Goal: Task Accomplishment & Management: Use online tool/utility

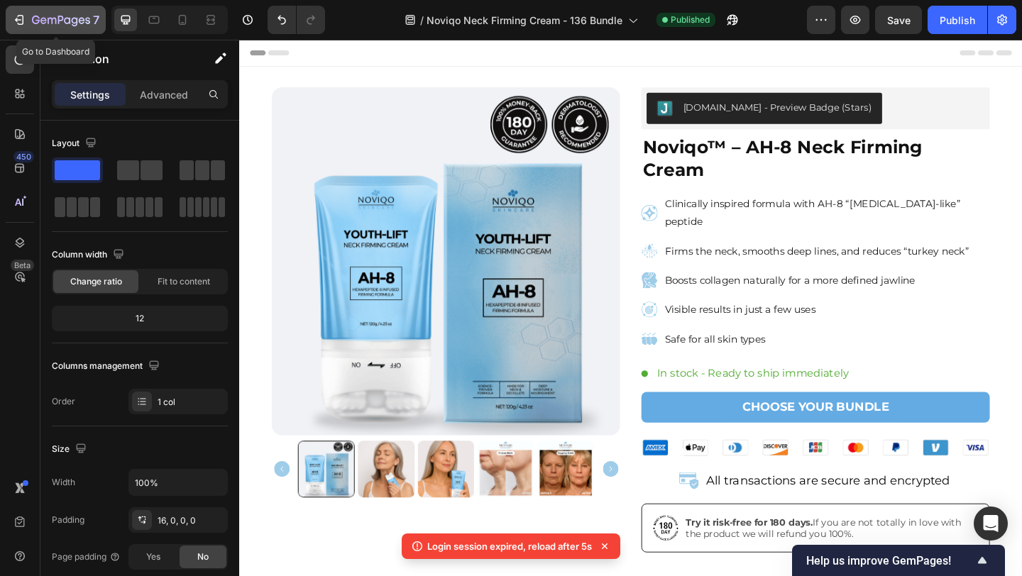
click at [53, 13] on div "7" at bounding box center [65, 19] width 67 height 17
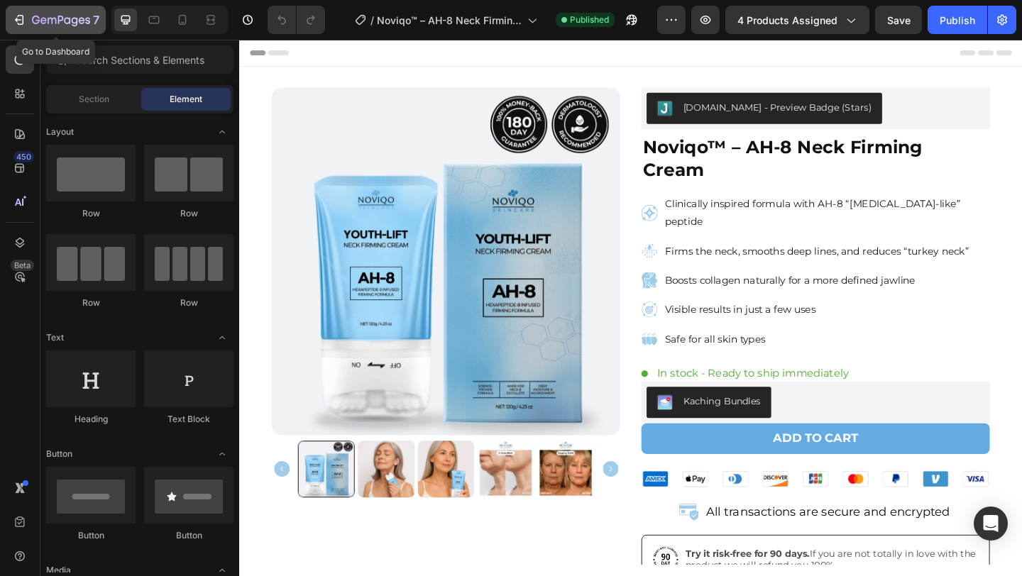
click at [55, 18] on icon "button" at bounding box center [52, 21] width 9 height 6
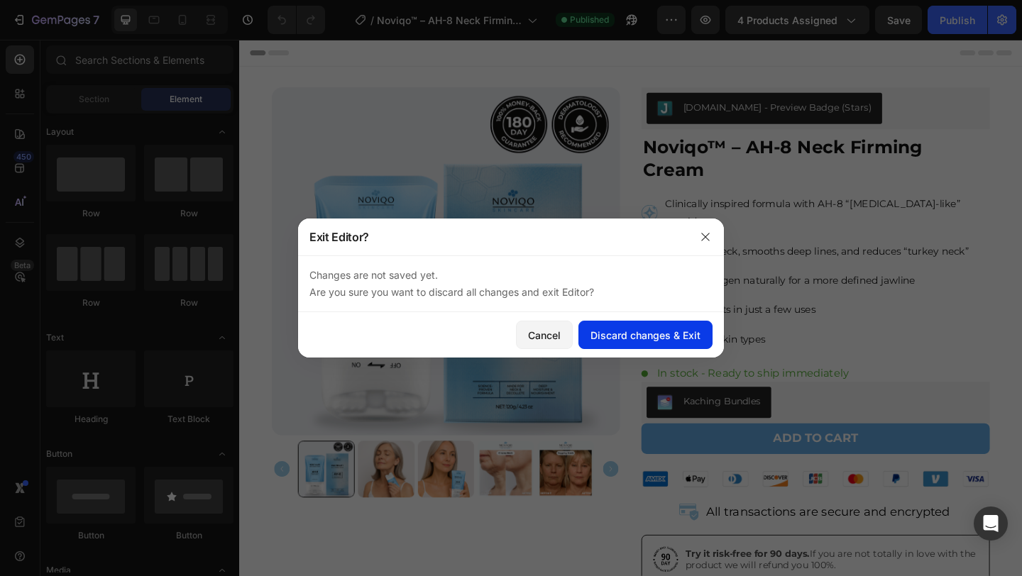
click at [622, 339] on div "Discard changes & Exit" at bounding box center [646, 335] width 110 height 15
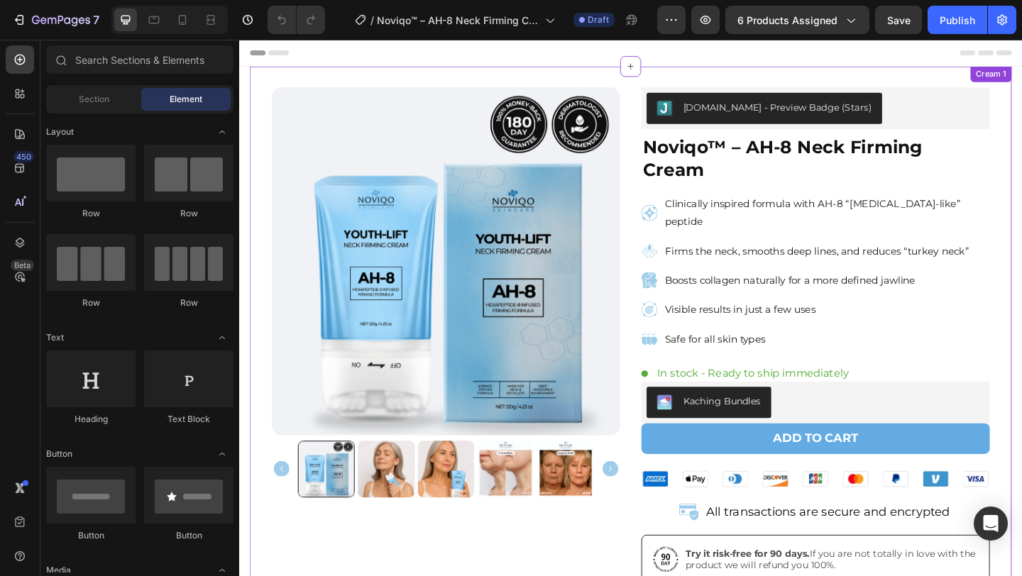
click at [665, 149] on div "Product Images [DOMAIN_NAME] - Preview Badge (Stars) [DOMAIN_NAME] Noviqo™ – AH…" at bounding box center [665, 362] width 781 height 540
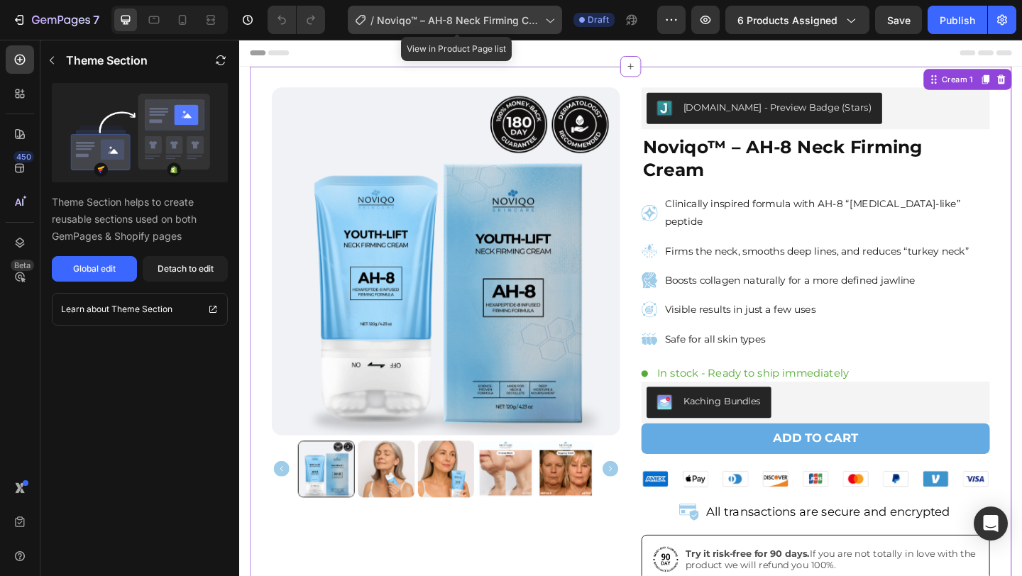
click at [501, 31] on div "/ Noviqo™ – AH-8 Neck Firming Cream - 1,3,6" at bounding box center [455, 20] width 214 height 28
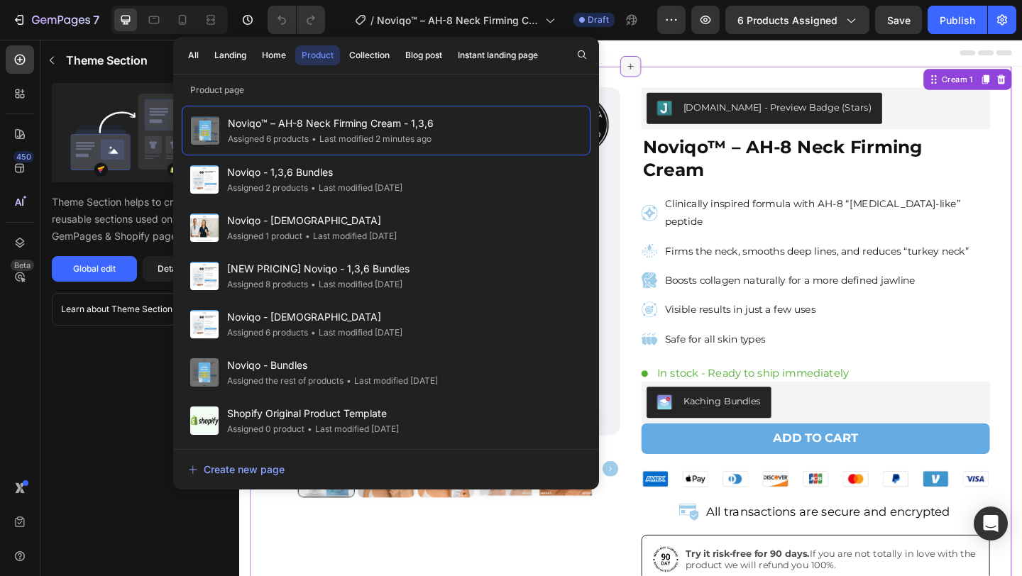
click at [660, 65] on icon at bounding box center [665, 68] width 11 height 11
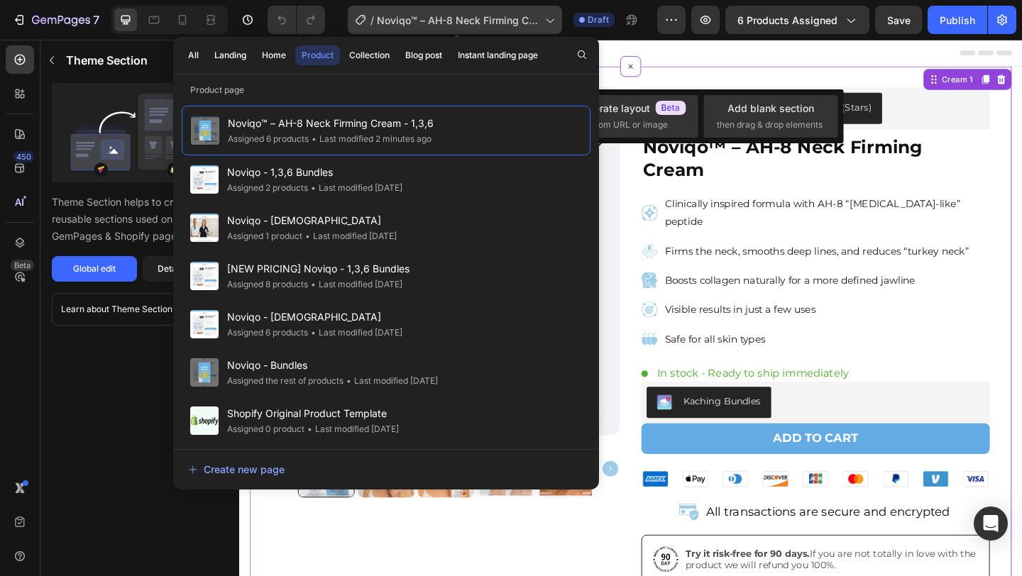
click at [430, 23] on span "Noviqo™ – AH-8 Neck Firming Cream - 1,3,6" at bounding box center [458, 20] width 163 height 15
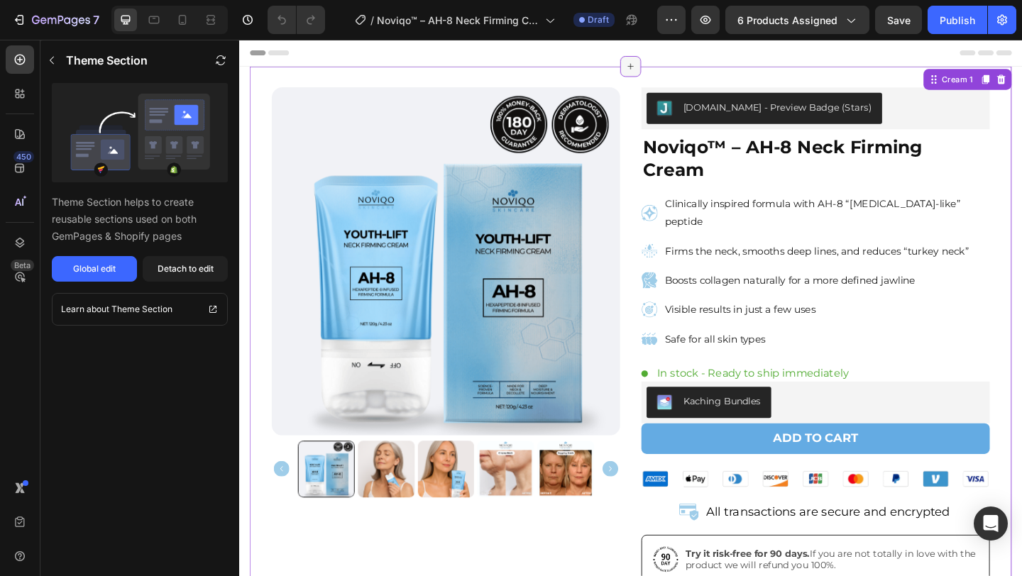
click at [660, 63] on icon at bounding box center [665, 68] width 11 height 11
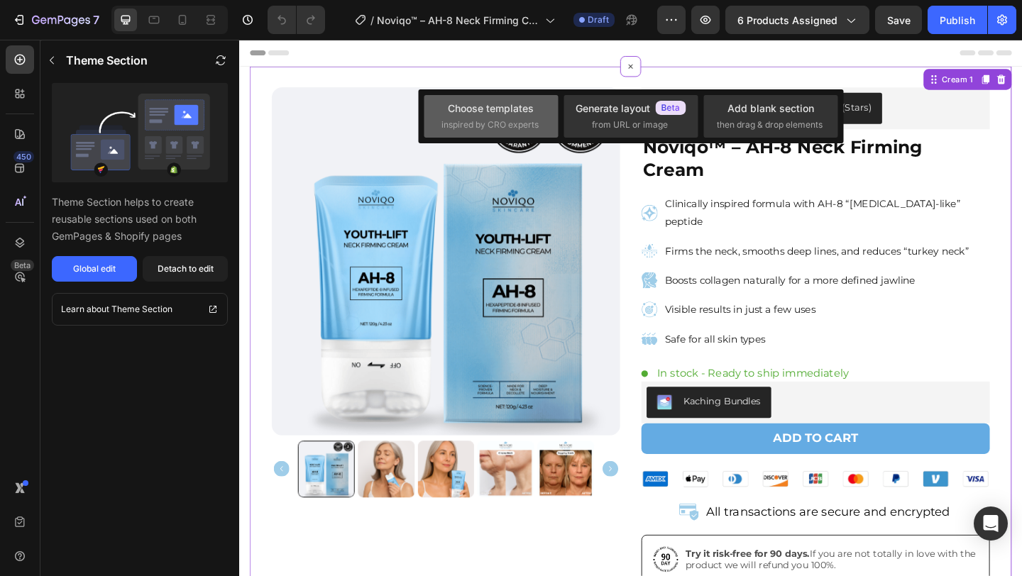
click at [514, 118] on div "Choose templates inspired by CRO experts" at bounding box center [491, 116] width 99 height 31
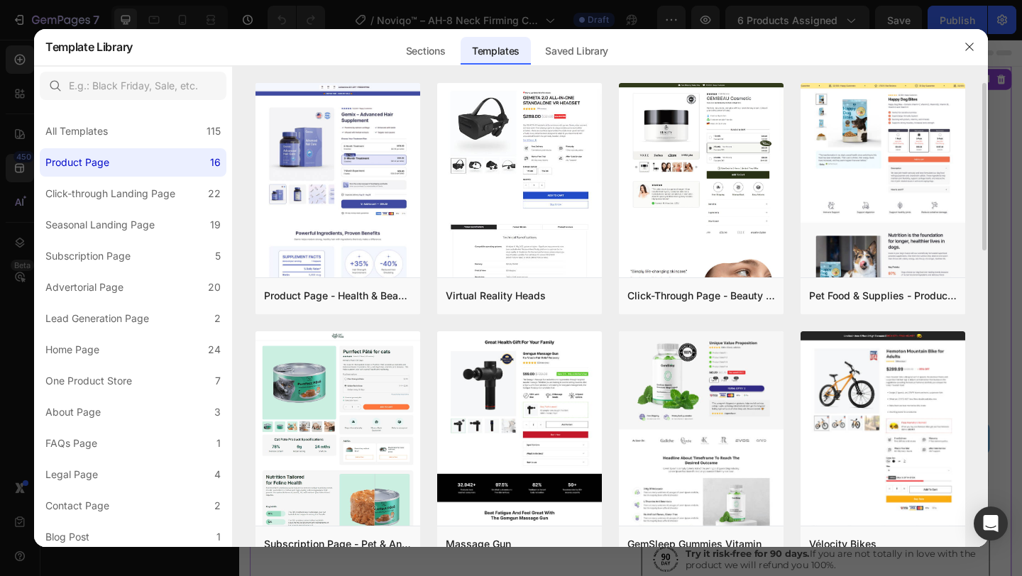
click at [588, 49] on div "Saved Library" at bounding box center [577, 51] width 86 height 28
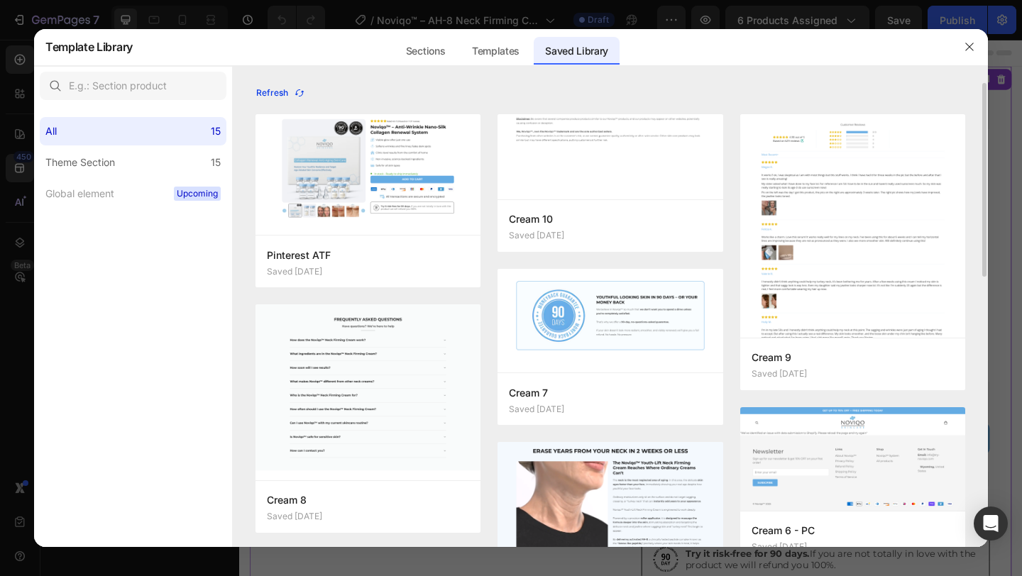
click at [295, 84] on button "Refresh" at bounding box center [281, 93] width 50 height 20
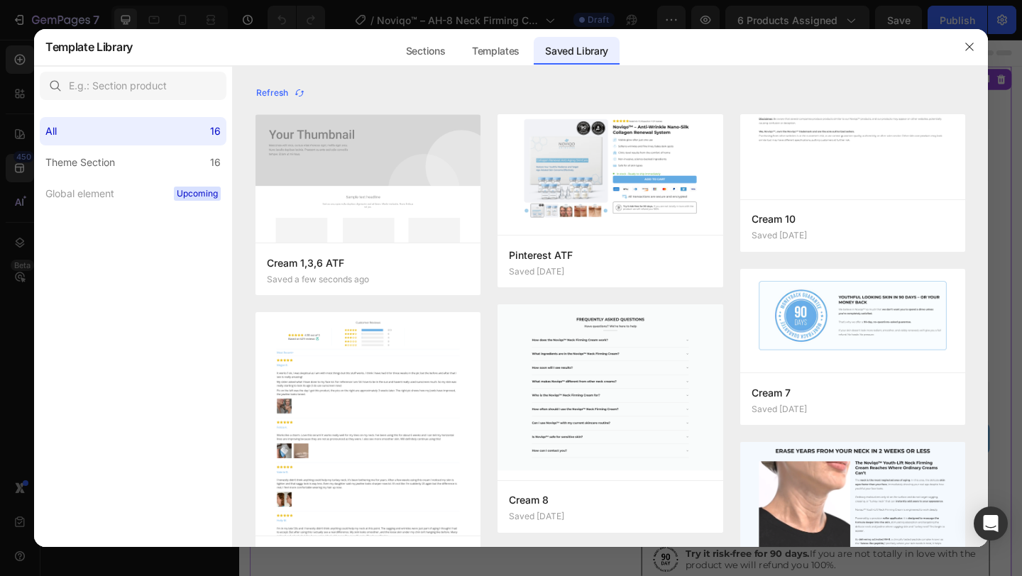
click at [313, 152] on img at bounding box center [368, 178] width 225 height 129
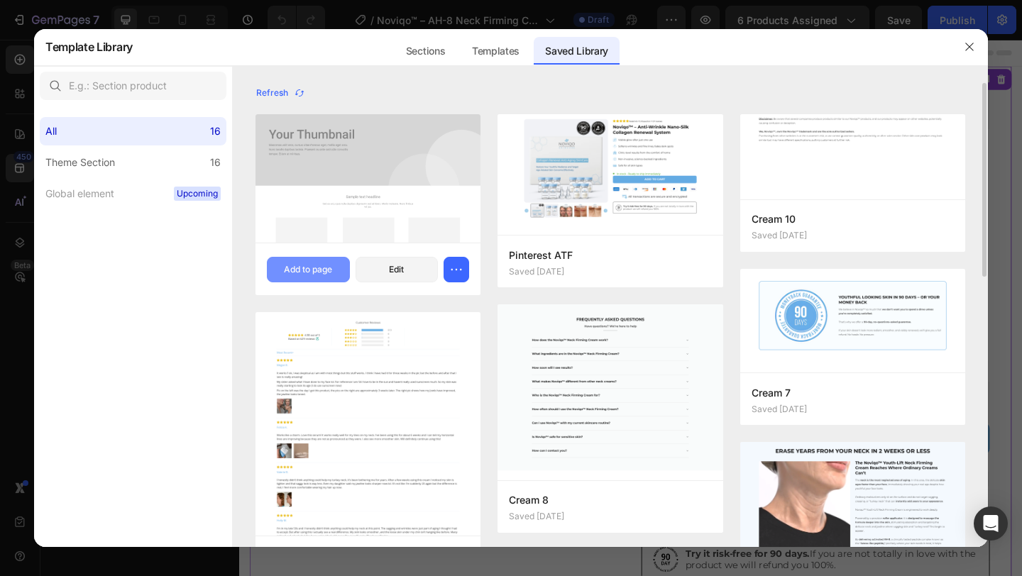
click at [309, 275] on div "Add to page" at bounding box center [308, 269] width 48 height 13
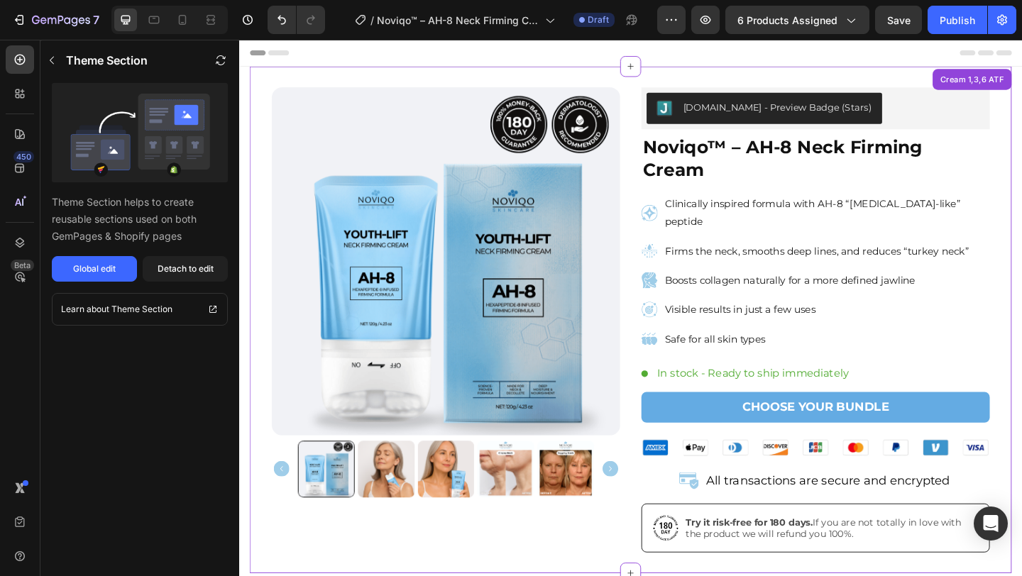
click at [663, 202] on div "Product Images [DOMAIN_NAME] - Preview Badge (Stars) [DOMAIN_NAME] Noviqo™ – AH…" at bounding box center [665, 345] width 781 height 506
click at [177, 270] on div "Detach to edit" at bounding box center [186, 269] width 56 height 13
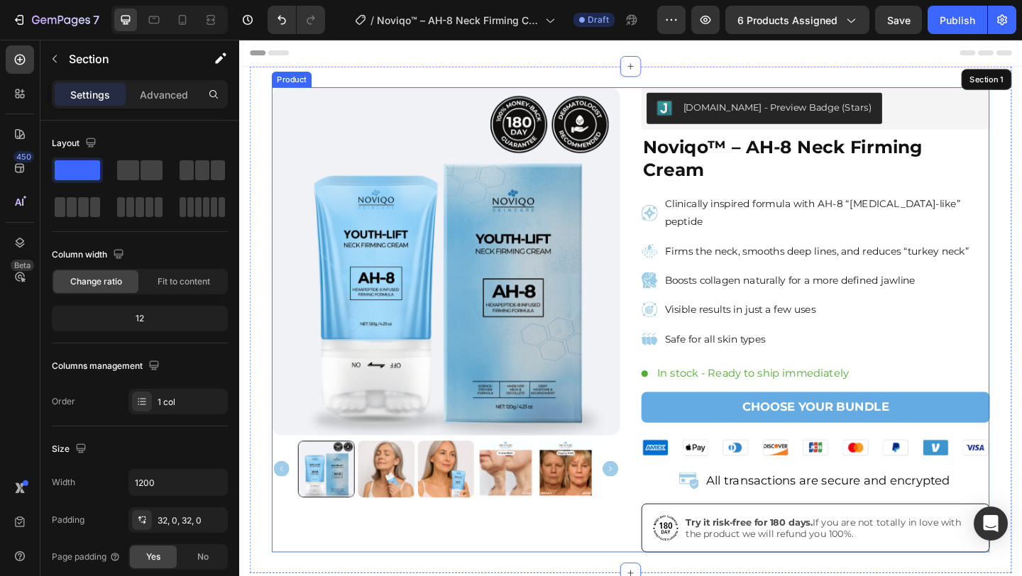
click at [664, 258] on div "Product Images [DOMAIN_NAME] - Preview Badge (Stars) [DOMAIN_NAME] Noviqo™ – AH…" at bounding box center [665, 345] width 781 height 506
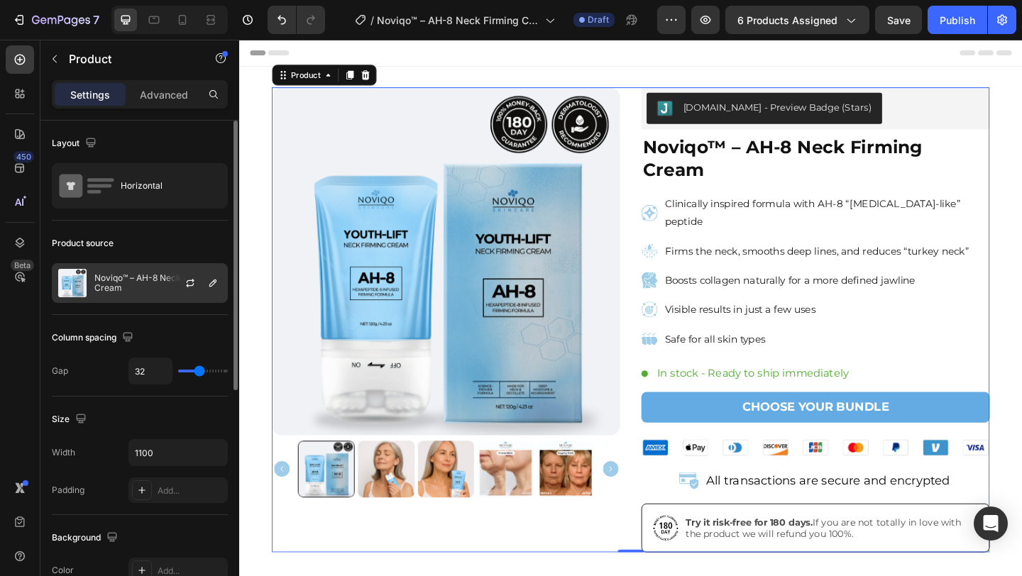
click at [134, 285] on p "Noviqo™ – AH-8 Neck Firming Cream" at bounding box center [157, 283] width 127 height 20
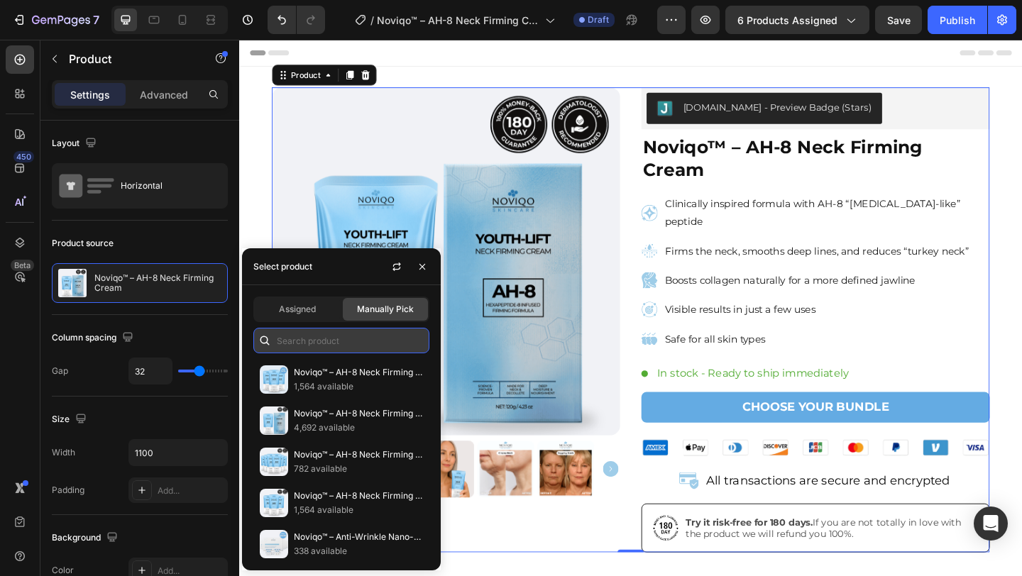
click at [333, 334] on input "text" at bounding box center [341, 341] width 176 height 26
paste input "8139983487170"
type input "8139983487170"
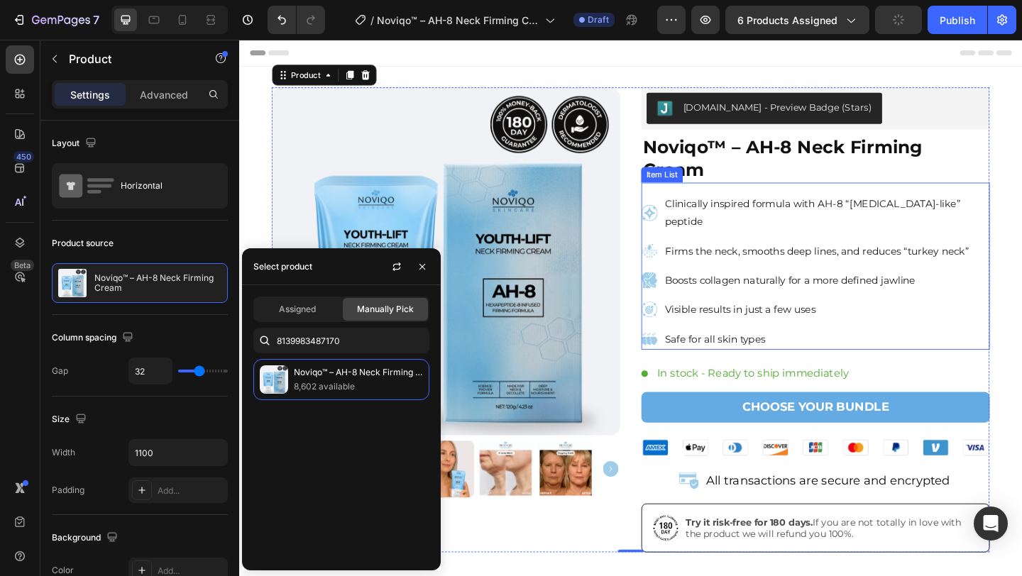
click at [679, 307] on div "Clinically inspired formula with AH-8 “[MEDICAL_DATA]-like” peptide Firms the n…" at bounding box center [866, 292] width 379 height 170
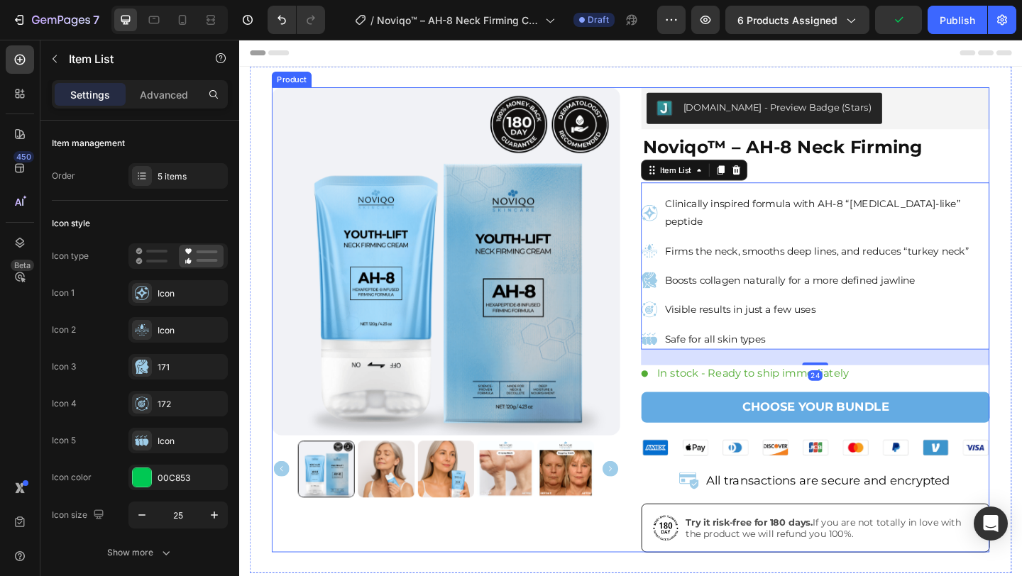
scroll to position [168, 0]
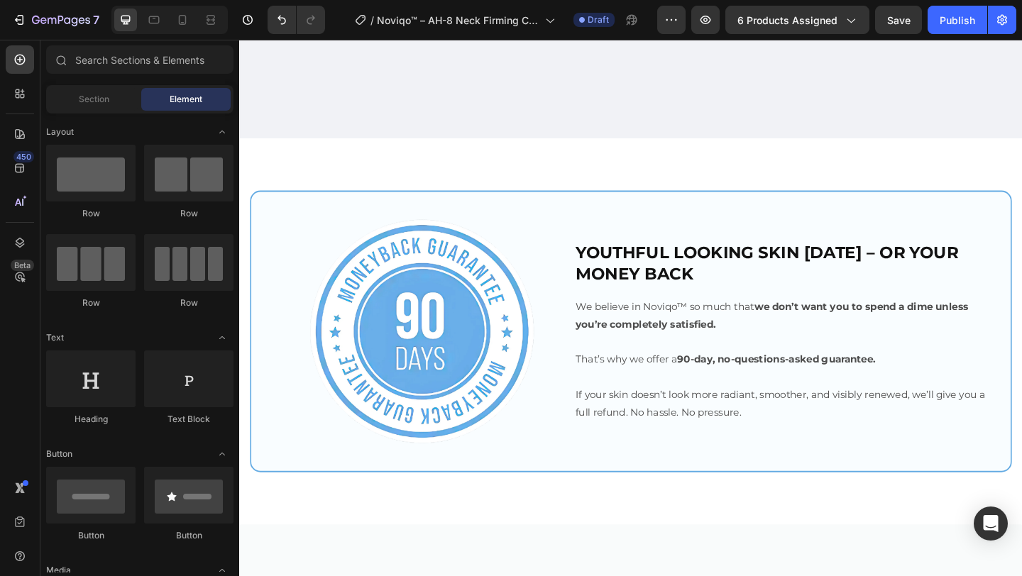
scroll to position [3392, 0]
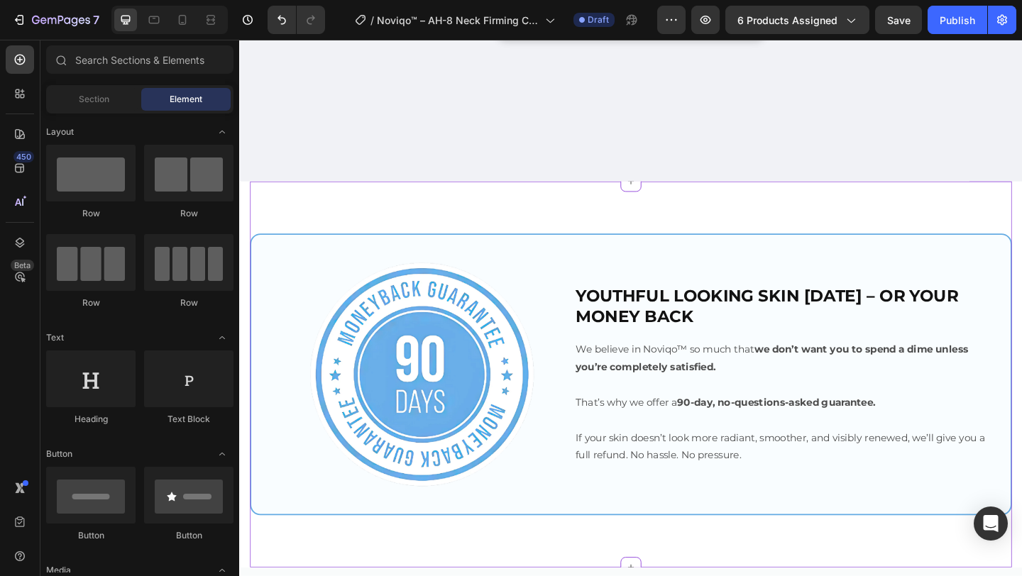
click at [454, 368] on img at bounding box center [436, 404] width 258 height 258
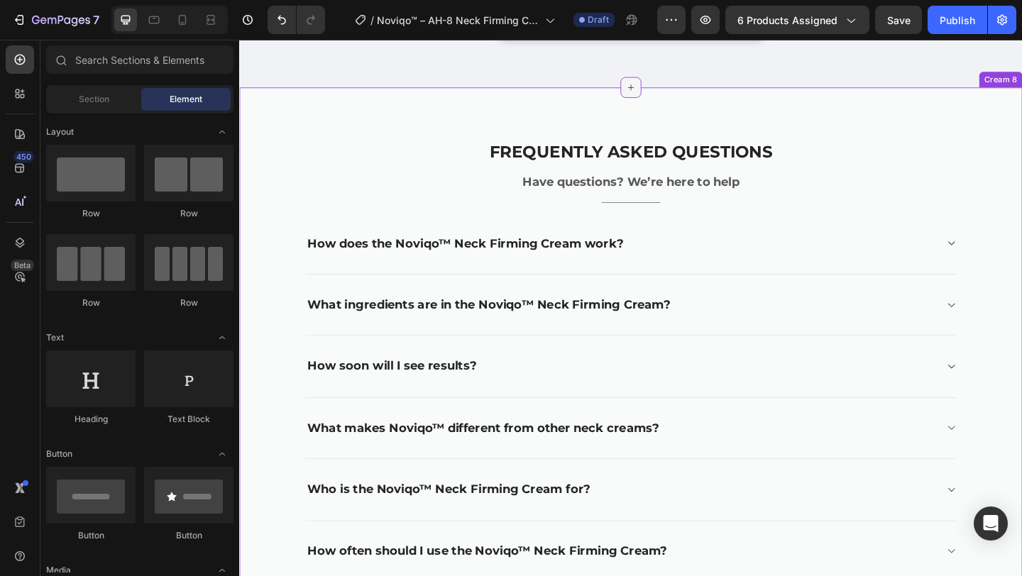
click at [666, 103] on div at bounding box center [665, 91] width 23 height 23
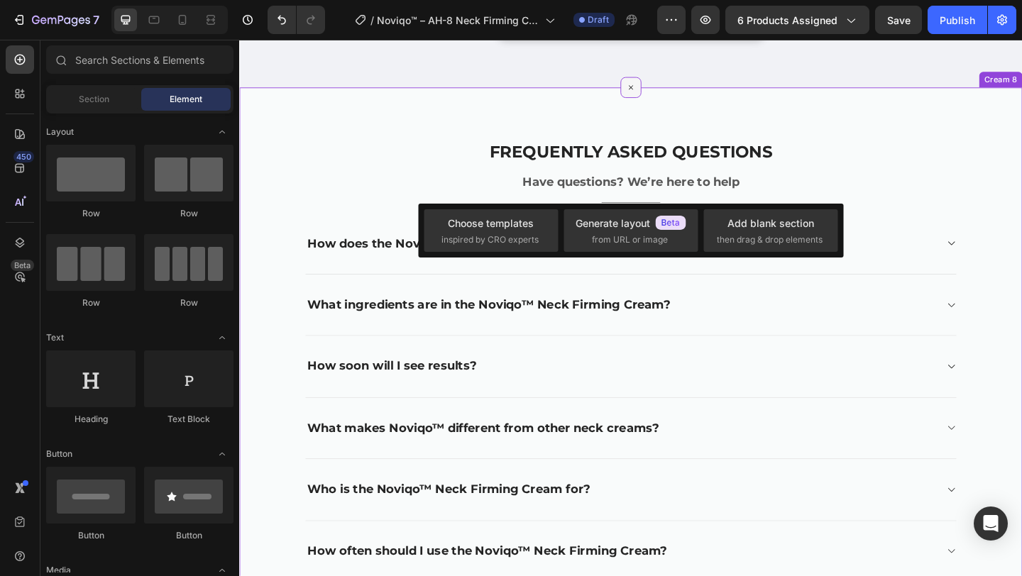
click at [662, 99] on icon at bounding box center [665, 91] width 16 height 16
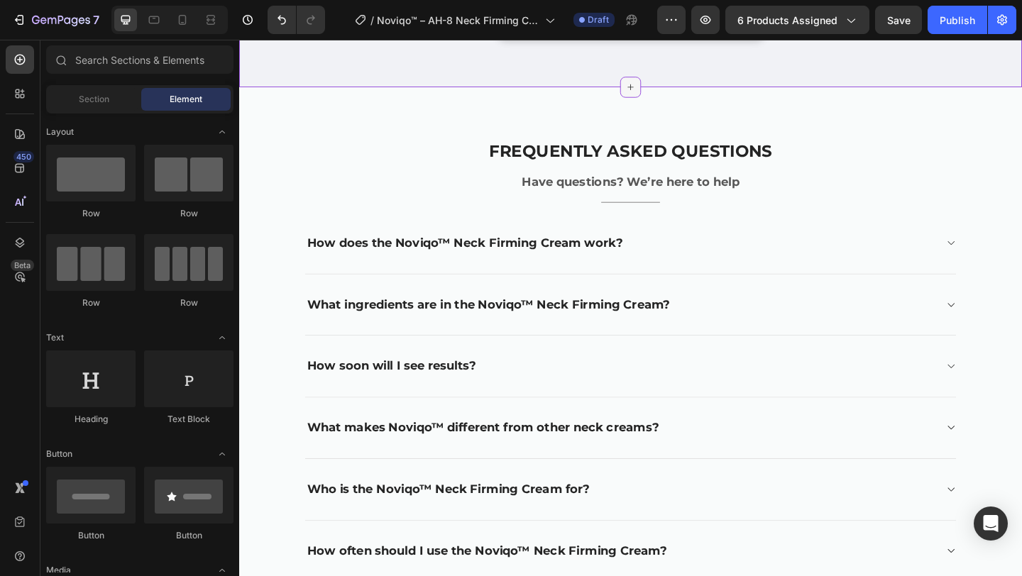
click at [667, 97] on icon at bounding box center [665, 91] width 11 height 11
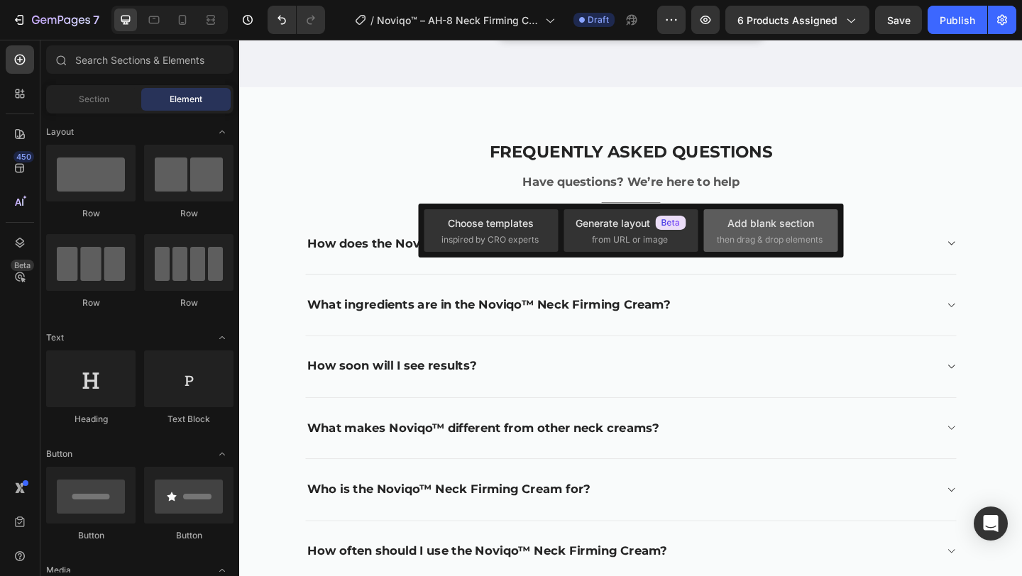
click at [740, 222] on div "Add blank section" at bounding box center [771, 223] width 87 height 15
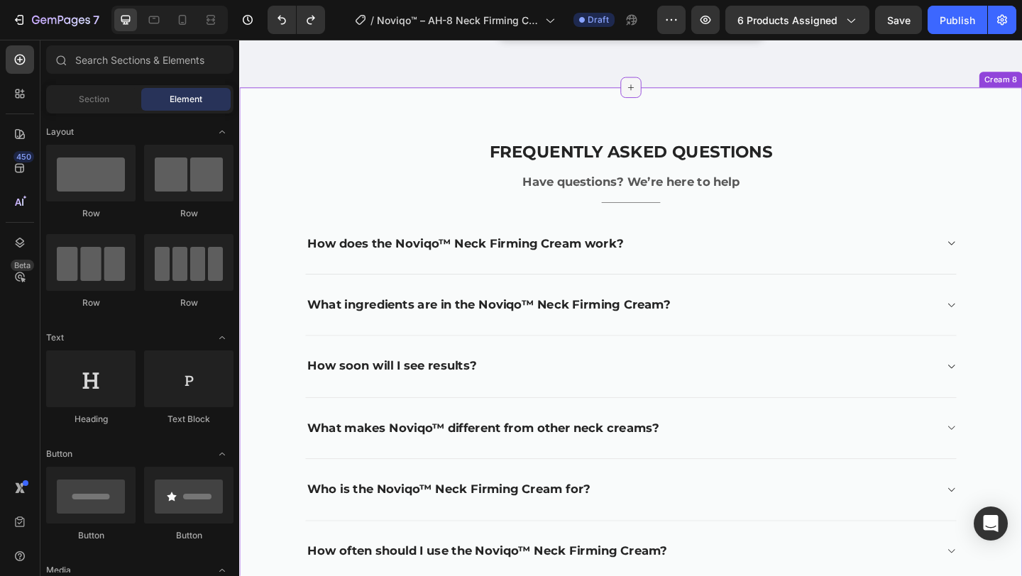
click at [670, 97] on icon at bounding box center [665, 91] width 11 height 11
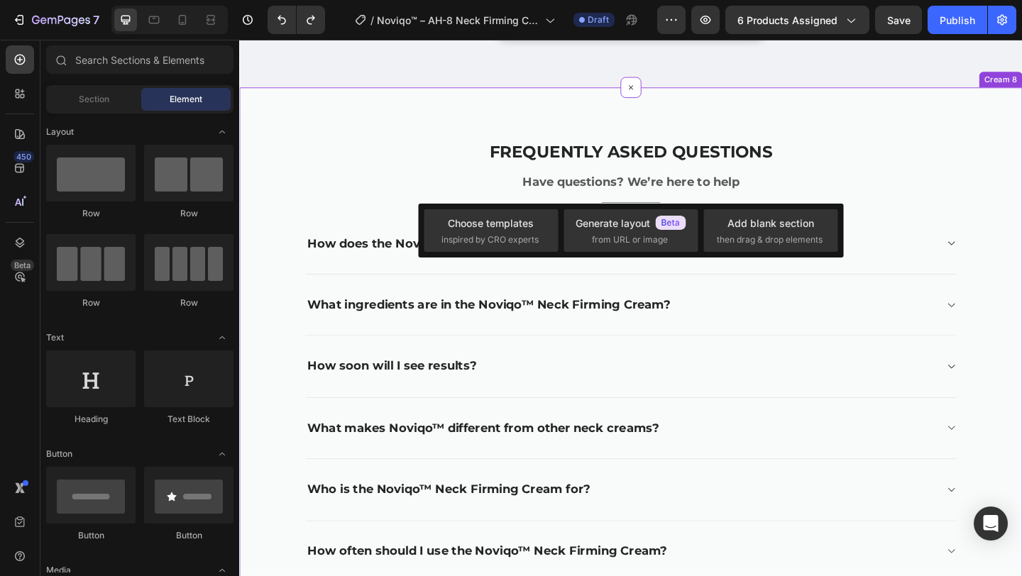
click at [486, 206] on div "Choose templates inspired by CRO experts Generate layout from URL or image Add …" at bounding box center [630, 231] width 425 height 54
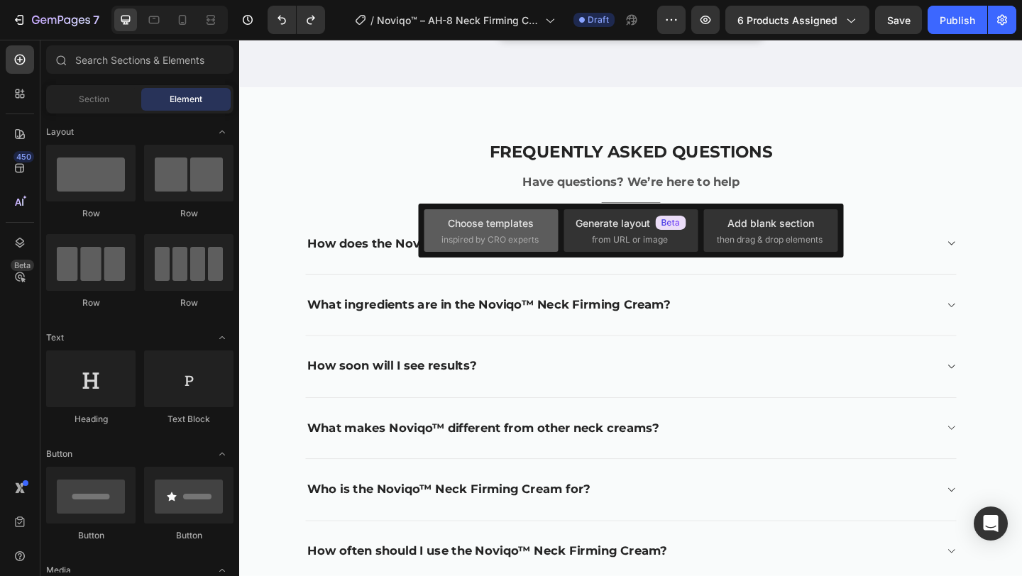
click at [485, 221] on div "Choose templates" at bounding box center [491, 223] width 86 height 15
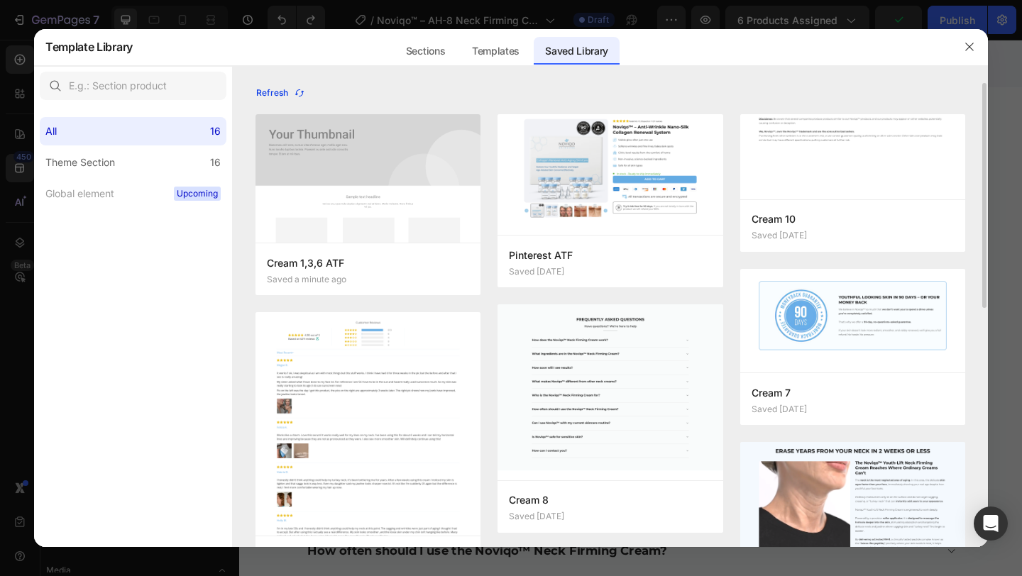
click at [280, 100] on button "Refresh" at bounding box center [281, 93] width 50 height 20
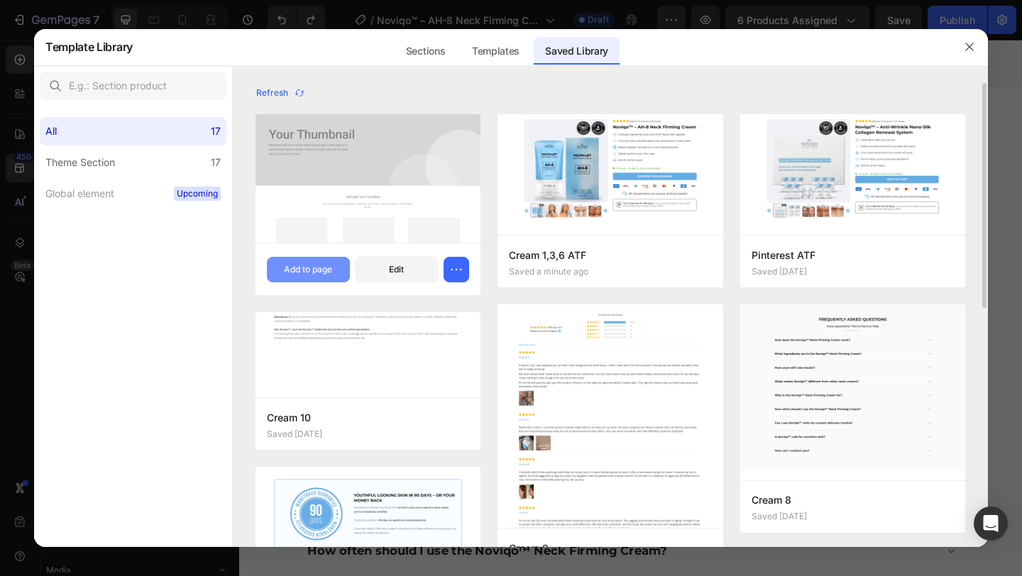
click at [298, 262] on button "Add to page" at bounding box center [308, 270] width 83 height 26
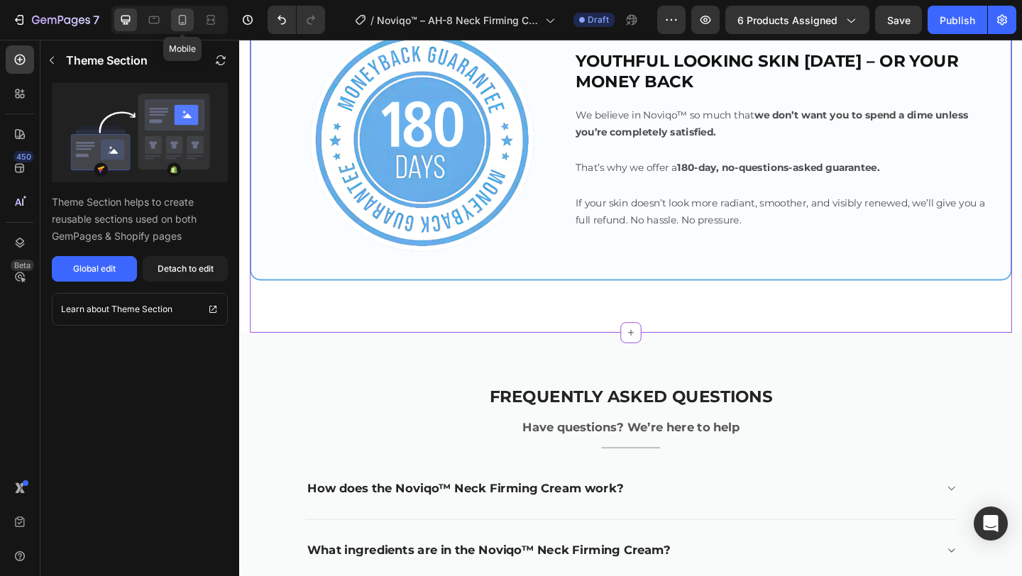
click at [185, 26] on icon at bounding box center [182, 20] width 14 height 14
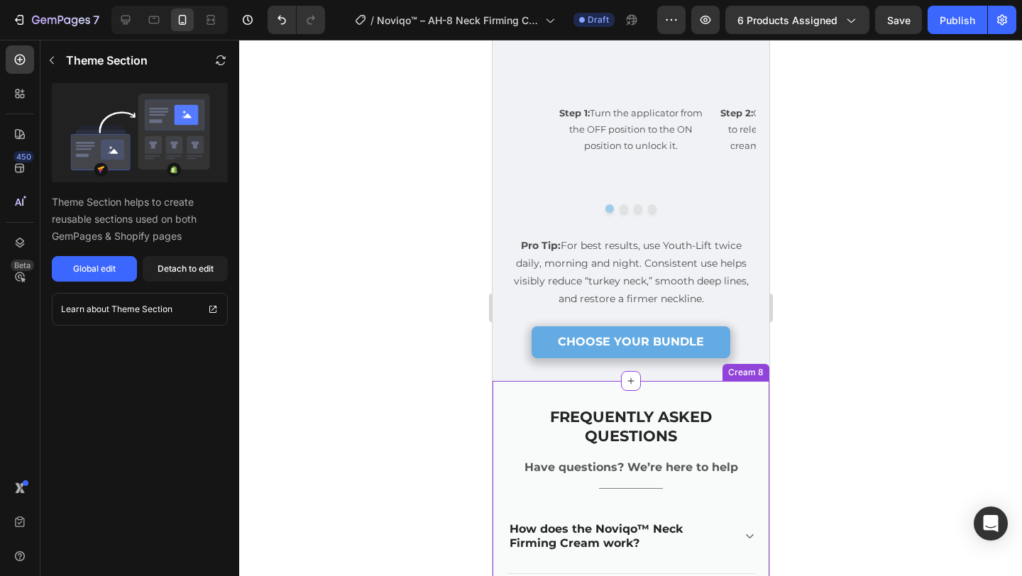
scroll to position [3142, 0]
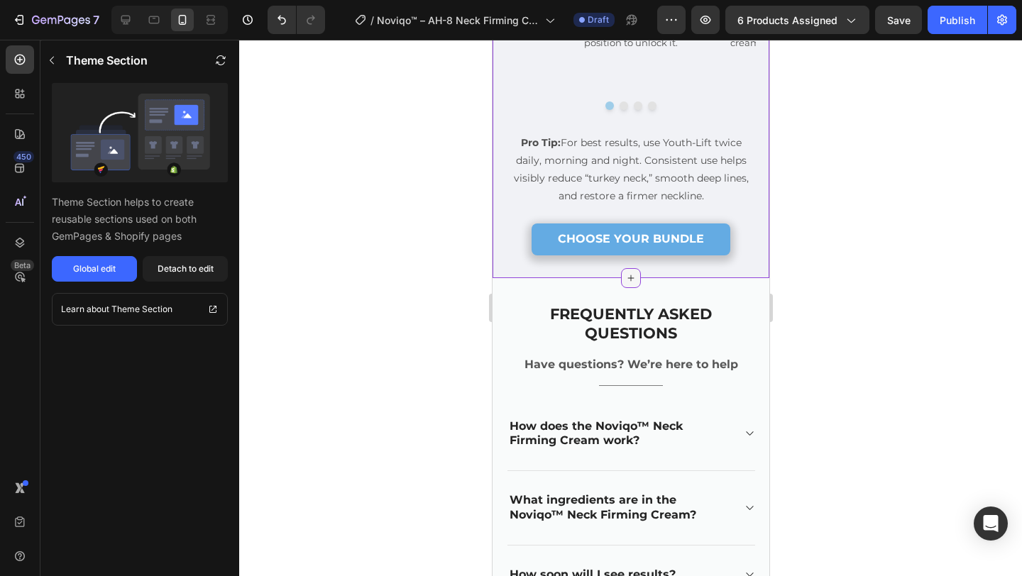
click at [630, 284] on icon at bounding box center [630, 278] width 11 height 11
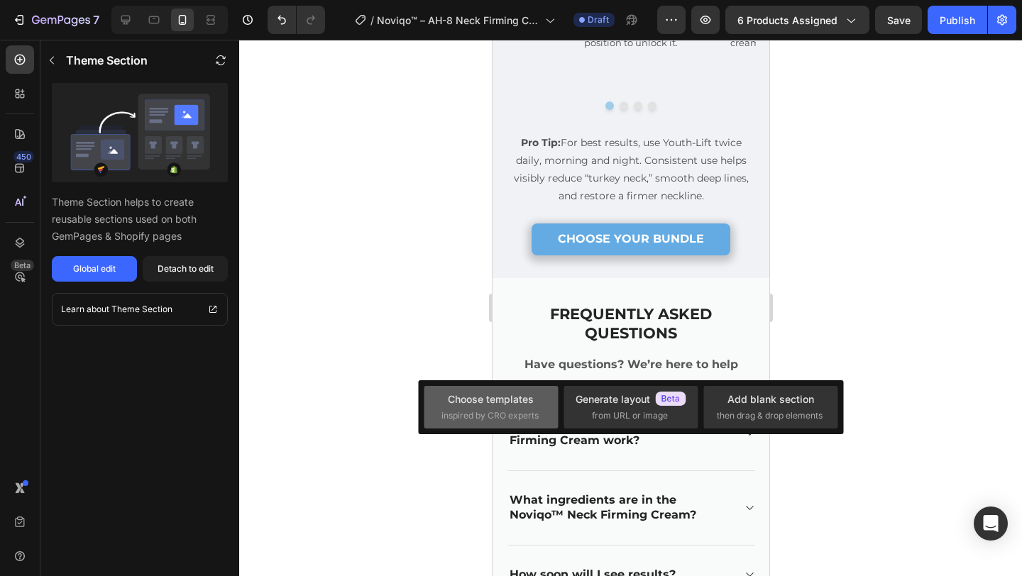
click at [483, 403] on div "Choose templates" at bounding box center [491, 399] width 86 height 15
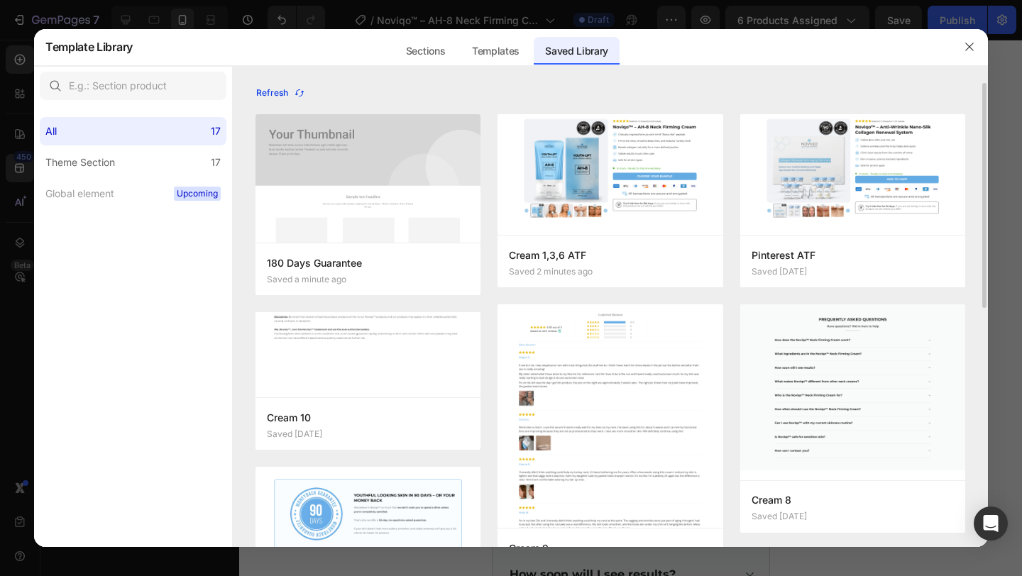
click at [291, 94] on div "Refresh" at bounding box center [280, 93] width 49 height 13
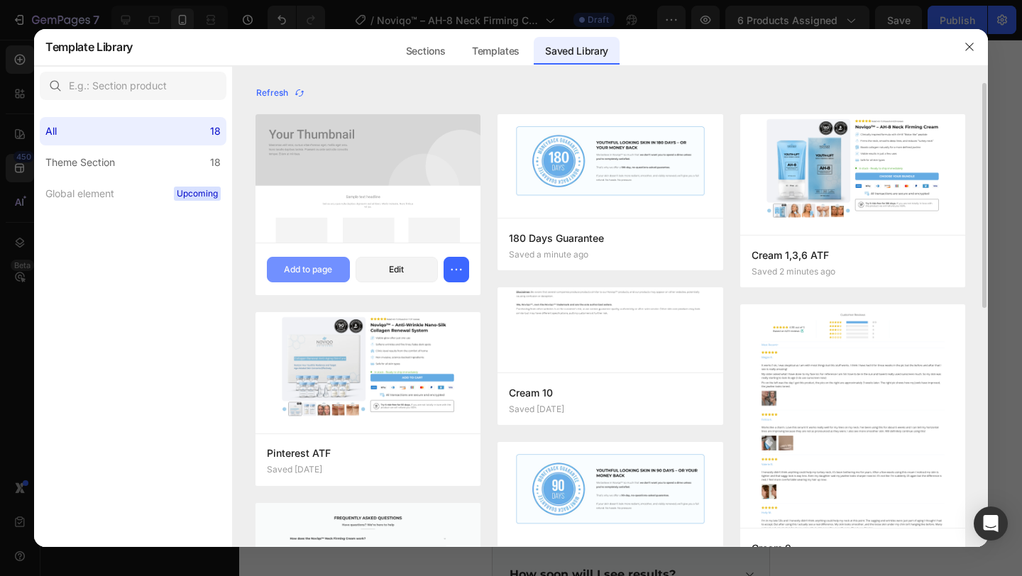
click at [335, 273] on button "Add to page" at bounding box center [308, 270] width 83 height 26
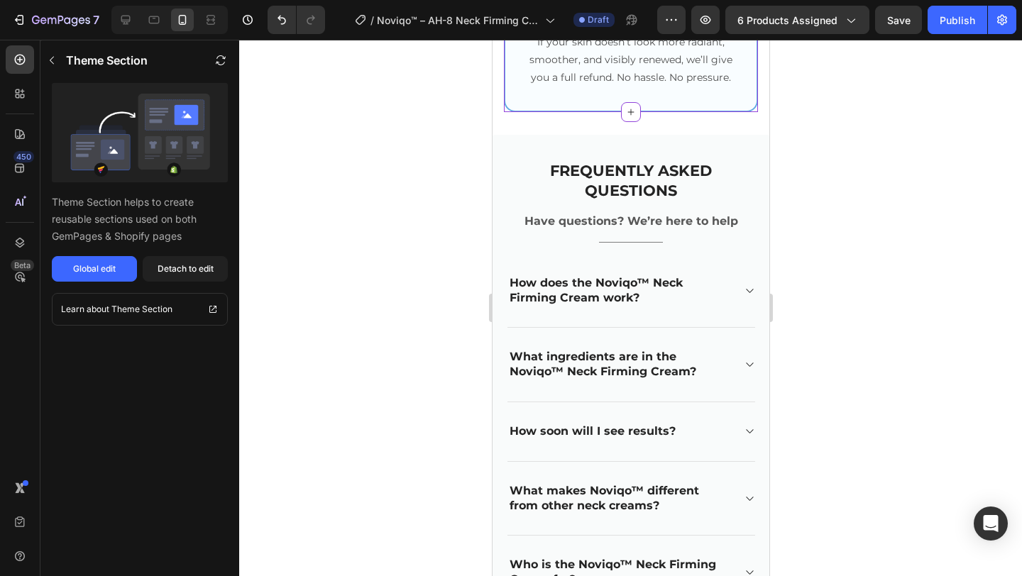
scroll to position [3910, 0]
click at [116, 32] on div at bounding box center [169, 20] width 116 height 28
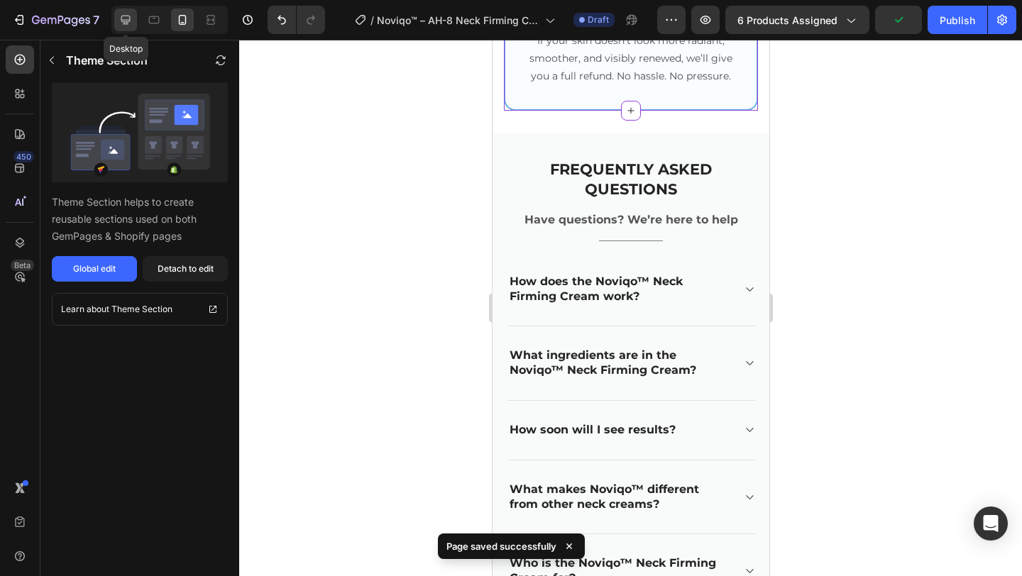
click at [116, 20] on div at bounding box center [125, 20] width 23 height 23
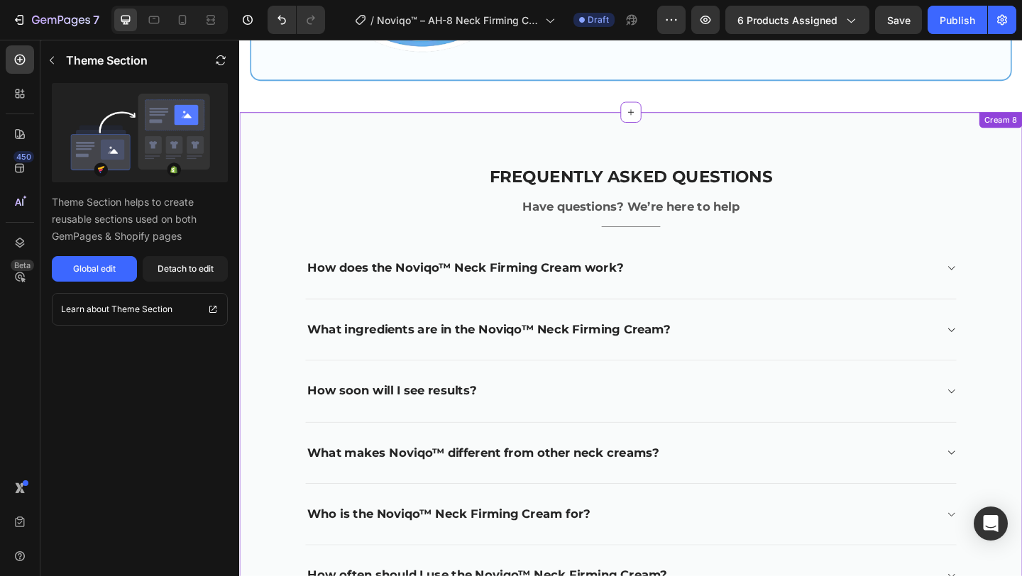
scroll to position [3715, 0]
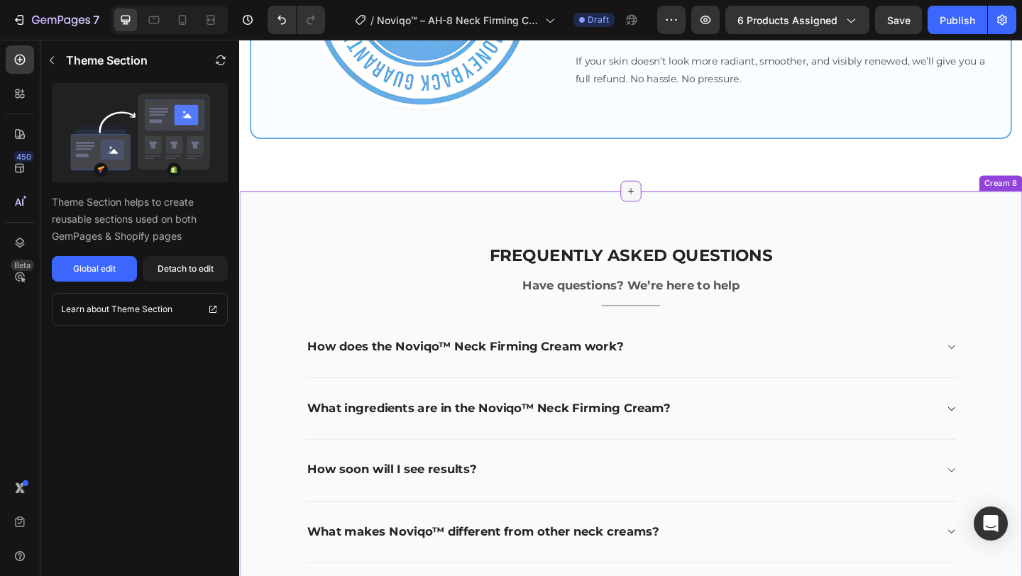
click at [666, 206] on icon at bounding box center [665, 204] width 11 height 11
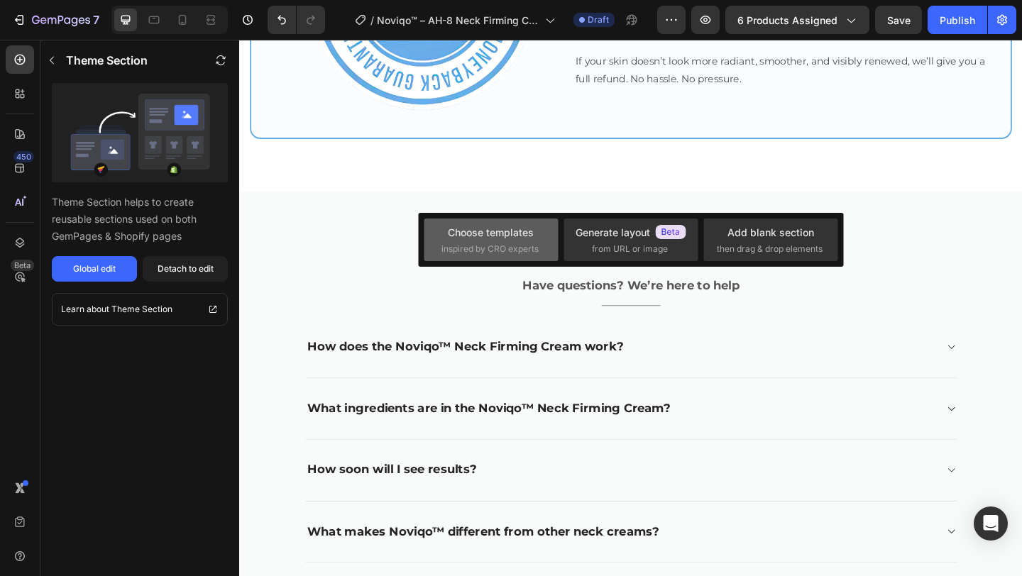
click at [520, 246] on span "inspired by CRO experts" at bounding box center [490, 249] width 97 height 13
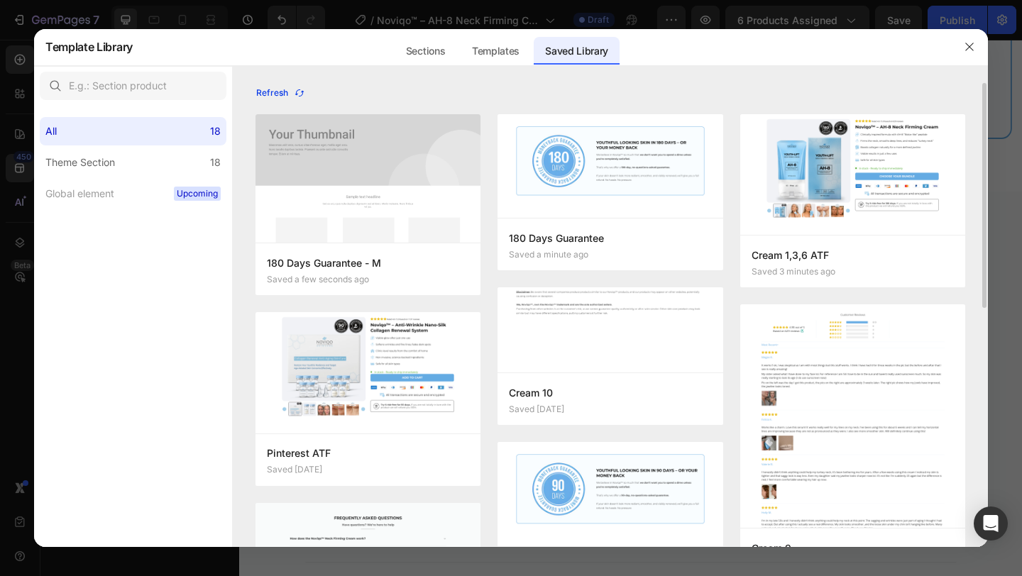
click at [297, 87] on icon "button" at bounding box center [299, 92] width 11 height 11
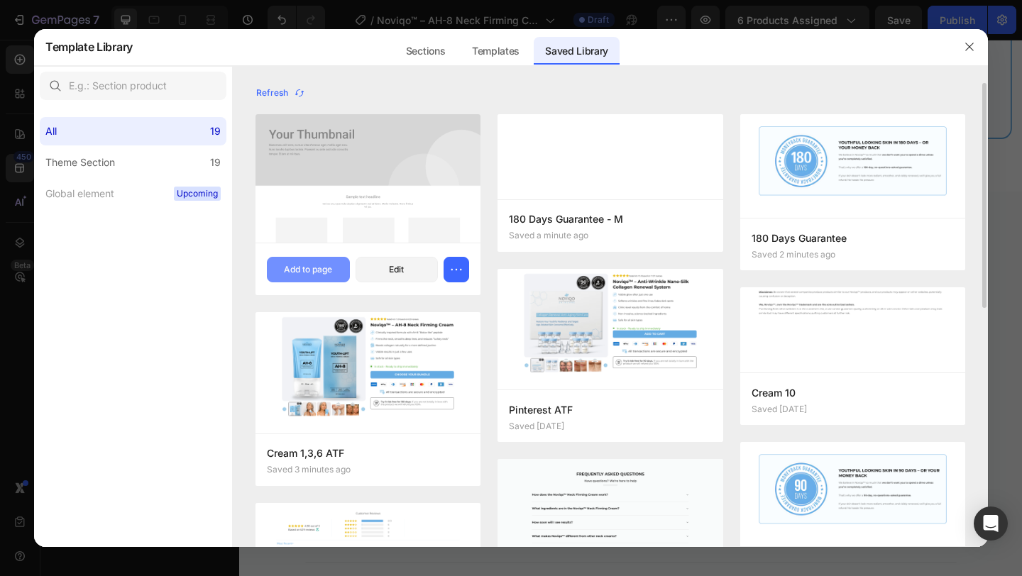
click at [320, 266] on div "Add to page" at bounding box center [308, 269] width 48 height 13
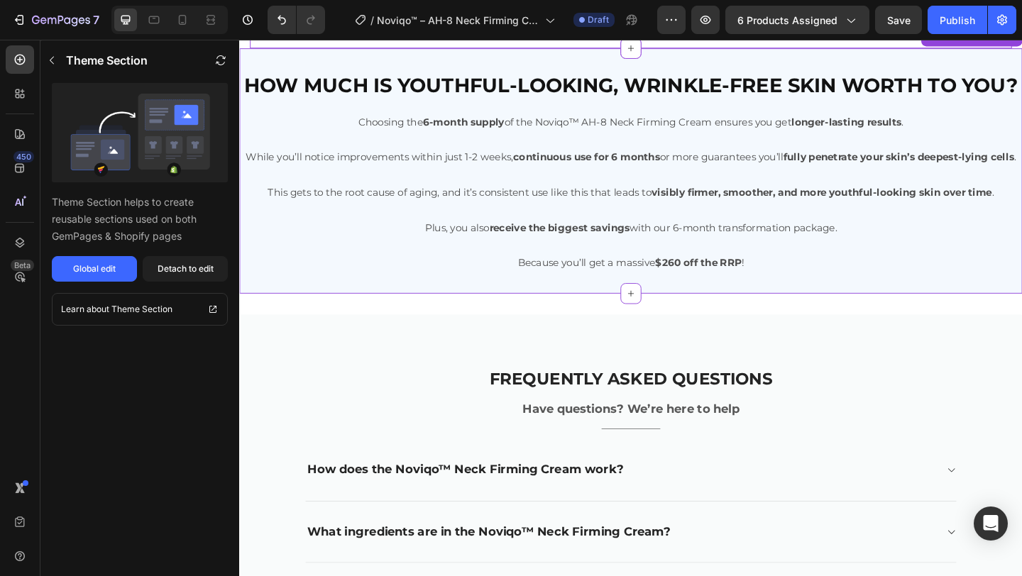
scroll to position [3879, 0]
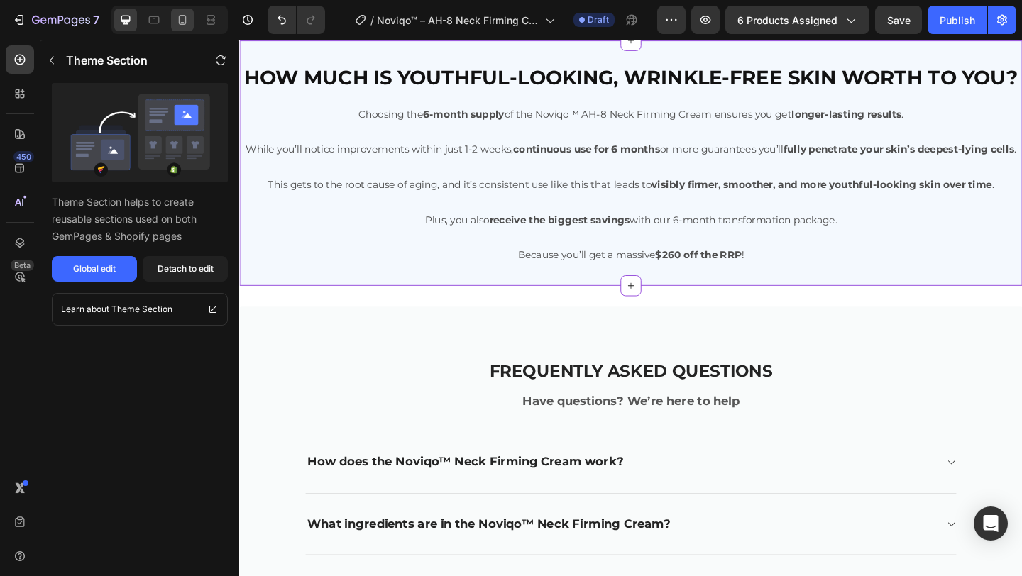
click at [179, 23] on icon at bounding box center [182, 20] width 14 height 14
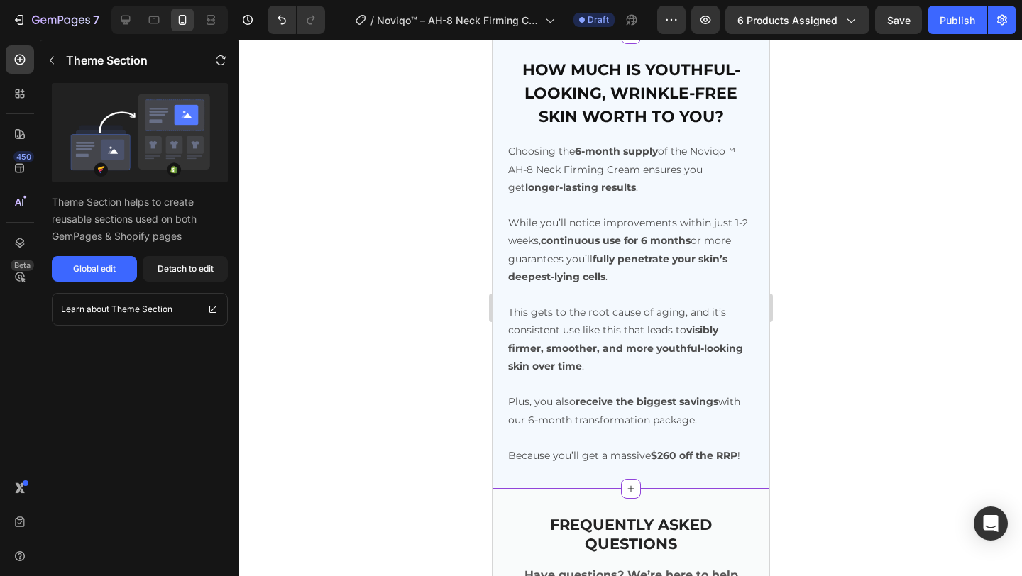
scroll to position [4140, 0]
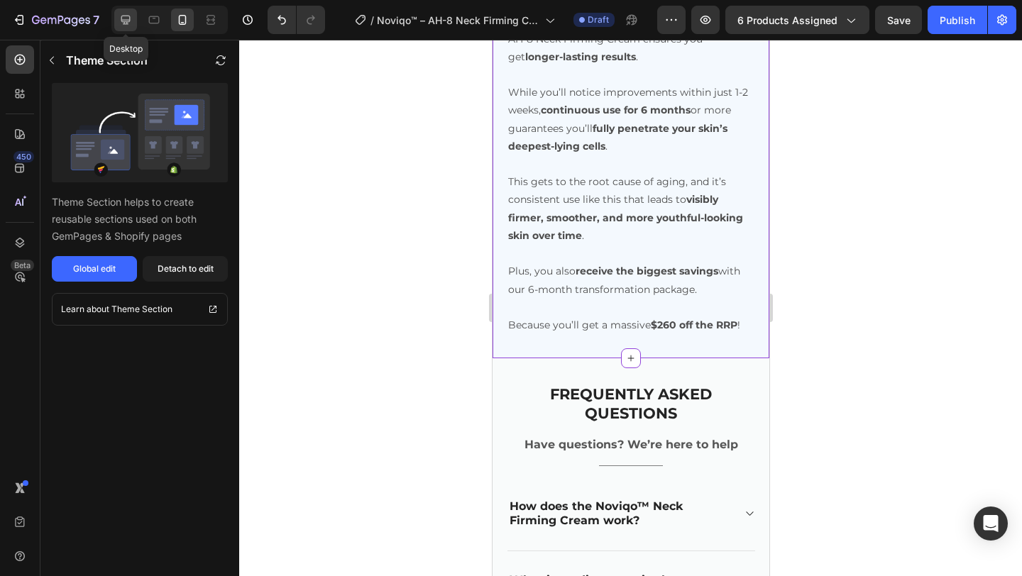
click at [125, 24] on icon at bounding box center [125, 20] width 9 height 9
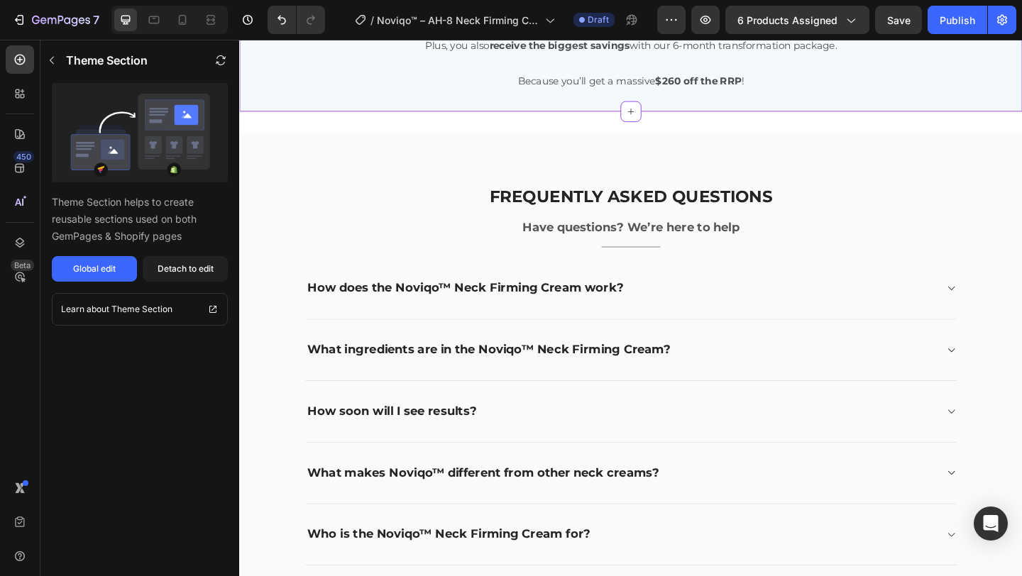
scroll to position [3807, 0]
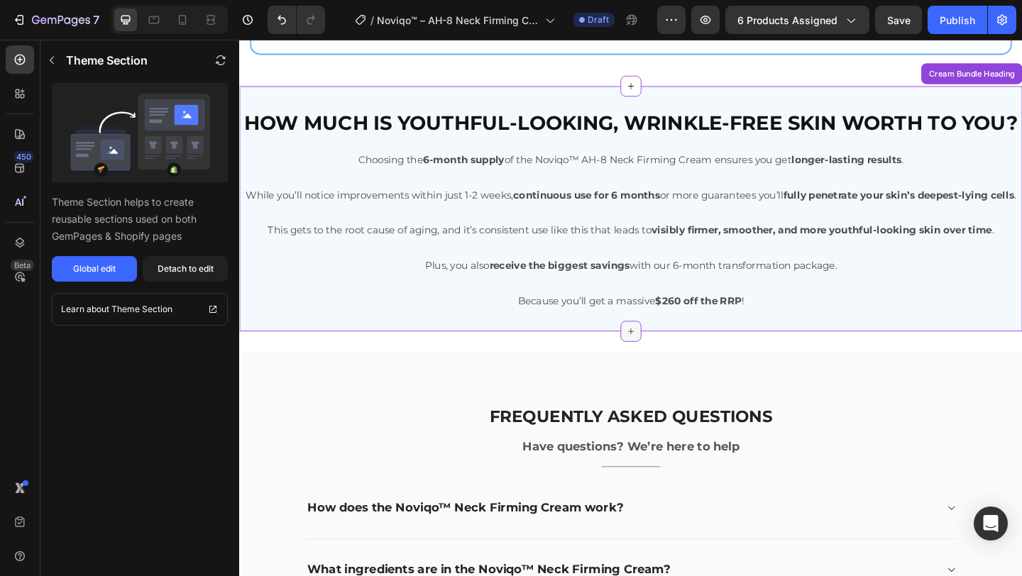
click at [665, 363] on icon at bounding box center [665, 356] width 11 height 11
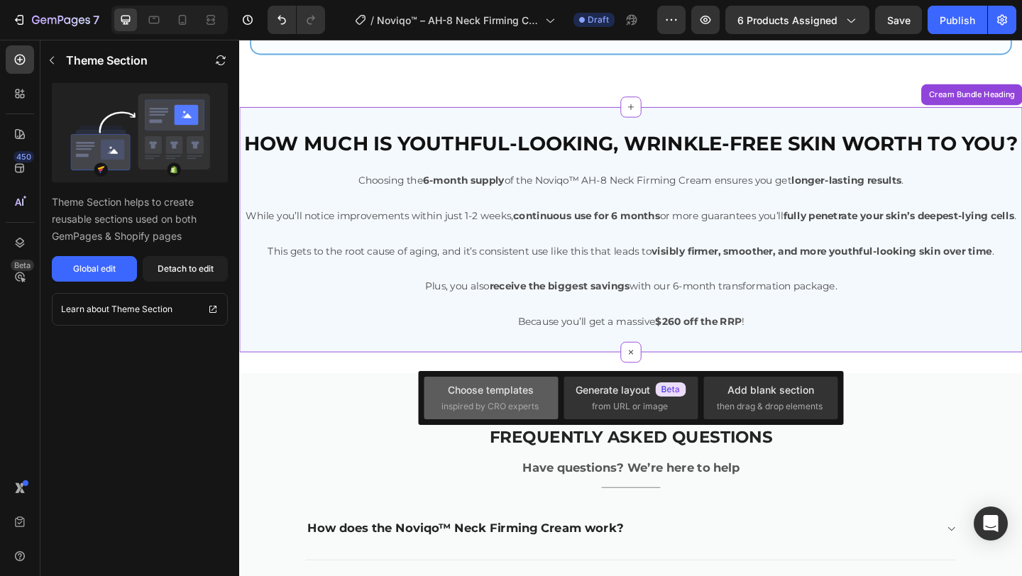
click at [527, 396] on div "Choose templates" at bounding box center [491, 390] width 86 height 15
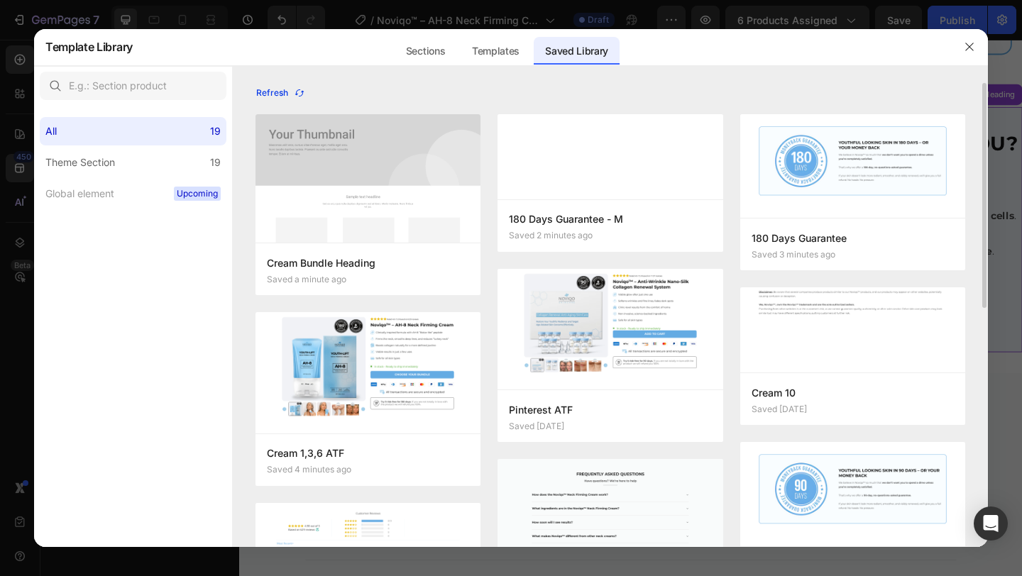
click at [294, 91] on icon "button" at bounding box center [299, 92] width 11 height 11
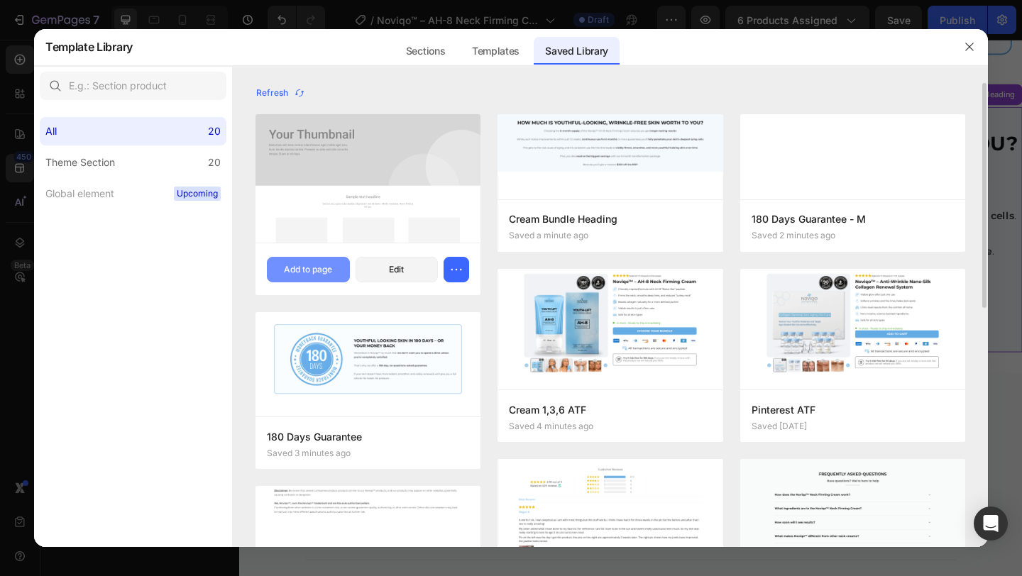
click at [324, 262] on button "Add to page" at bounding box center [308, 270] width 83 height 26
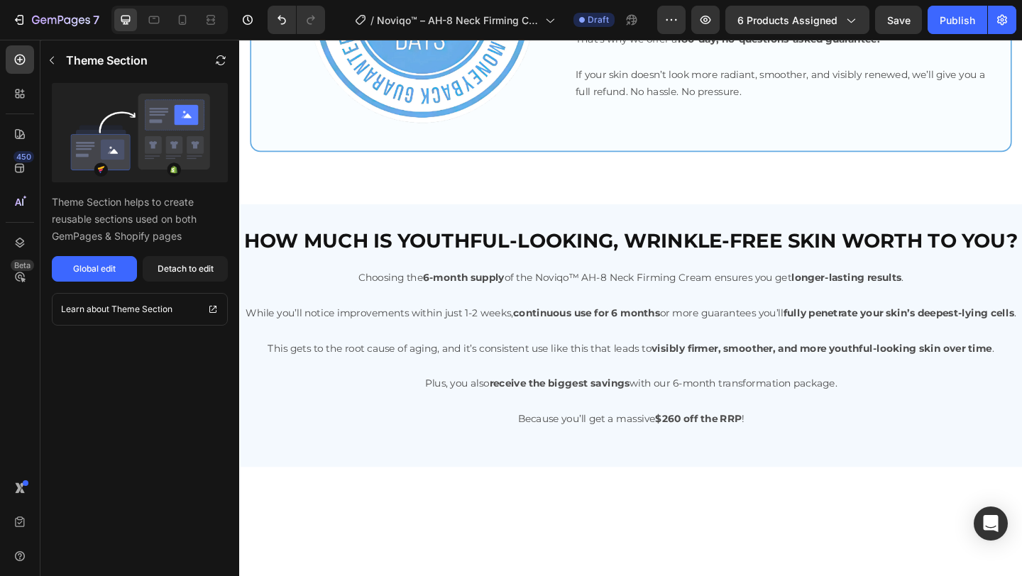
scroll to position [3600, 0]
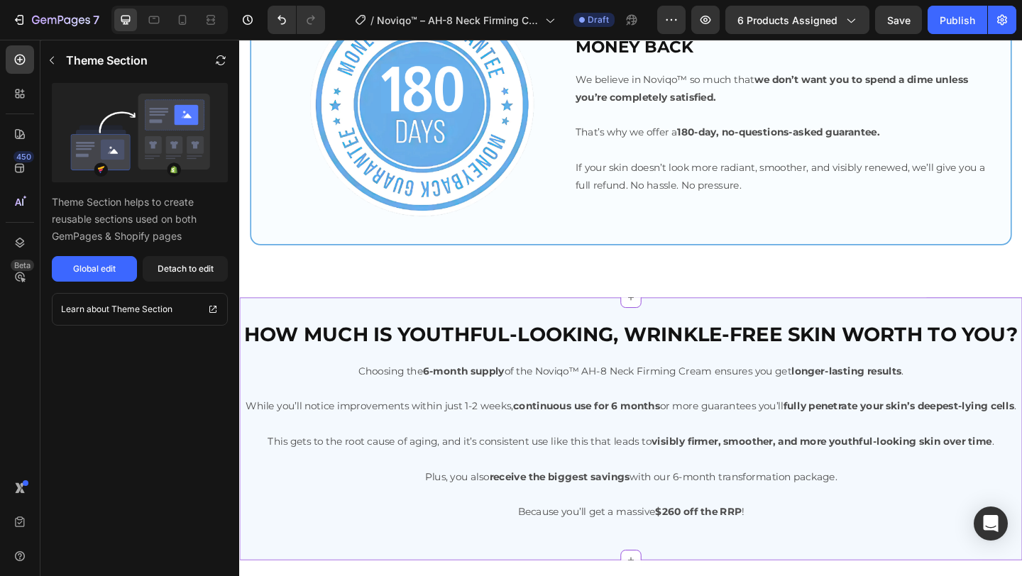
click at [559, 327] on div "How much is youthful-looking, wrinkle-free skin worth to you? Heading Choosing …" at bounding box center [665, 463] width 852 height 286
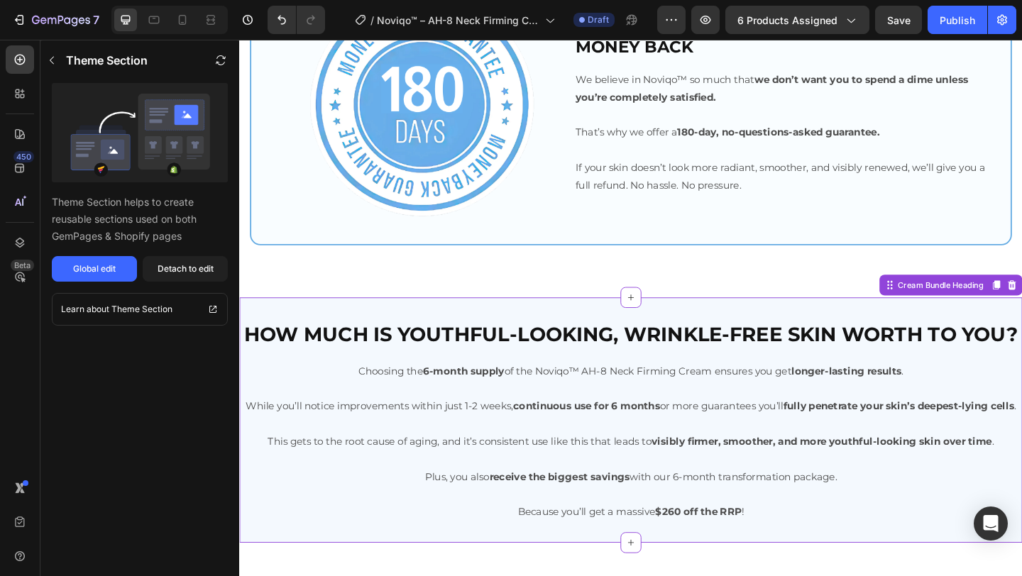
click at [398, 333] on div "How much is youthful-looking, wrinkle-free skin worth to you? Heading Choosing …" at bounding box center [665, 453] width 852 height 267
click at [1003, 305] on div "Cream Bundle Heading" at bounding box center [1002, 306] width 99 height 13
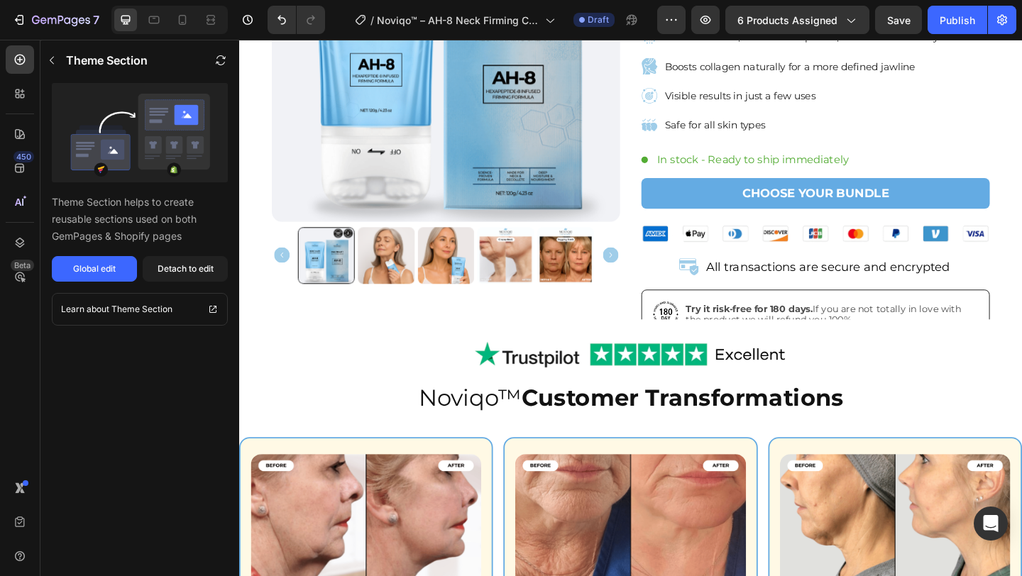
scroll to position [0, 0]
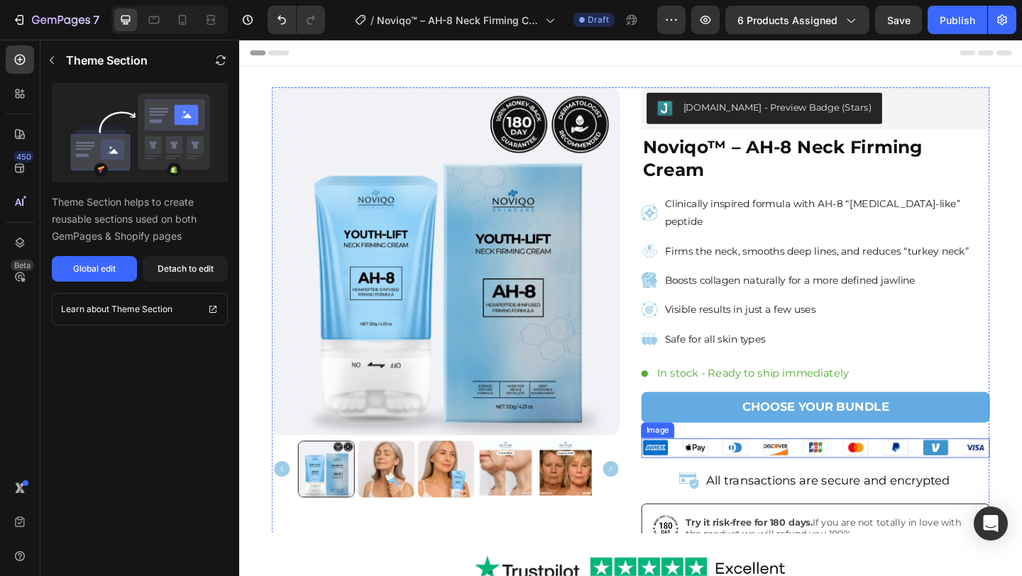
click at [699, 423] on link "CHOOSE YOUR BUNDLE" at bounding box center [866, 439] width 379 height 33
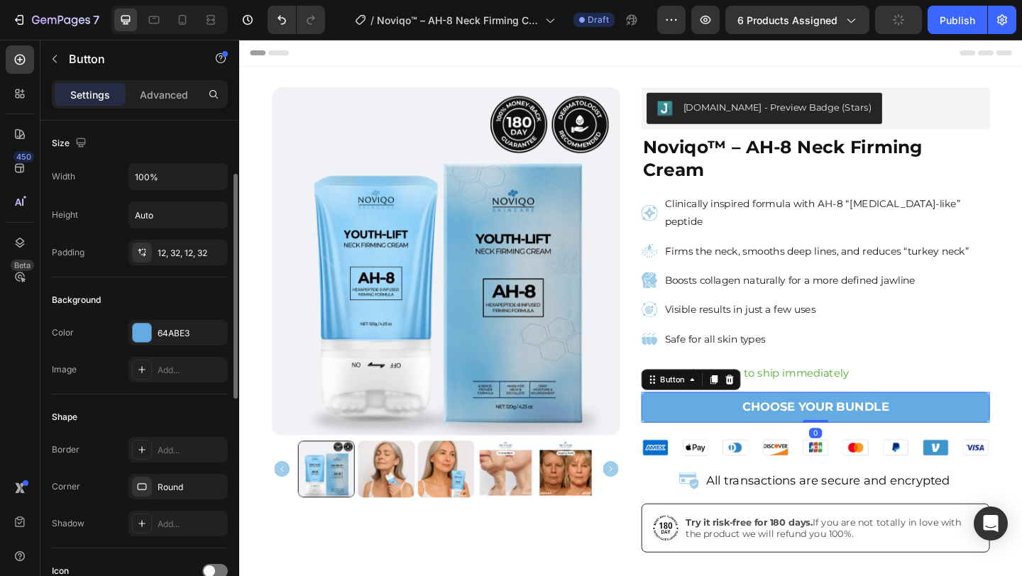
scroll to position [596, 0]
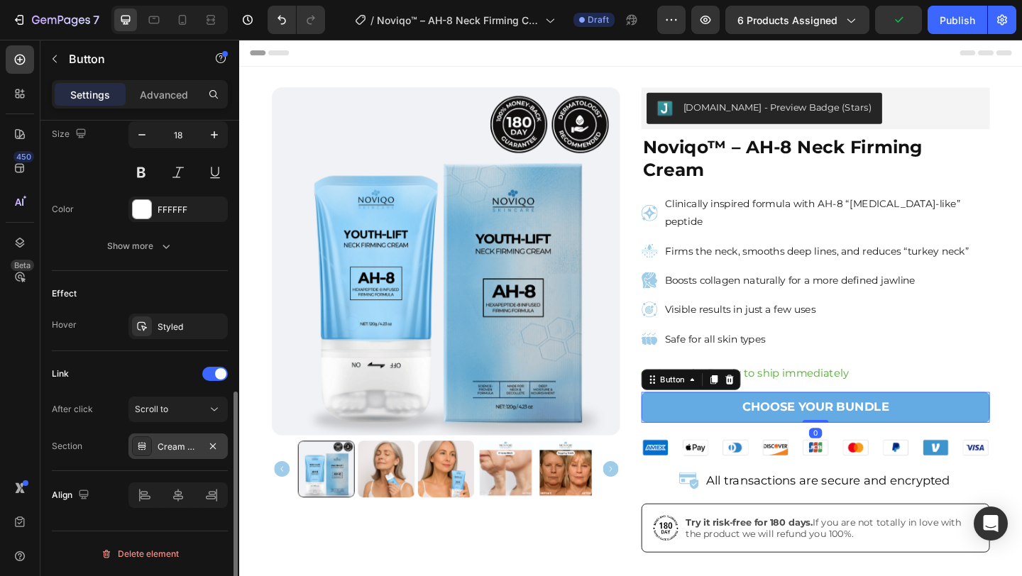
click at [161, 448] on div "Cream Bundle Heading" at bounding box center [178, 447] width 41 height 13
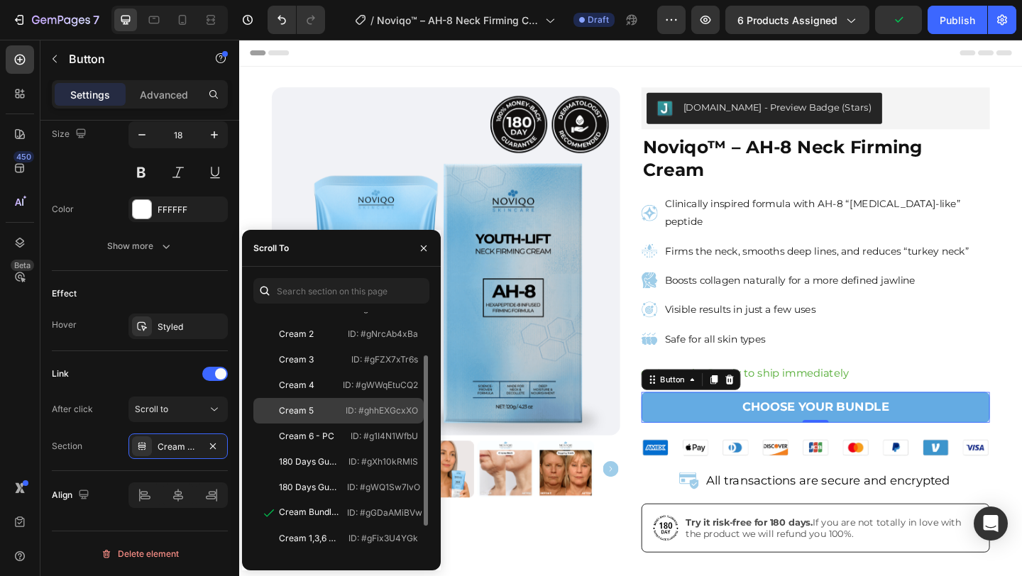
scroll to position [50, 0]
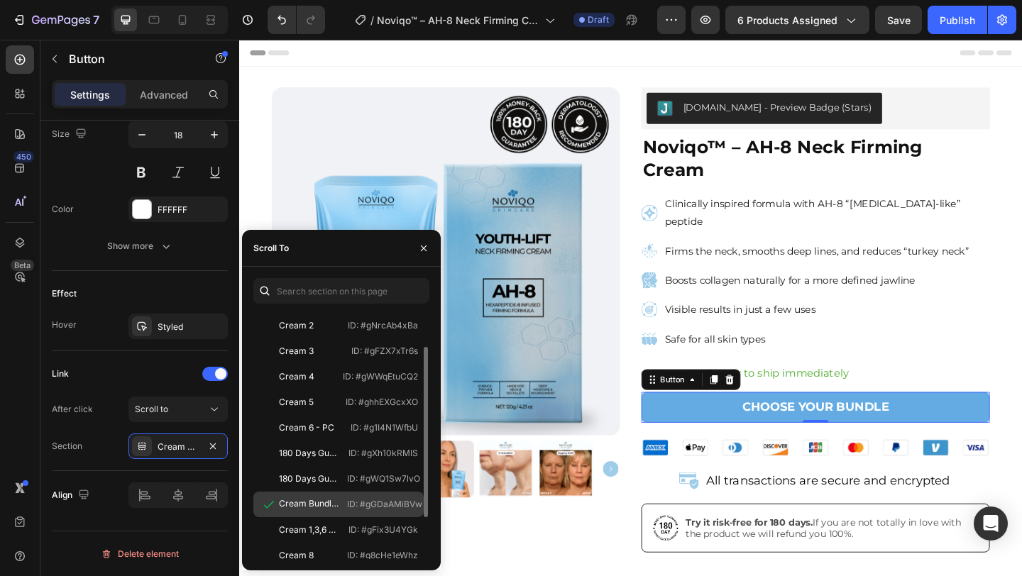
click at [344, 504] on div "Cream Bundle Heading ID: #gGDaAMiBVw" at bounding box center [338, 505] width 170 height 26
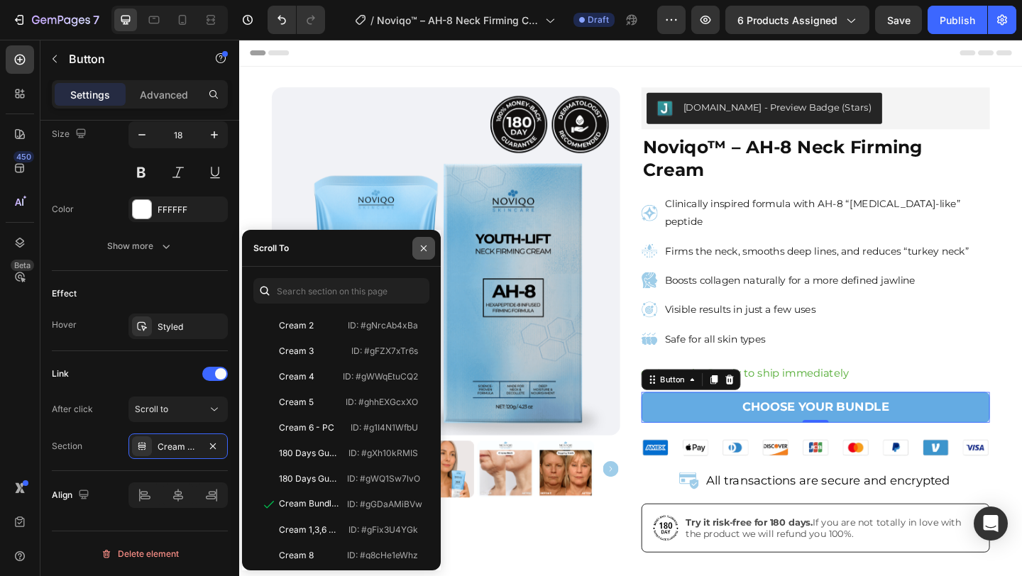
click at [423, 248] on icon "button" at bounding box center [424, 248] width 6 height 6
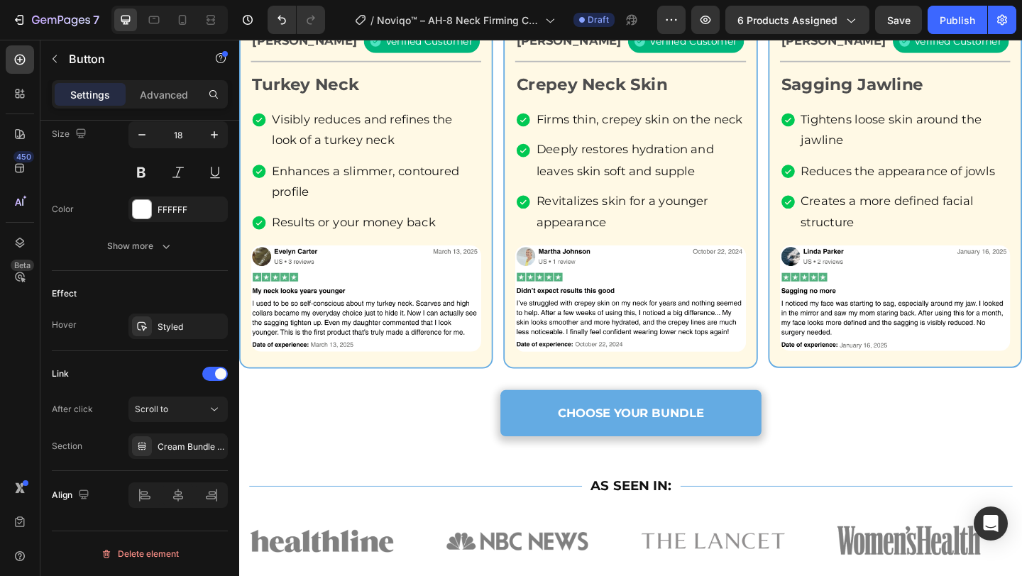
scroll to position [1043, 0]
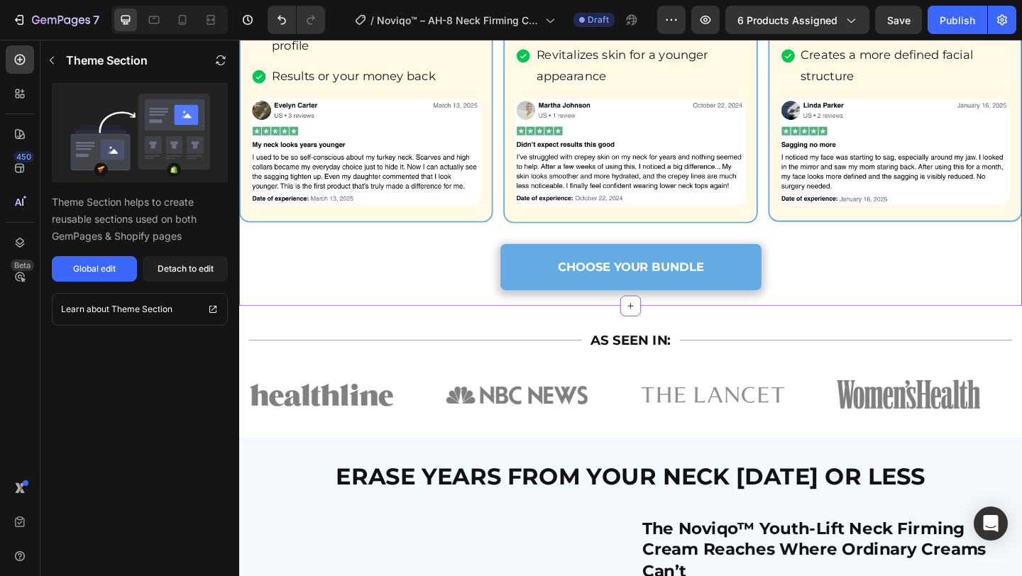
click at [479, 284] on div "CHOOSE YOUR BUNDLE Button" at bounding box center [665, 287] width 852 height 50
click at [518, 289] on div "CHOOSE YOUR BUNDLE Button" at bounding box center [665, 287] width 852 height 50
click at [552, 293] on link "CHOOSE YOUR BUNDLE" at bounding box center [665, 287] width 284 height 50
click at [173, 270] on div "Detach to edit" at bounding box center [186, 269] width 56 height 13
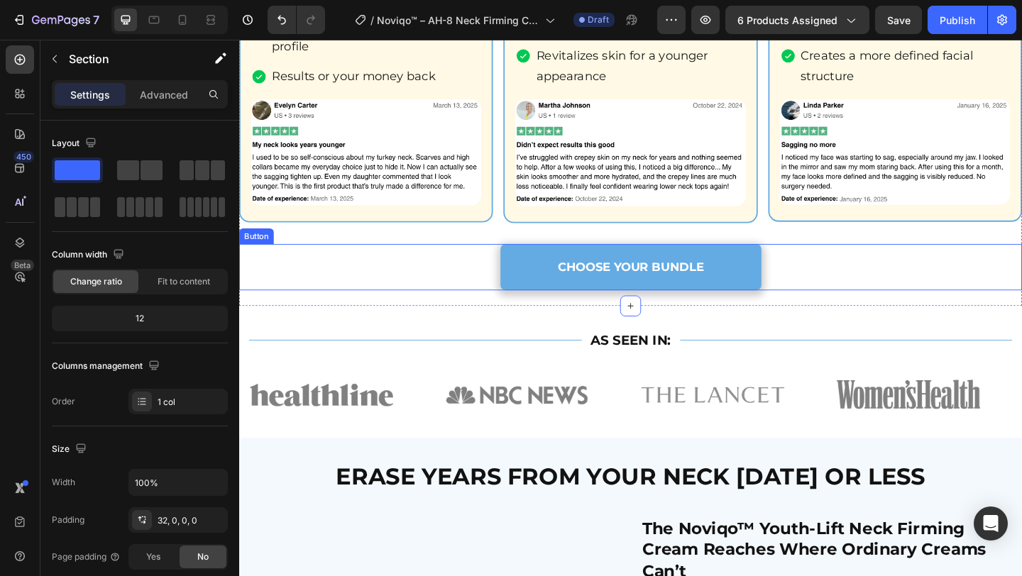
click at [575, 274] on link "CHOOSE YOUR BUNDLE" at bounding box center [665, 287] width 284 height 50
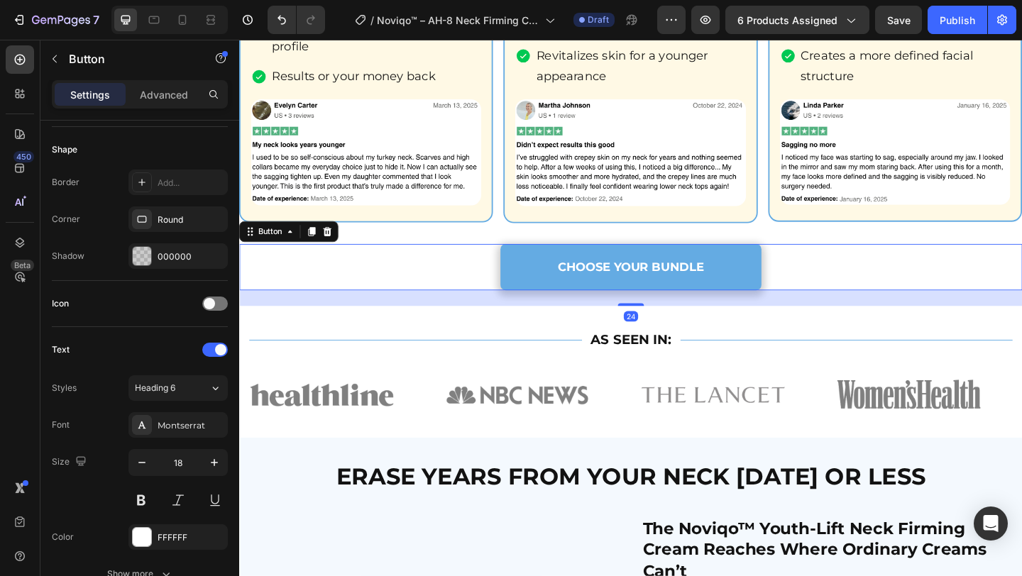
scroll to position [596, 0]
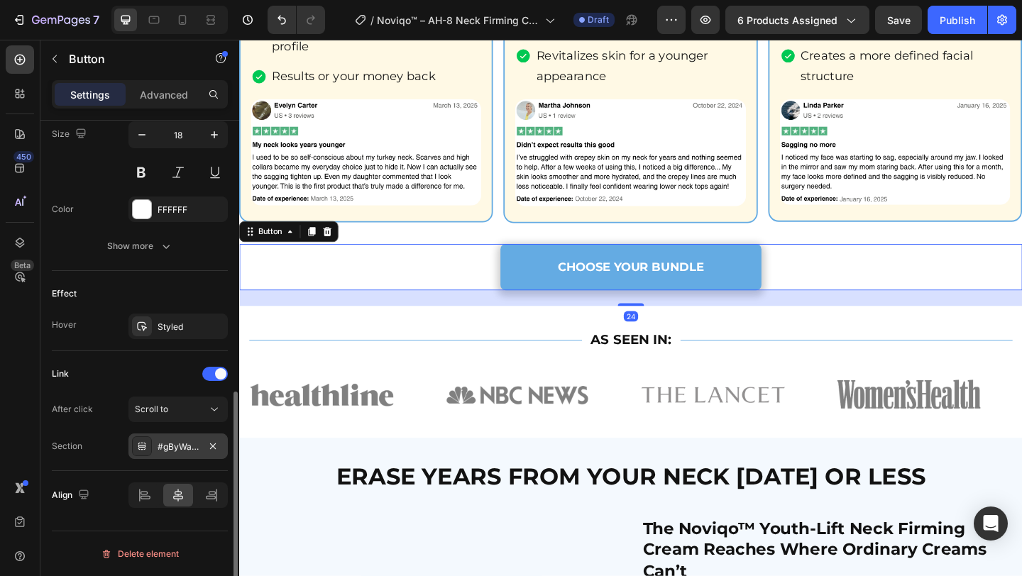
click at [158, 442] on div "#gByWayyYiH" at bounding box center [178, 447] width 41 height 13
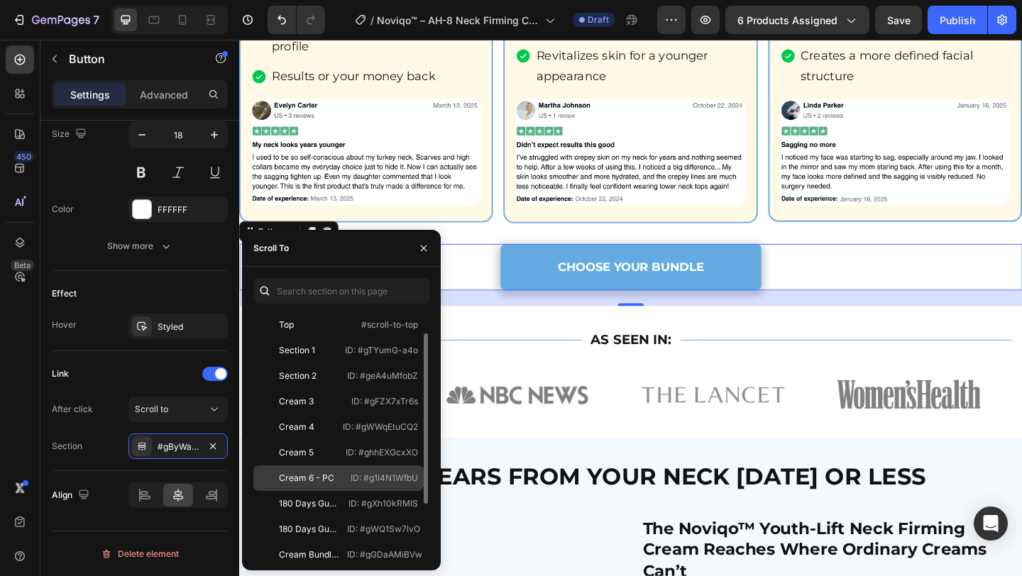
scroll to position [111, 0]
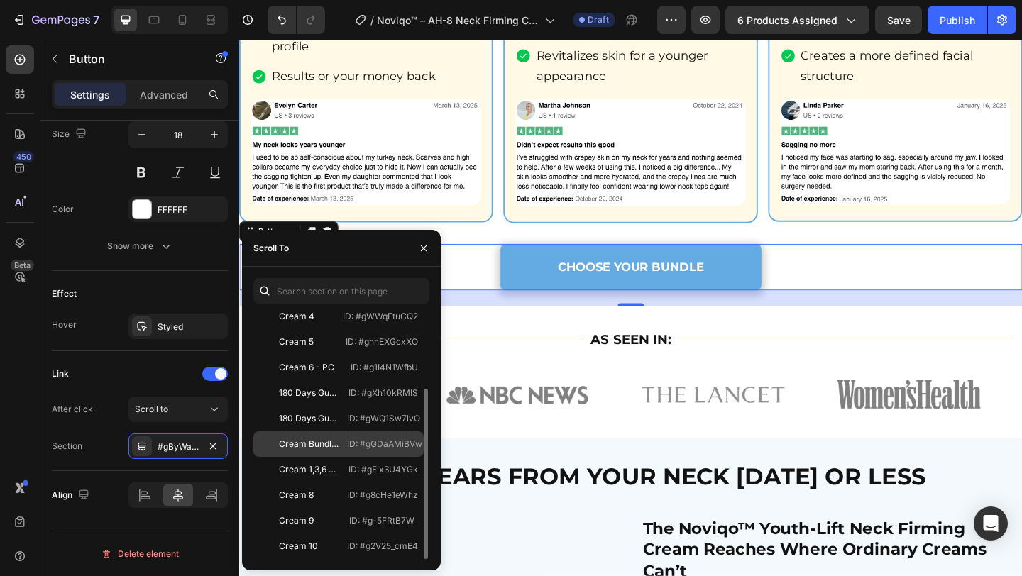
click at [346, 449] on div "Cream Bundle Heading ID: #gGDaAMiBVw" at bounding box center [338, 445] width 170 height 26
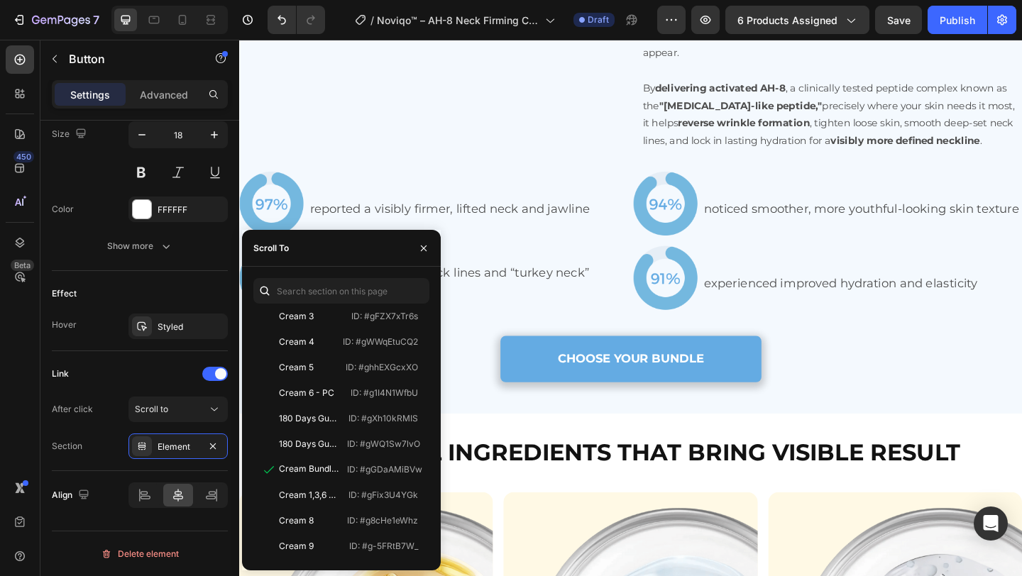
scroll to position [1928, 0]
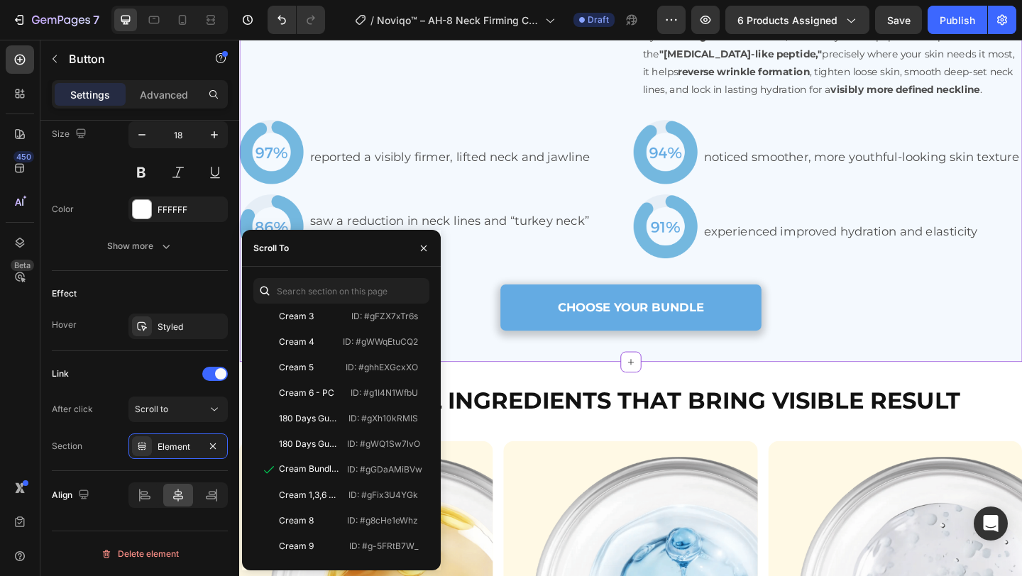
click at [545, 339] on link "CHOOSE YOUR BUNDLE" at bounding box center [665, 331] width 284 height 50
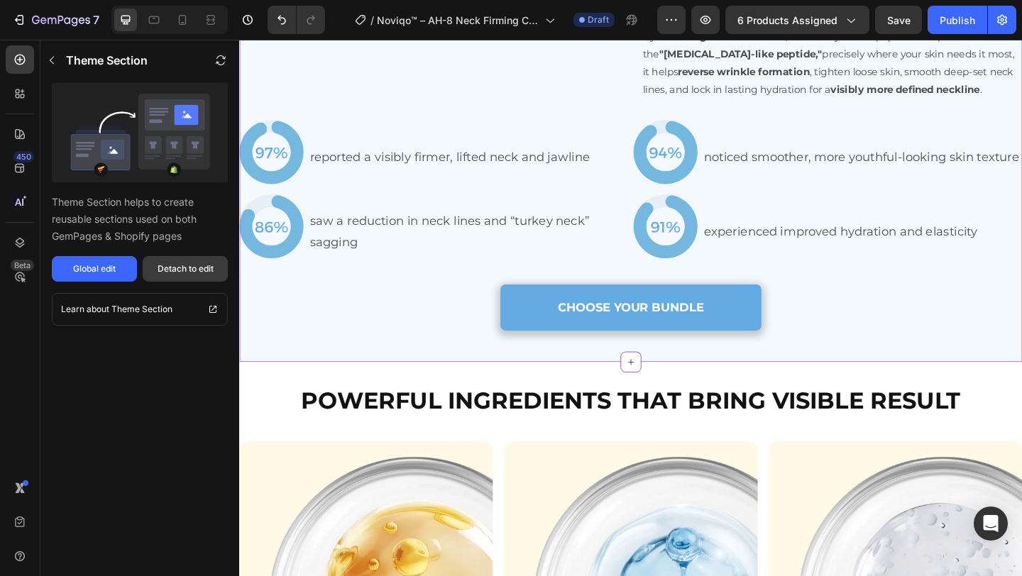
click at [190, 263] on div "Detach to edit" at bounding box center [186, 269] width 56 height 13
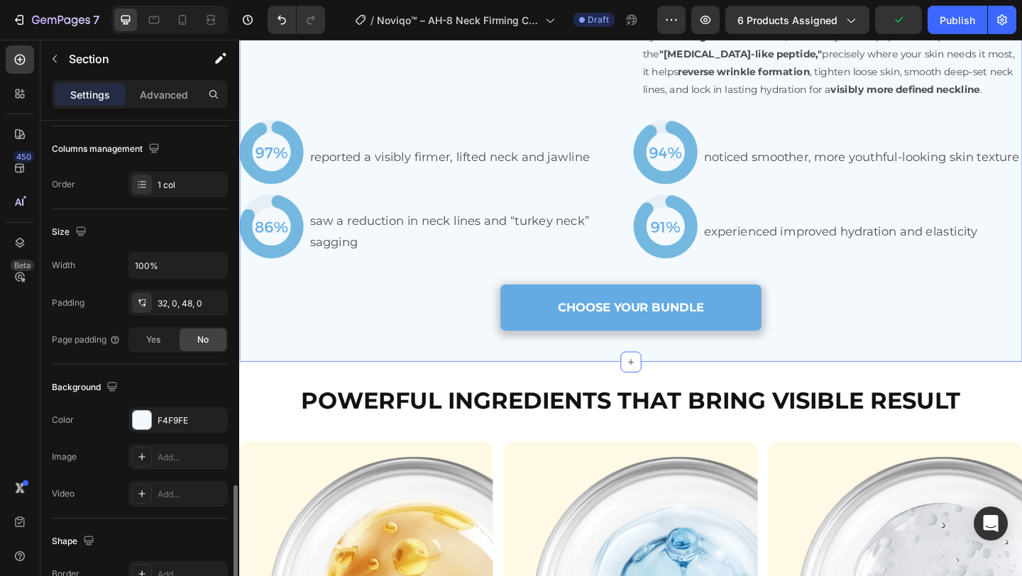
scroll to position [0, 0]
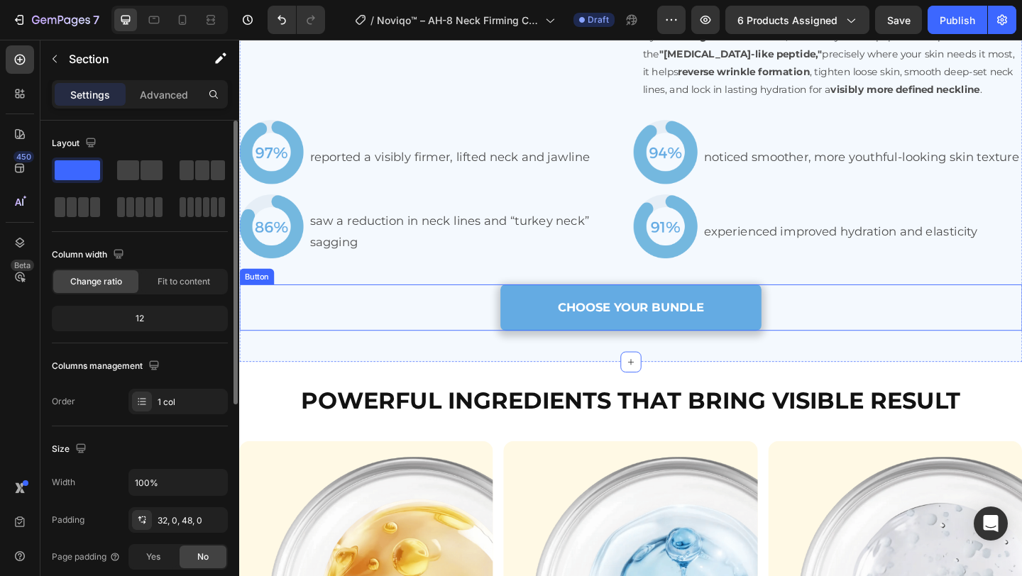
drag, startPoint x: 580, startPoint y: 319, endPoint x: 571, endPoint y: 319, distance: 9.2
click at [581, 319] on link "CHOOSE YOUR BUNDLE" at bounding box center [665, 331] width 284 height 50
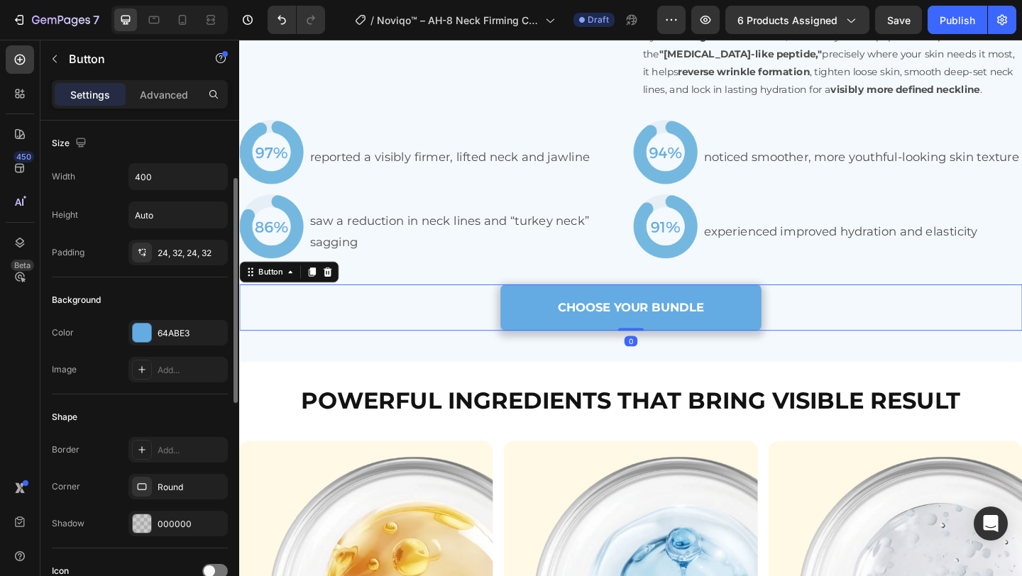
scroll to position [596, 0]
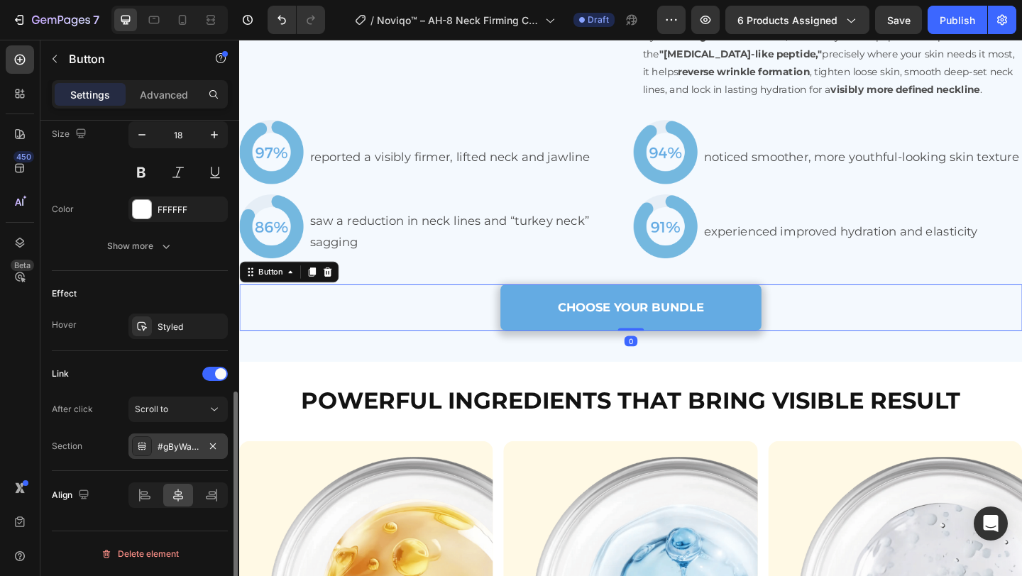
click at [190, 445] on div "#gByWayyYiH" at bounding box center [178, 447] width 41 height 13
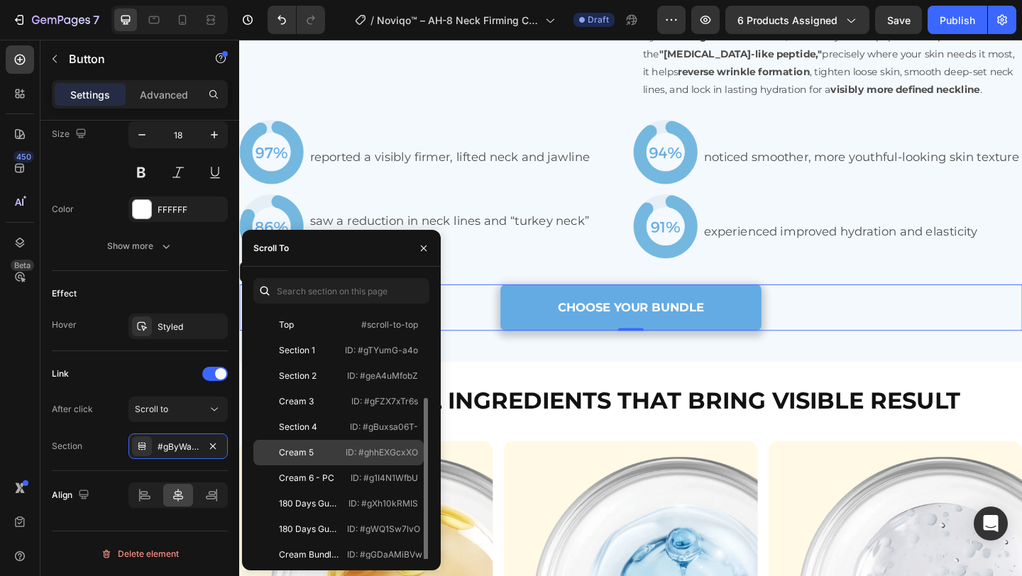
scroll to position [111, 0]
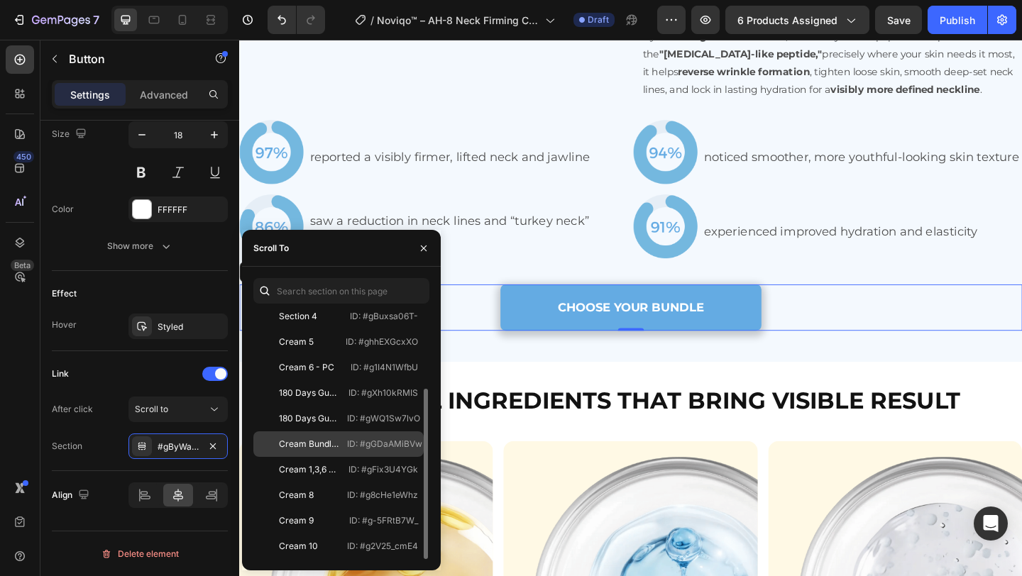
click at [334, 443] on div "Cream Bundle Heading" at bounding box center [309, 444] width 60 height 13
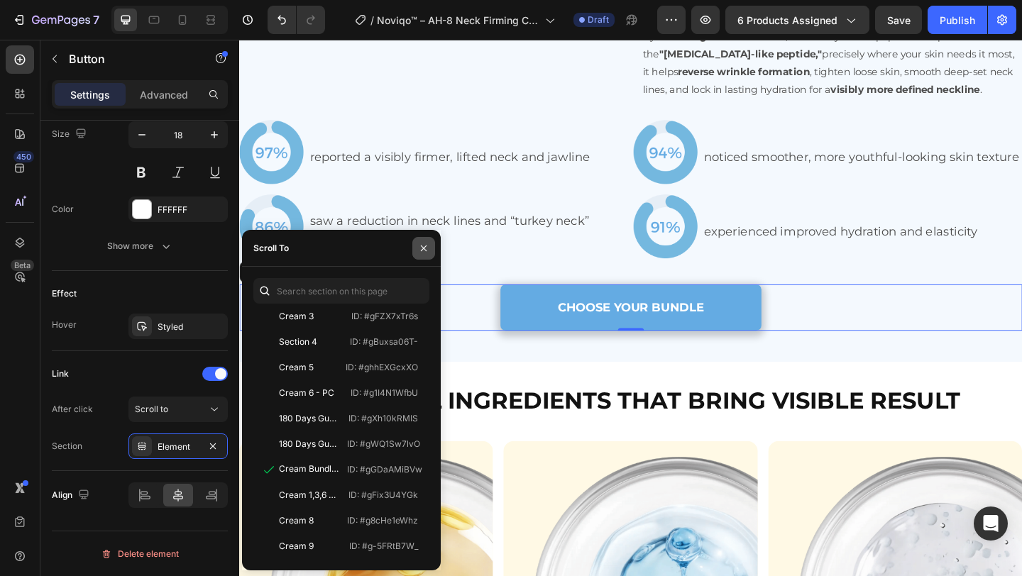
drag, startPoint x: 420, startPoint y: 250, endPoint x: 196, endPoint y: 229, distance: 224.7
click at [420, 250] on icon "button" at bounding box center [423, 248] width 11 height 11
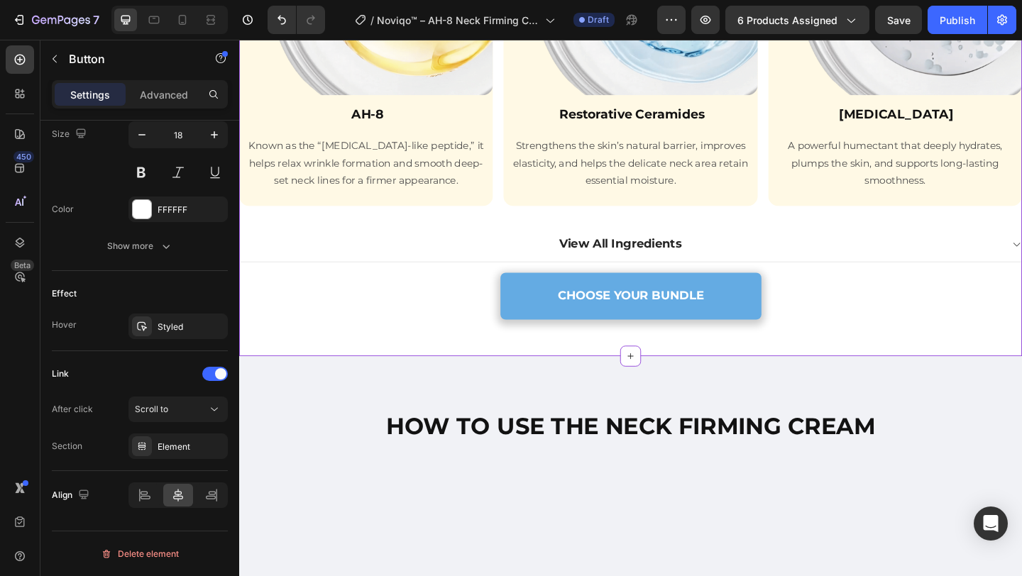
scroll to position [2609, 0]
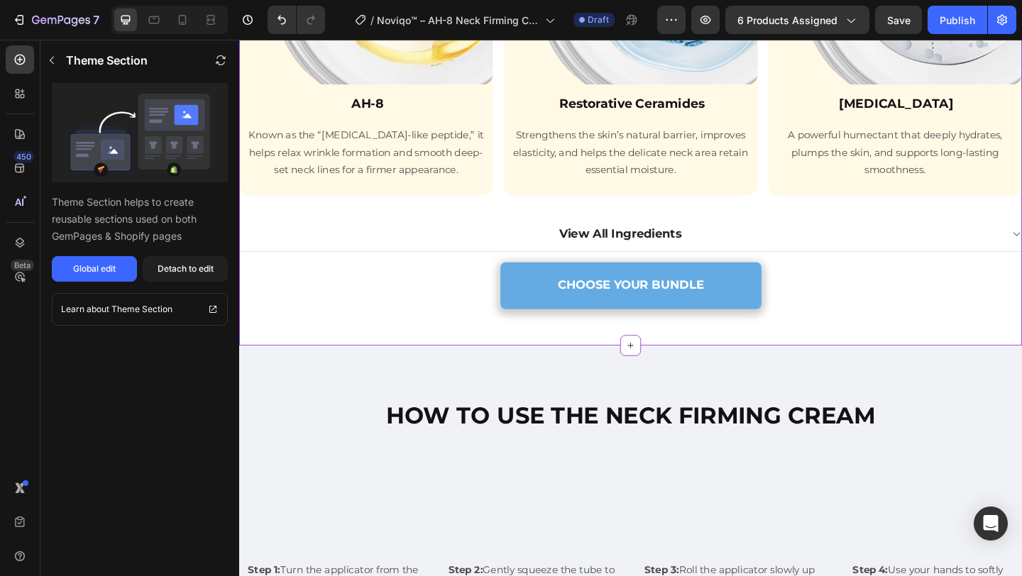
click at [563, 314] on link "CHOOSE YOUR BUNDLE" at bounding box center [665, 307] width 284 height 50
click at [198, 263] on div "Detach to edit" at bounding box center [186, 269] width 56 height 13
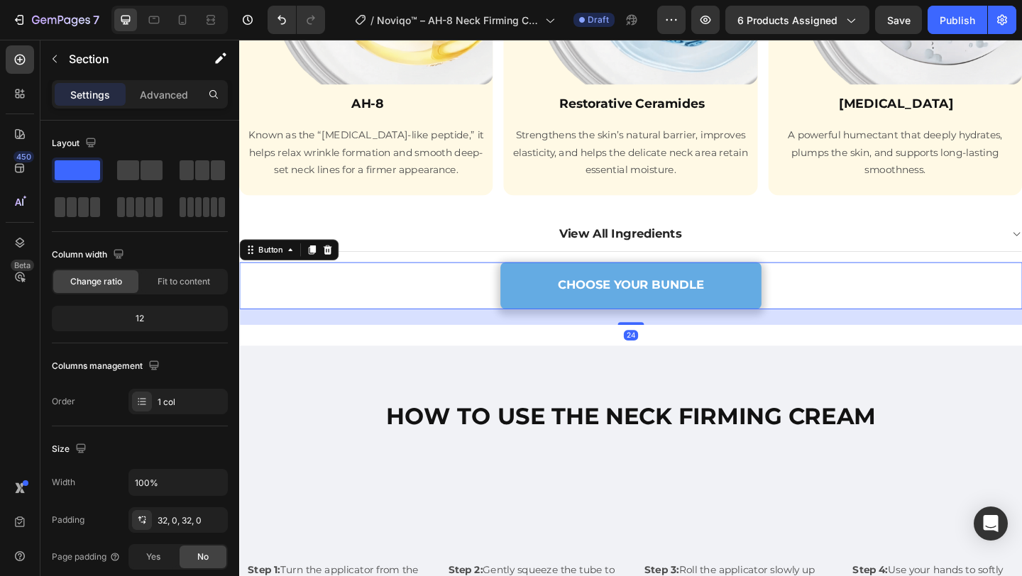
click at [498, 298] on div "CHOOSE YOUR BUNDLE Button 24" at bounding box center [665, 307] width 852 height 50
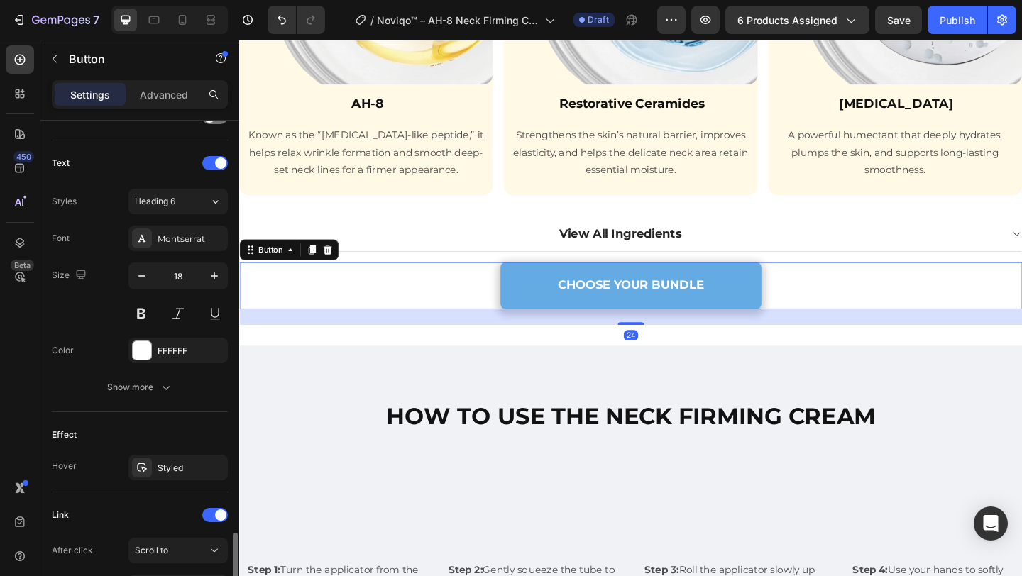
scroll to position [596, 0]
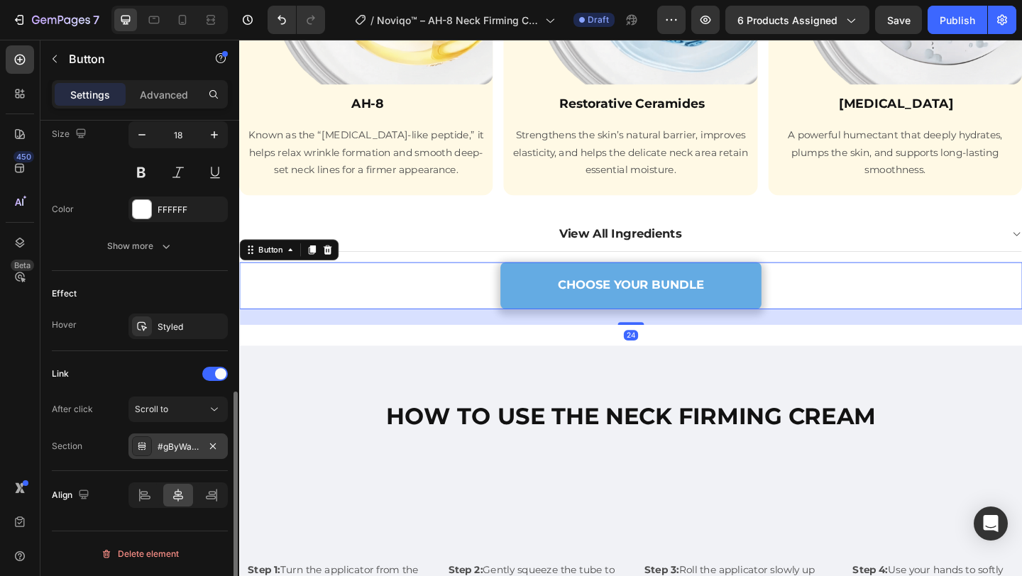
click at [155, 449] on div "#gByWayyYiH" at bounding box center [178, 447] width 99 height 26
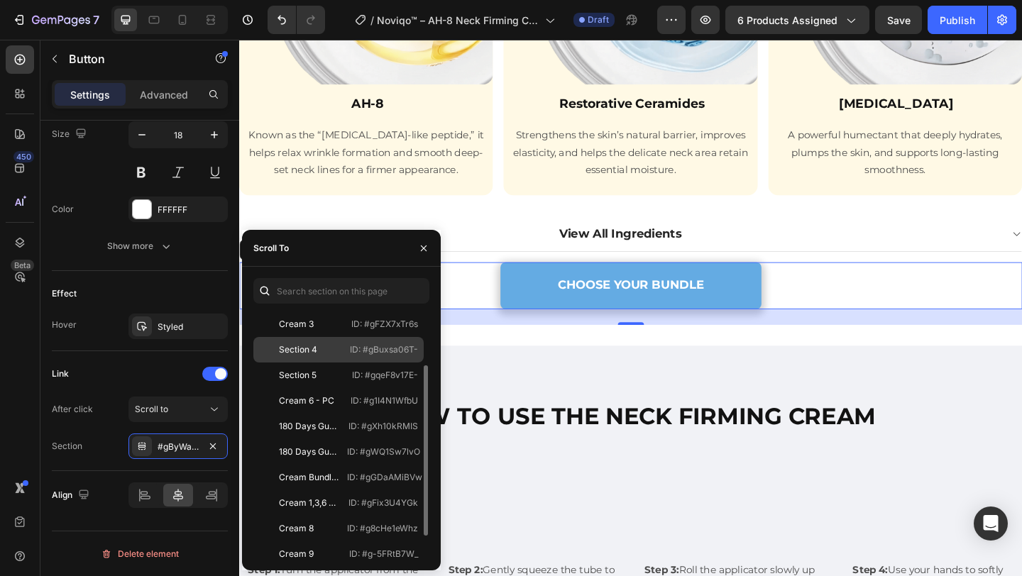
scroll to position [111, 0]
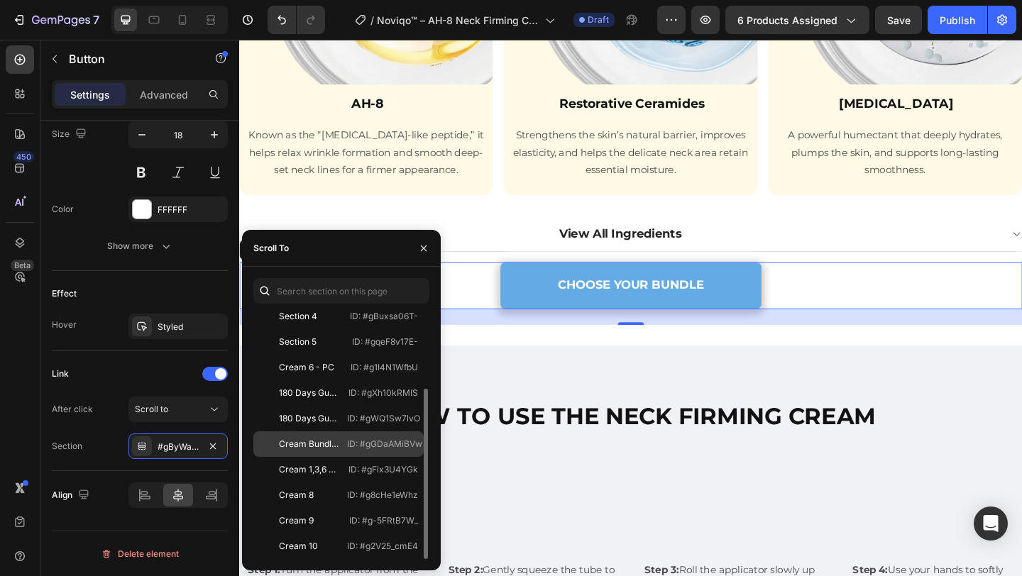
click at [356, 452] on div "Cream Bundle Heading ID: #gGDaAMiBVw" at bounding box center [338, 445] width 170 height 26
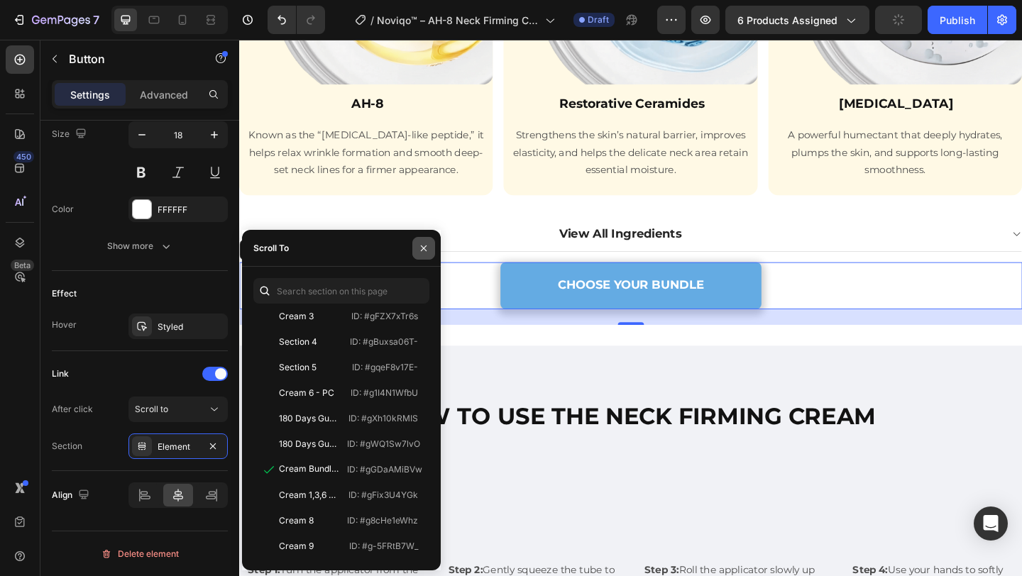
click at [421, 243] on icon "button" at bounding box center [423, 248] width 11 height 11
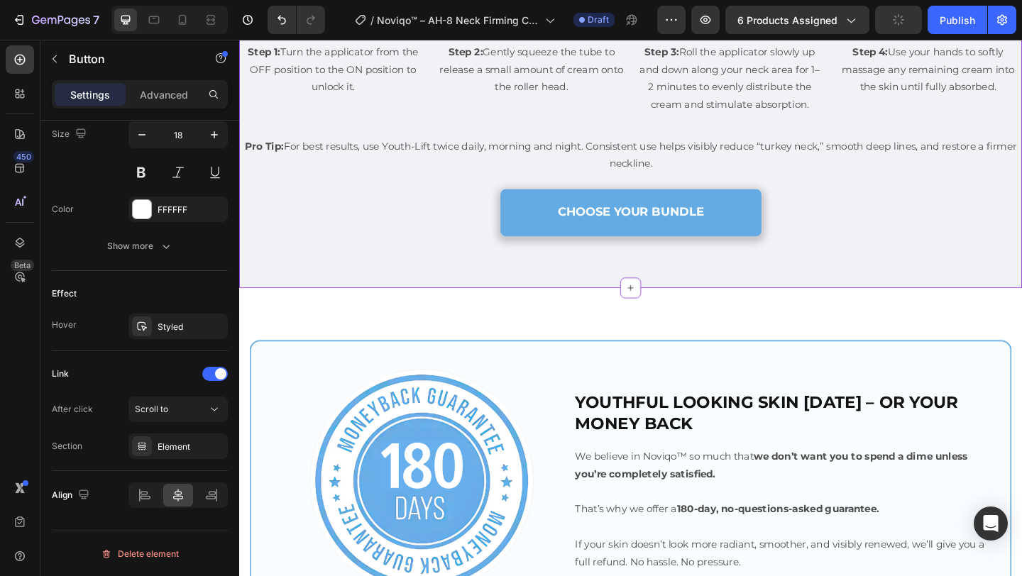
scroll to position [3176, 0]
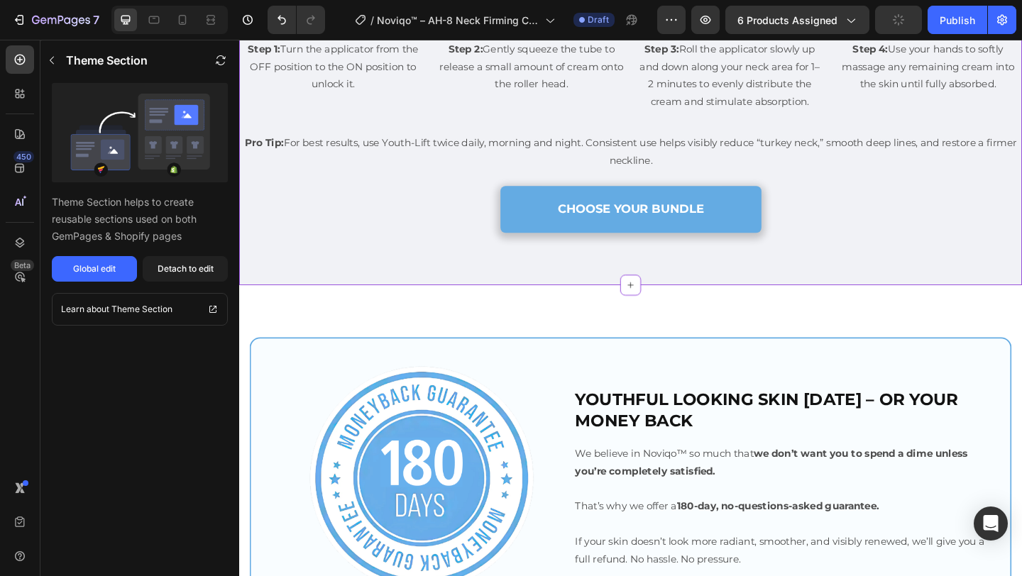
click at [473, 249] on div "CHOOSE YOUR BUNDLE Button" at bounding box center [665, 224] width 852 height 50
click at [201, 264] on div "Detach to edit" at bounding box center [186, 269] width 56 height 13
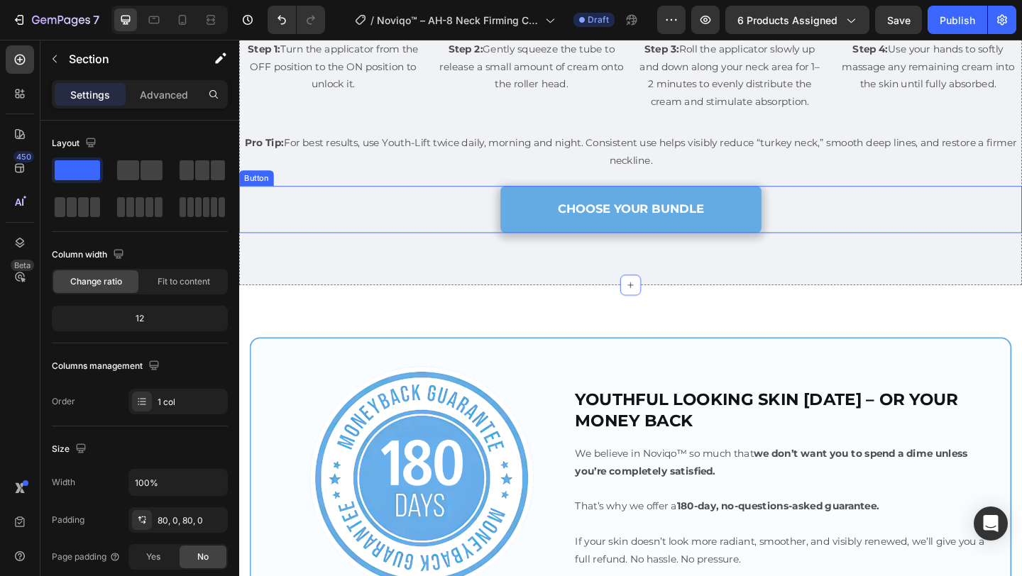
click at [532, 249] on link "CHOOSE YOUR BUNDLE" at bounding box center [665, 224] width 284 height 50
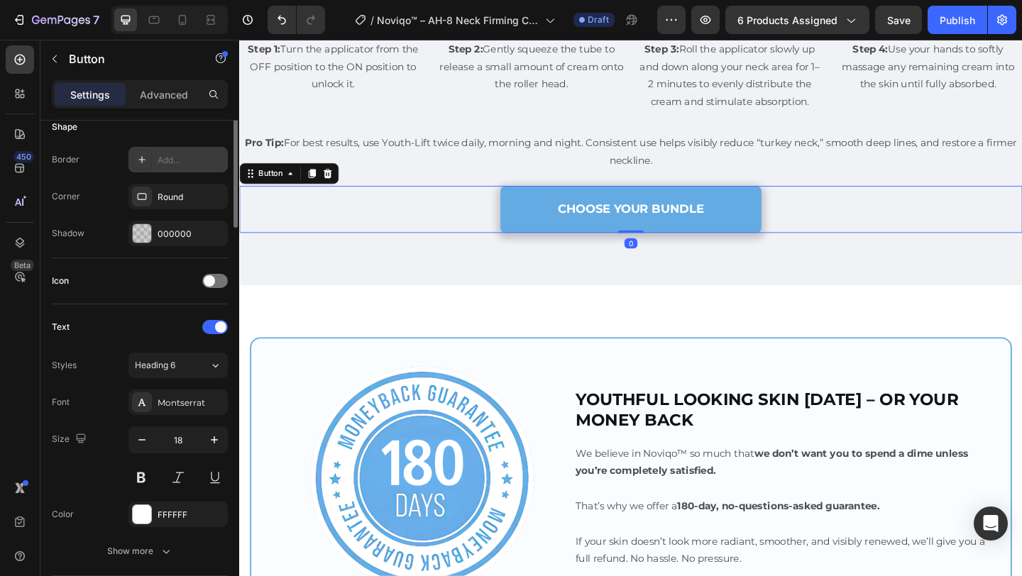
scroll to position [596, 0]
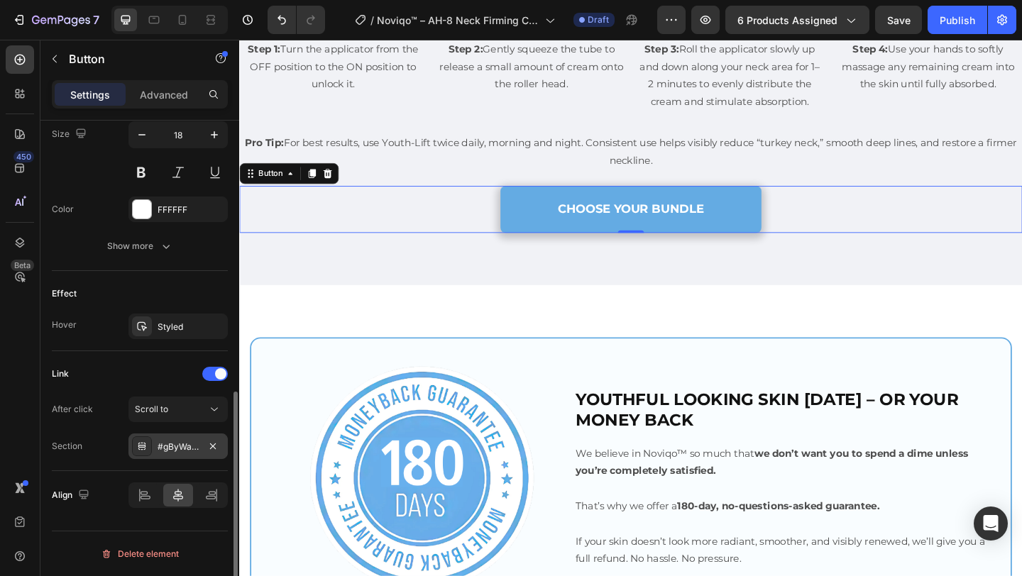
click at [152, 458] on div "#gByWayyYiH" at bounding box center [178, 447] width 99 height 26
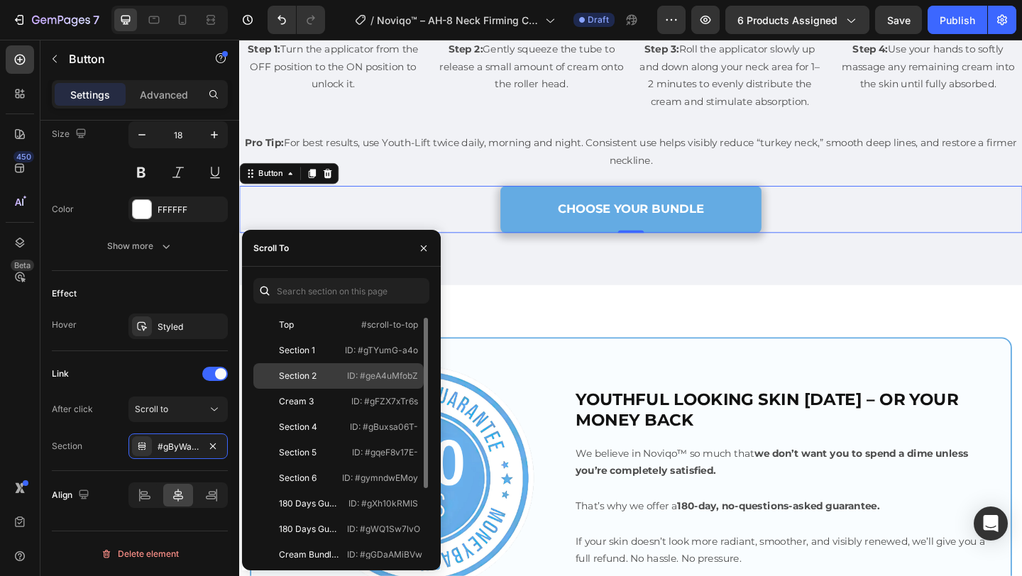
scroll to position [111, 0]
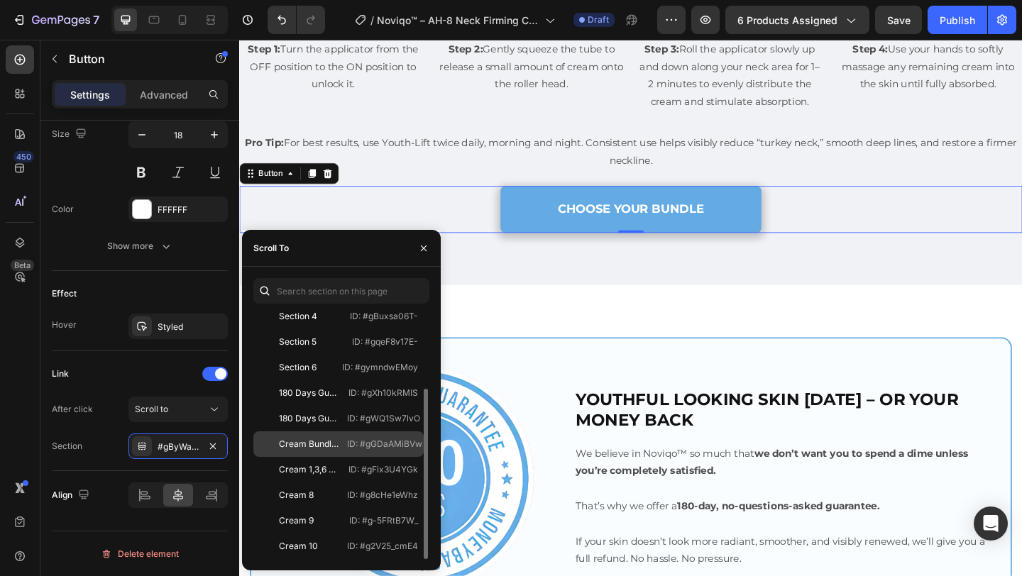
click at [341, 439] on div "Cream Bundle Heading ID: #gGDaAMiBVw" at bounding box center [338, 445] width 170 height 26
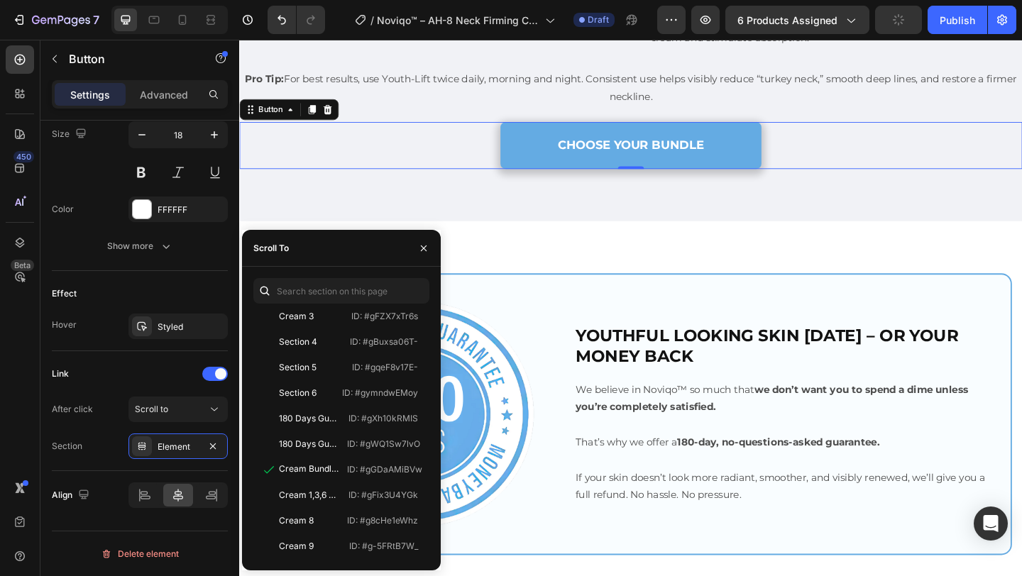
scroll to position [3328, 0]
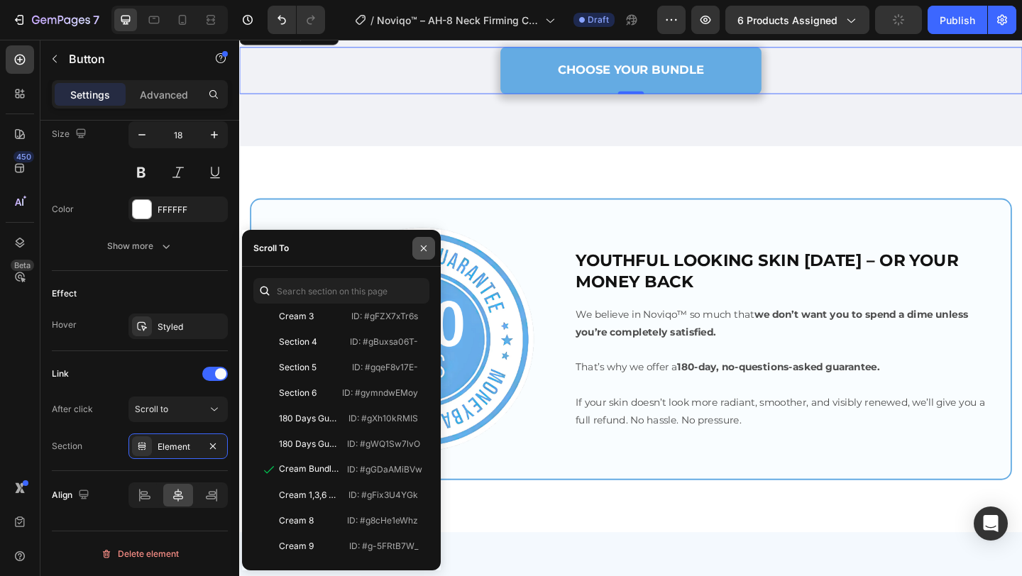
click at [422, 248] on icon "button" at bounding box center [423, 248] width 11 height 11
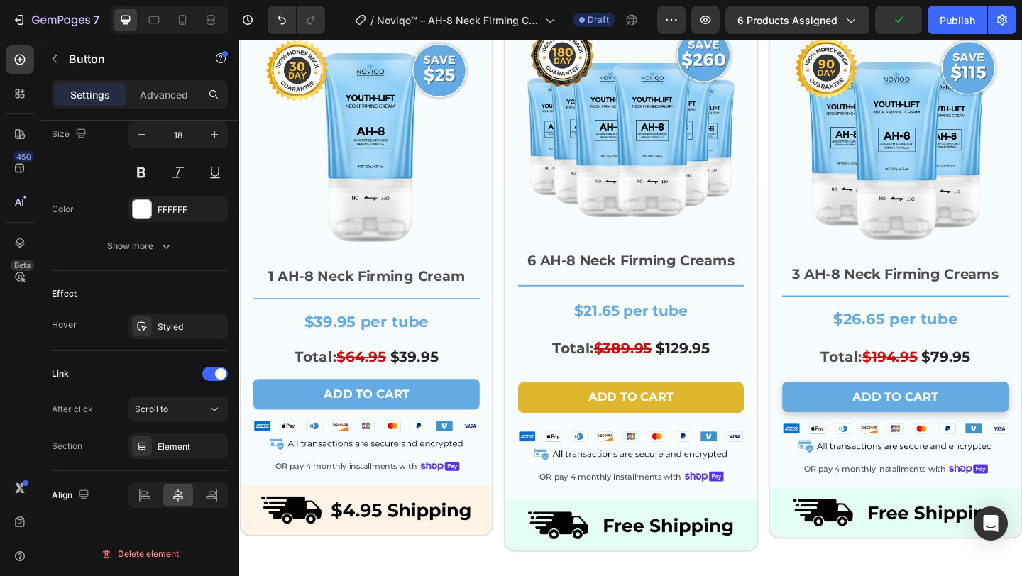
scroll to position [4578, 0]
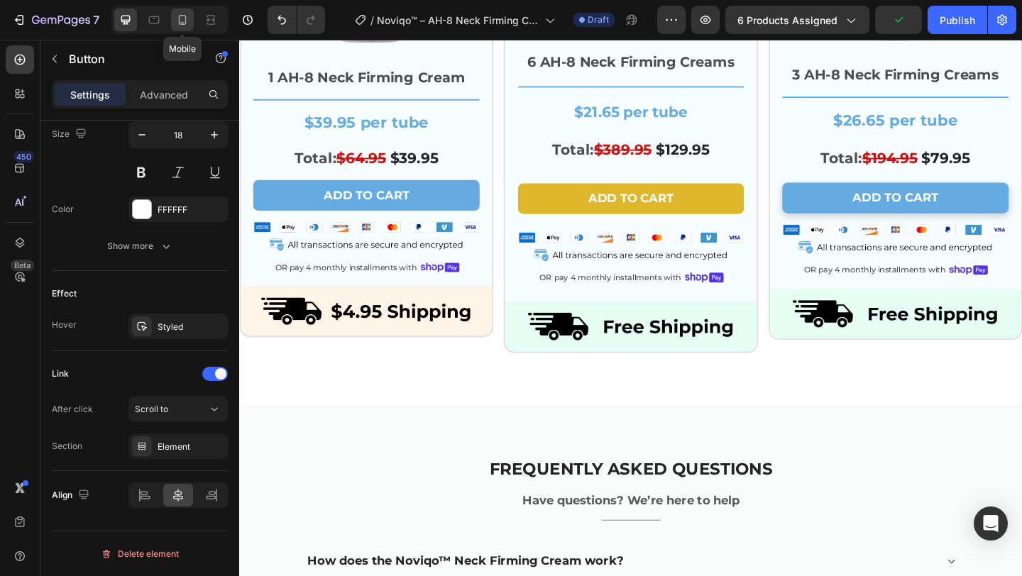
click at [173, 15] on div at bounding box center [182, 20] width 23 height 23
type input "16"
type input "80%"
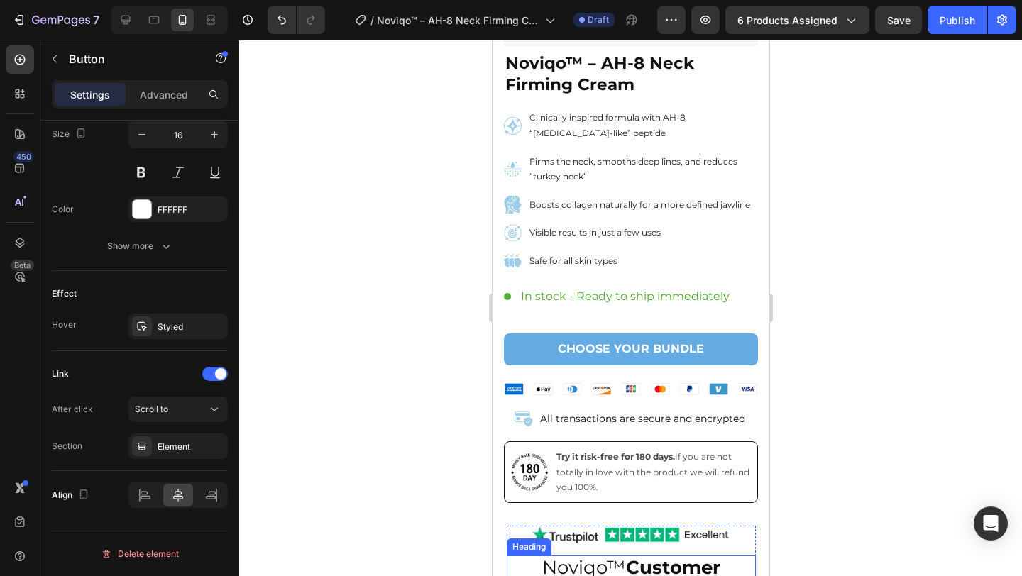
scroll to position [395, 0]
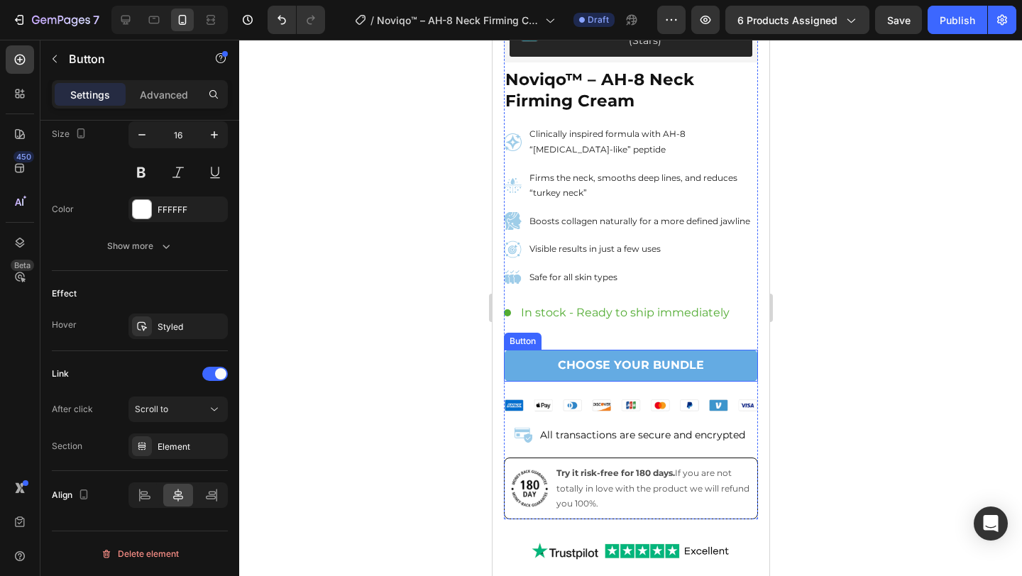
click at [538, 361] on link "CHOOSE YOUR BUNDLE" at bounding box center [630, 366] width 254 height 32
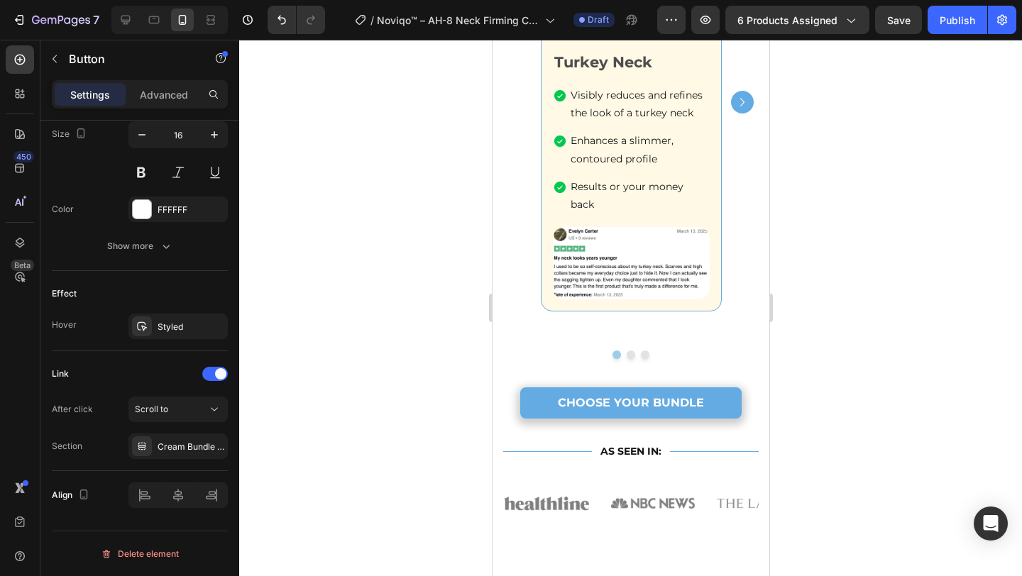
scroll to position [1220, 0]
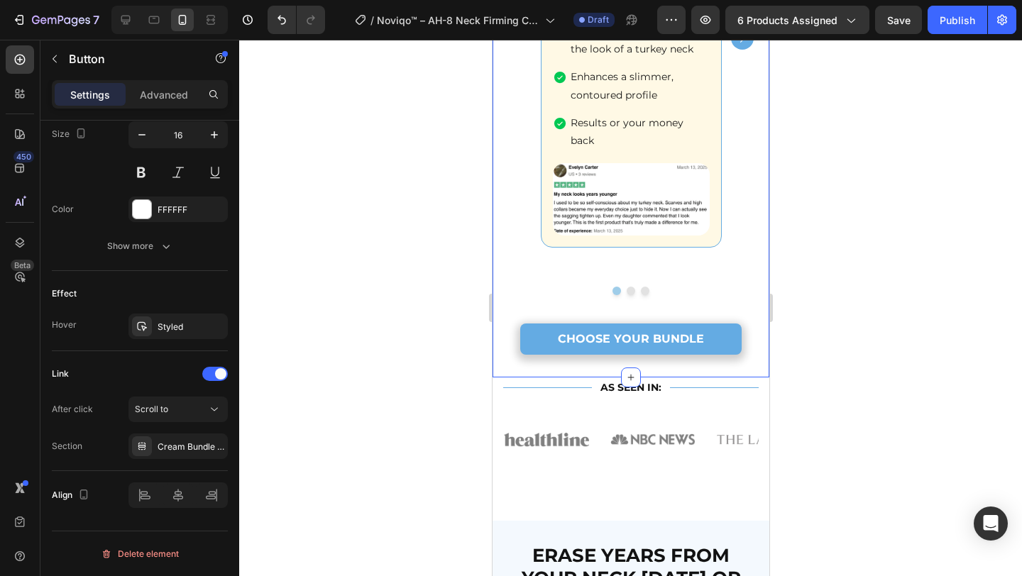
click at [558, 349] on link "CHOOSE YOUR BUNDLE" at bounding box center [631, 340] width 222 height 32
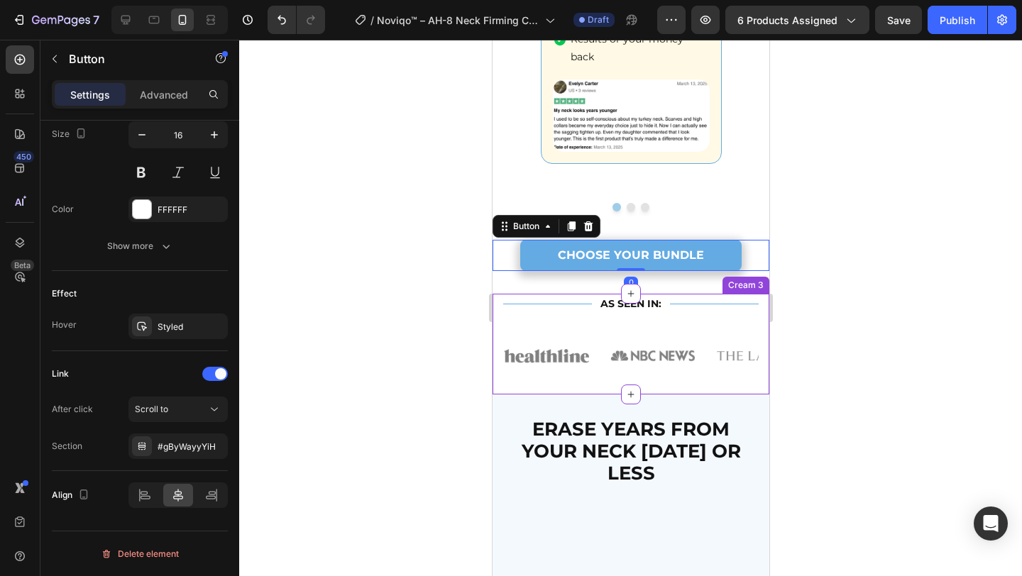
scroll to position [1533, 0]
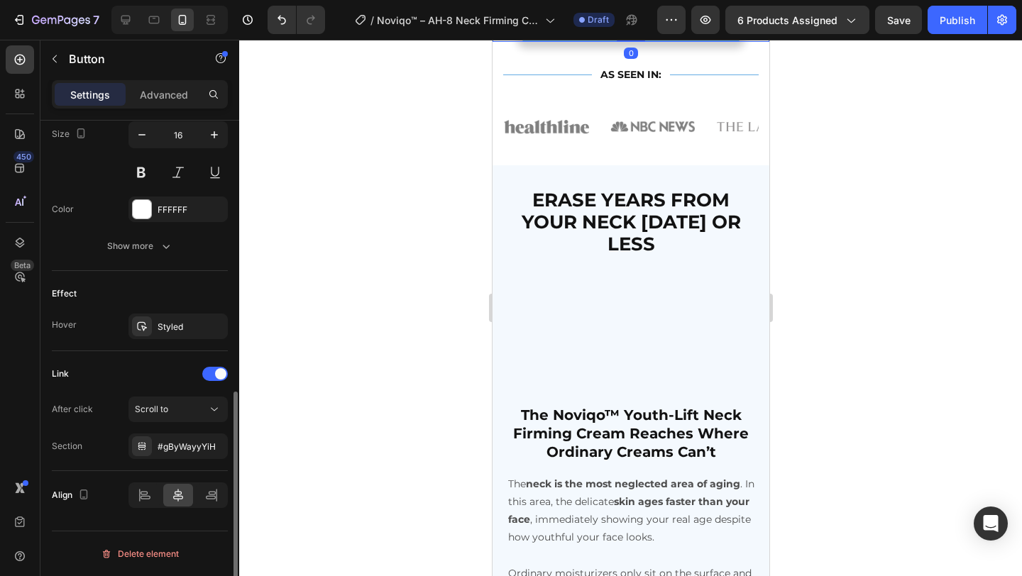
click at [180, 459] on div "Link After click Scroll to Section #gByWayyYiH" at bounding box center [140, 411] width 176 height 120
click at [181, 444] on div "#gByWayyYiH" at bounding box center [178, 447] width 41 height 13
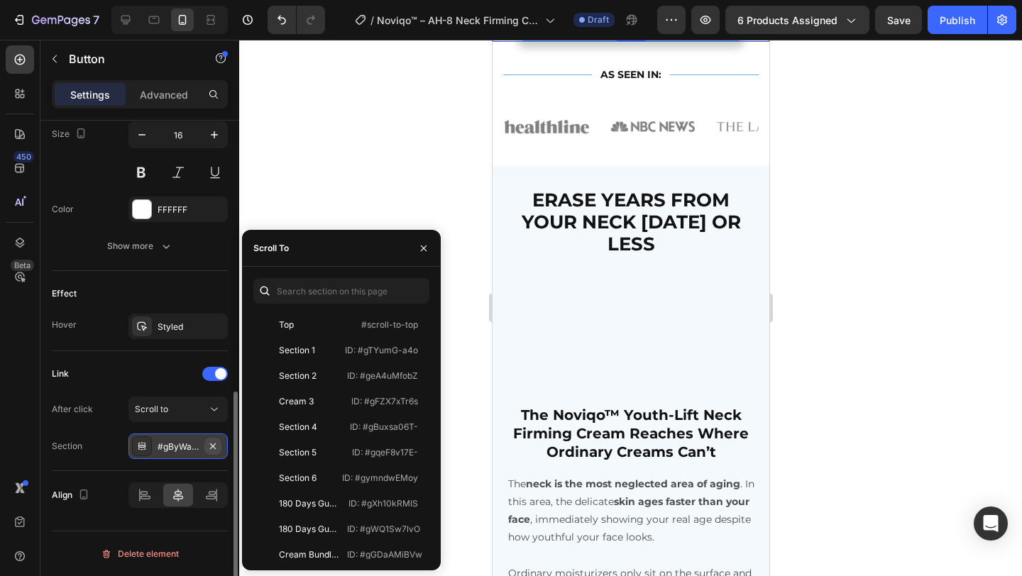
scroll to position [111, 0]
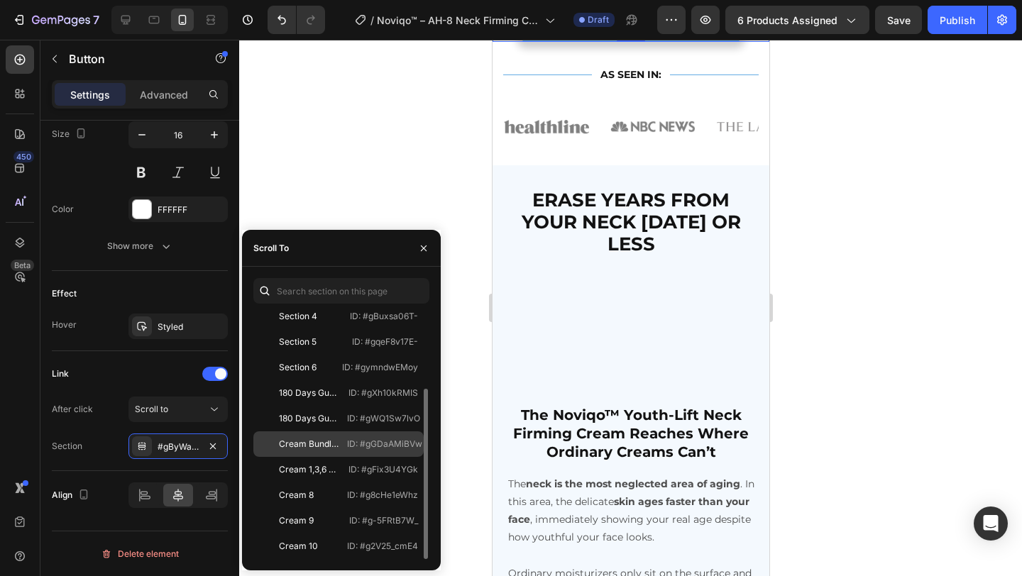
click at [360, 441] on p "ID: #gGDaAMiBVw" at bounding box center [384, 444] width 75 height 13
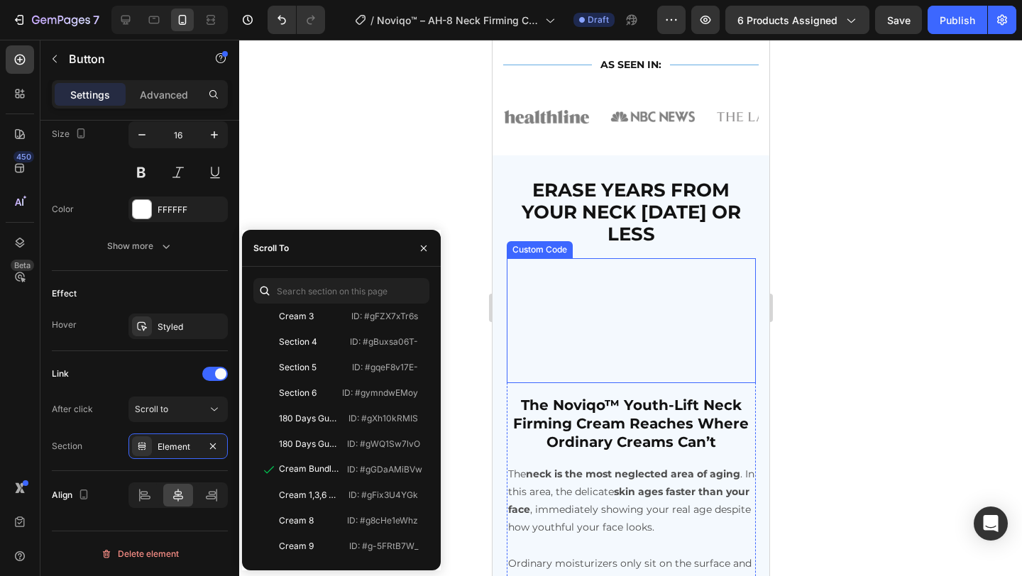
scroll to position [1454, 0]
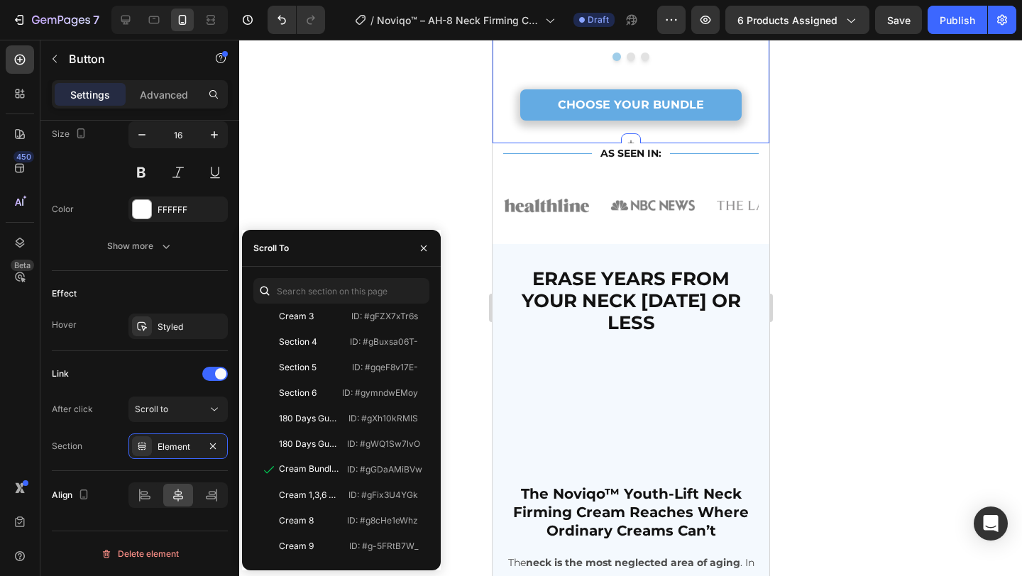
click at [550, 110] on link "CHOOSE YOUR BUNDLE" at bounding box center [631, 105] width 222 height 32
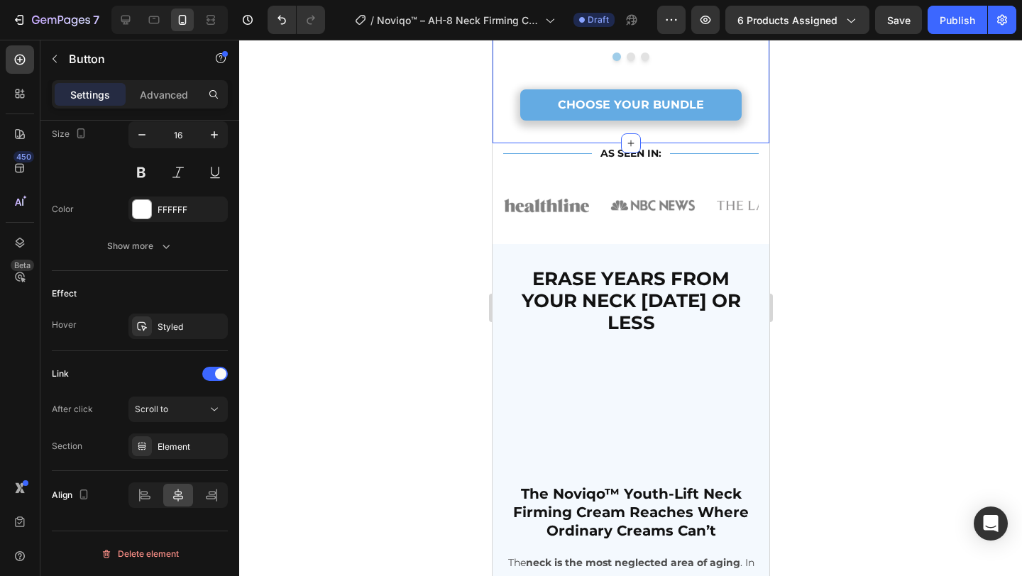
click at [530, 175] on div "Title Line AS SEEN IN: Text Block Title Line Row Image Image Image Image Image …" at bounding box center [631, 184] width 256 height 83
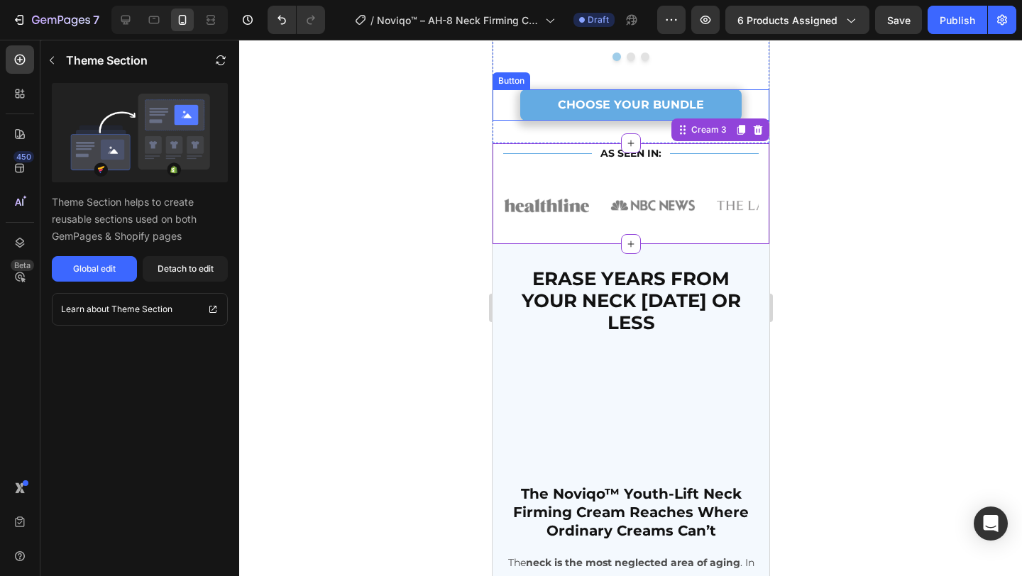
click at [535, 103] on link "CHOOSE YOUR BUNDLE" at bounding box center [631, 105] width 222 height 32
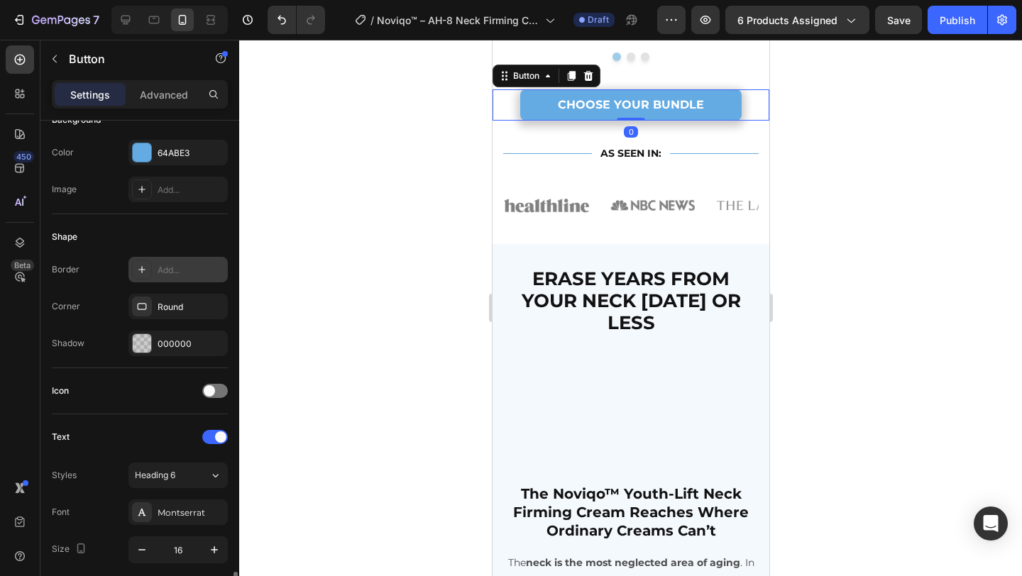
scroll to position [596, 0]
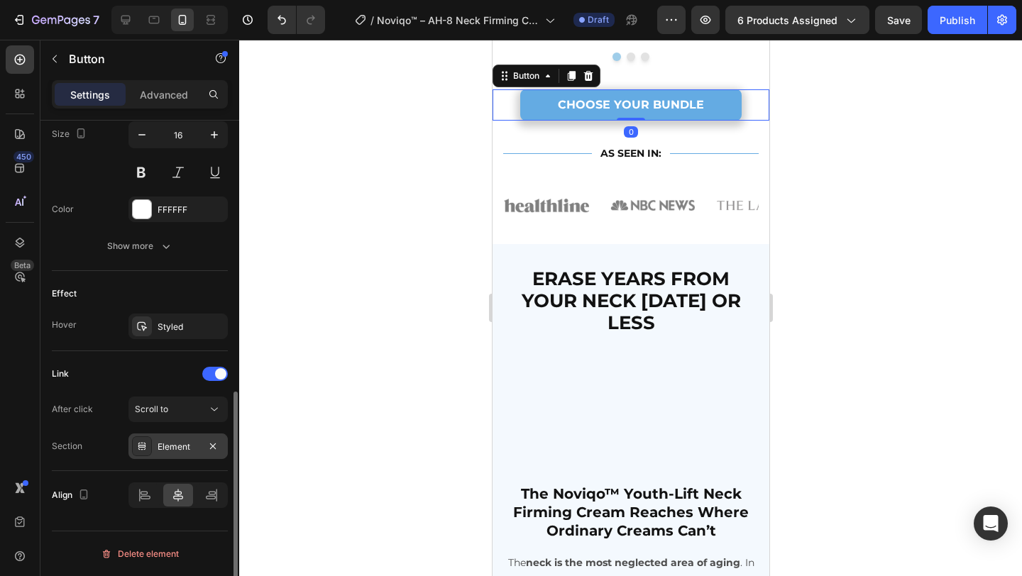
click at [174, 455] on div "Element" at bounding box center [178, 447] width 99 height 26
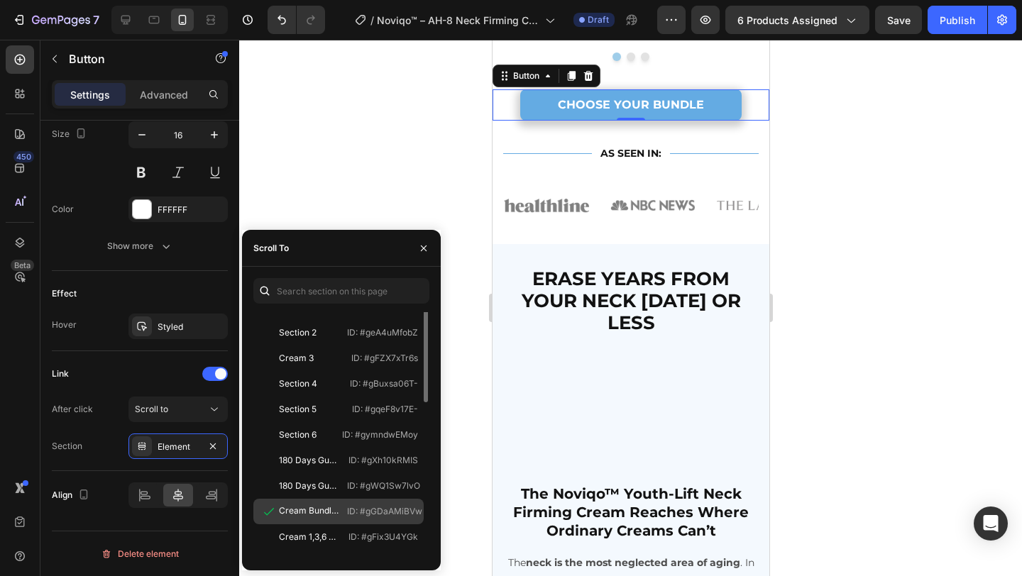
scroll to position [0, 0]
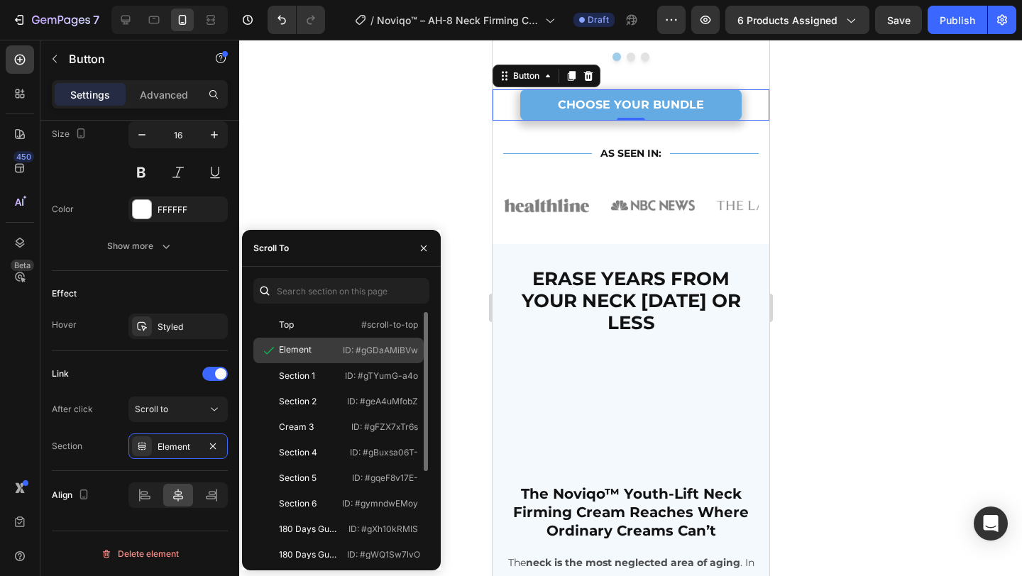
click at [356, 353] on p "ID: #gGDaAMiBVw" at bounding box center [380, 350] width 75 height 13
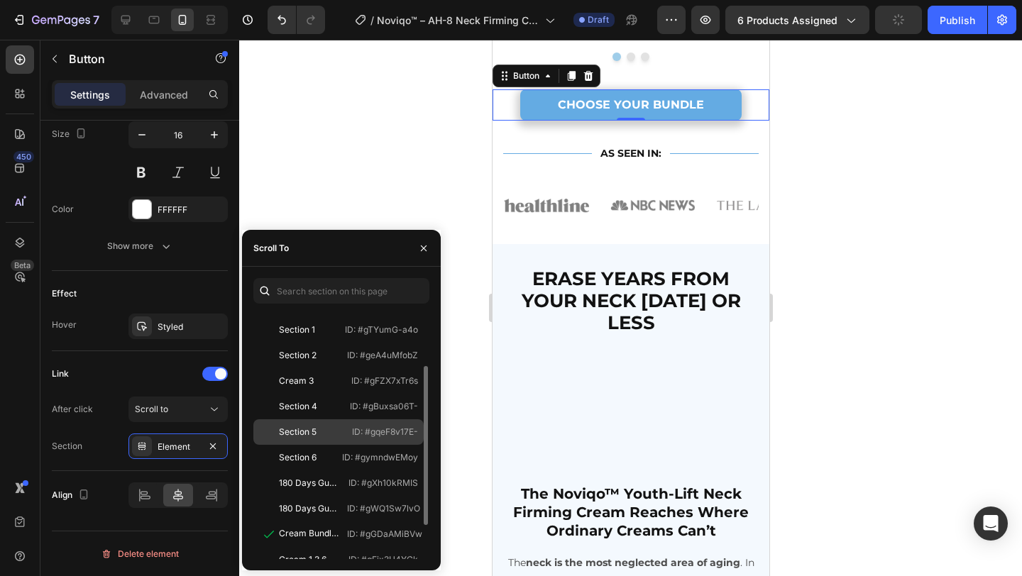
scroll to position [136, 0]
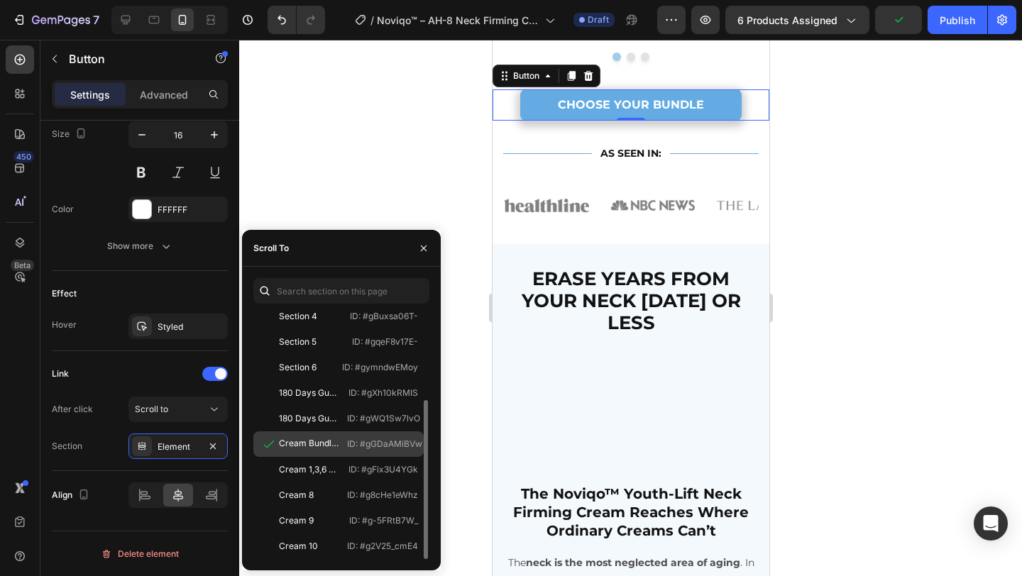
click at [338, 437] on div "Cream Bundle Heading" at bounding box center [309, 443] width 60 height 13
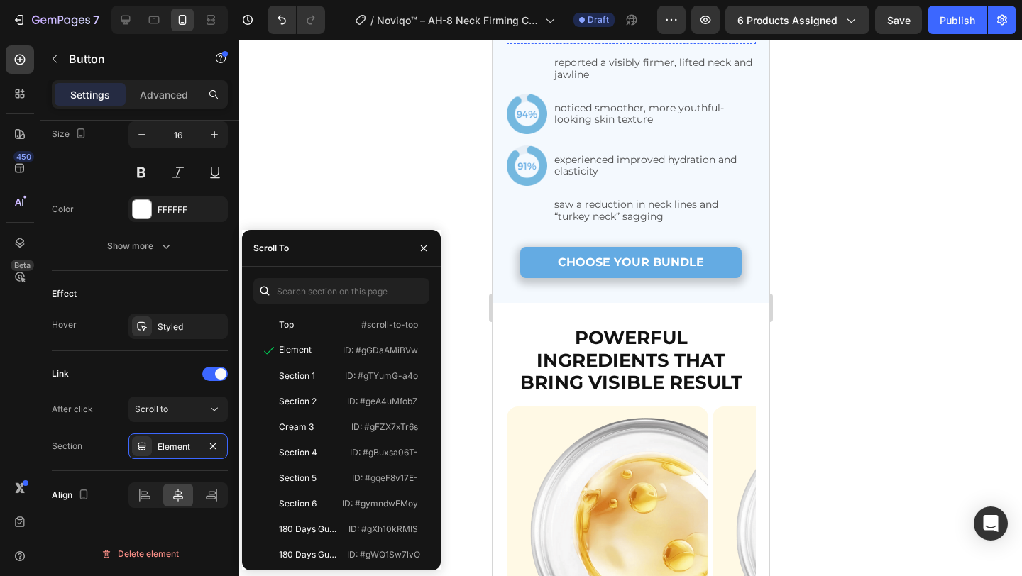
scroll to position [2495, 0]
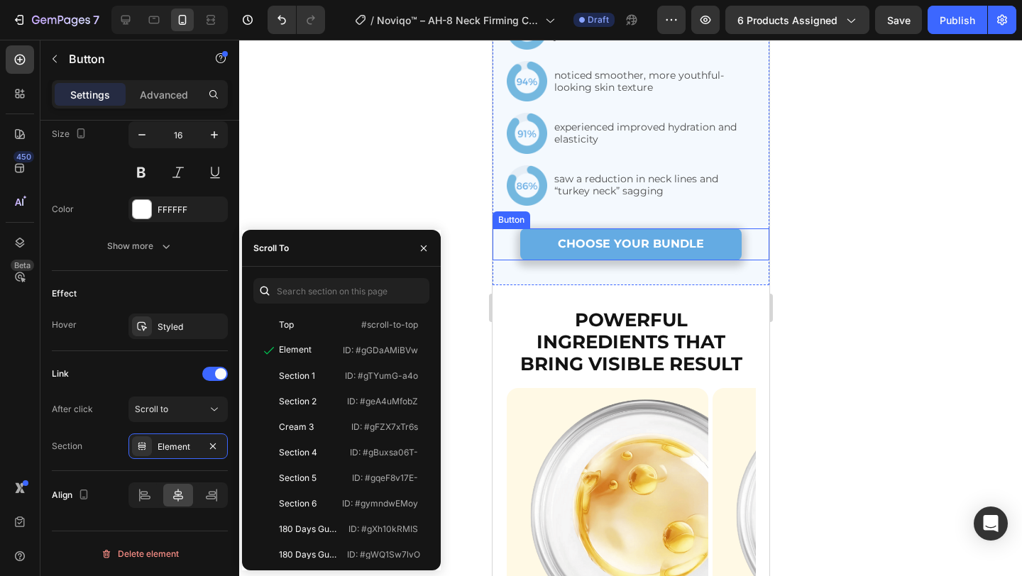
click at [508, 261] on div "CHOOSE YOUR BUNDLE Button" at bounding box center [630, 245] width 277 height 32
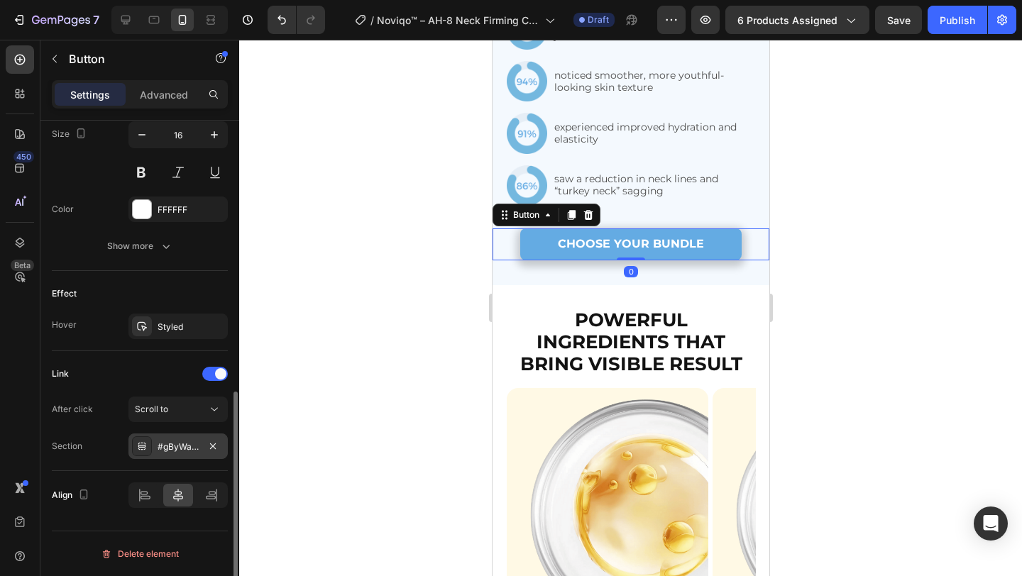
click at [173, 450] on div "#gByWayyYiH" at bounding box center [178, 447] width 41 height 13
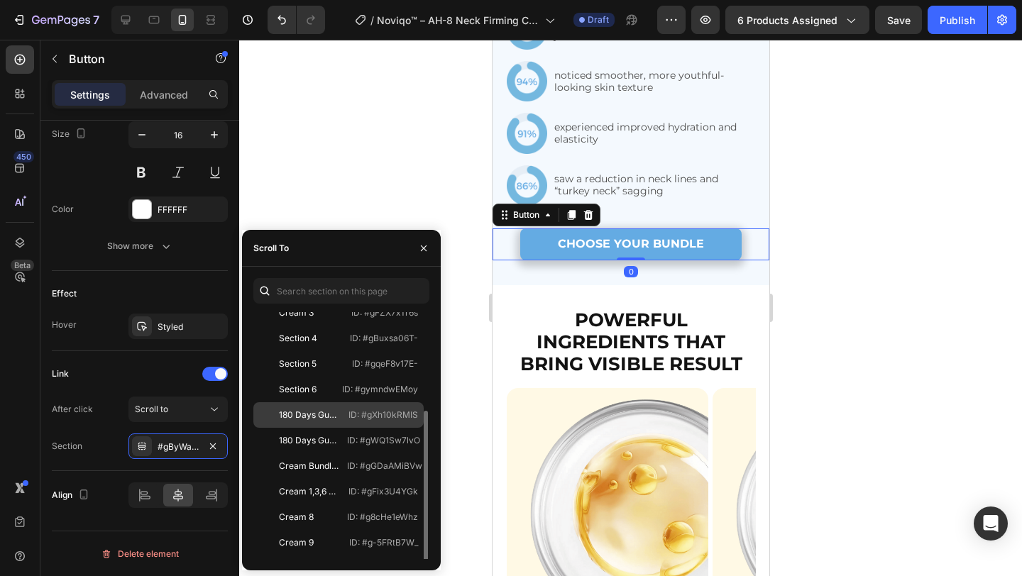
scroll to position [111, 0]
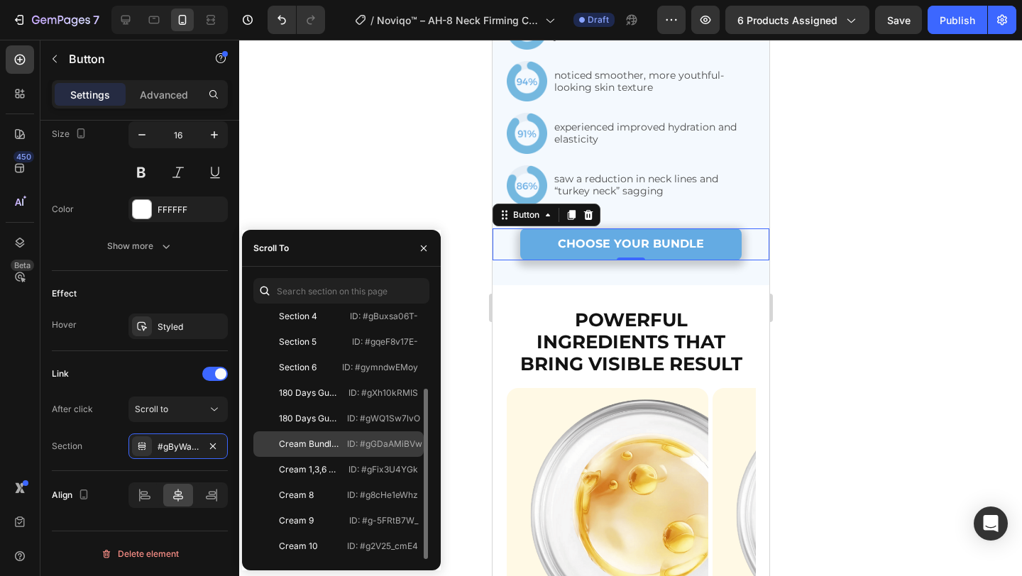
click at [346, 437] on div "Cream Bundle Heading ID: #gGDaAMiBVw" at bounding box center [338, 445] width 170 height 26
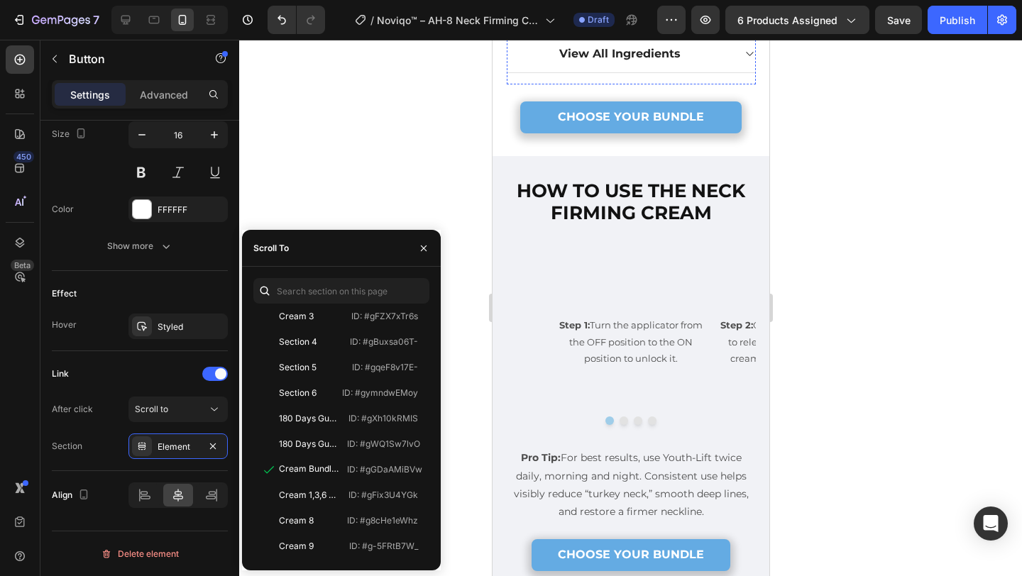
scroll to position [3313, 0]
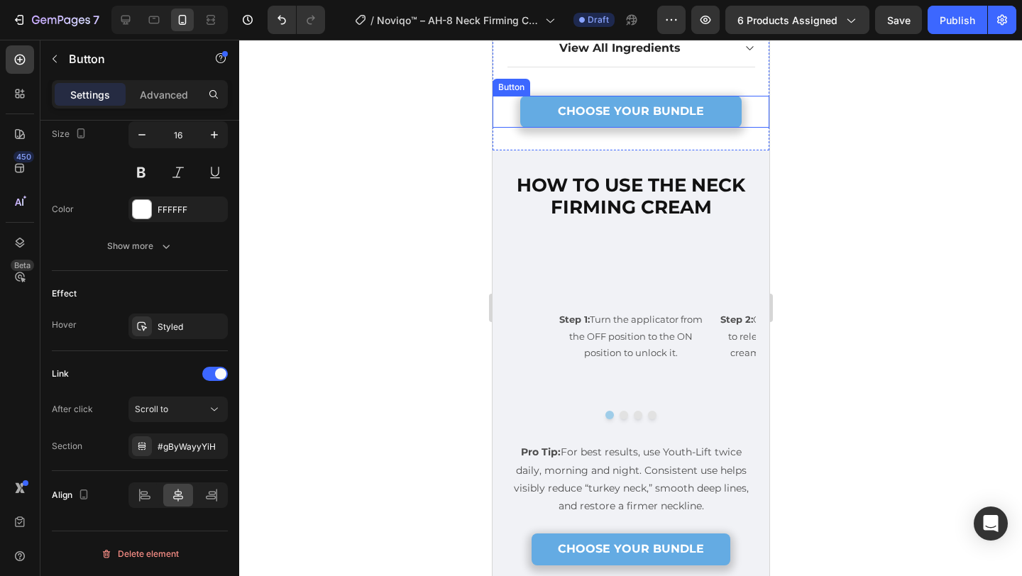
click at [542, 112] on link "CHOOSE YOUR BUNDLE" at bounding box center [631, 112] width 222 height 32
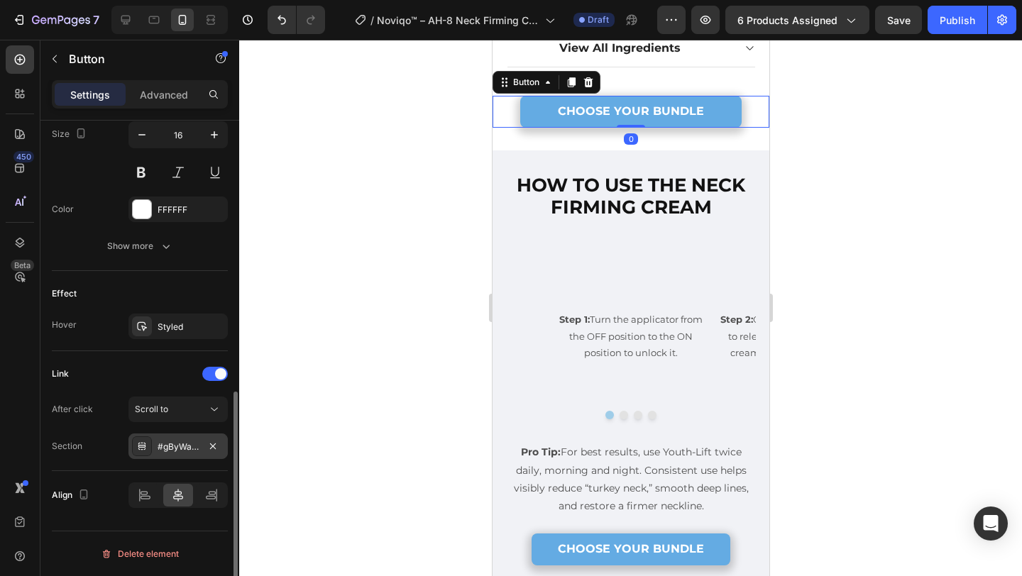
click at [157, 445] on div "#gByWayyYiH" at bounding box center [178, 447] width 99 height 26
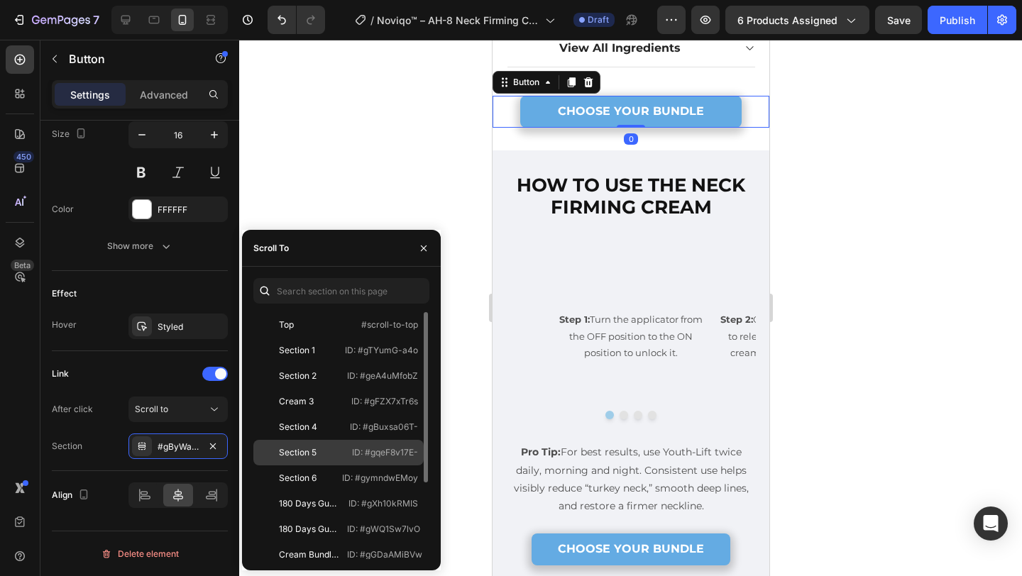
scroll to position [111, 0]
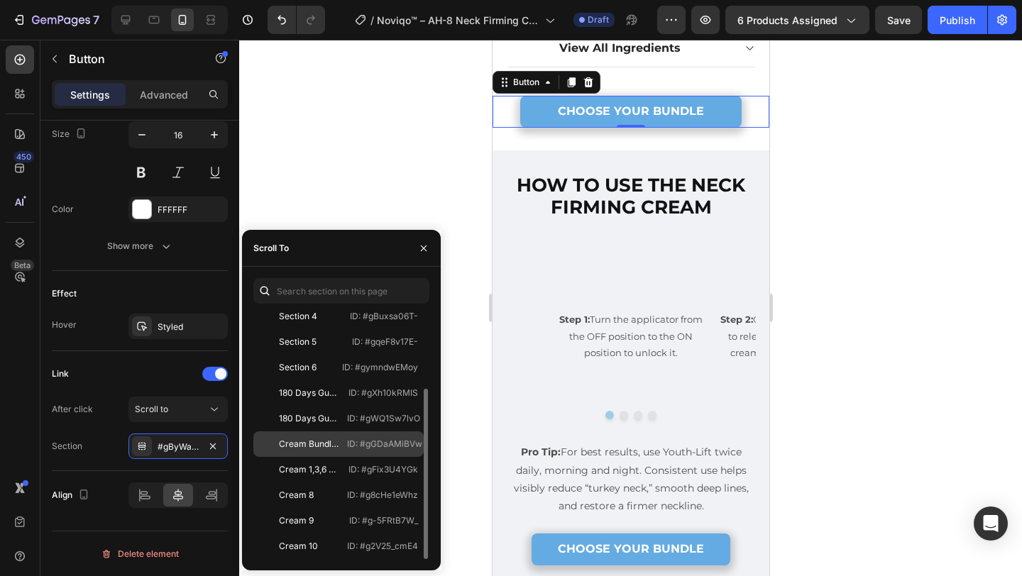
click at [372, 448] on p "ID: #gGDaAMiBVw" at bounding box center [384, 444] width 75 height 13
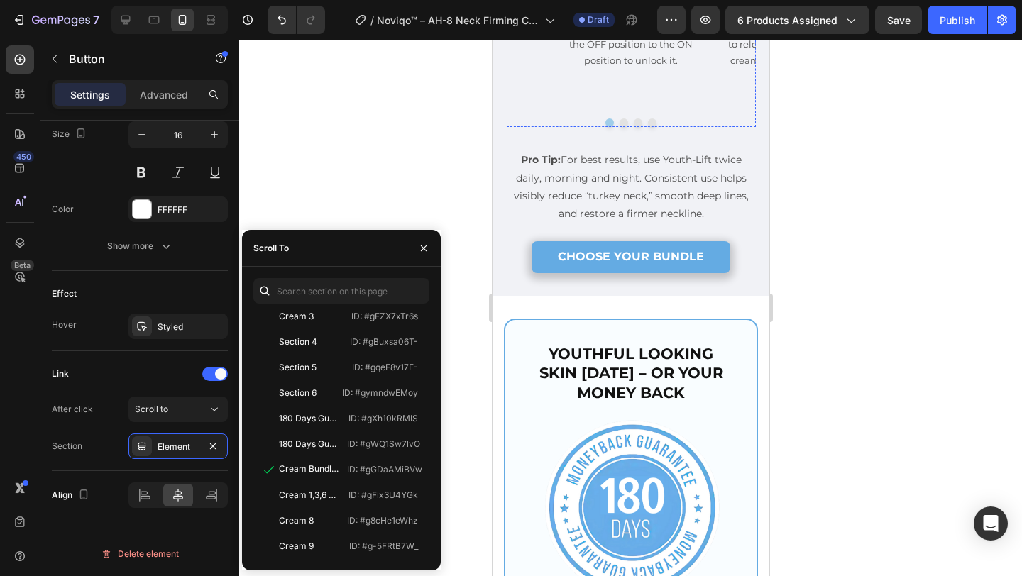
scroll to position [3636, 0]
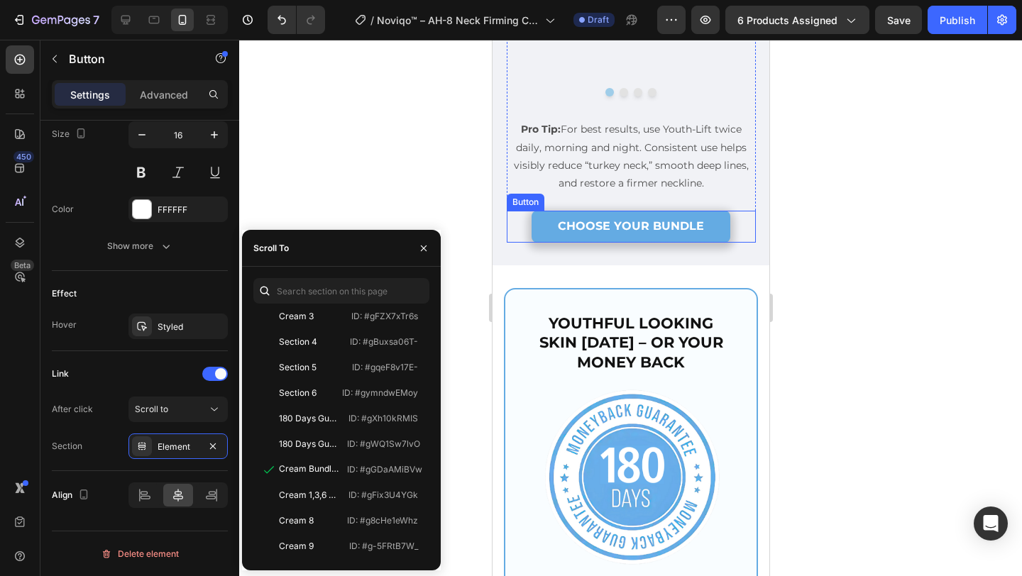
click at [543, 243] on link "CHOOSE YOUR BUNDLE" at bounding box center [631, 227] width 200 height 32
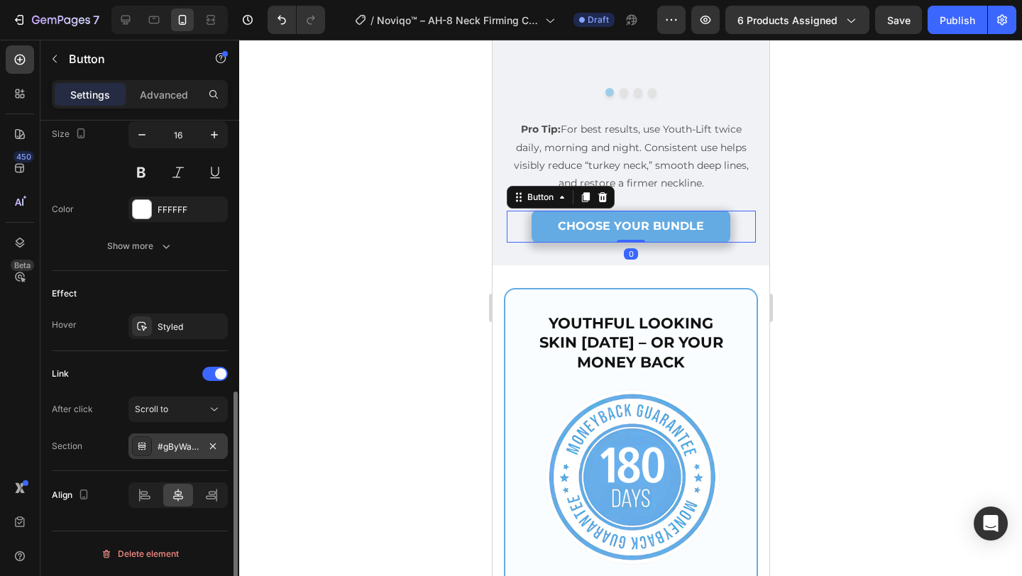
click at [203, 446] on div "#gByWayyYiH" at bounding box center [178, 447] width 99 height 26
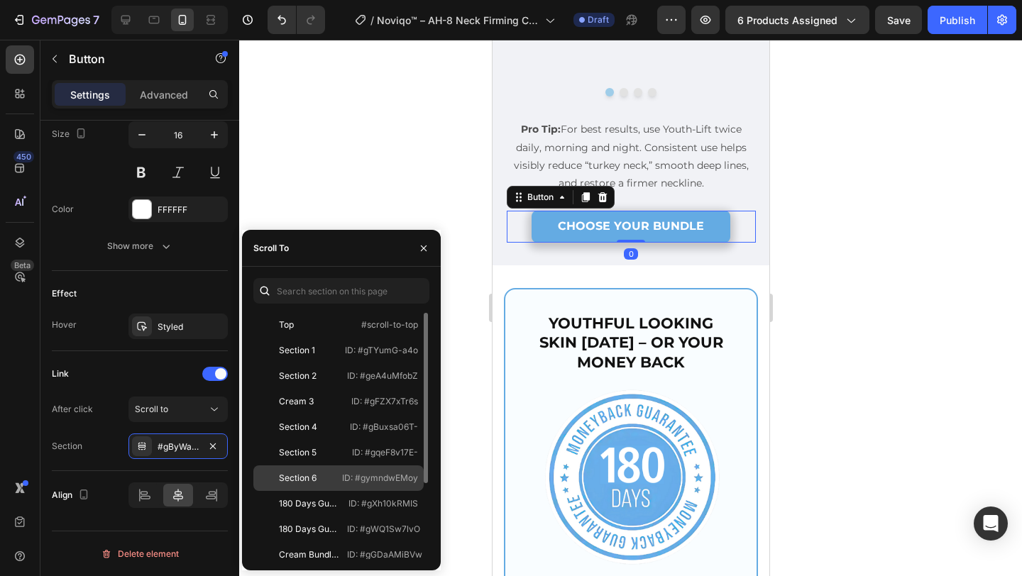
scroll to position [111, 0]
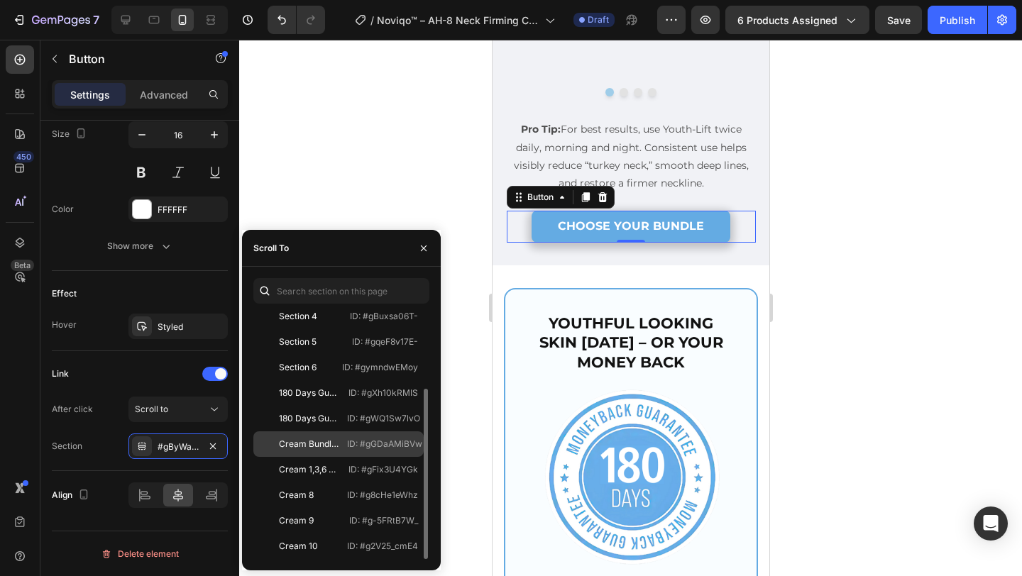
click at [351, 447] on p "ID: #gGDaAMiBVw" at bounding box center [384, 444] width 75 height 13
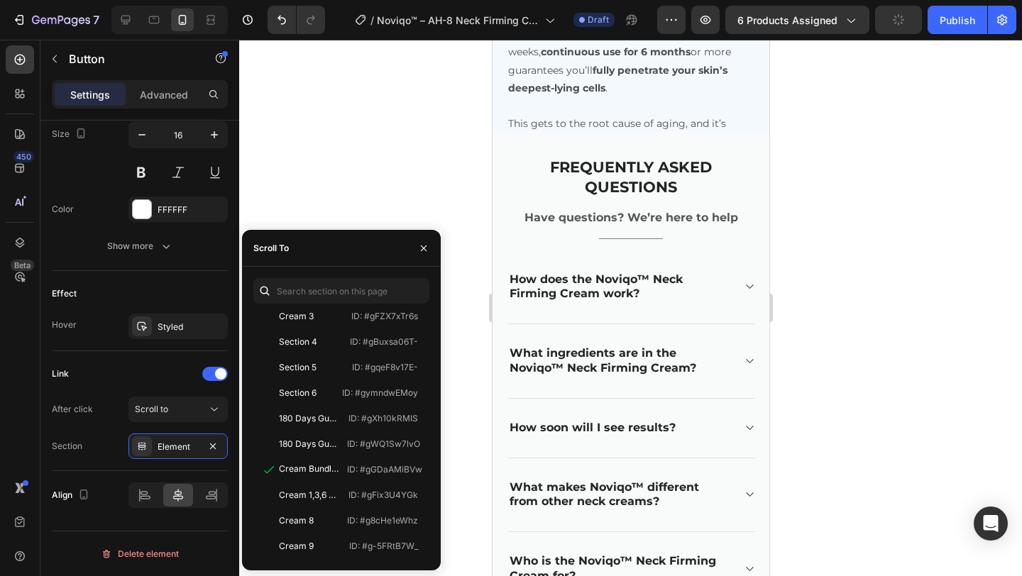
scroll to position [4694, 0]
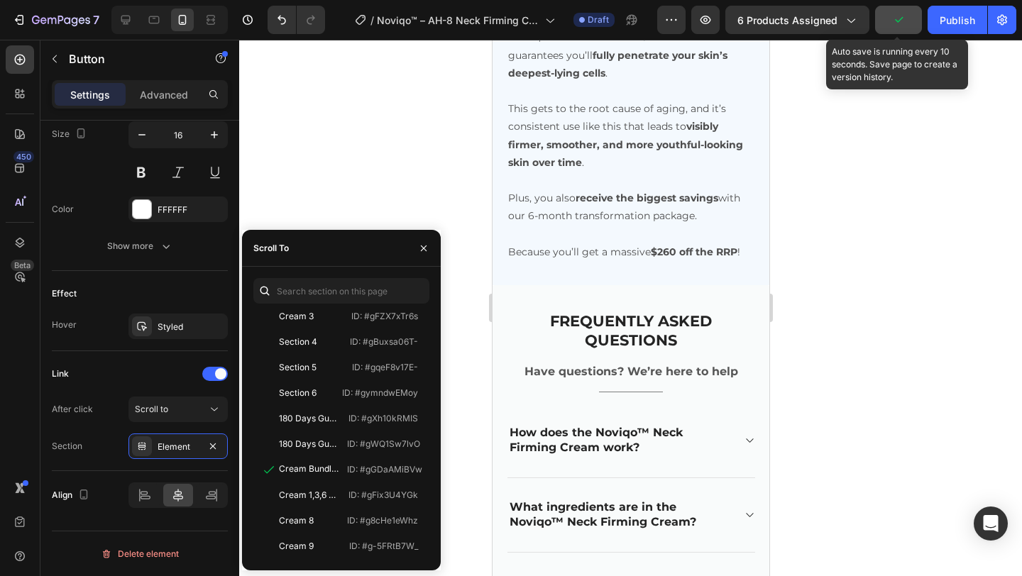
click at [887, 18] on button "button" at bounding box center [898, 20] width 47 height 28
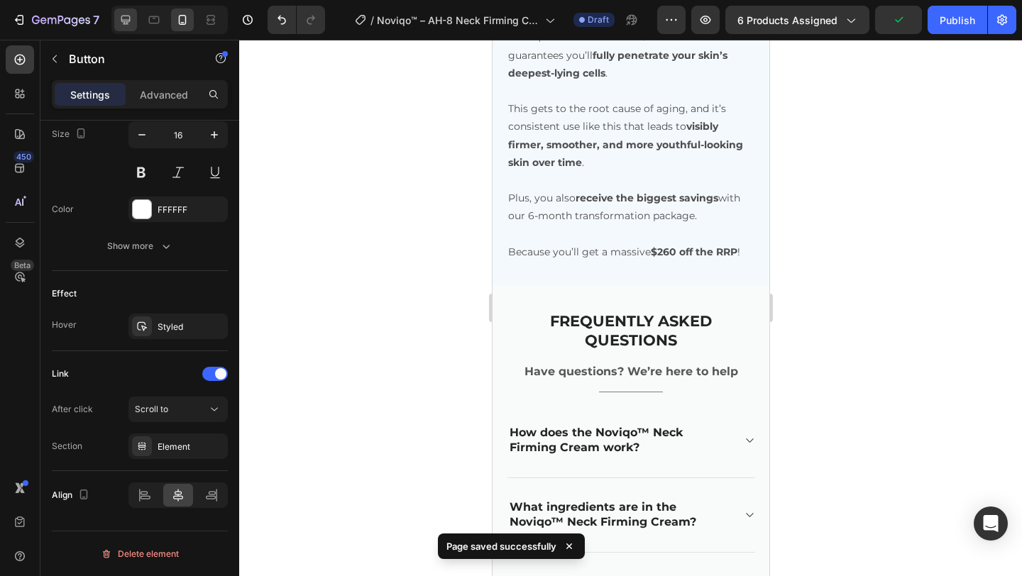
click at [116, 21] on div at bounding box center [125, 20] width 23 height 23
type input "50%"
type input "18"
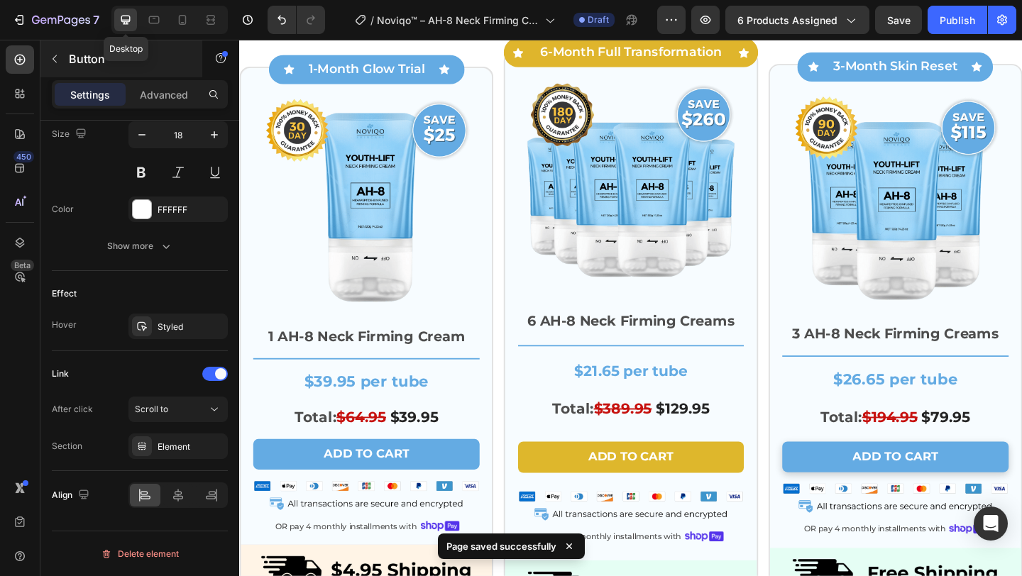
scroll to position [4653, 0]
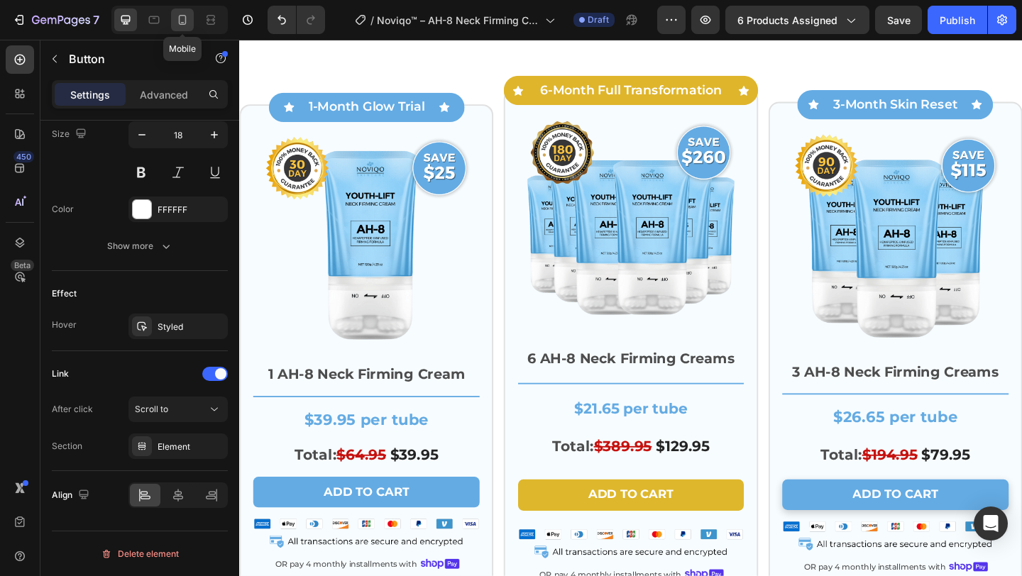
click at [183, 14] on icon at bounding box center [182, 20] width 14 height 14
type input "80%"
type input "16"
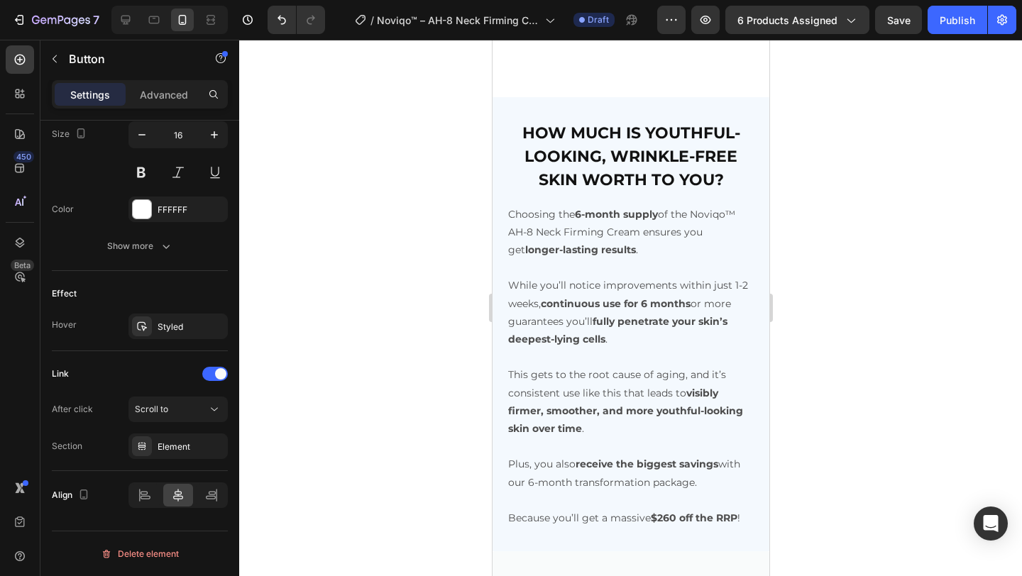
scroll to position [4770, 0]
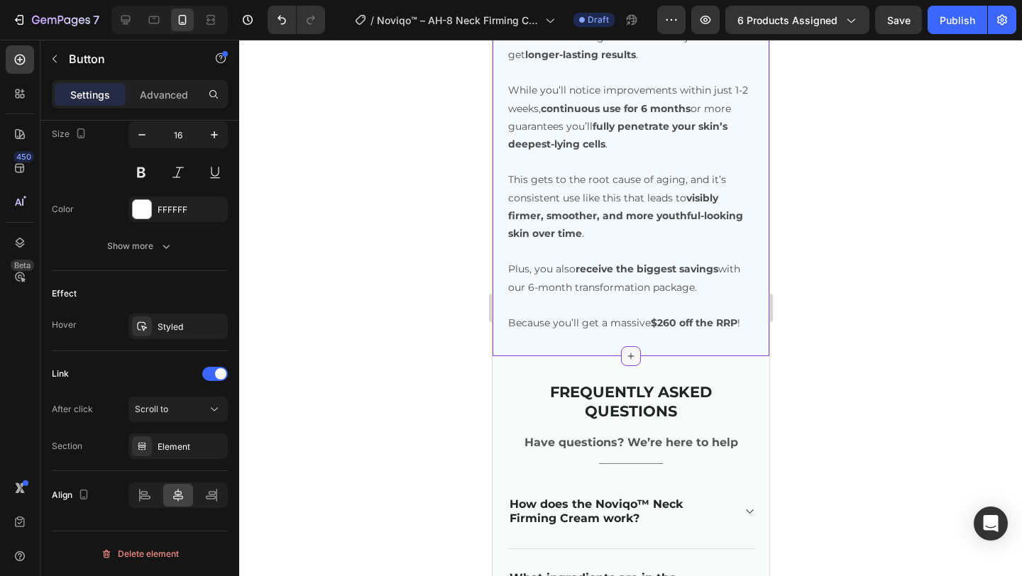
click at [635, 355] on icon at bounding box center [630, 356] width 11 height 11
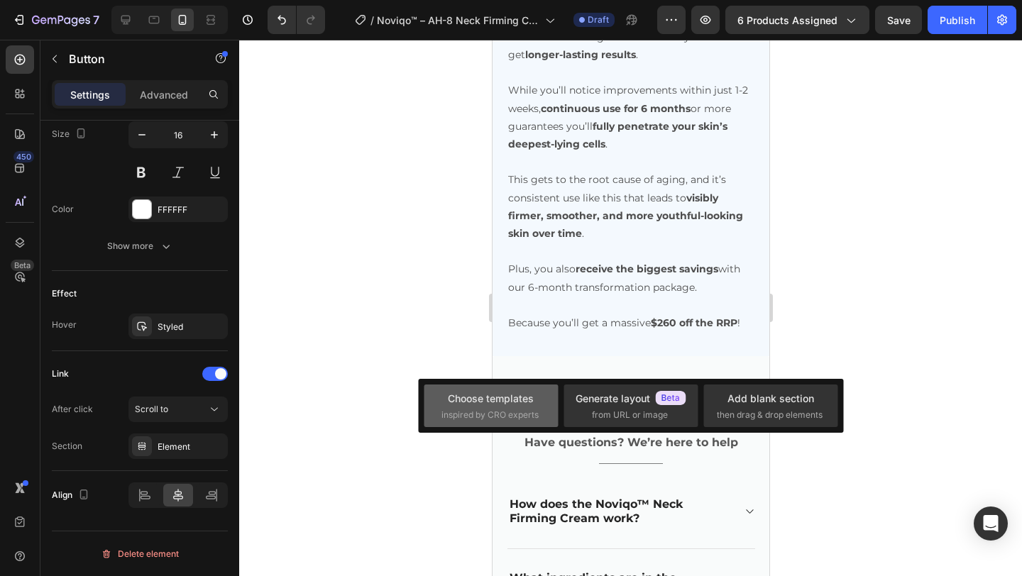
click at [482, 404] on div "Choose templates" at bounding box center [491, 398] width 86 height 15
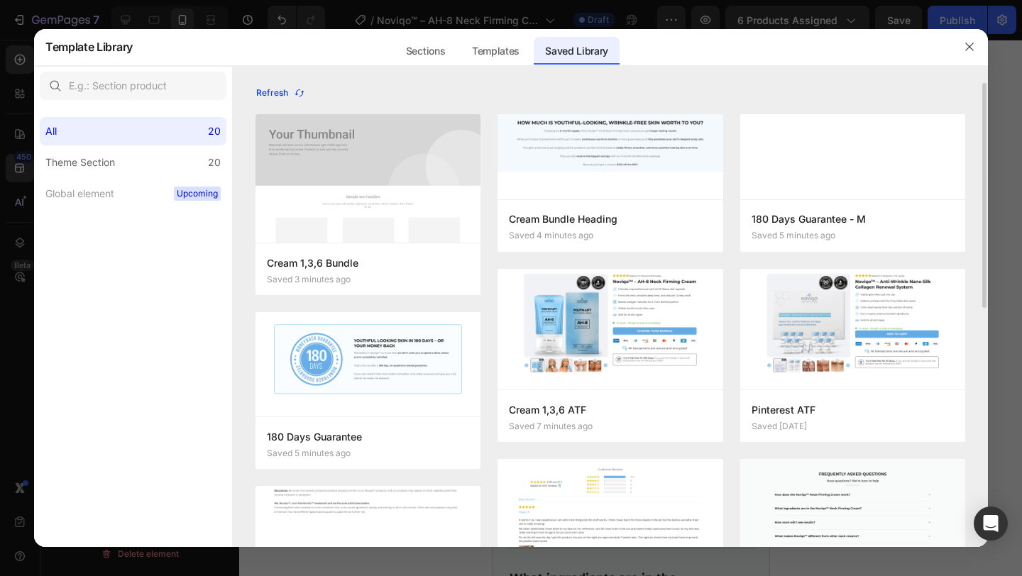
click at [289, 92] on div "Refresh" at bounding box center [280, 93] width 49 height 13
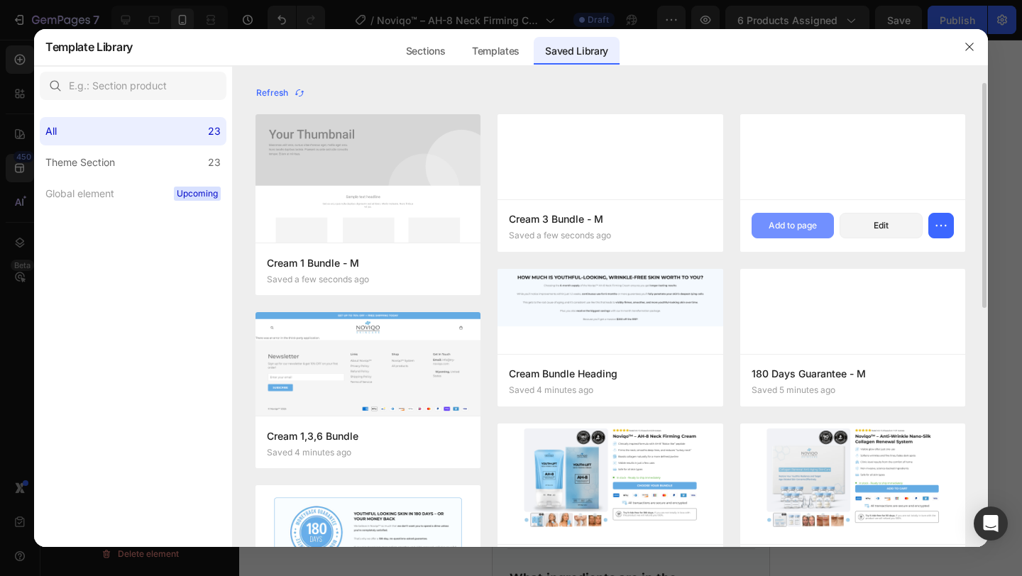
click at [798, 229] on div "Add to page" at bounding box center [793, 225] width 48 height 13
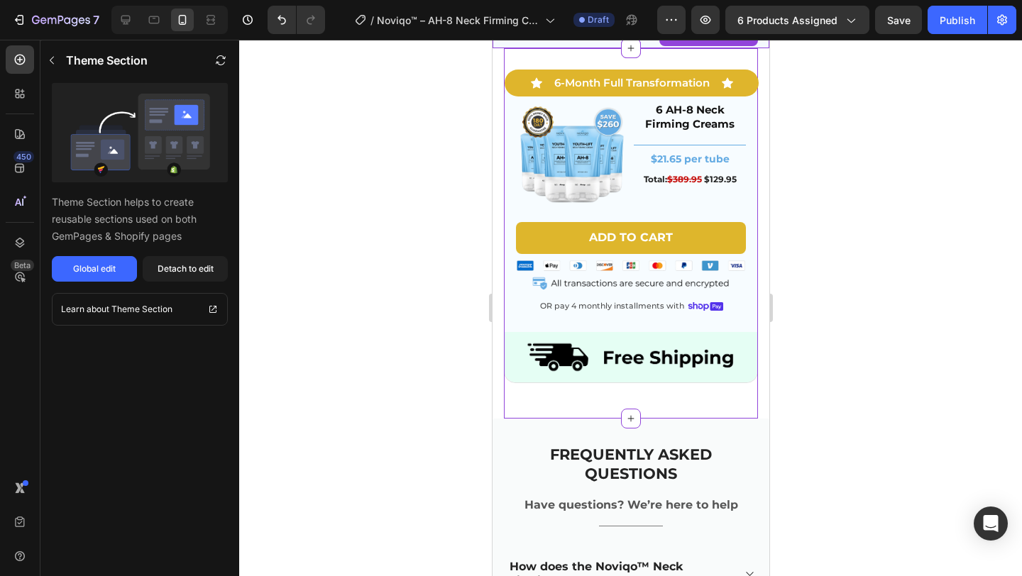
scroll to position [5086, 0]
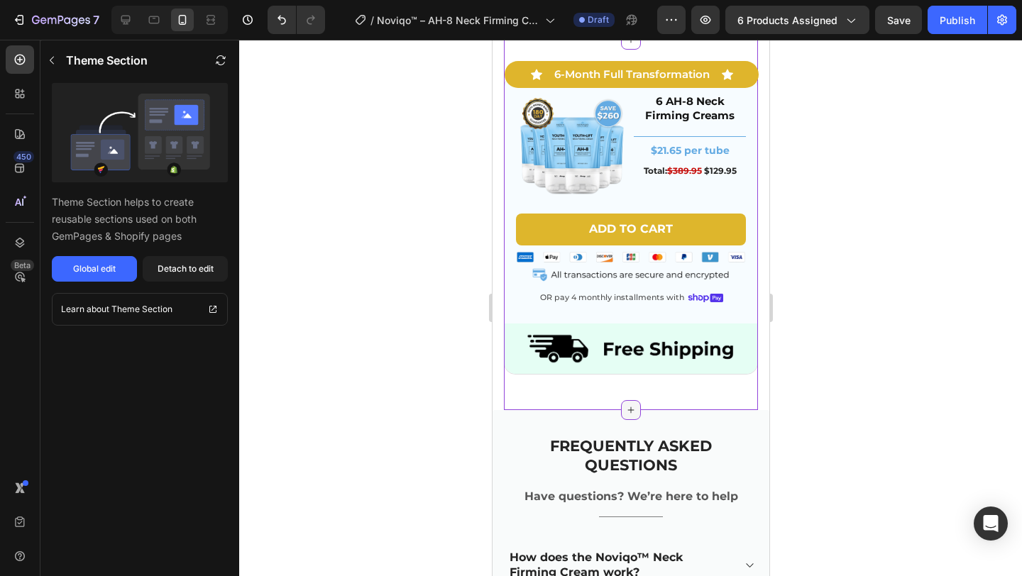
click at [626, 405] on icon at bounding box center [630, 410] width 11 height 11
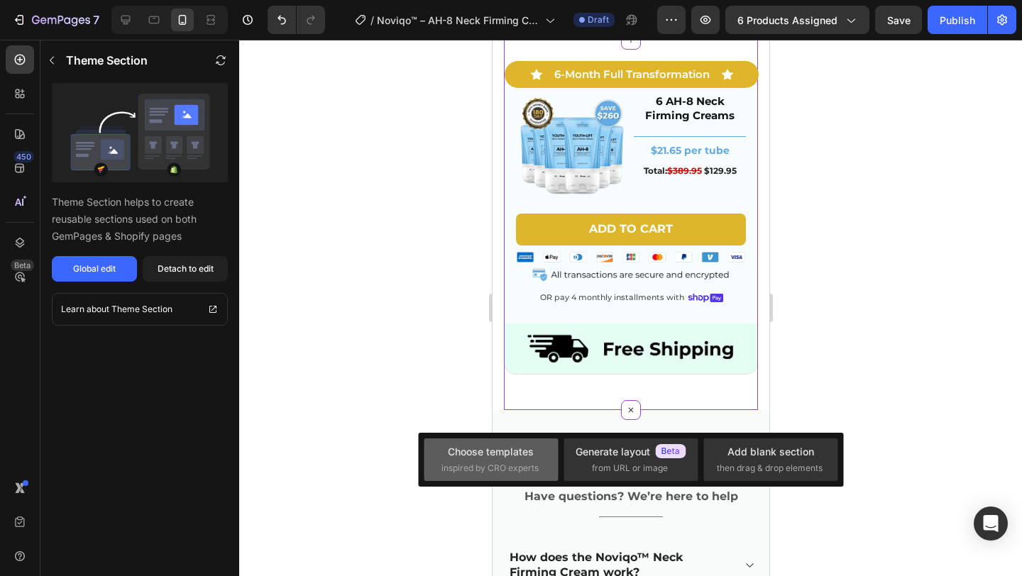
click at [498, 469] on span "inspired by CRO experts" at bounding box center [490, 468] width 97 height 13
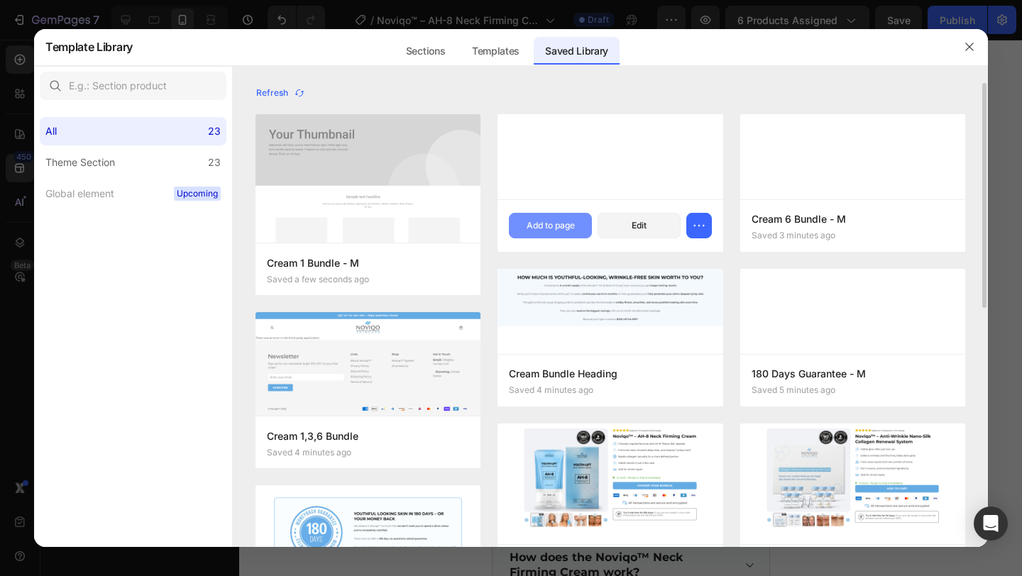
click at [557, 220] on div "Add to page" at bounding box center [551, 225] width 48 height 13
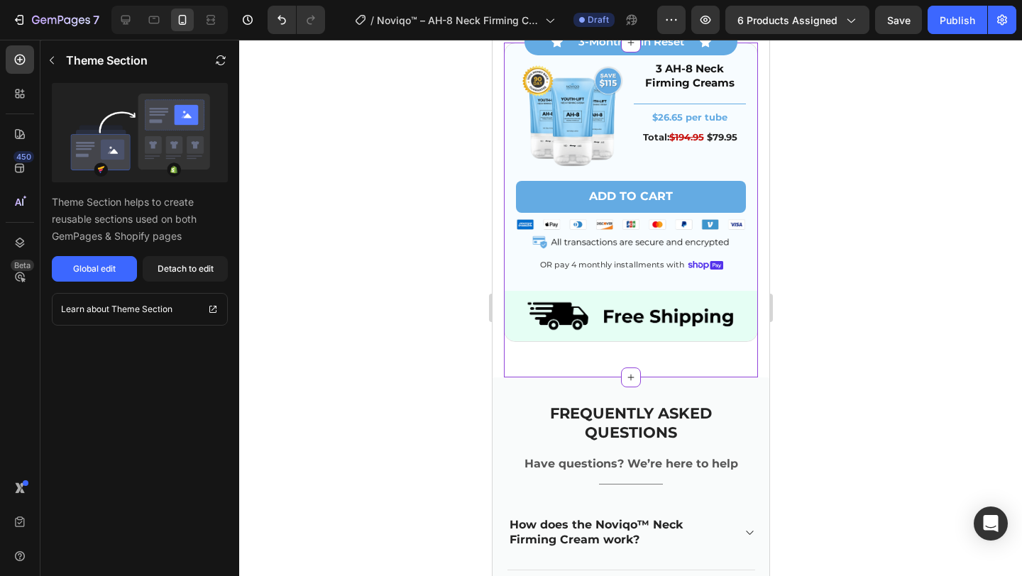
scroll to position [5457, 0]
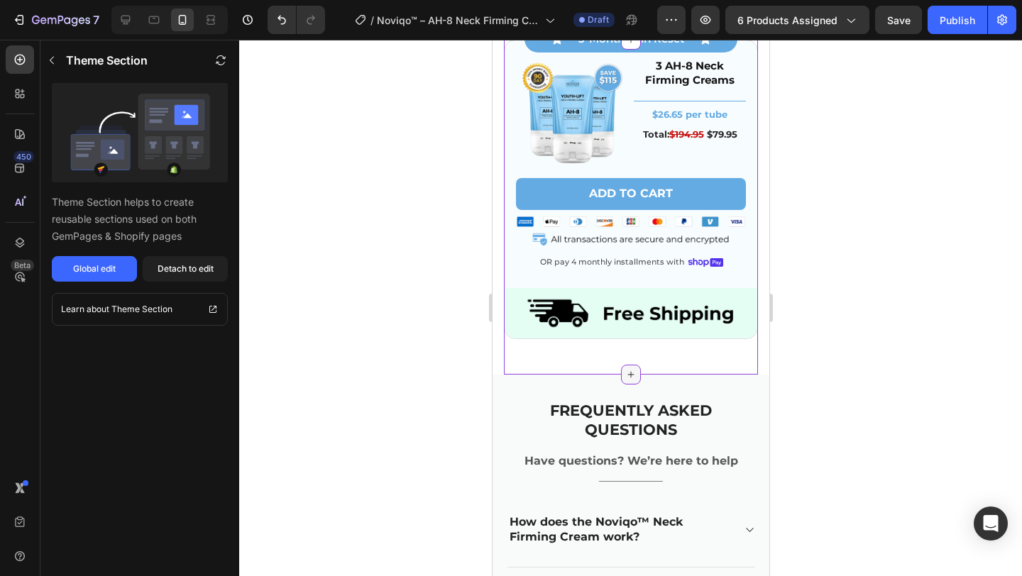
click at [629, 368] on div at bounding box center [631, 375] width 20 height 20
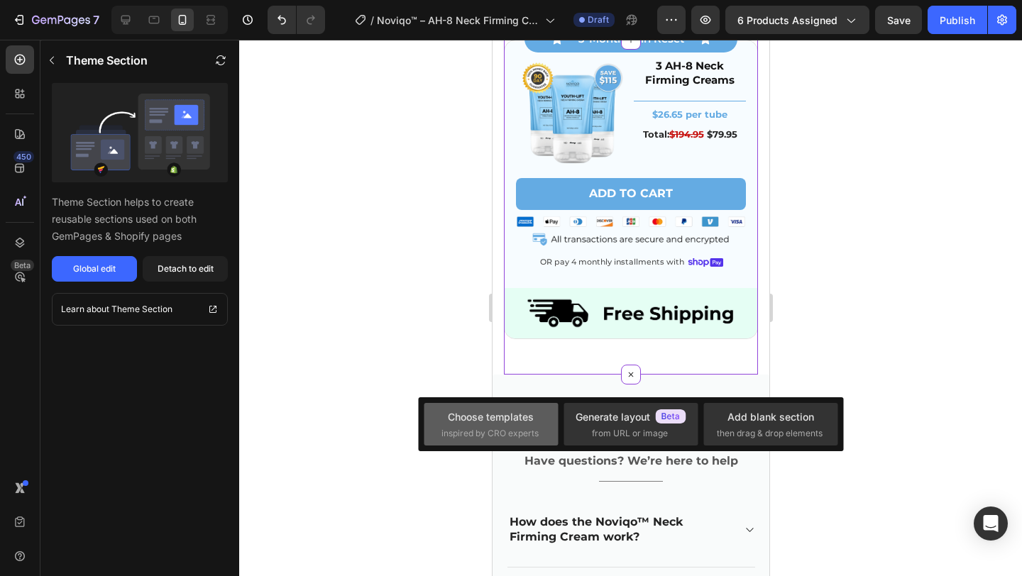
click at [503, 428] on span "inspired by CRO experts" at bounding box center [490, 433] width 97 height 13
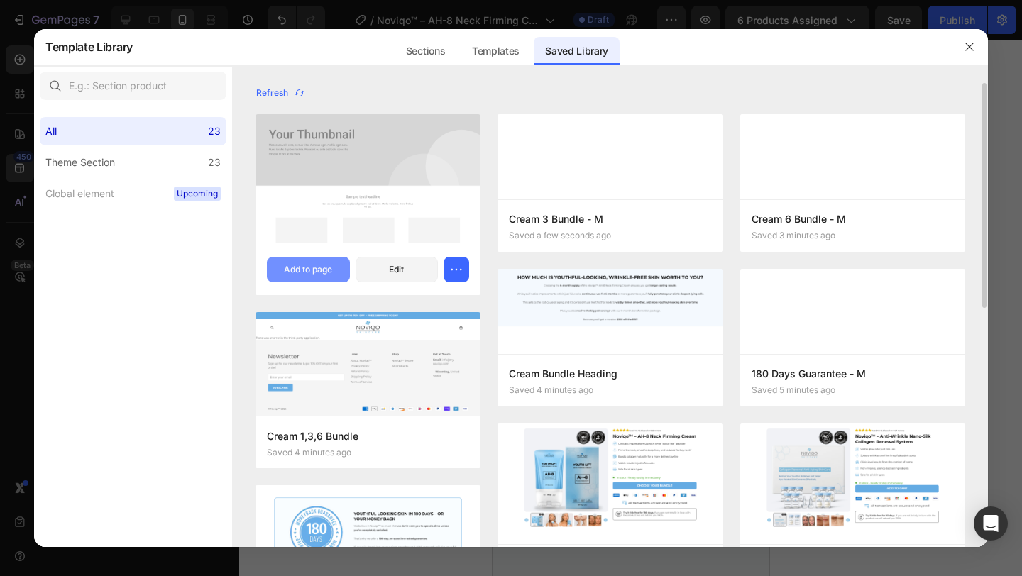
click at [310, 268] on div "Add to page" at bounding box center [308, 269] width 48 height 13
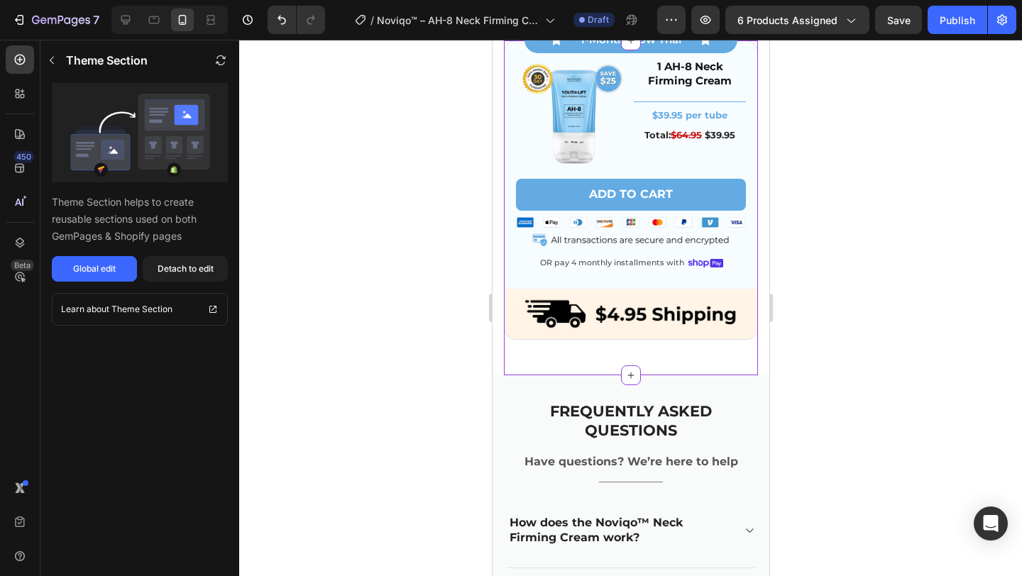
scroll to position [5792, 0]
click at [592, 251] on div "Add to cart Add to Cart Image OR pay 4 monthly installments with Text Block Ima…" at bounding box center [630, 224] width 230 height 93
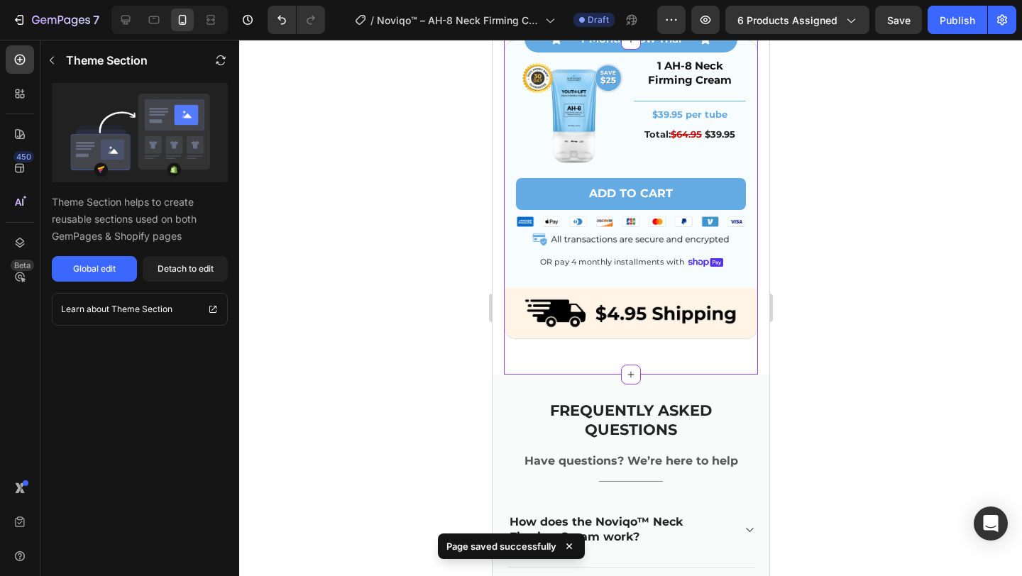
click at [141, 19] on div at bounding box center [169, 20] width 116 height 28
click at [125, 19] on icon at bounding box center [125, 20] width 9 height 9
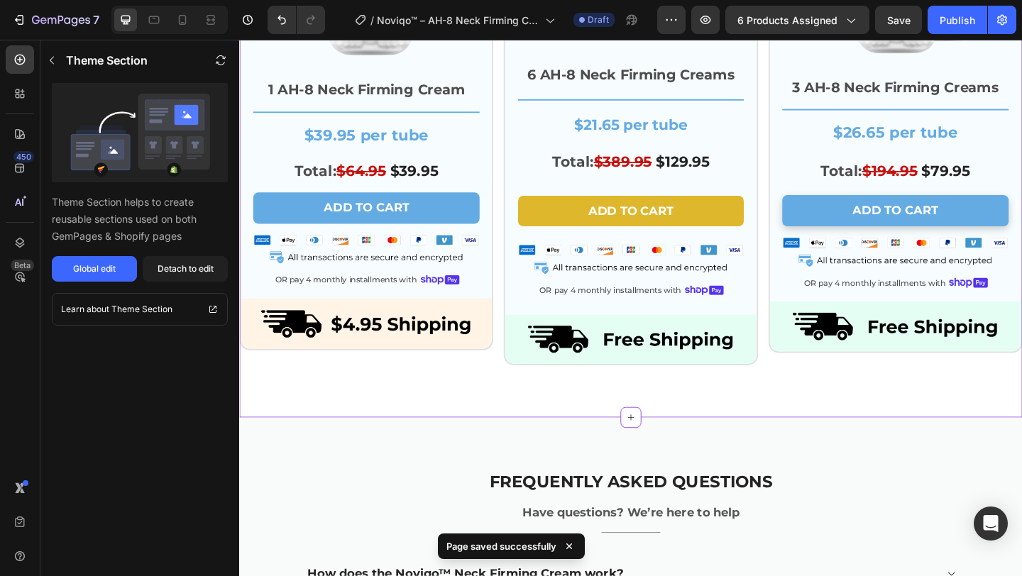
scroll to position [5101, 0]
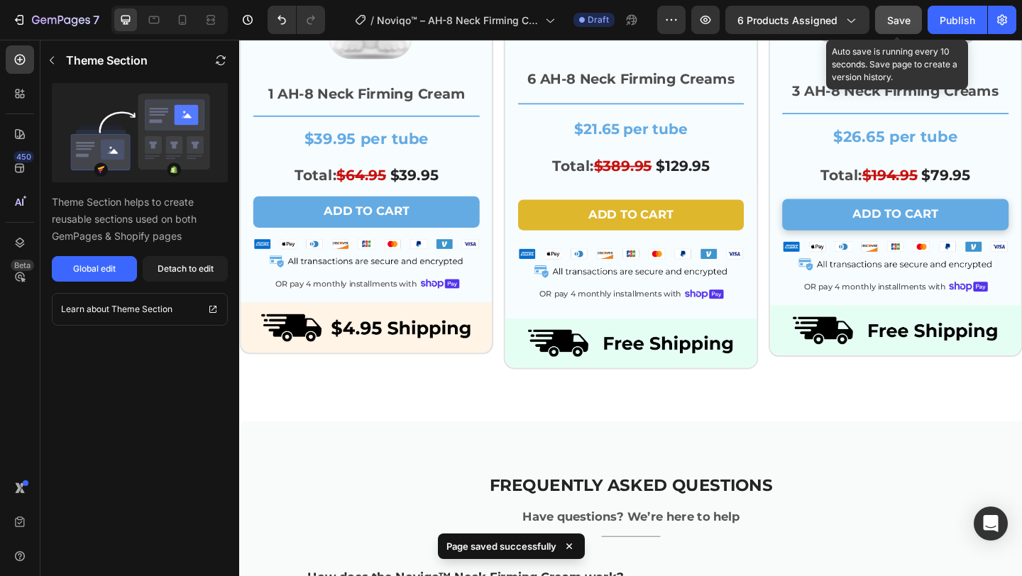
click at [899, 23] on span "Save" at bounding box center [898, 20] width 23 height 12
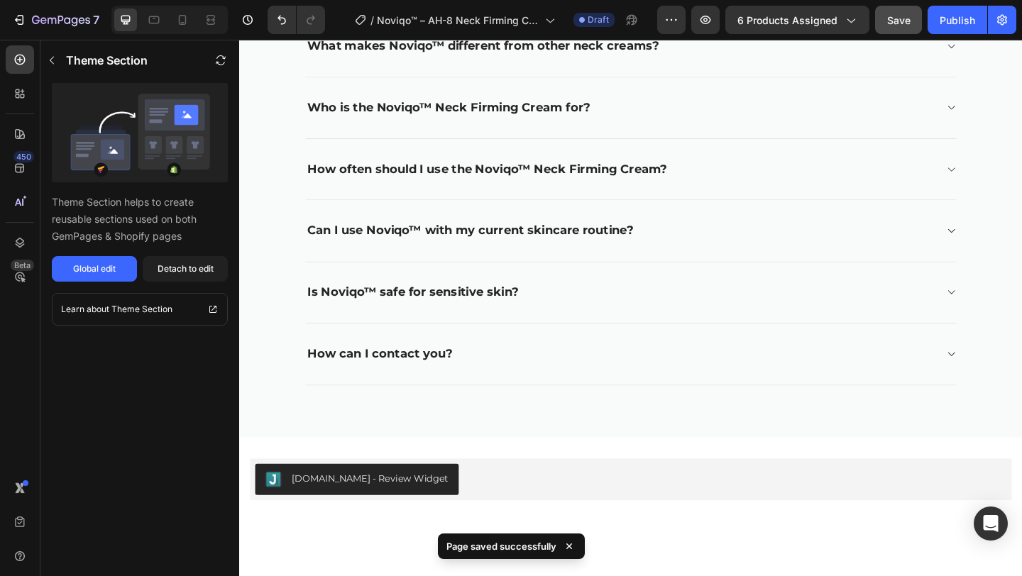
scroll to position [5994, 0]
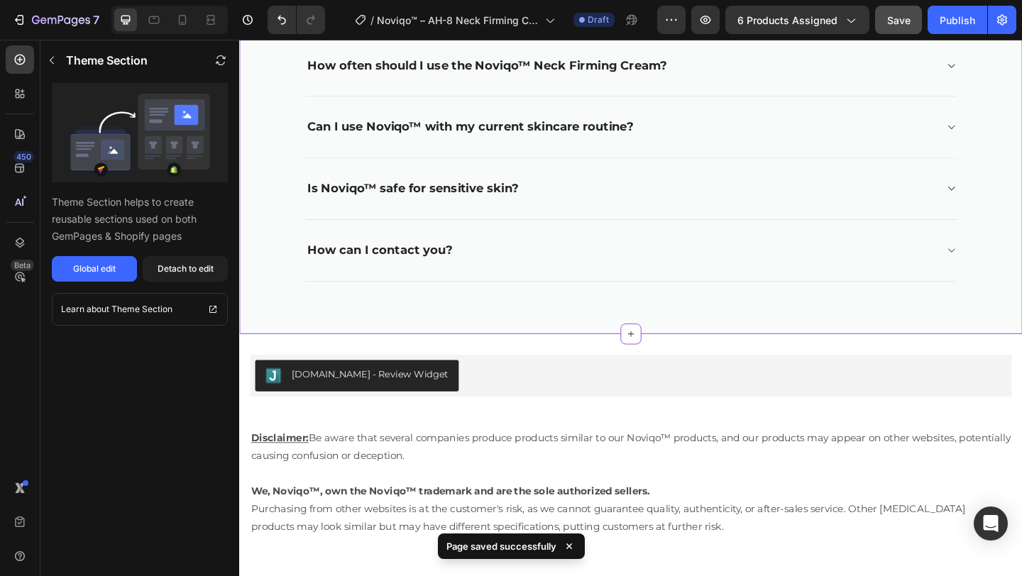
click at [732, 271] on div "How can I contact you?" at bounding box center [654, 268] width 686 height 21
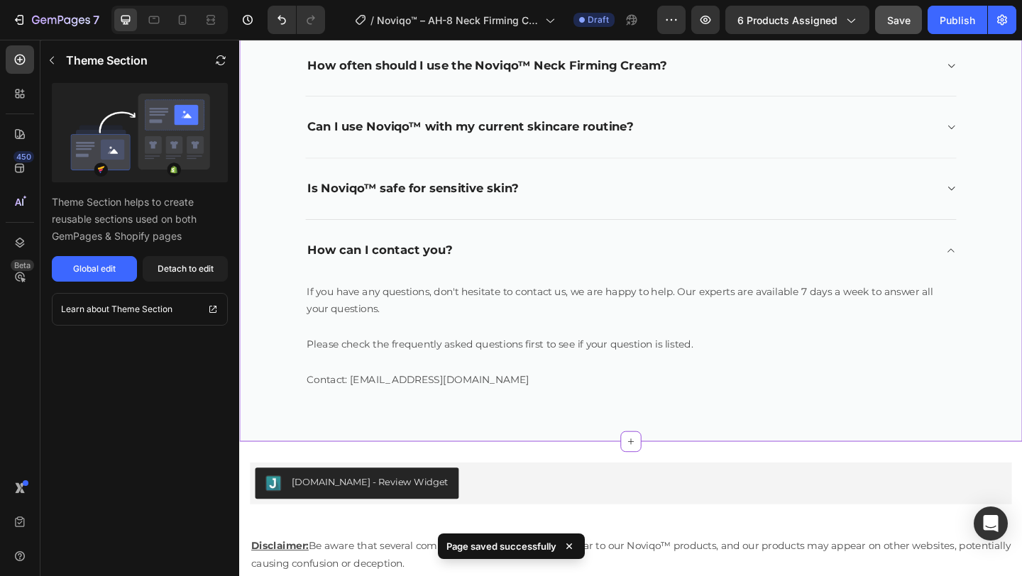
click at [745, 220] on div "Is Noviqo™ safe for sensitive skin?" at bounding box center [665, 202] width 709 height 67
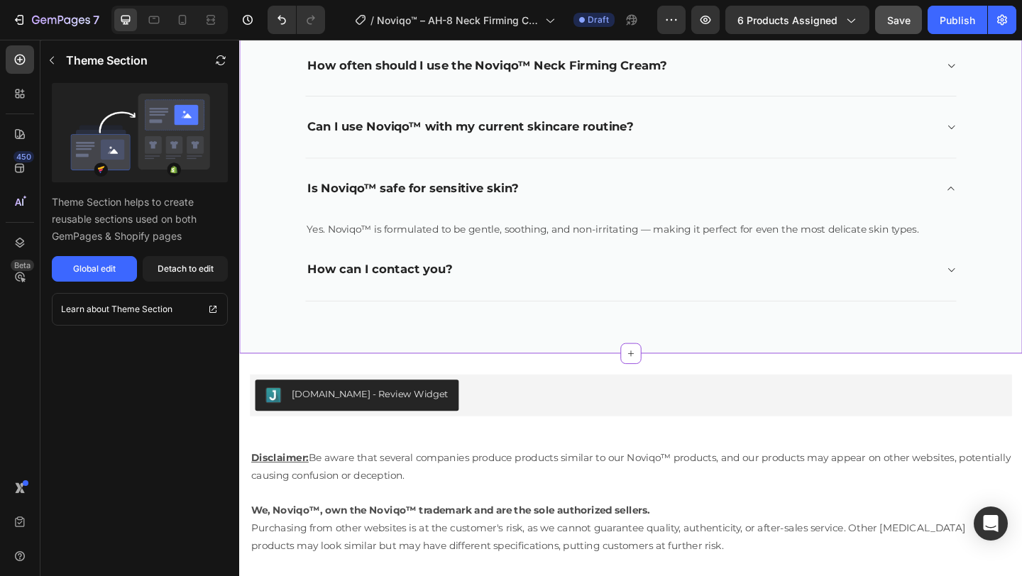
click at [736, 143] on div "Can I use Noviqo™ with my current skincare routine?" at bounding box center [654, 134] width 686 height 21
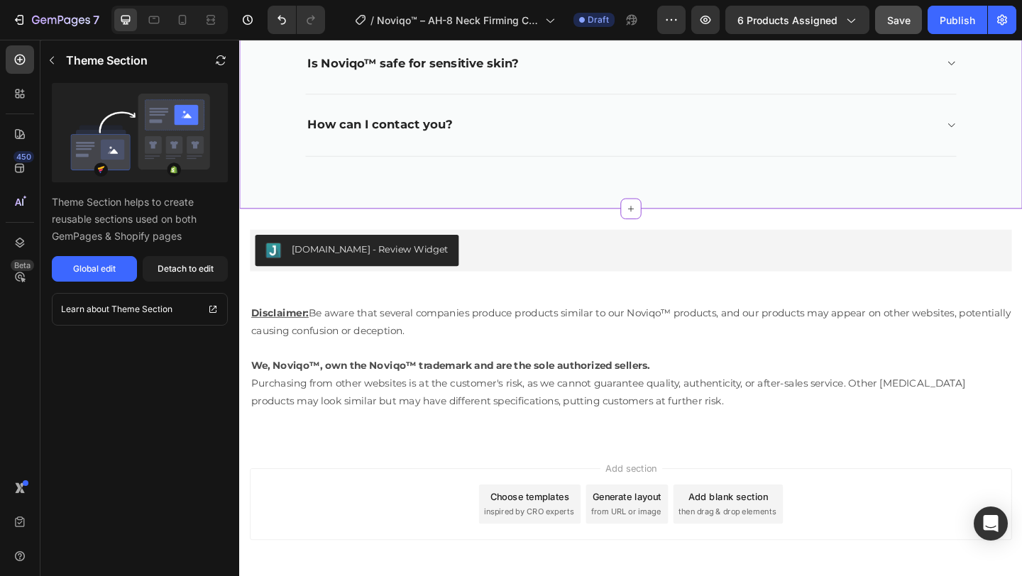
scroll to position [6229, 0]
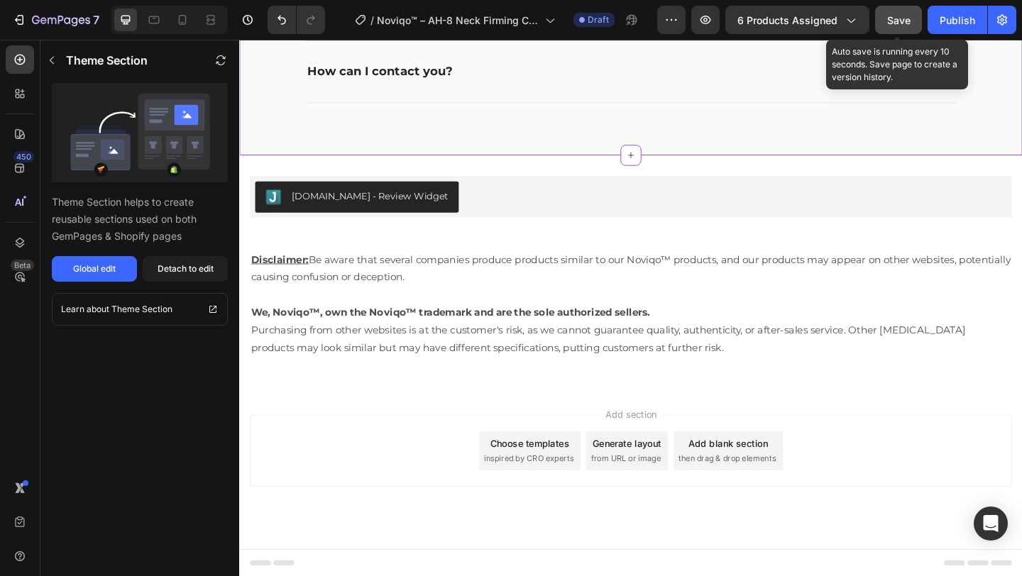
click at [906, 14] on span "Save" at bounding box center [898, 20] width 23 height 12
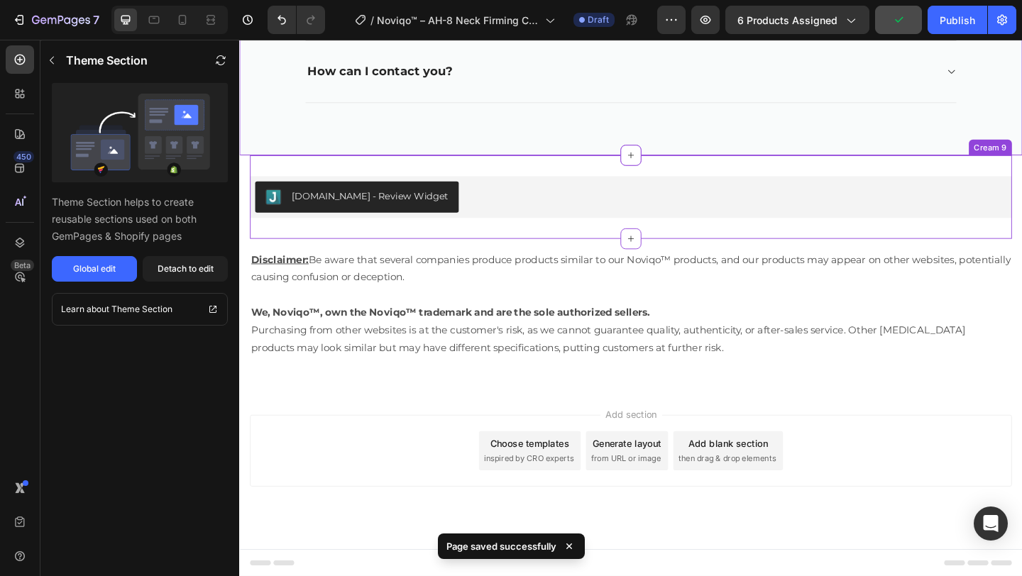
click at [699, 209] on div "[DOMAIN_NAME] - Review Widget" at bounding box center [665, 211] width 818 height 34
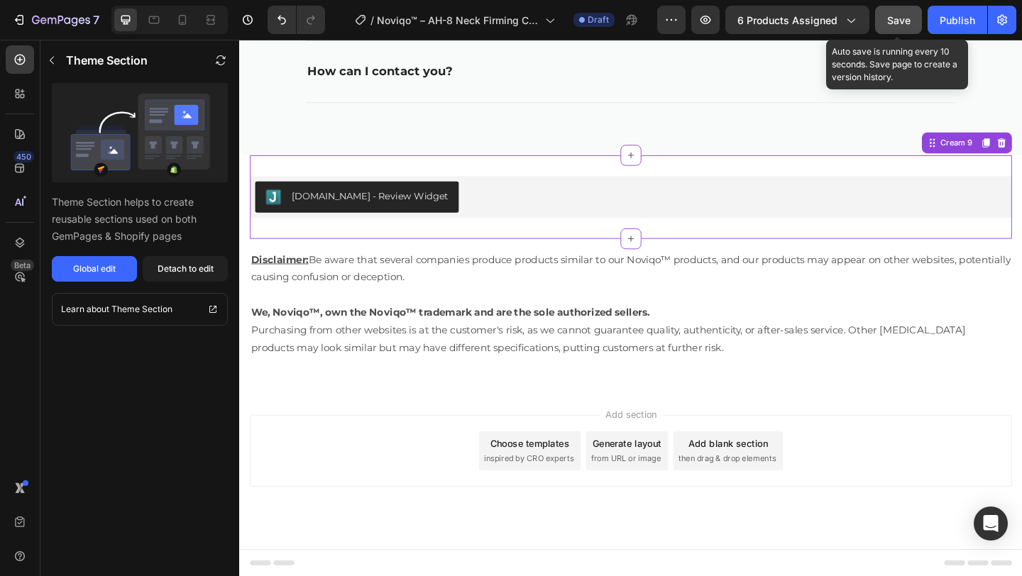
click at [912, 20] on button "Save" at bounding box center [898, 20] width 47 height 28
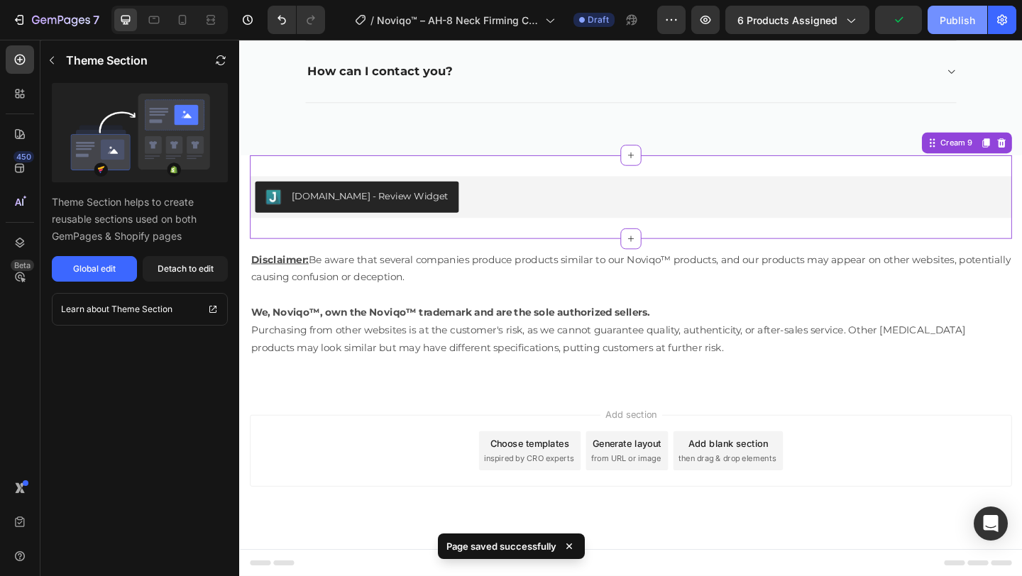
click at [969, 25] on div "Publish" at bounding box center [957, 20] width 35 height 15
click at [673, 21] on icon "button" at bounding box center [672, 20] width 14 height 14
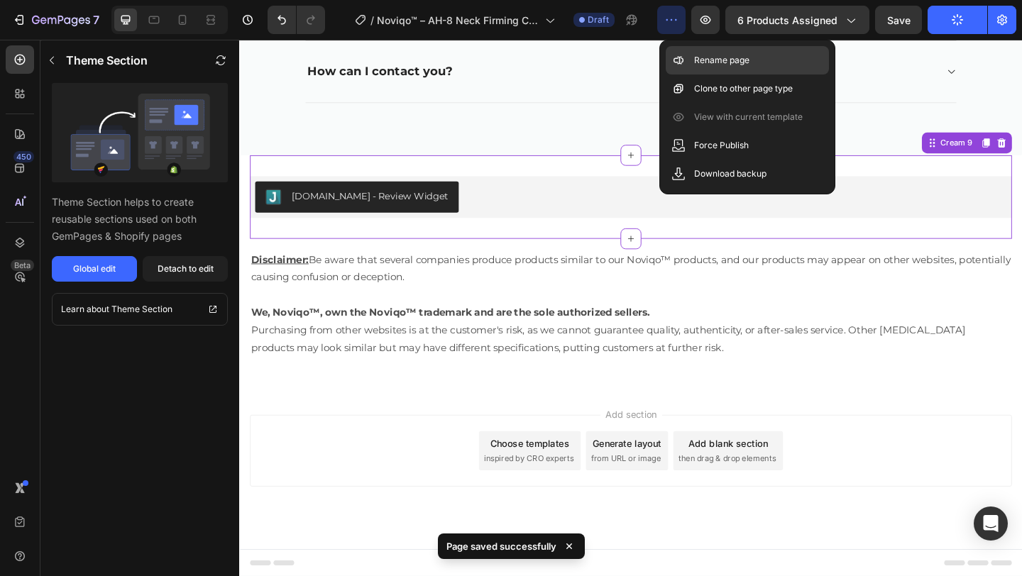
click at [694, 64] on p "Rename page" at bounding box center [721, 60] width 55 height 14
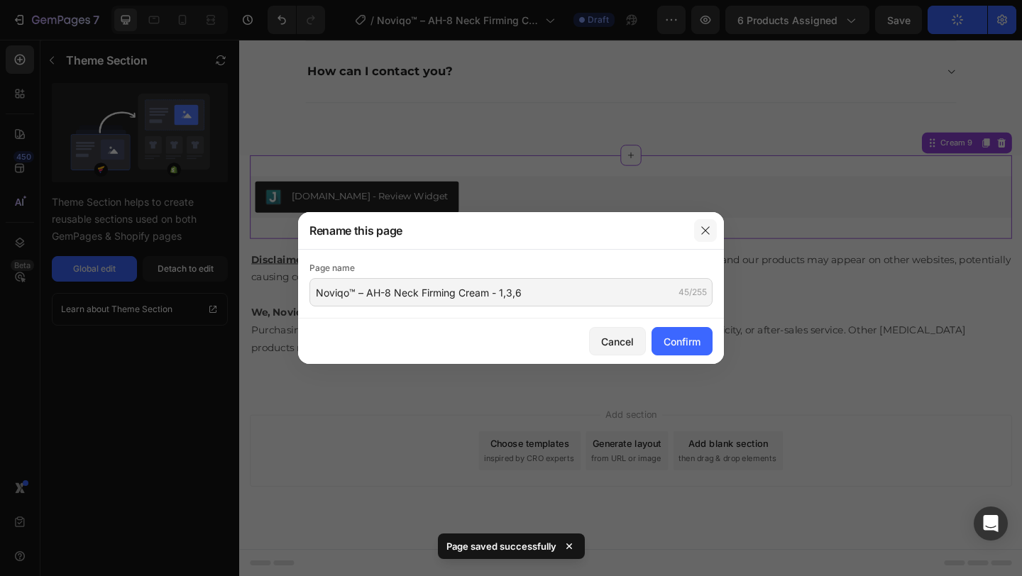
click at [703, 229] on icon "button" at bounding box center [705, 230] width 11 height 11
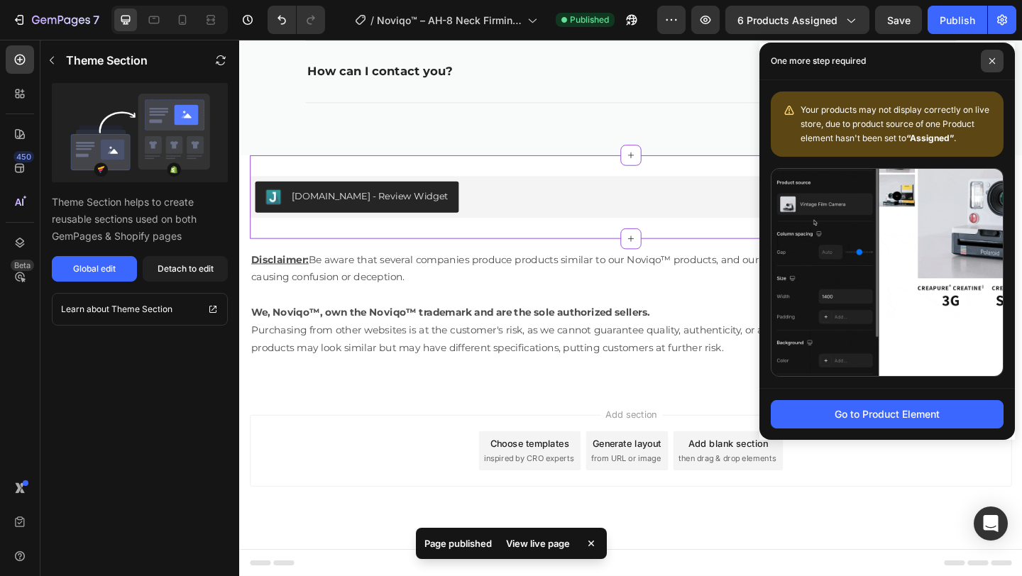
click at [990, 55] on span at bounding box center [992, 61] width 23 height 23
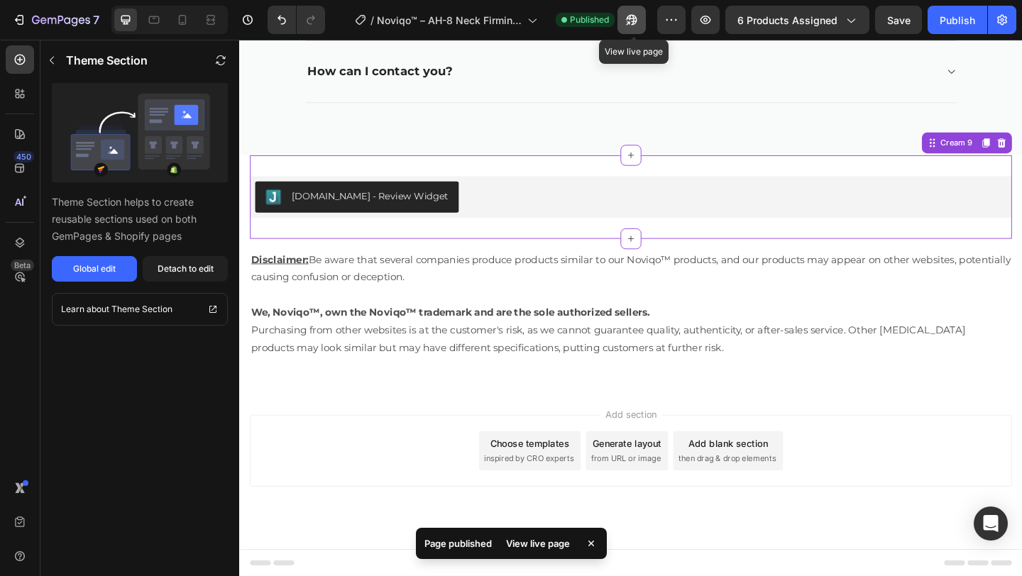
click at [636, 23] on icon "button" at bounding box center [632, 20] width 11 height 11
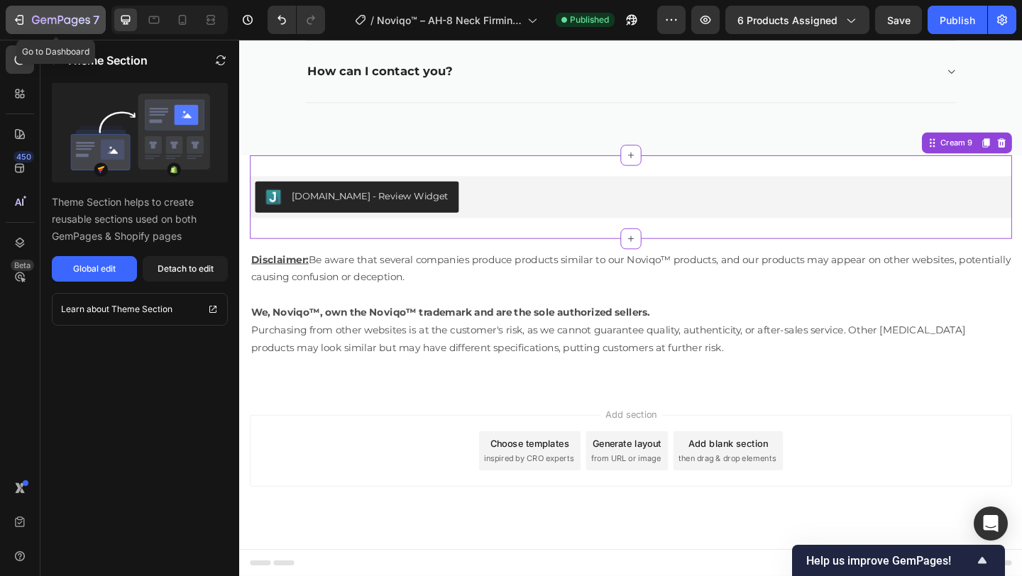
click at [56, 26] on icon "button" at bounding box center [61, 21] width 58 height 12
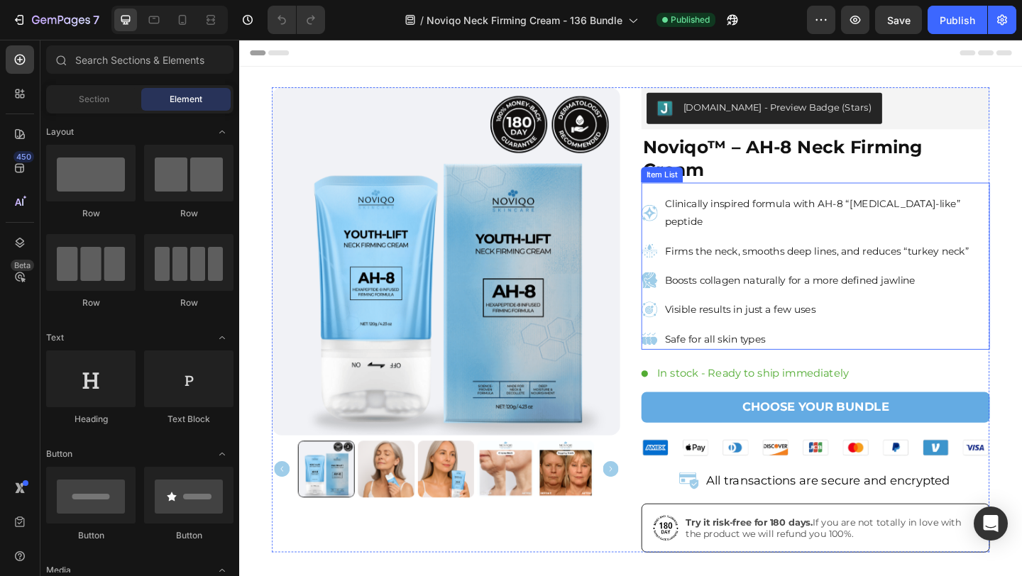
click at [667, 198] on div "Product Images [DOMAIN_NAME] - Preview Badge (Stars) [DOMAIN_NAME] Noviqo™ – AH…" at bounding box center [665, 345] width 781 height 506
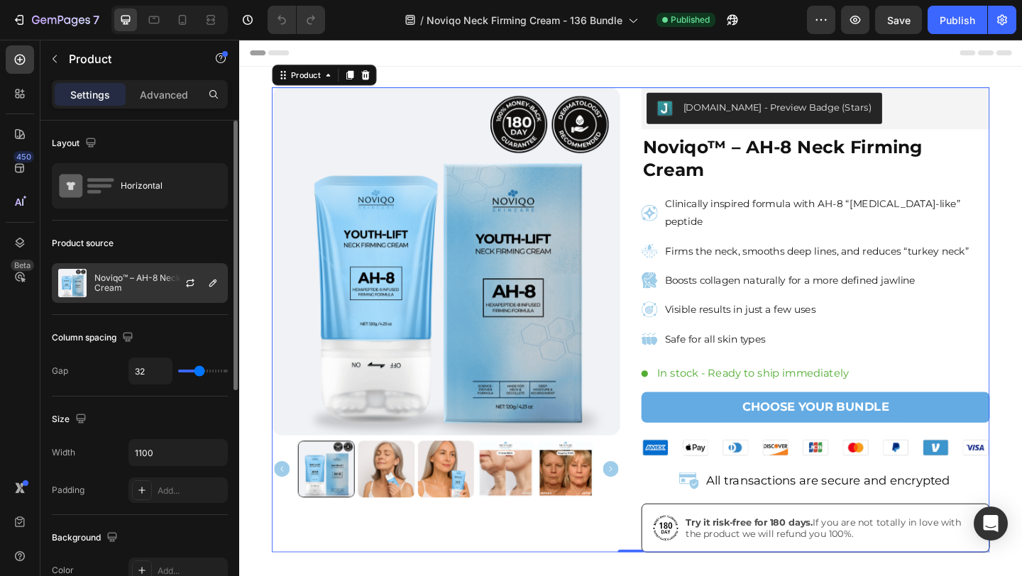
click at [138, 275] on p "Noviqo™ – AH-8 Neck Firming Cream" at bounding box center [157, 283] width 127 height 20
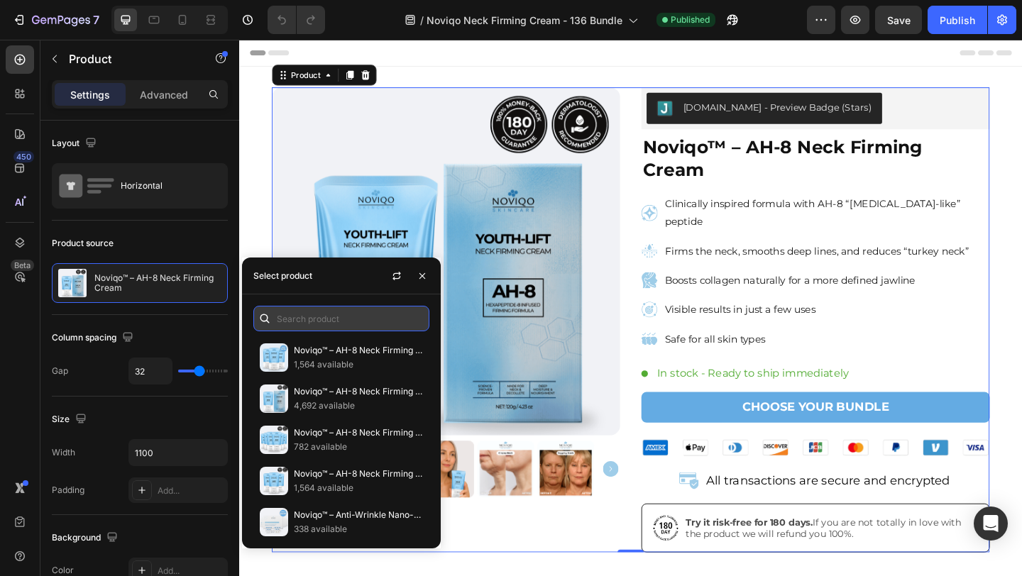
click at [362, 324] on input "text" at bounding box center [341, 319] width 176 height 26
paste input "8139983487170"
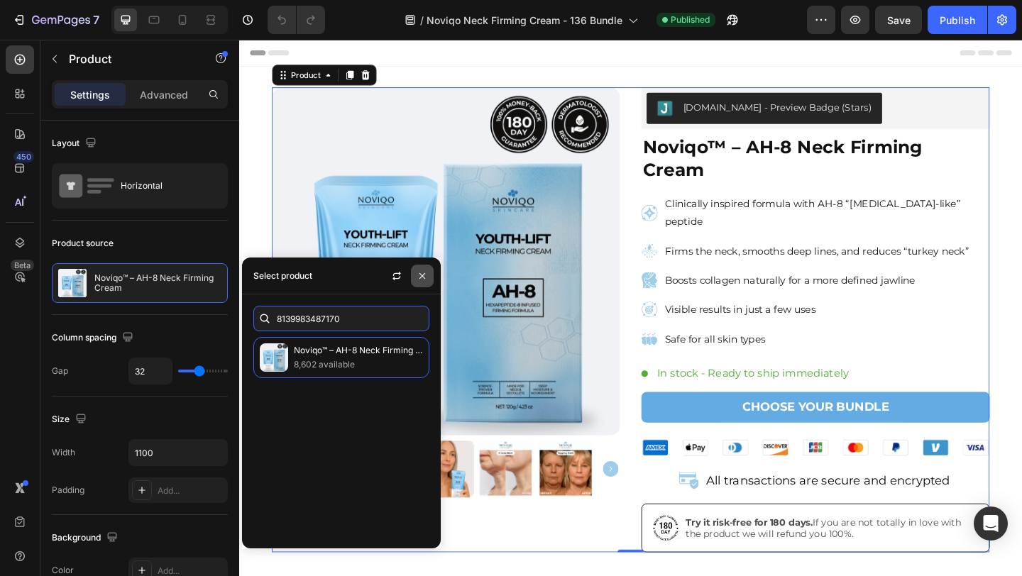
type input "8139983487170"
click at [422, 275] on icon "button" at bounding box center [423, 276] width 6 height 6
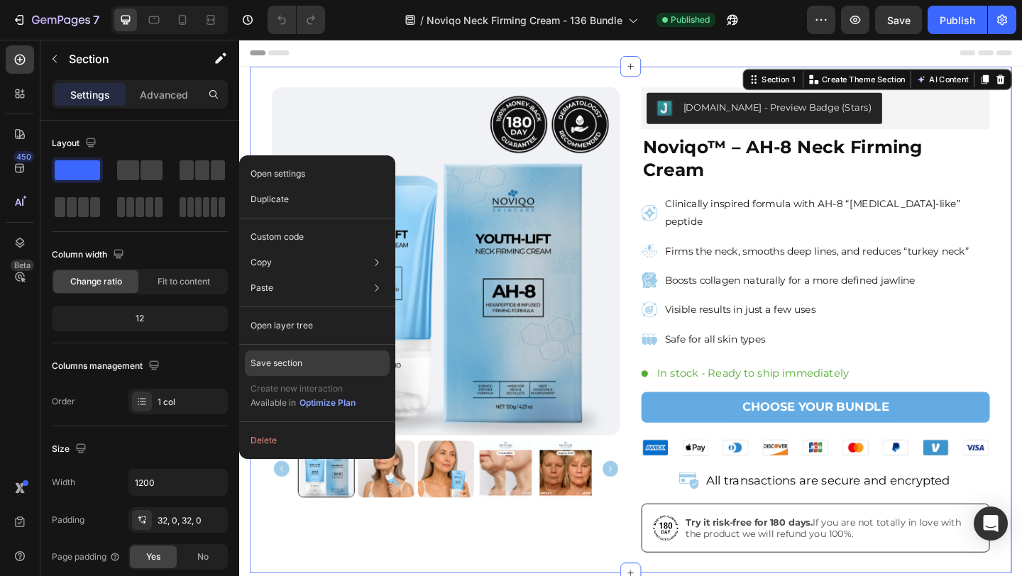
click at [363, 361] on div "Save section" at bounding box center [317, 364] width 145 height 26
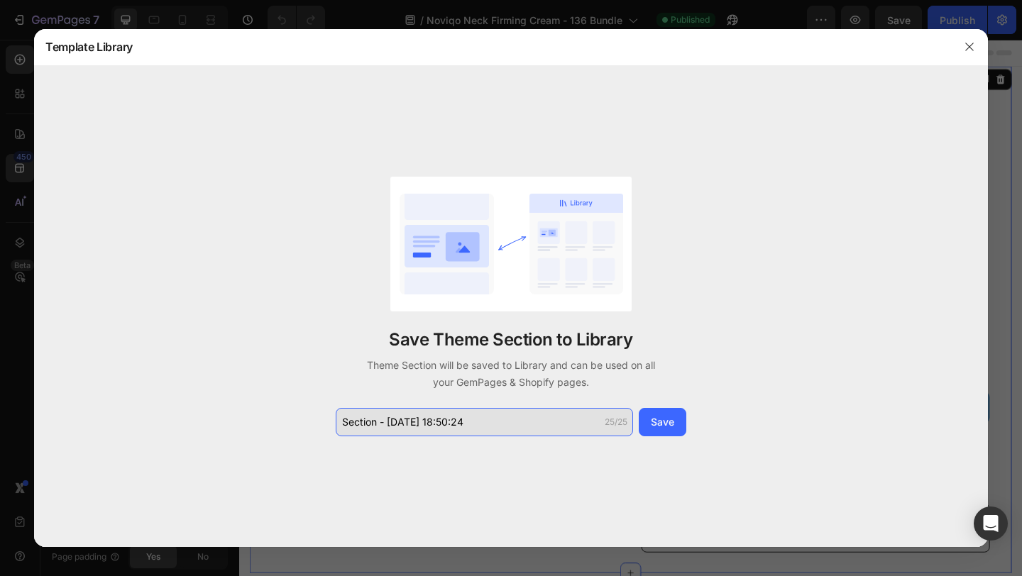
click at [487, 422] on input "Section - Sep 29 18:50:24" at bounding box center [484, 422] width 297 height 28
type input "H"
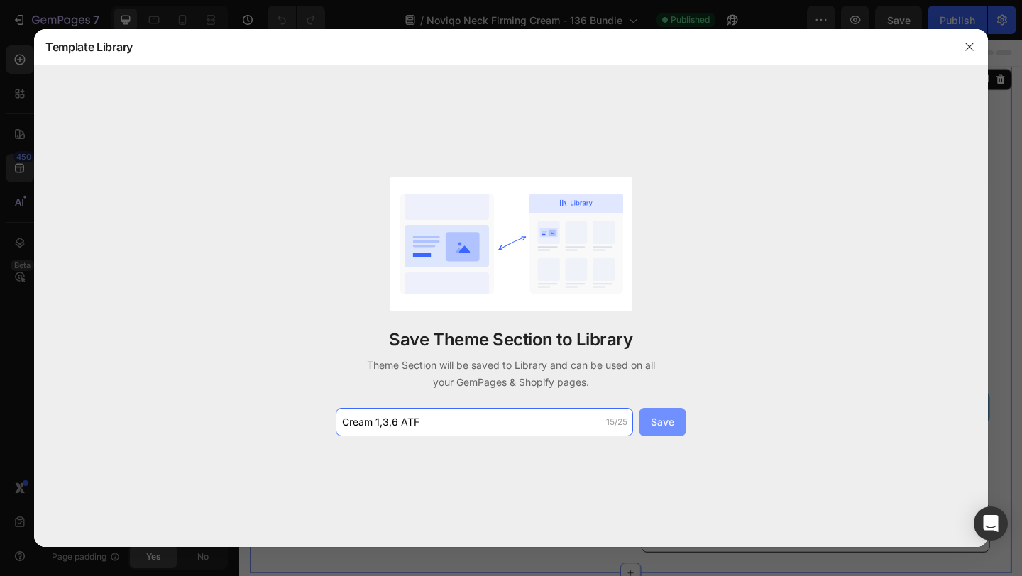
type input "Cream 1,3,6 ATF"
click at [672, 431] on button "Save" at bounding box center [663, 422] width 48 height 28
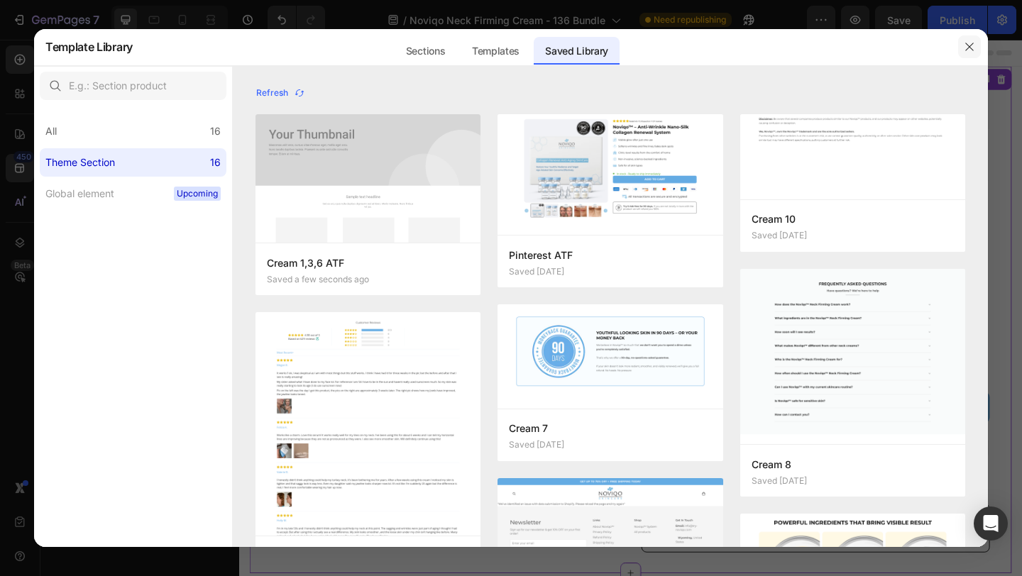
drag, startPoint x: 970, startPoint y: 49, endPoint x: 510, endPoint y: 190, distance: 480.4
click at [970, 49] on icon "button" at bounding box center [969, 46] width 11 height 11
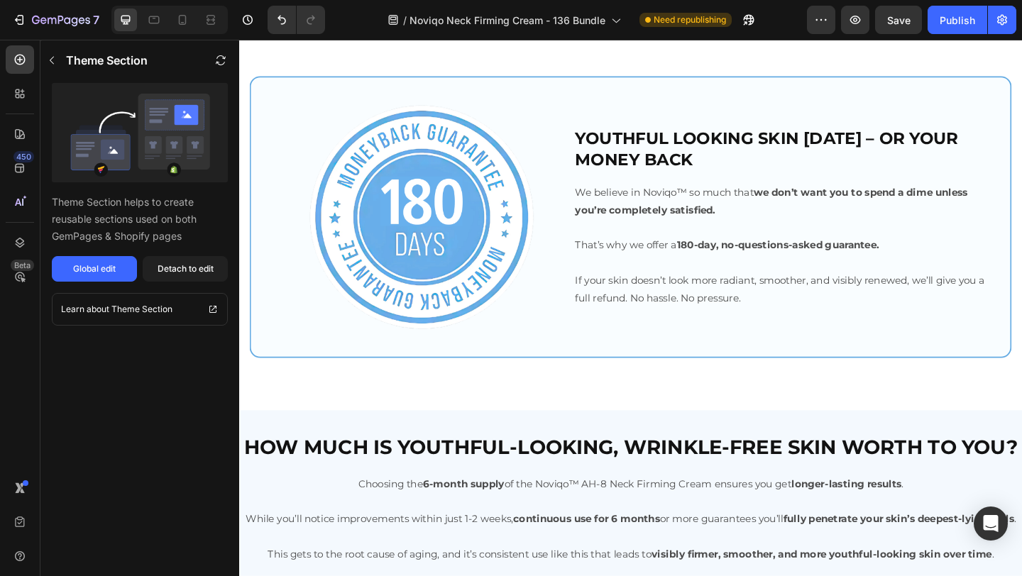
scroll to position [3523, 0]
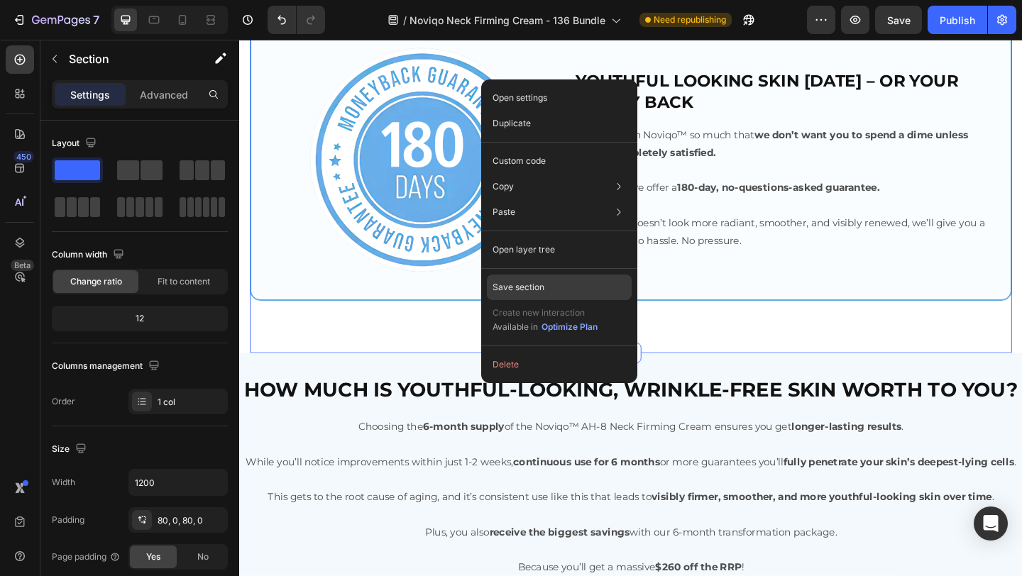
click at [530, 290] on p "Save section" at bounding box center [519, 287] width 52 height 13
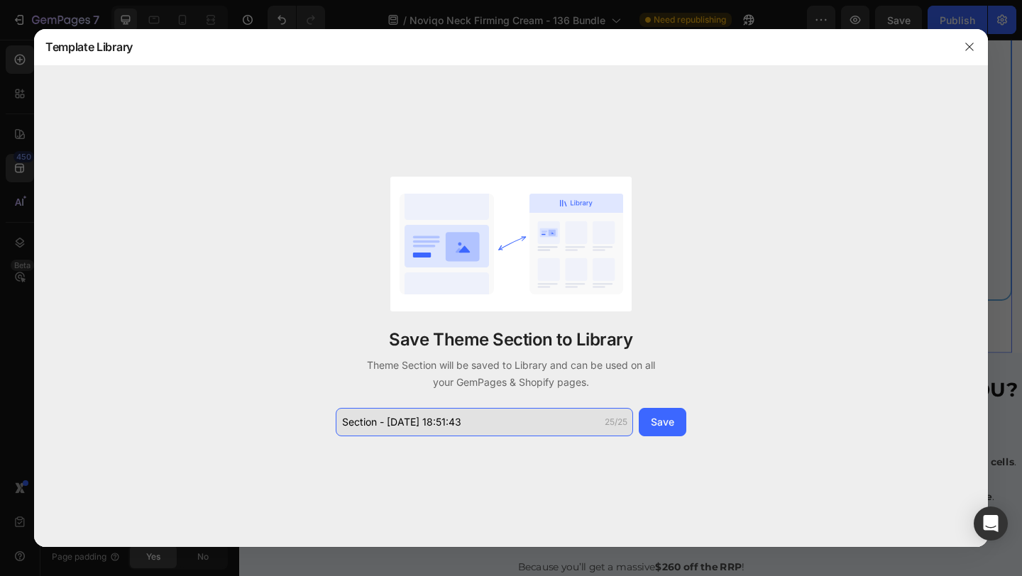
click at [432, 432] on input "Section - Sep 29 18:51:43" at bounding box center [484, 422] width 297 height 28
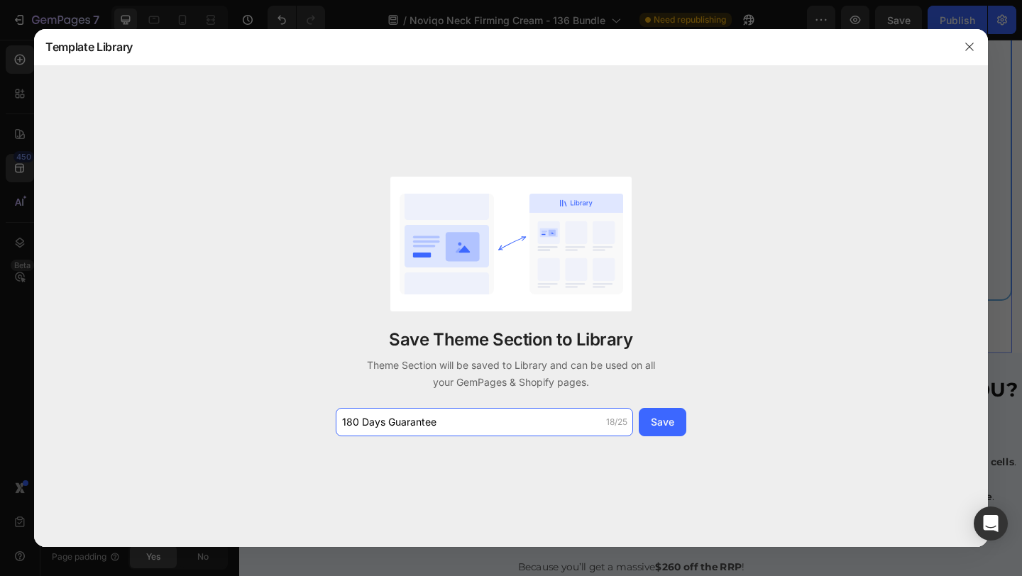
type input "180 Days Guarantee"
click at [700, 420] on div "Save Theme Section to Library Theme Section will be saved to Library and can be…" at bounding box center [511, 307] width 954 height 482
click at [680, 420] on button "Save" at bounding box center [663, 422] width 48 height 28
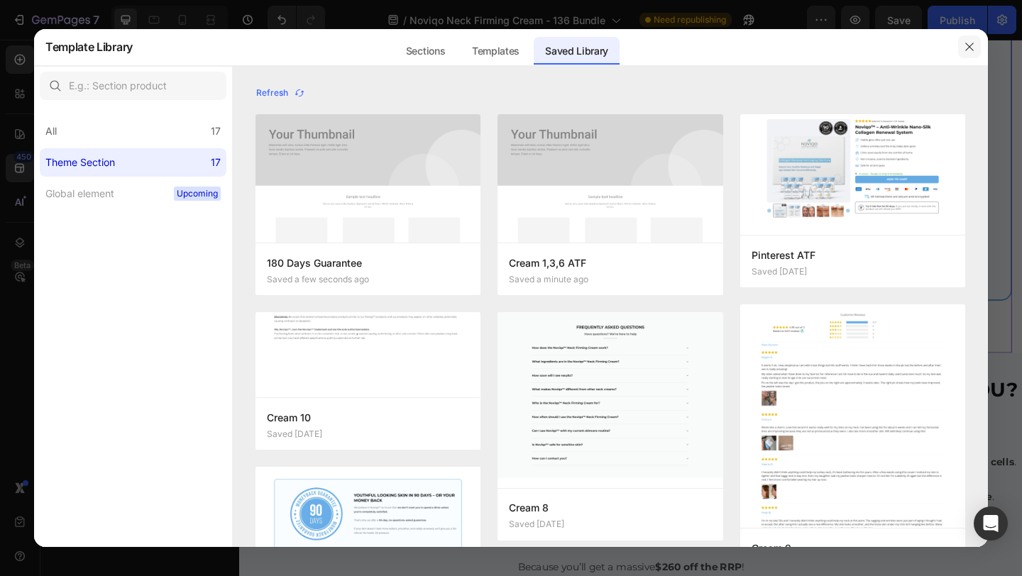
click at [971, 51] on icon "button" at bounding box center [969, 46] width 11 height 11
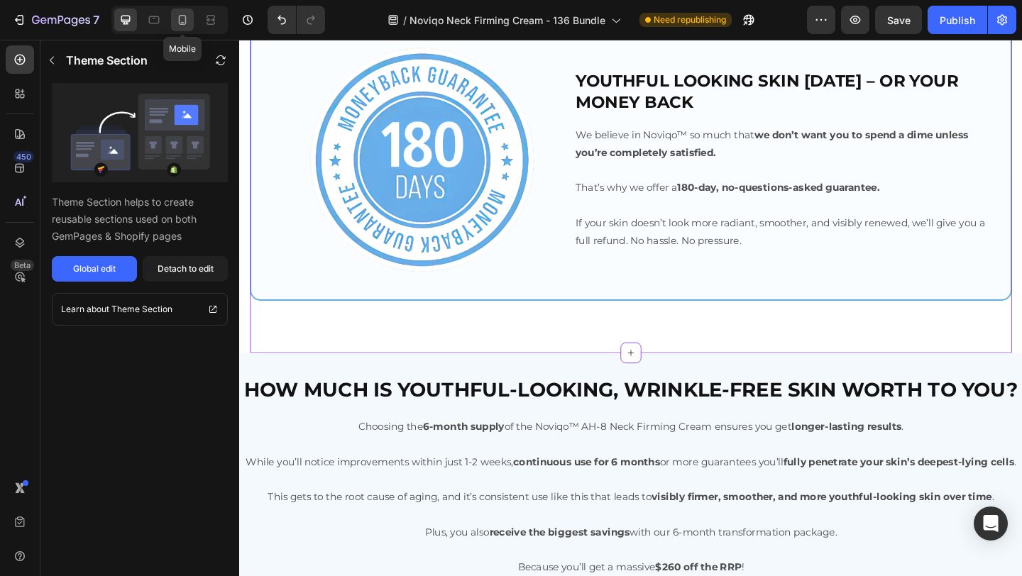
click at [175, 26] on icon at bounding box center [182, 20] width 14 height 14
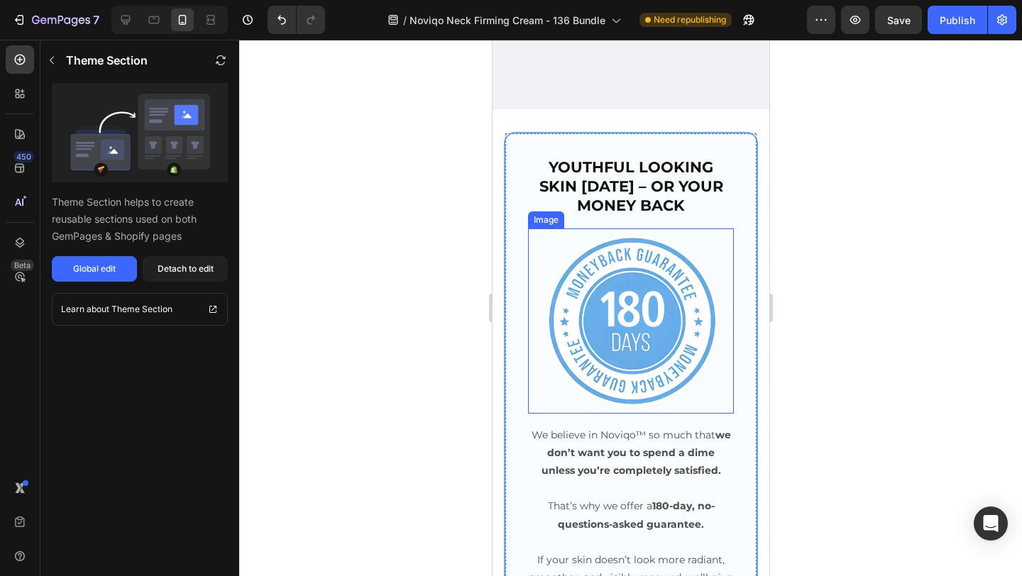
scroll to position [3370, 0]
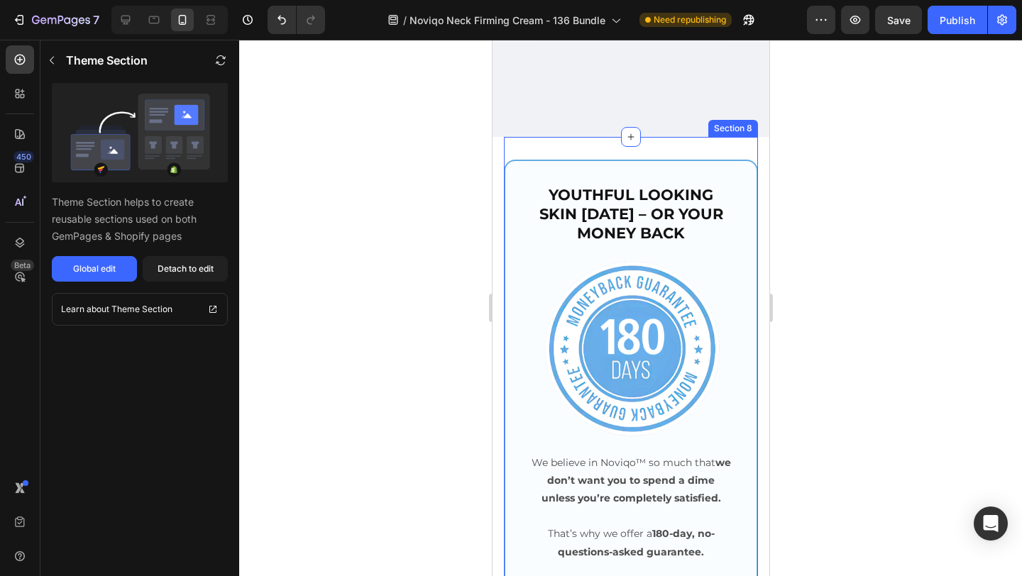
click at [573, 145] on div "YOUTHFUL LOOKING SKIN IN 180 DAYS – OR YOUR MONEY BACK Heading Image We believe…" at bounding box center [630, 398] width 254 height 522
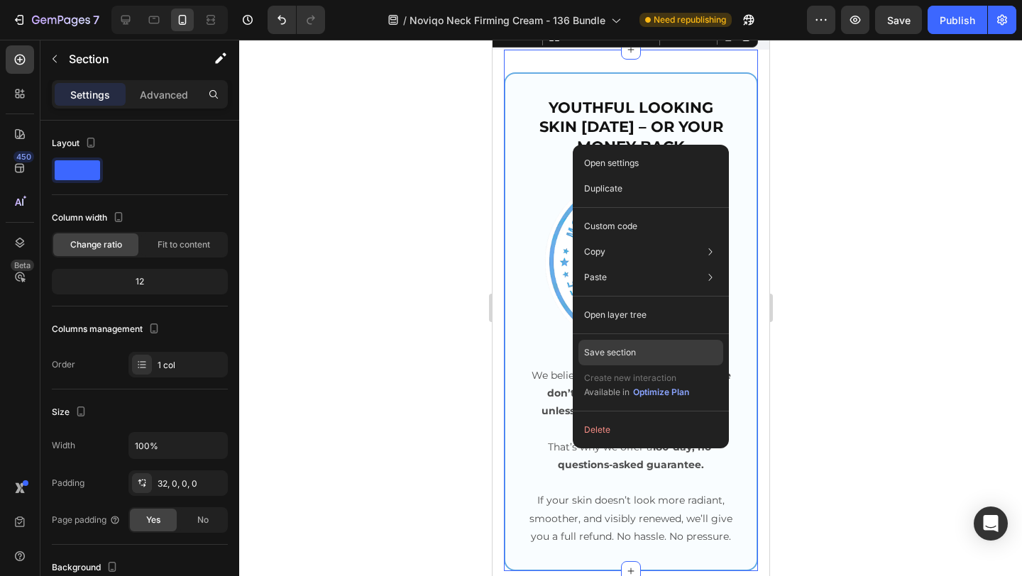
click at [640, 354] on div "Save section" at bounding box center [651, 353] width 145 height 26
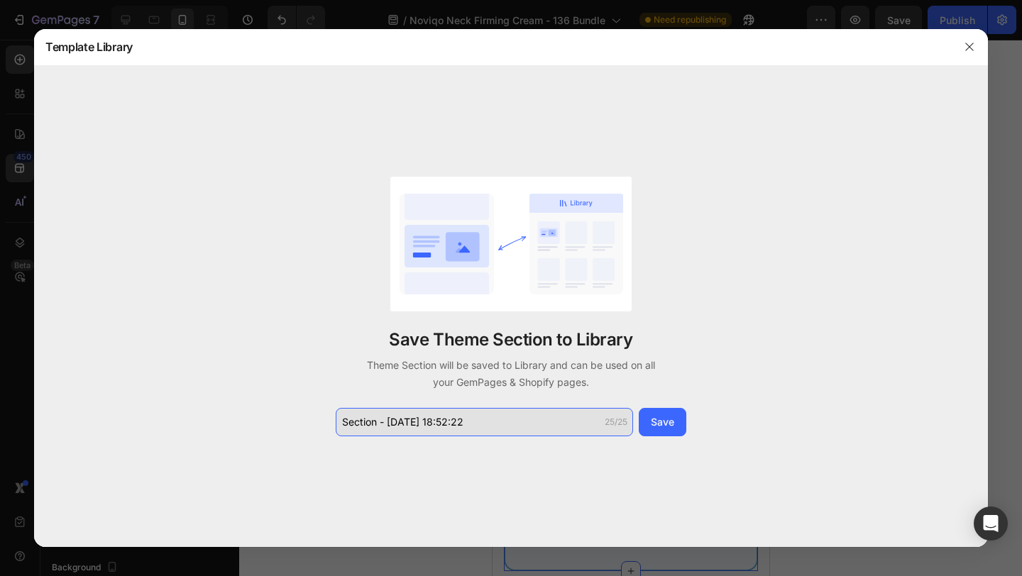
click at [493, 427] on input "Section - Sep 29 18:52:22" at bounding box center [484, 422] width 297 height 28
type input "!"
drag, startPoint x: 456, startPoint y: 425, endPoint x: 557, endPoint y: 425, distance: 101.5
click at [557, 425] on input "180 Days Guarantee - Mobi" at bounding box center [484, 422] width 297 height 28
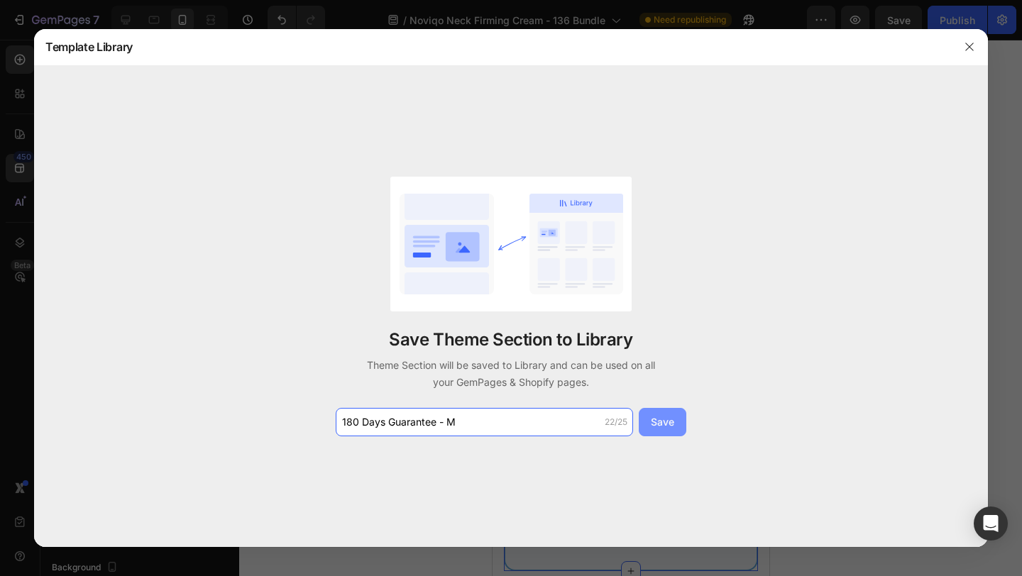
type input "180 Days Guarantee - M"
click at [674, 414] on button "Save" at bounding box center [663, 422] width 48 height 28
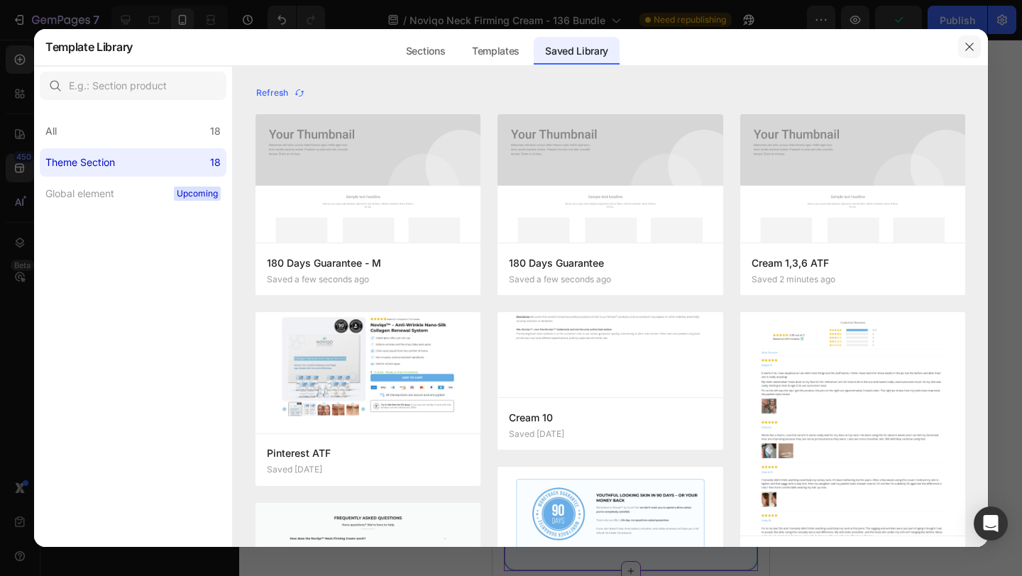
click at [966, 50] on icon "button" at bounding box center [969, 46] width 11 height 11
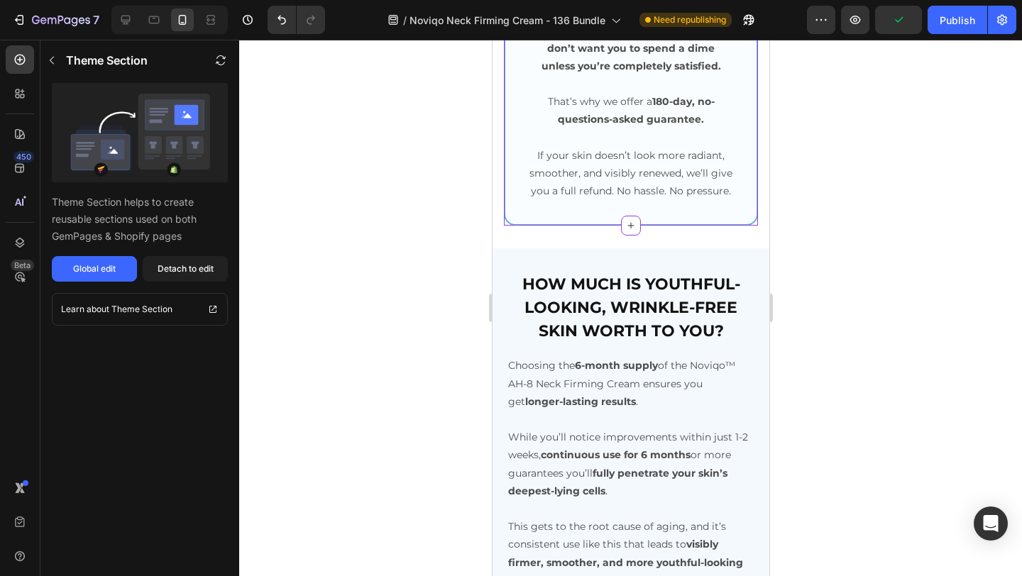
scroll to position [3854, 0]
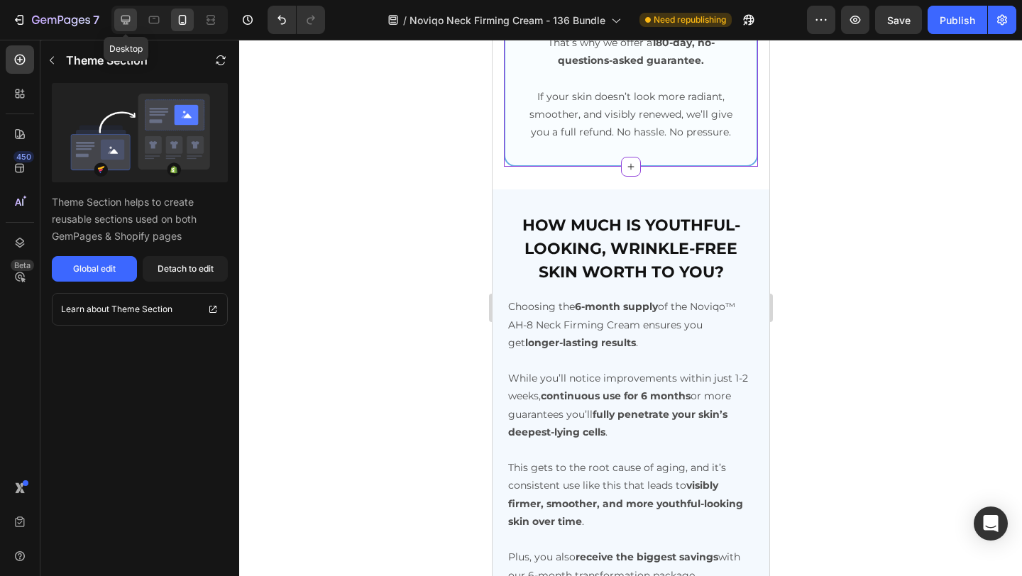
click at [124, 23] on icon at bounding box center [125, 20] width 9 height 9
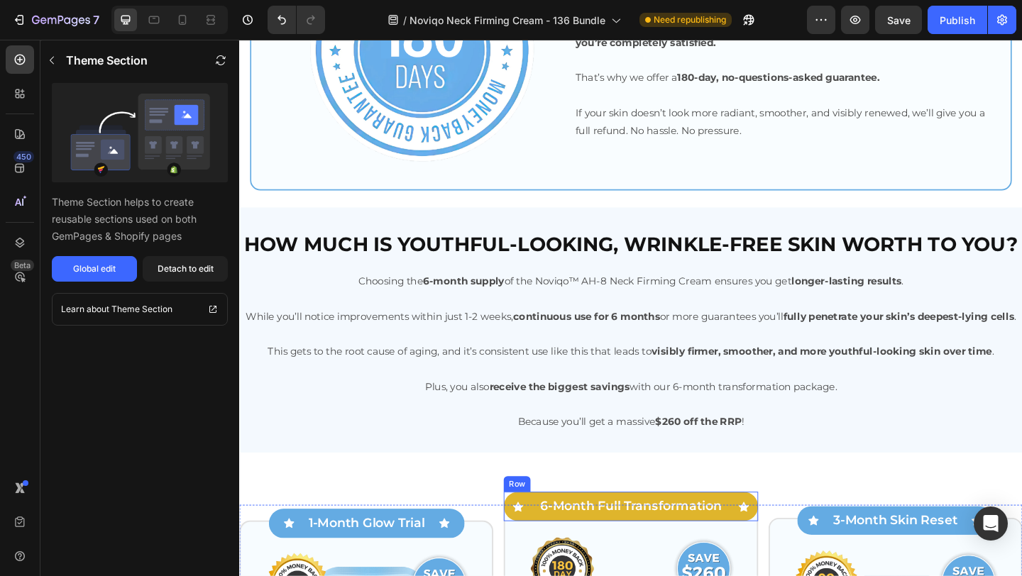
scroll to position [3655, 0]
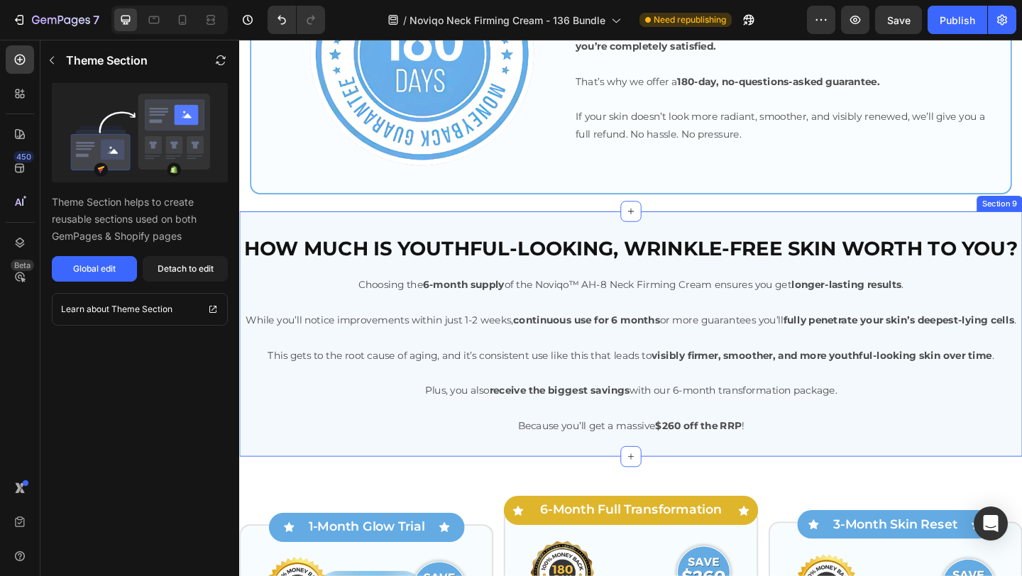
click at [505, 244] on div "How much is youthful-looking, wrinkle-free skin worth to you? Heading Choosing …" at bounding box center [665, 359] width 852 height 267
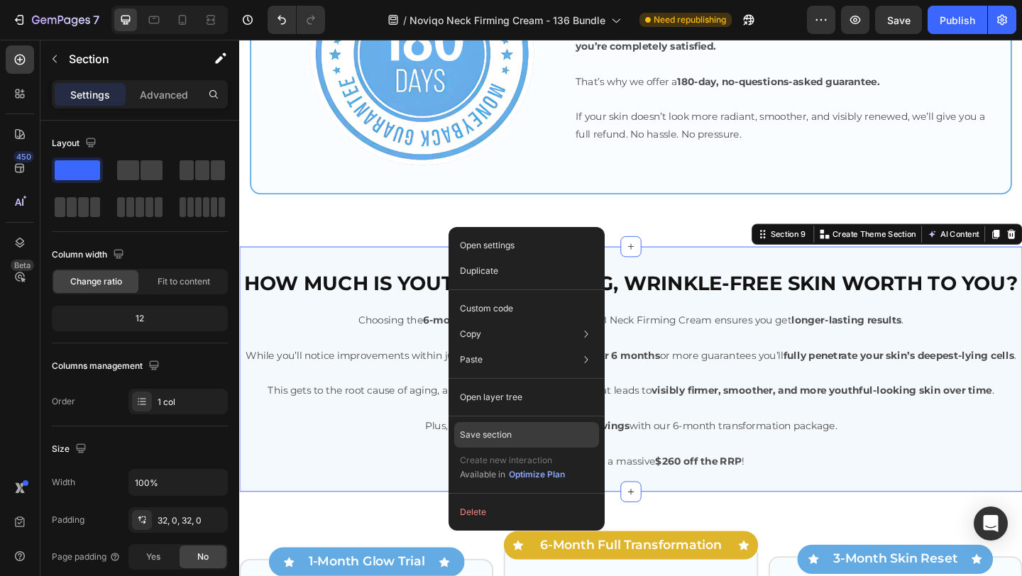
click at [522, 426] on div "Save section" at bounding box center [526, 435] width 145 height 26
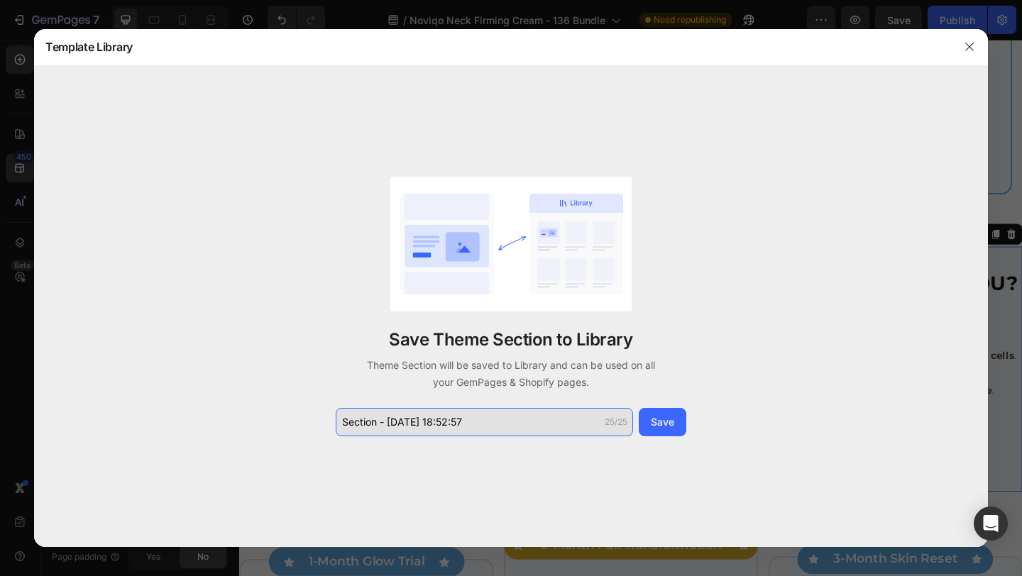
click at [518, 428] on input "Section - Sep 29 18:52:57" at bounding box center [484, 422] width 297 height 28
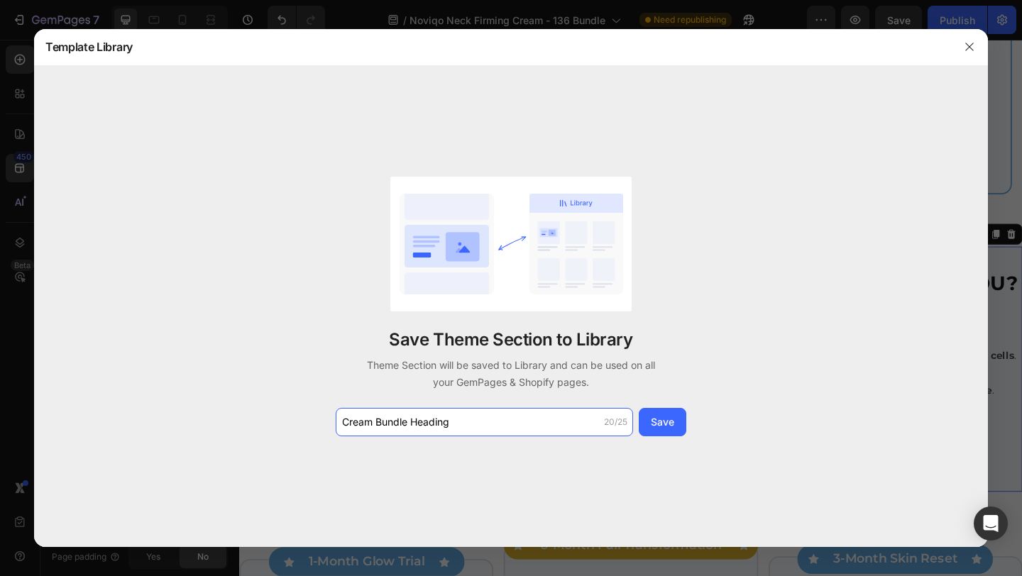
type input "Cream Bundle Heading"
click at [692, 430] on div "Save Theme Section to Library Theme Section will be saved to Library and can be…" at bounding box center [511, 307] width 954 height 482
click at [672, 428] on div "Save" at bounding box center [662, 422] width 23 height 15
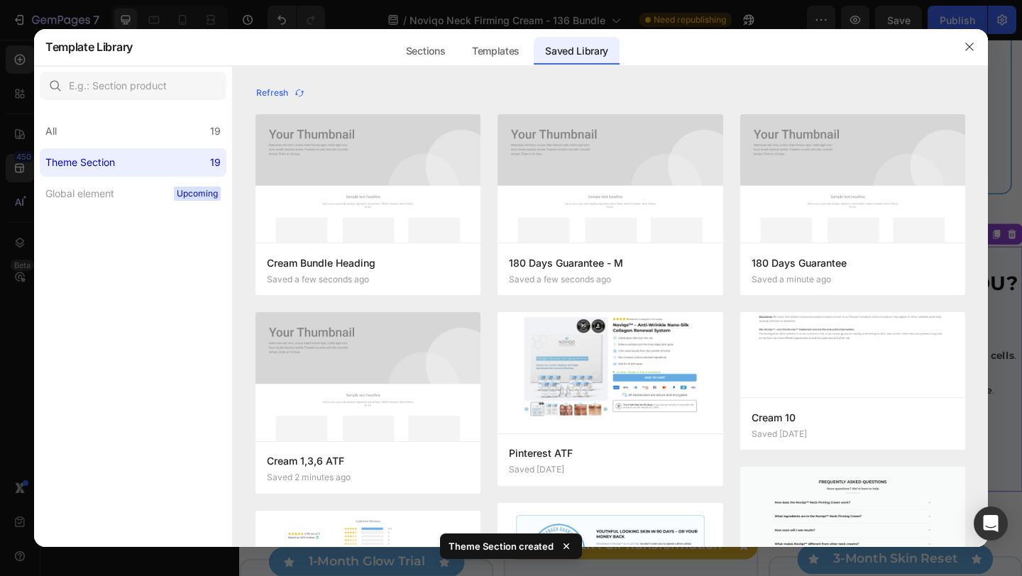
drag, startPoint x: 981, startPoint y: 43, endPoint x: 662, endPoint y: 54, distance: 319.0
click at [981, 43] on div at bounding box center [969, 46] width 37 height 37
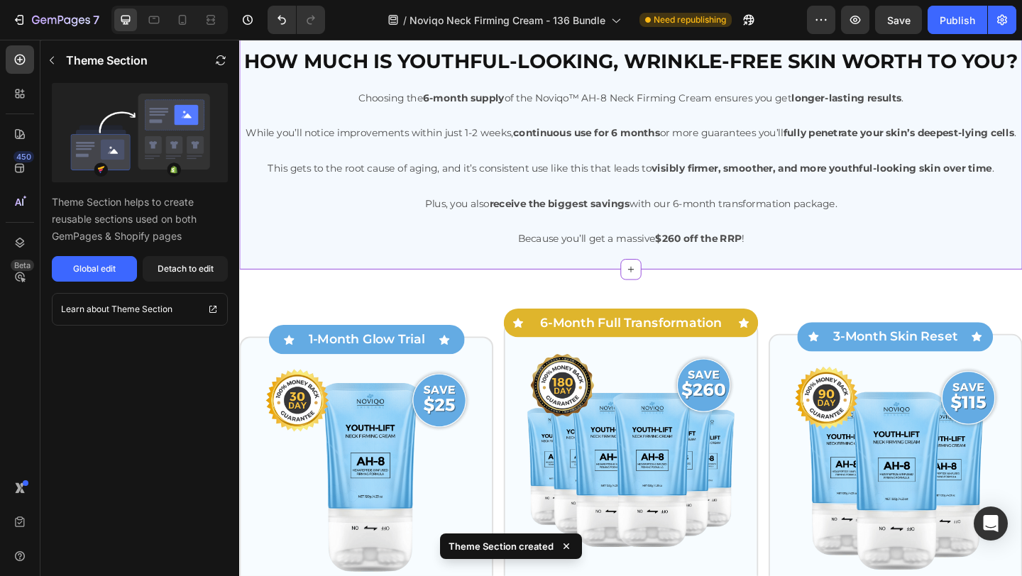
scroll to position [3927, 0]
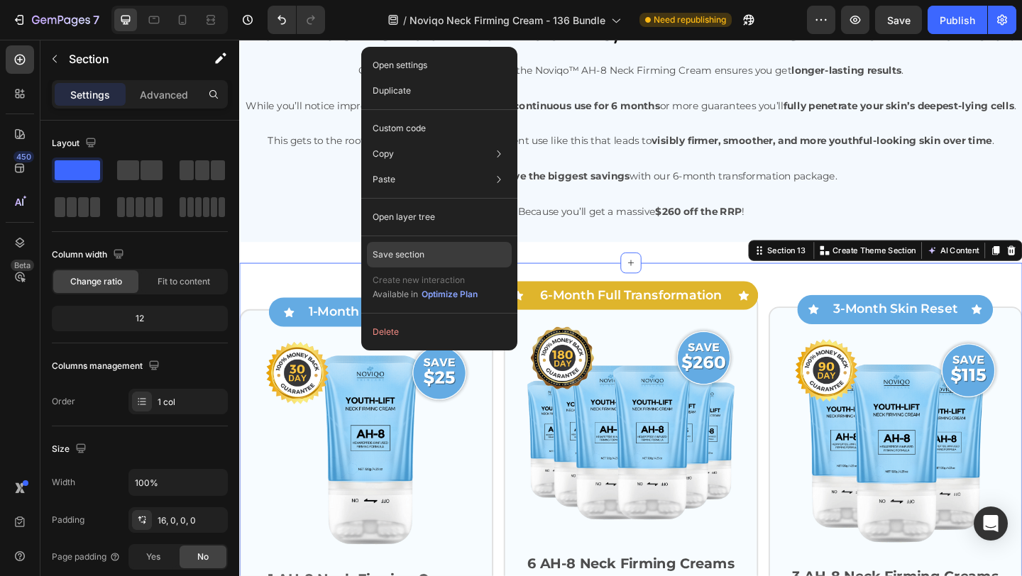
click at [418, 252] on p "Save section" at bounding box center [399, 254] width 52 height 13
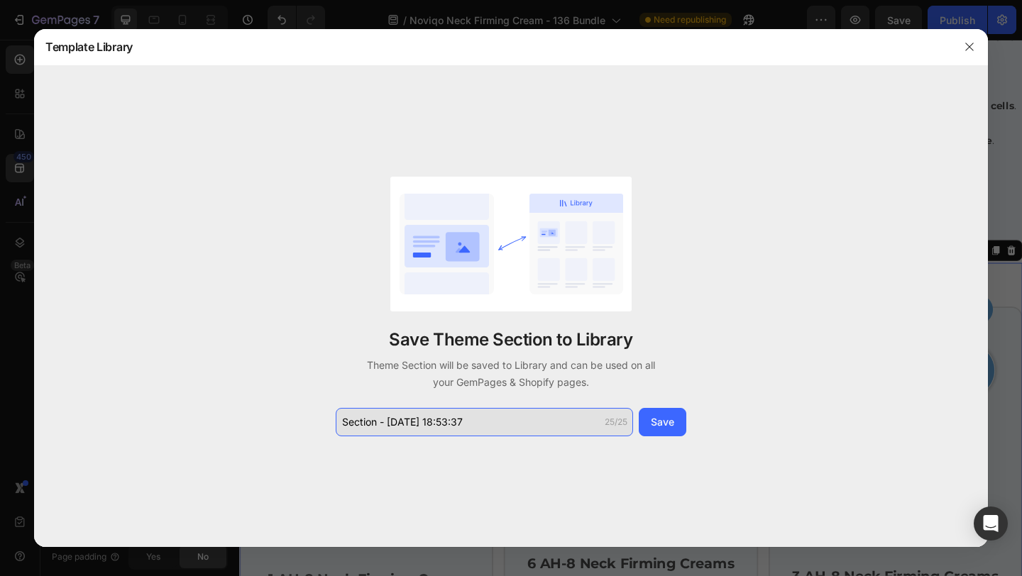
click at [487, 435] on input "Section - Sep 29 18:53:37" at bounding box center [484, 422] width 297 height 28
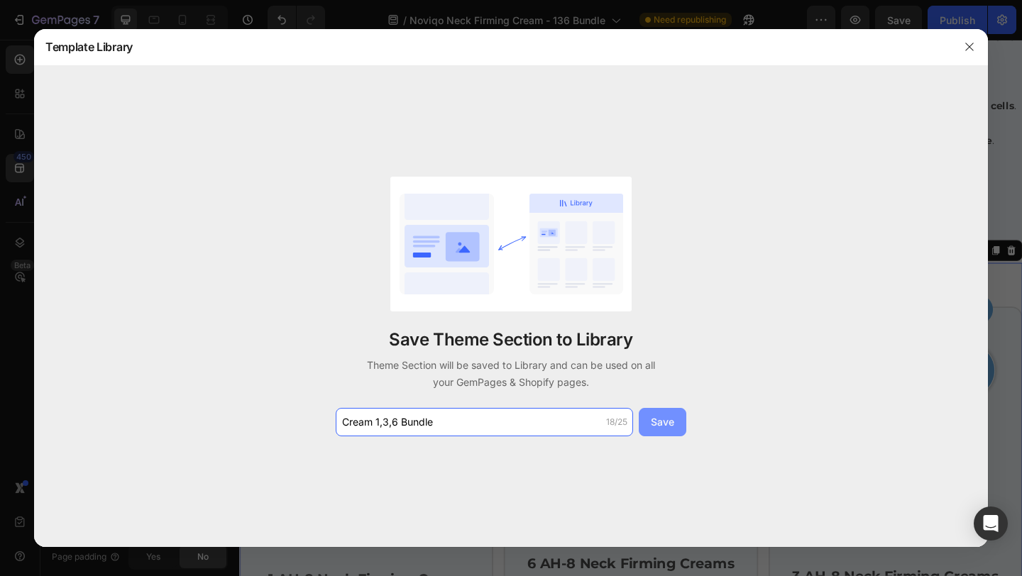
type input "Cream 1,3,6 Bundle"
click at [667, 421] on div "Save" at bounding box center [662, 422] width 23 height 15
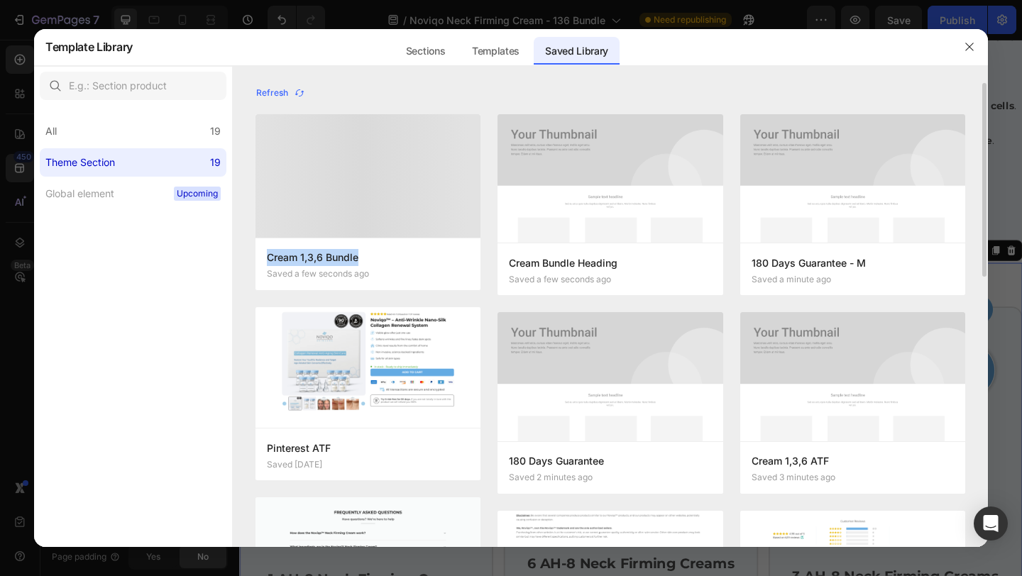
drag, startPoint x: 266, startPoint y: 257, endPoint x: 372, endPoint y: 257, distance: 105.8
click at [372, 257] on div "Cream 1,3,6 Bundle Saved a few seconds ago" at bounding box center [368, 264] width 225 height 53
copy p "Cream 1,3,6 Bundle"
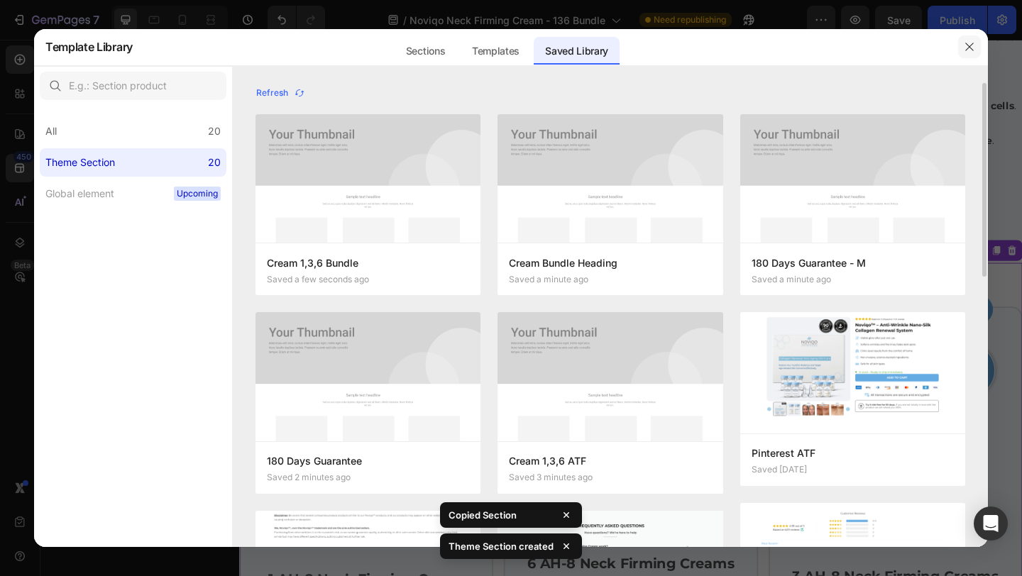
click at [974, 43] on icon "button" at bounding box center [969, 46] width 11 height 11
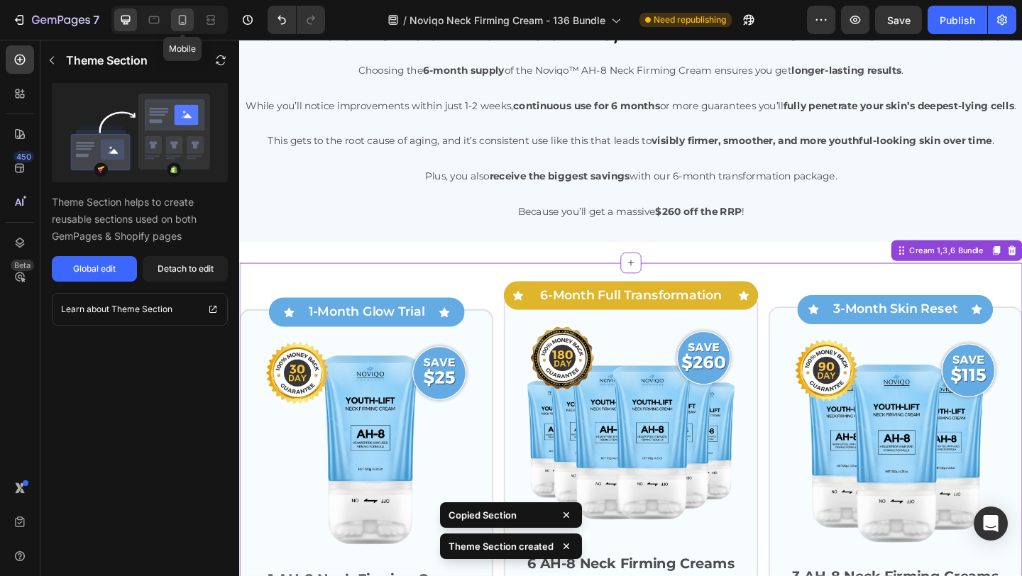
click at [185, 21] on icon at bounding box center [183, 20] width 8 height 10
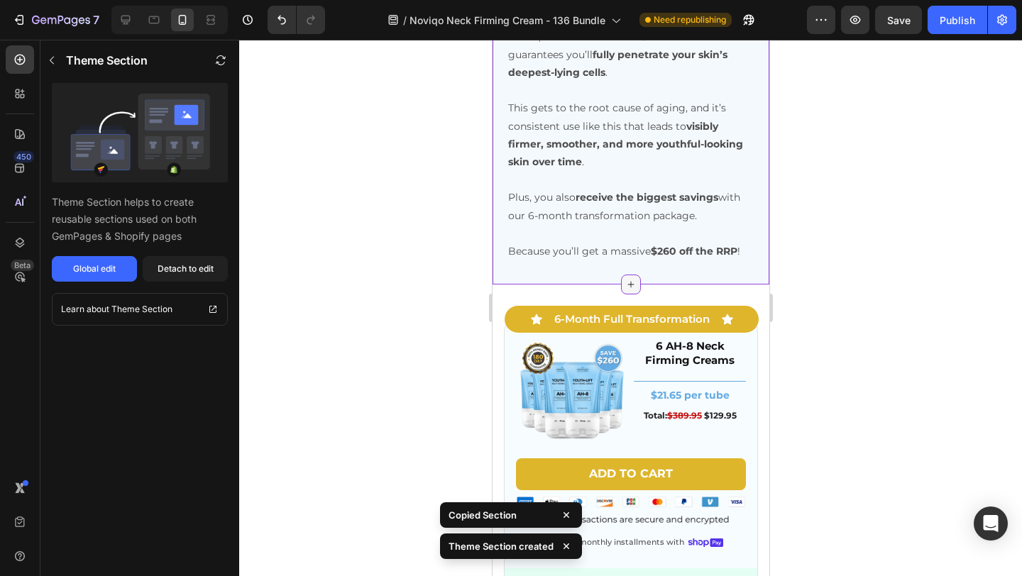
scroll to position [4242, 0]
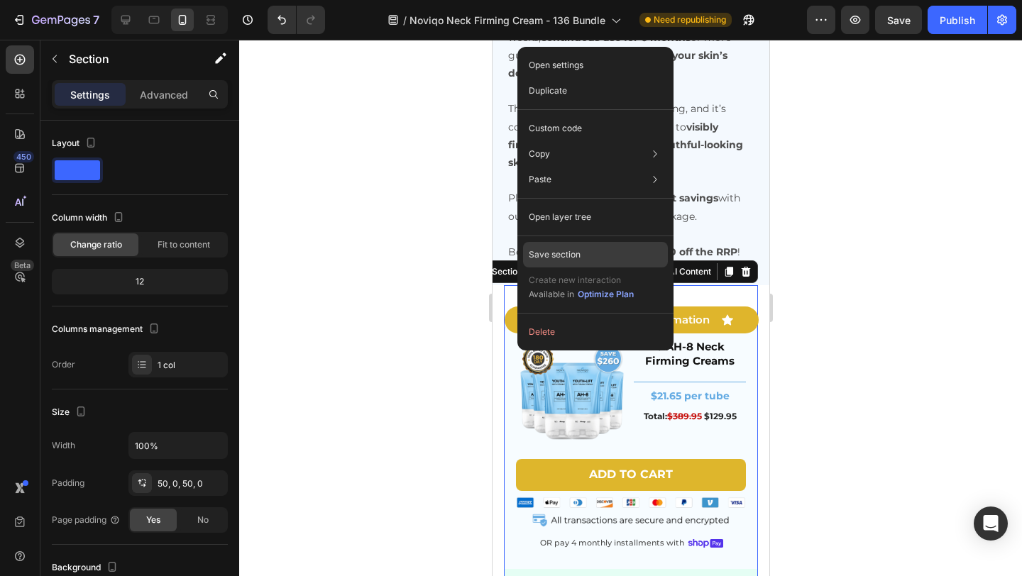
click at [555, 251] on p "Save section" at bounding box center [555, 254] width 52 height 13
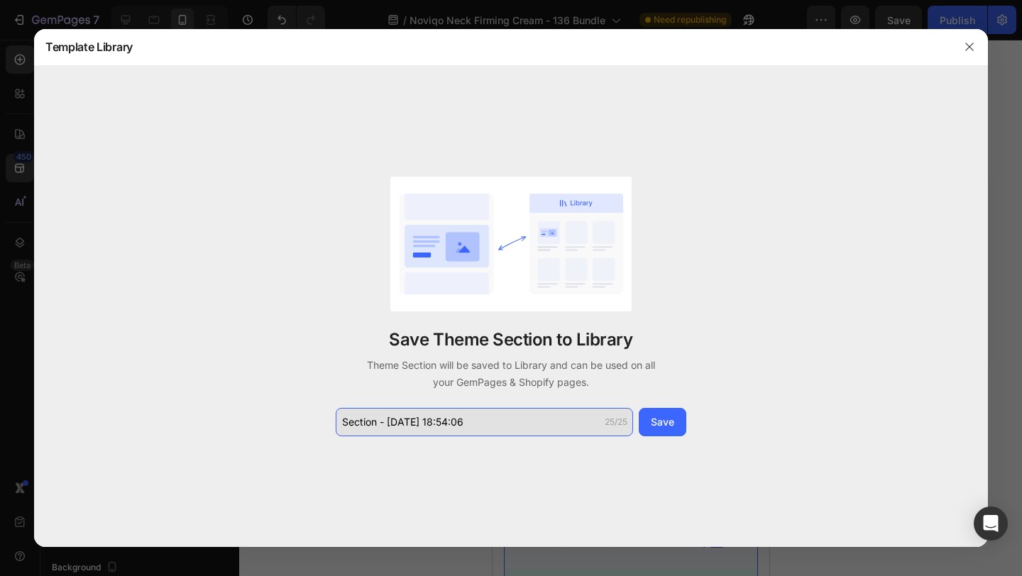
click at [551, 413] on input "Section - Sep 29 18:54:06" at bounding box center [484, 422] width 297 height 28
click at [505, 431] on input "Section - Sep 29 18:54:06" at bounding box center [484, 422] width 297 height 28
paste input "Copy element from Gempage"
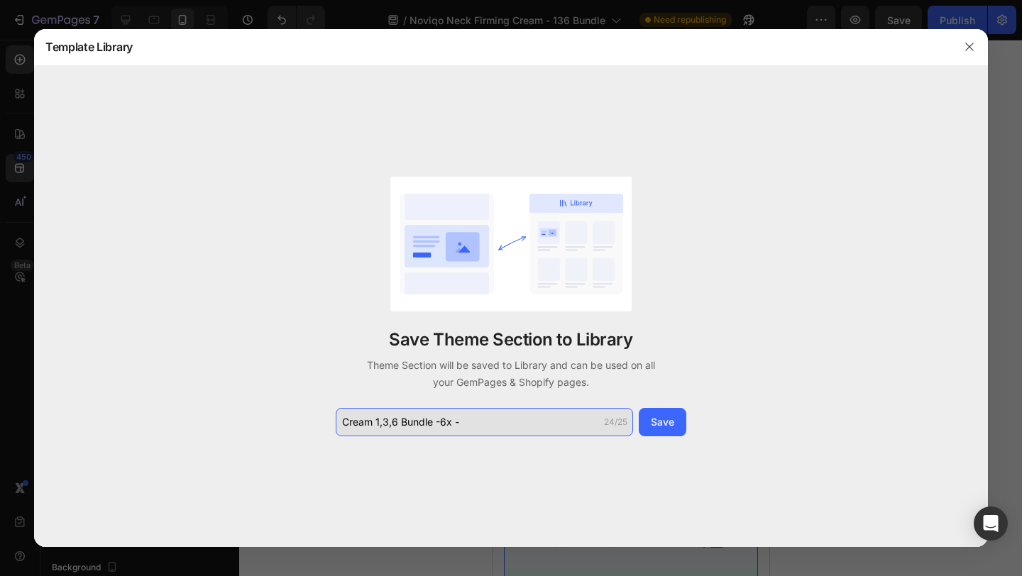
drag, startPoint x: 392, startPoint y: 423, endPoint x: 399, endPoint y: 412, distance: 13.4
click at [392, 423] on input "Cream 1,3,6 Bundle -6x -" at bounding box center [484, 422] width 297 height 28
click at [391, 423] on input "Cream 1,36 Bundle -" at bounding box center [484, 422] width 297 height 28
click at [461, 415] on input "Cream 6 Bundle -" at bounding box center [484, 422] width 297 height 28
click at [447, 419] on input "Cream 6 Bundle -" at bounding box center [484, 422] width 297 height 28
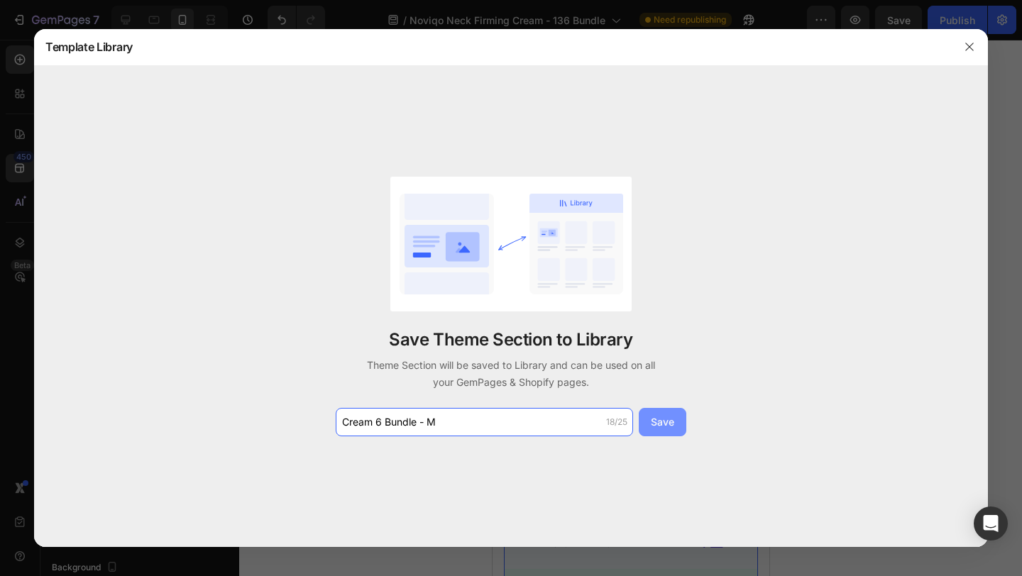
type input "Cream 6 Bundle - M"
click at [661, 423] on div "Save" at bounding box center [662, 422] width 23 height 15
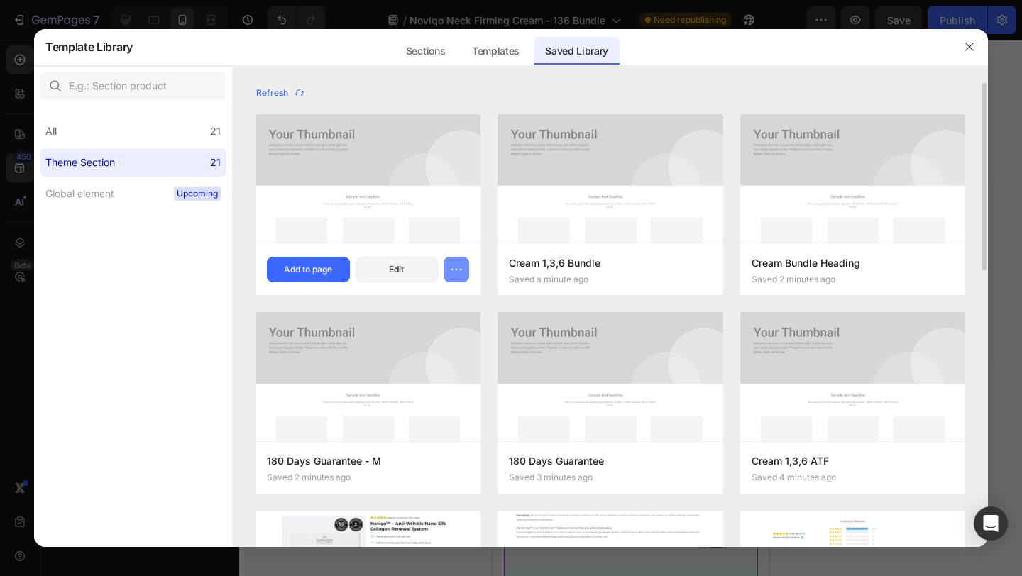
click at [458, 270] on icon "button" at bounding box center [456, 270] width 14 height 14
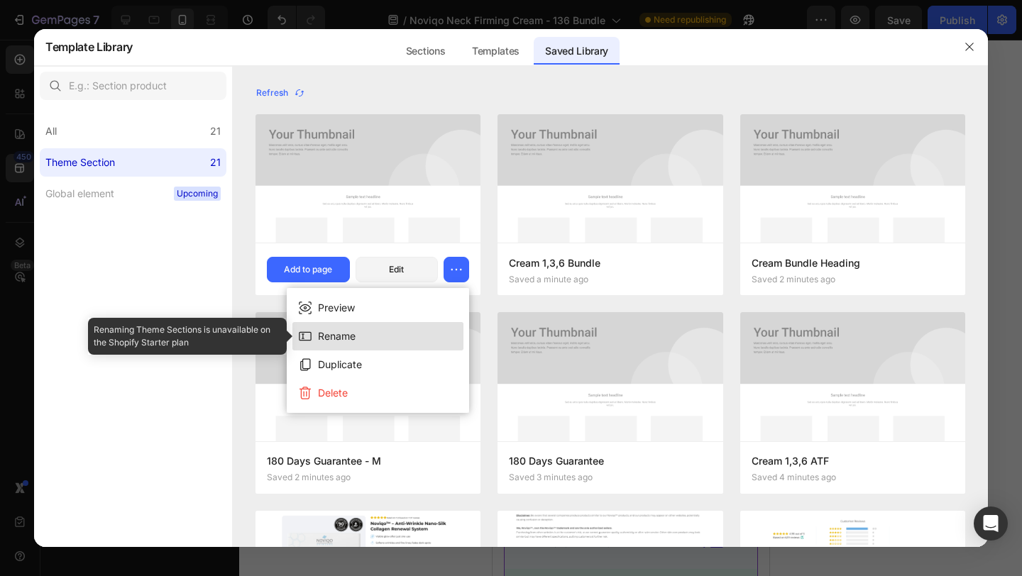
click at [400, 338] on button "Rename" at bounding box center [378, 336] width 171 height 28
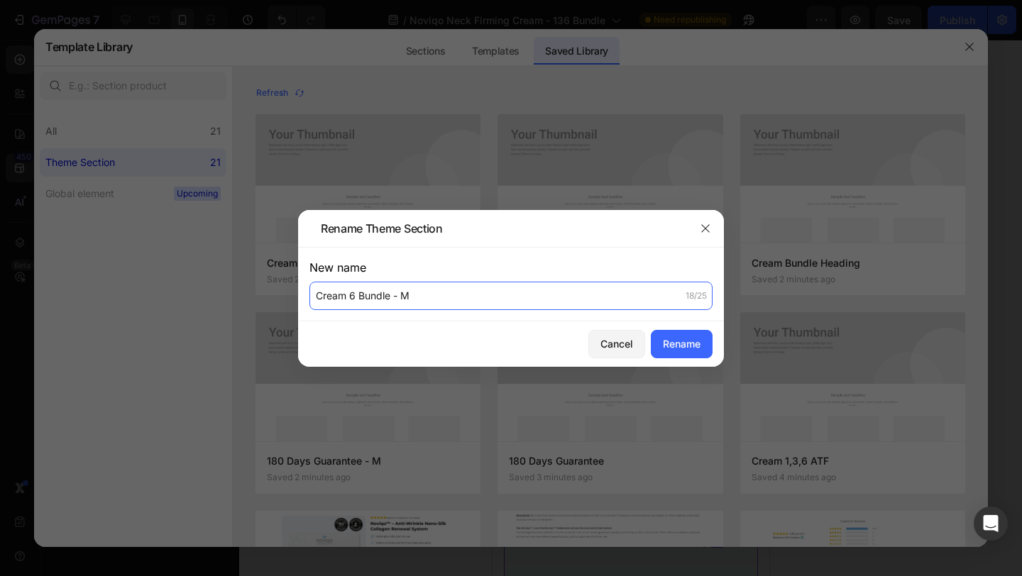
click at [425, 309] on input "Cream 6 Bundle - M" at bounding box center [511, 296] width 403 height 28
click at [609, 338] on div "Cancel" at bounding box center [617, 344] width 33 height 15
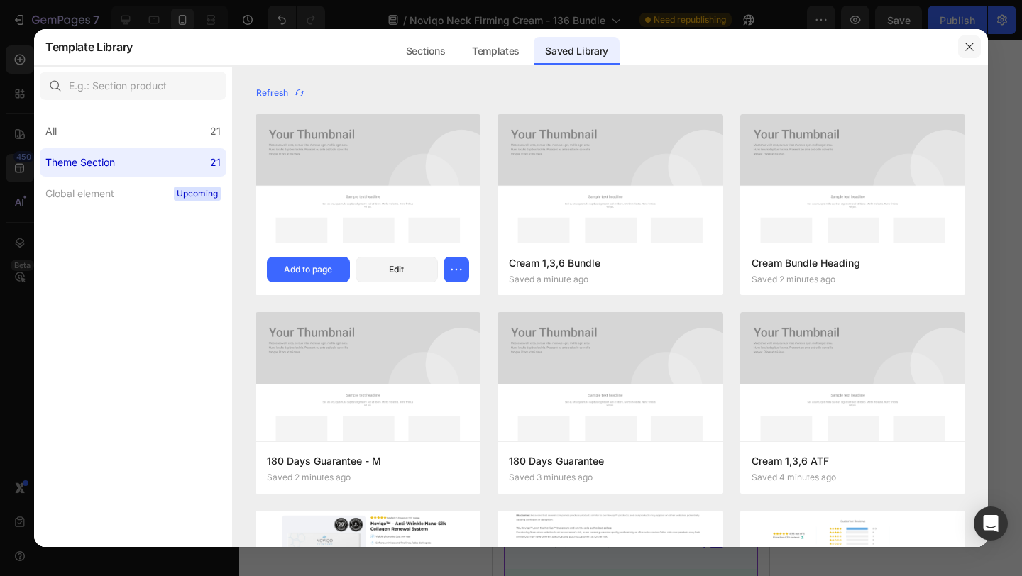
click at [966, 43] on icon "button" at bounding box center [969, 46] width 11 height 11
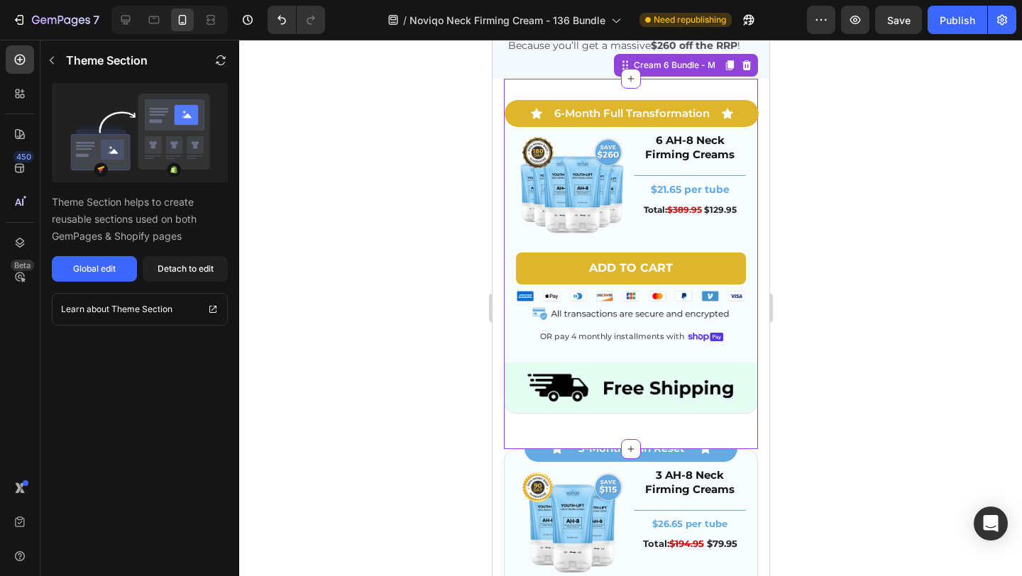
scroll to position [4606, 0]
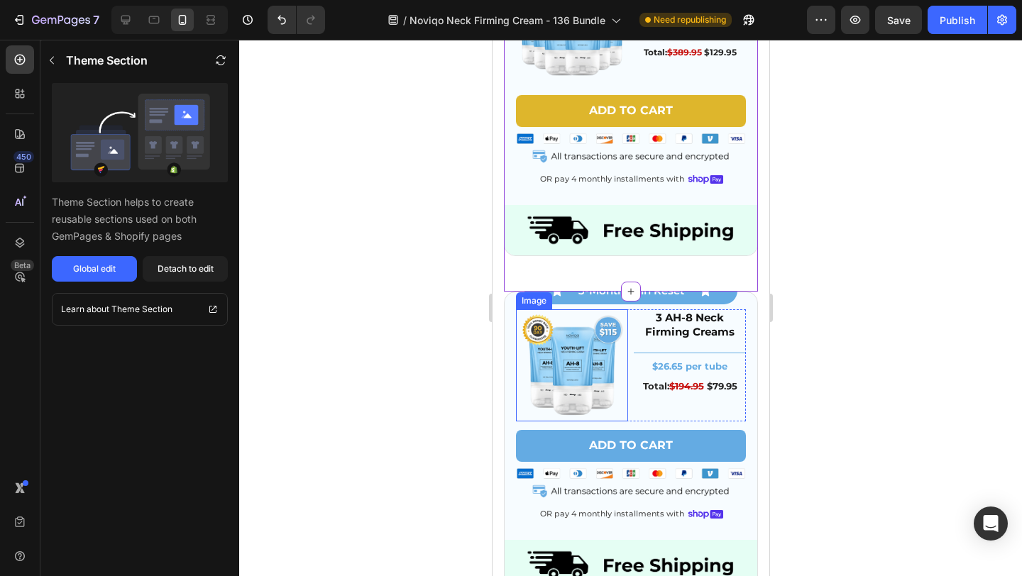
click at [508, 297] on div "Image 3 AH-8 Neck Firming Creams Heading Title Line $26.65 per tube Text Block …" at bounding box center [630, 417] width 253 height 248
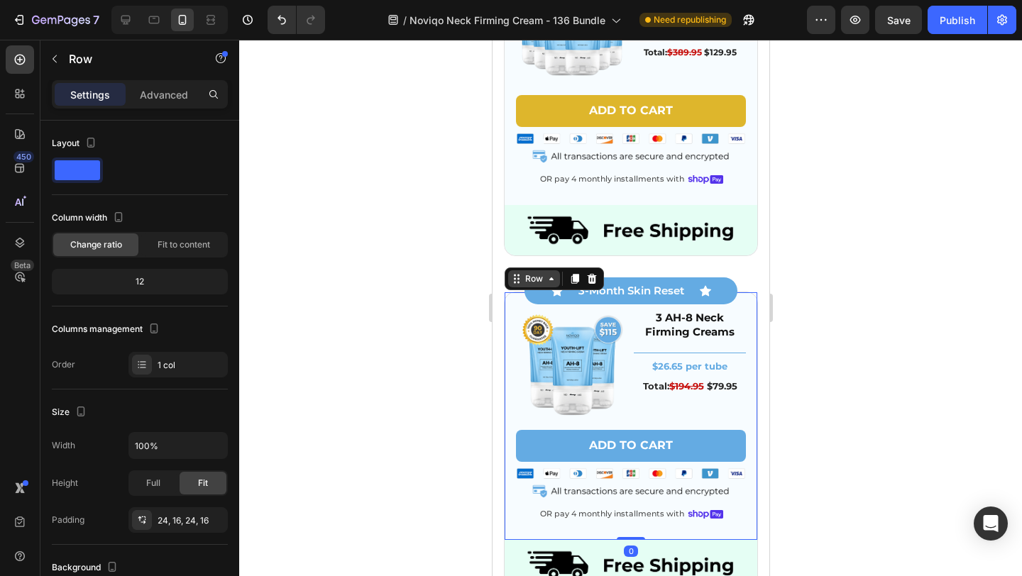
click at [508, 280] on div "Row" at bounding box center [534, 278] width 52 height 17
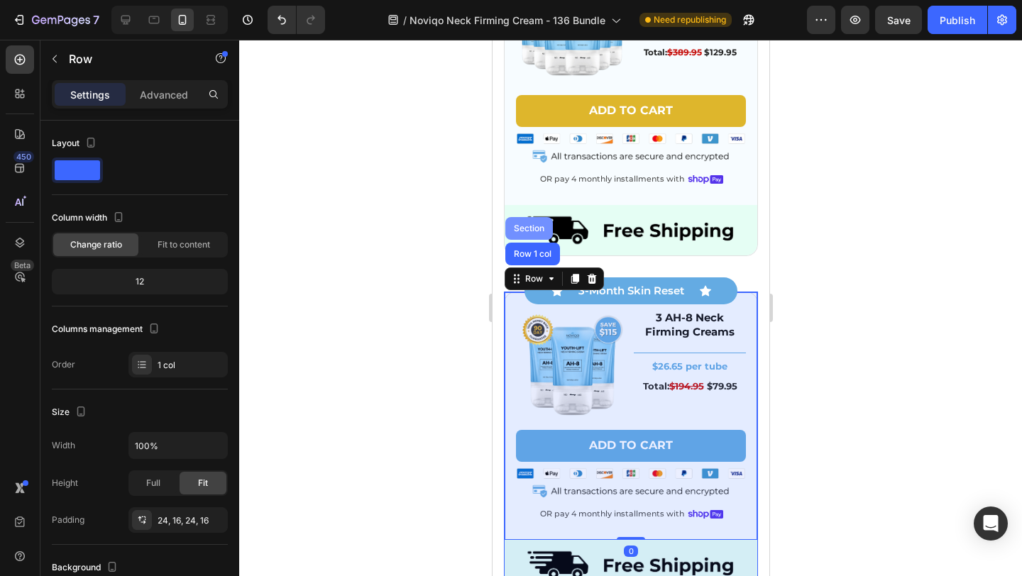
click at [528, 232] on div "Section" at bounding box center [528, 228] width 36 height 9
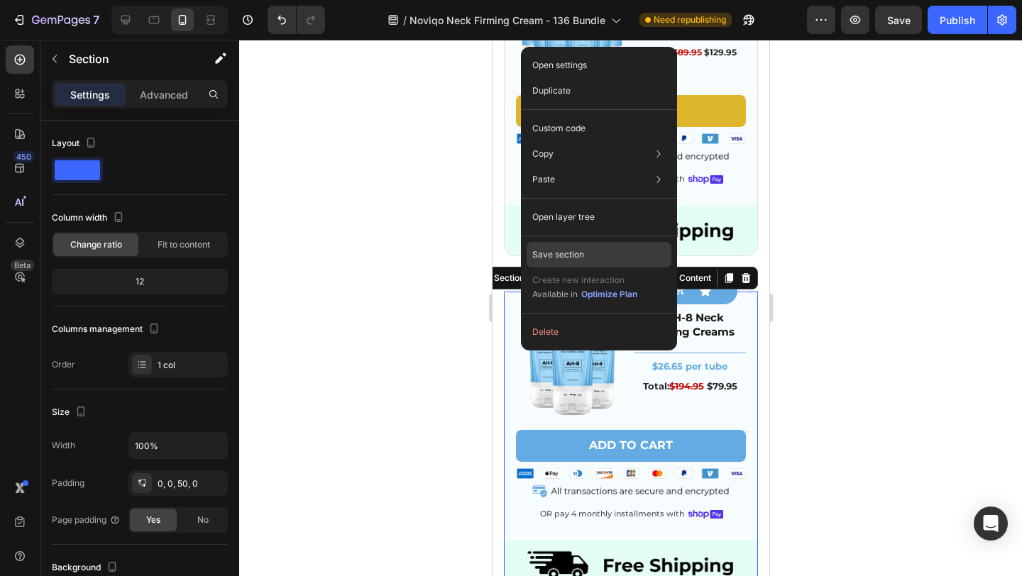
click at [569, 256] on p "Save section" at bounding box center [558, 254] width 52 height 13
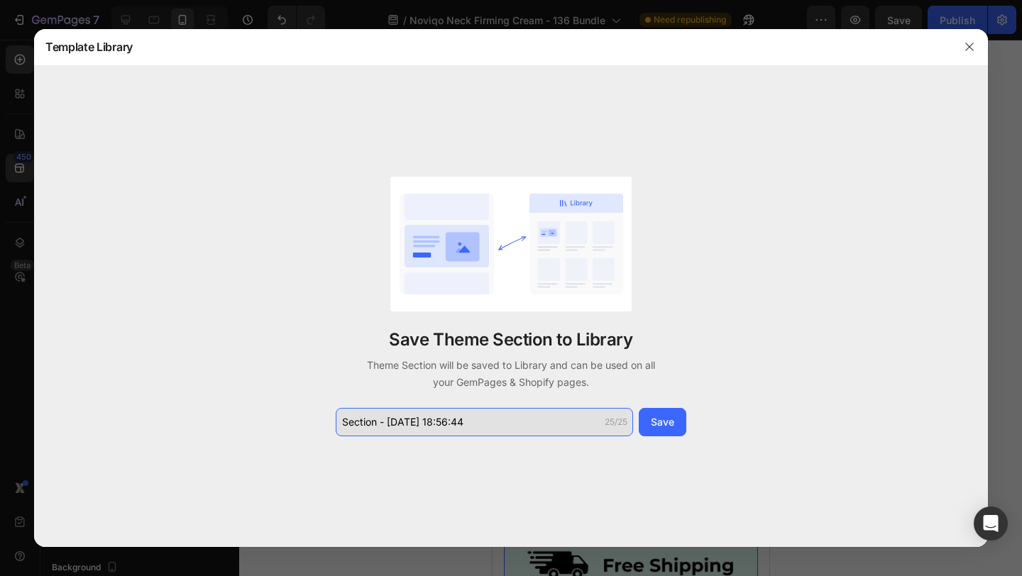
click at [491, 420] on input "Section - Sep 29 18:56:44" at bounding box center [484, 422] width 297 height 28
paste input "Cream 6 Bundle - M"
click at [382, 424] on input "Cream 6 Bundle - M" at bounding box center [484, 422] width 297 height 28
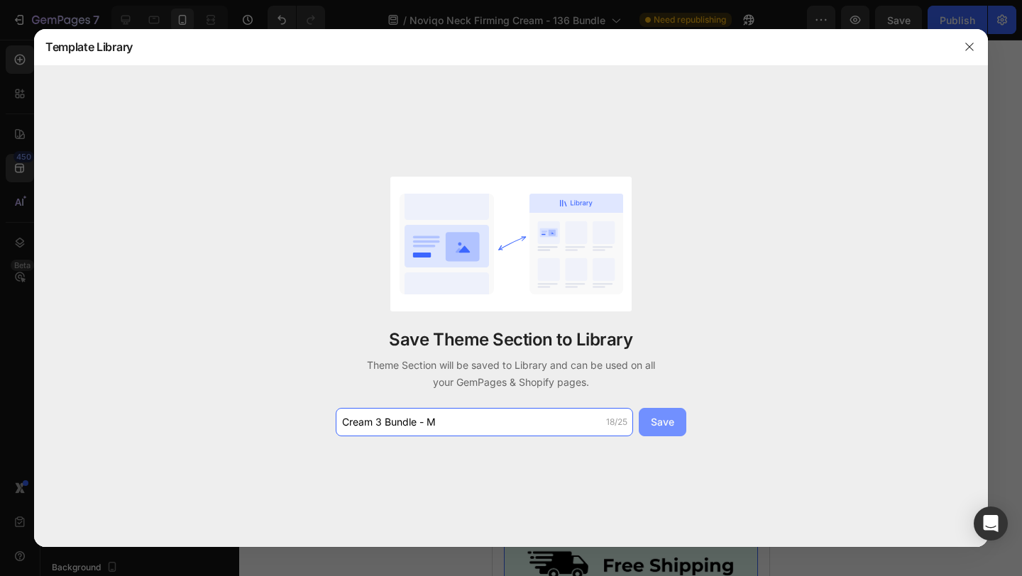
type input "Cream 3 Bundle - M"
click at [650, 414] on button "Save" at bounding box center [663, 422] width 48 height 28
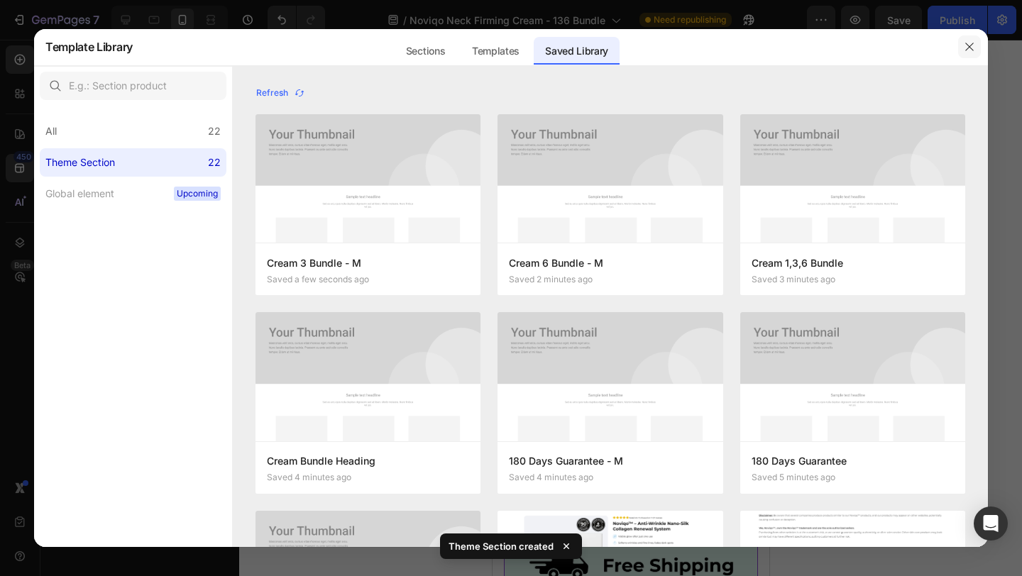
click at [971, 40] on button "button" at bounding box center [969, 46] width 23 height 23
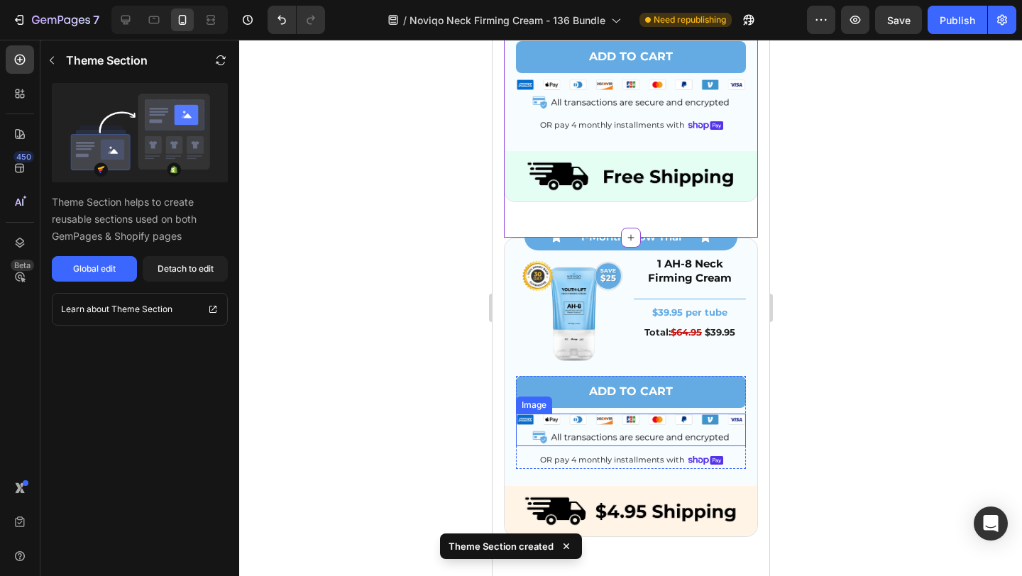
scroll to position [5072, 0]
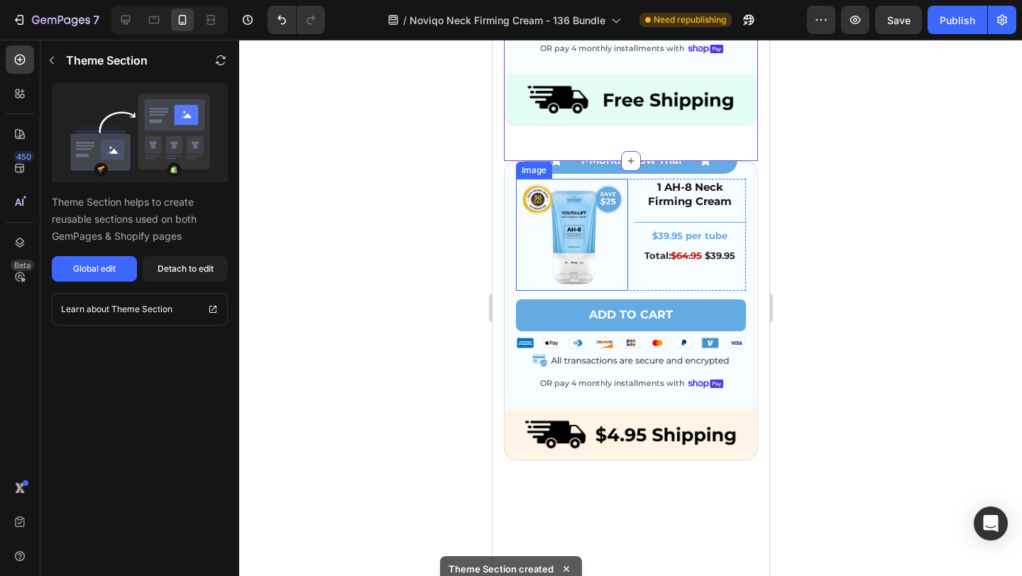
click at [528, 162] on div "Image" at bounding box center [533, 170] width 36 height 17
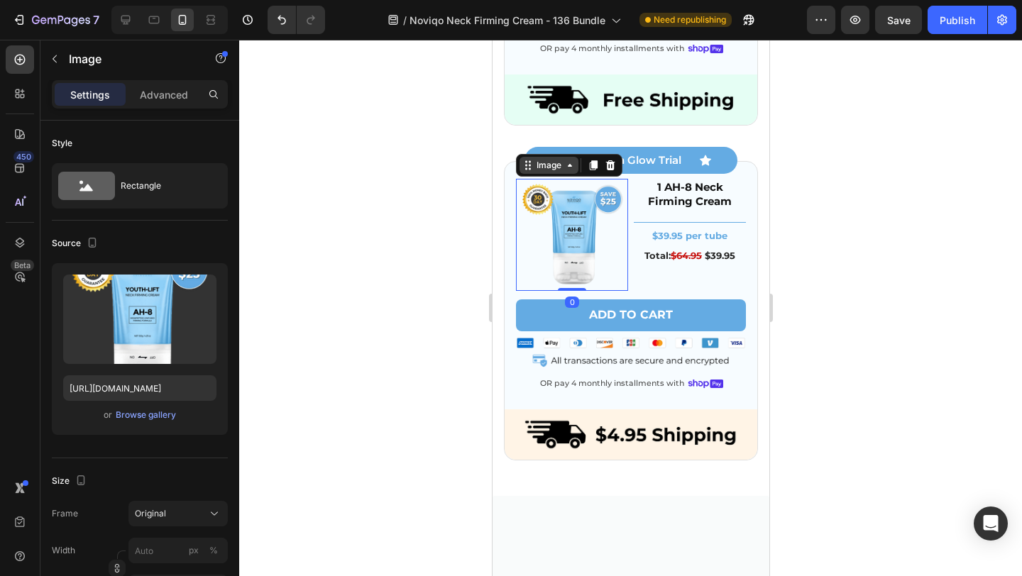
click at [537, 165] on div "Image" at bounding box center [548, 165] width 31 height 13
click at [509, 170] on div "Image Row 2 cols Row 1 col Row 1 col 0 1 AH-8 Neck Firming Cream Heading Title …" at bounding box center [630, 286] width 253 height 248
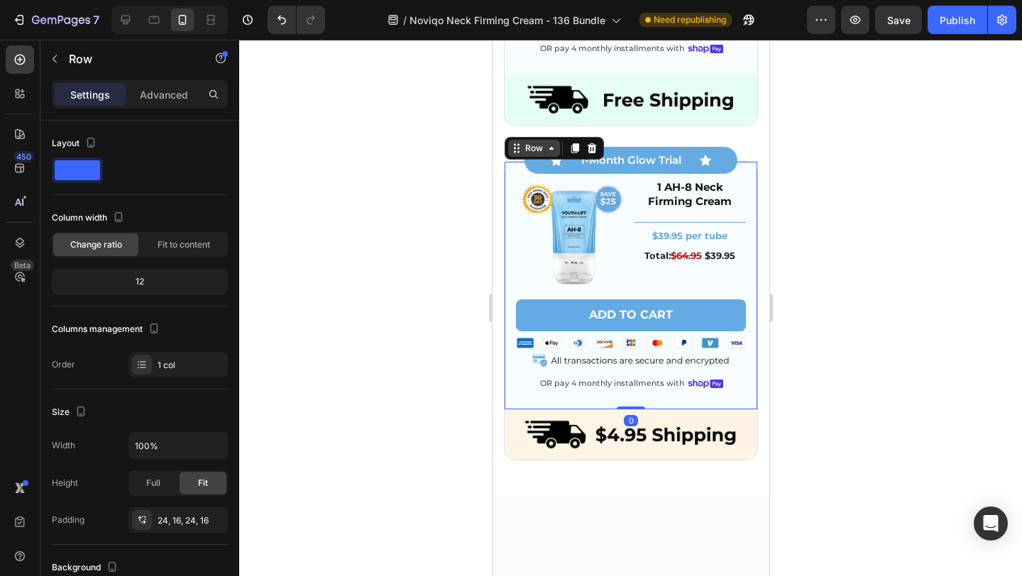
click at [515, 146] on icon at bounding box center [514, 145] width 2 height 2
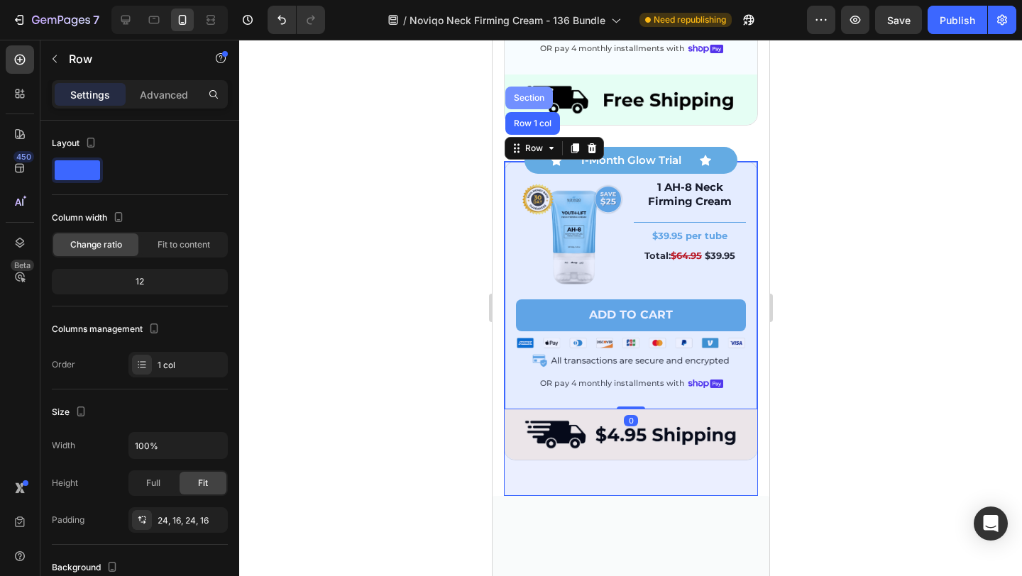
click at [521, 101] on div "Section" at bounding box center [528, 98] width 36 height 9
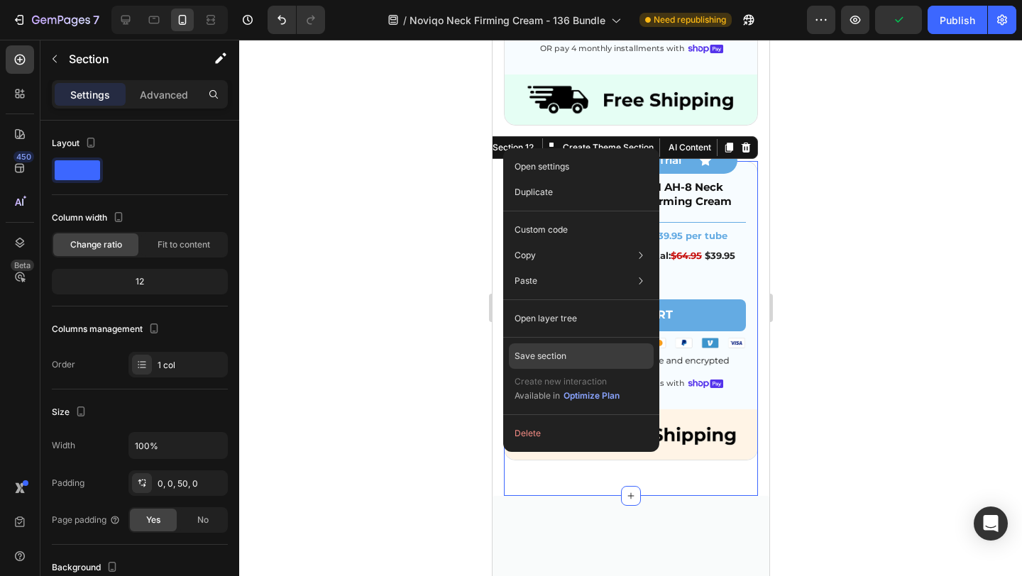
click at [534, 357] on p "Save section" at bounding box center [541, 356] width 52 height 13
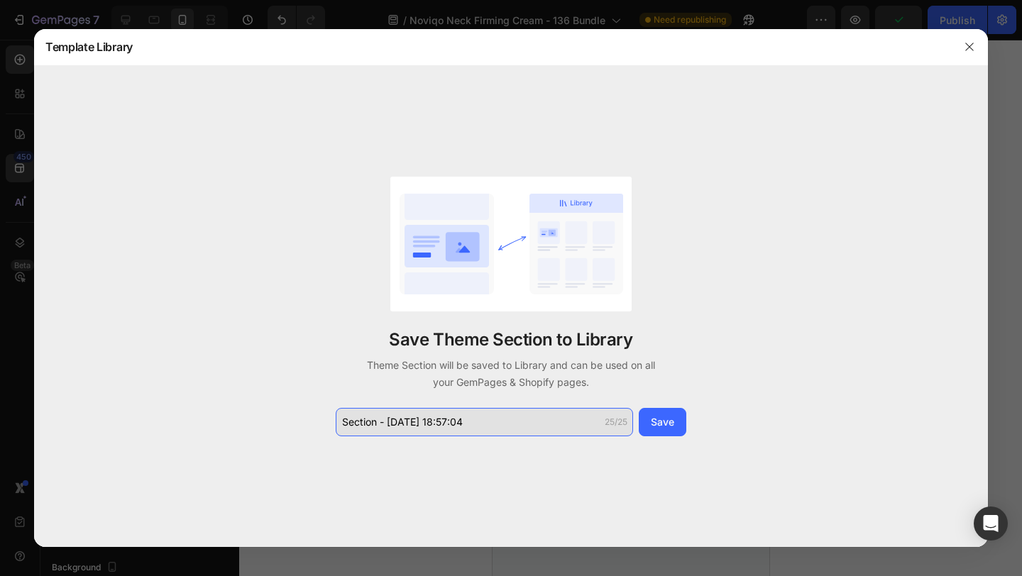
click at [492, 433] on input "Section - Sep 29 18:57:04" at bounding box center [484, 422] width 297 height 28
paste input "Cream 6 Bundle - M"
click at [383, 423] on input "Cream 6 Bundle - M" at bounding box center [484, 422] width 297 height 28
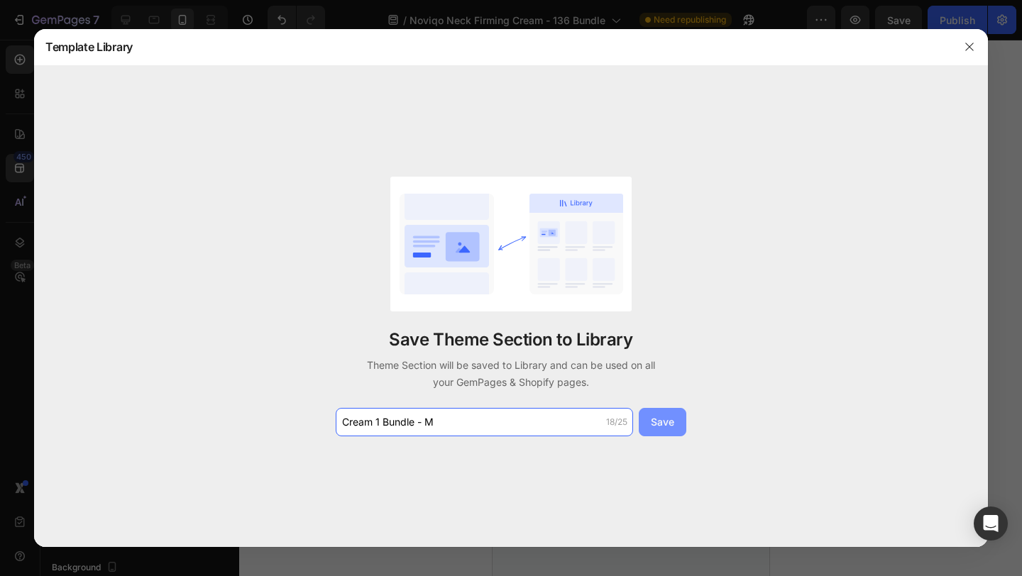
type input "Cream 1 Bundle - M"
click at [674, 423] on button "Save" at bounding box center [663, 422] width 48 height 28
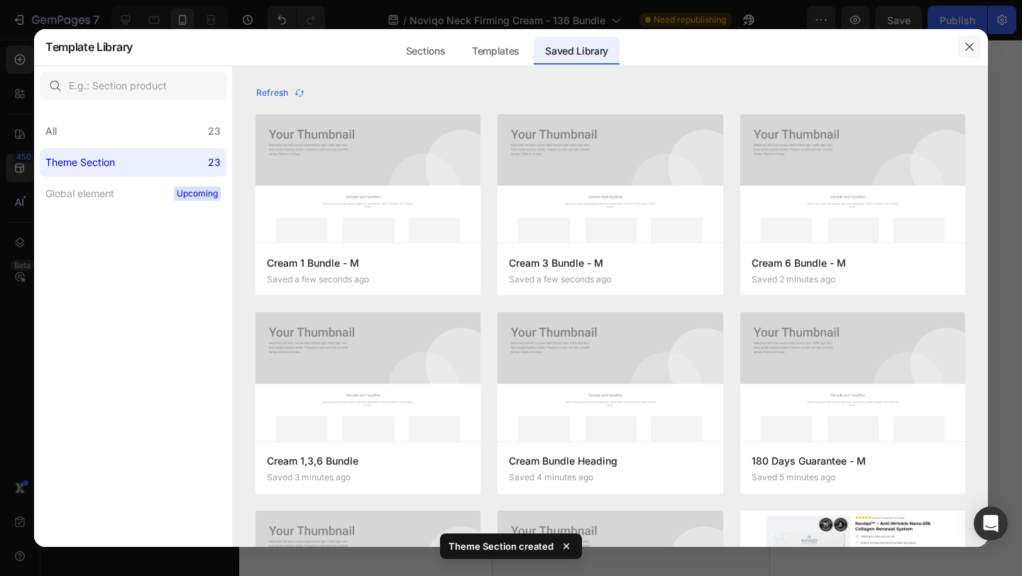
click at [971, 46] on icon "button" at bounding box center [969, 46] width 11 height 11
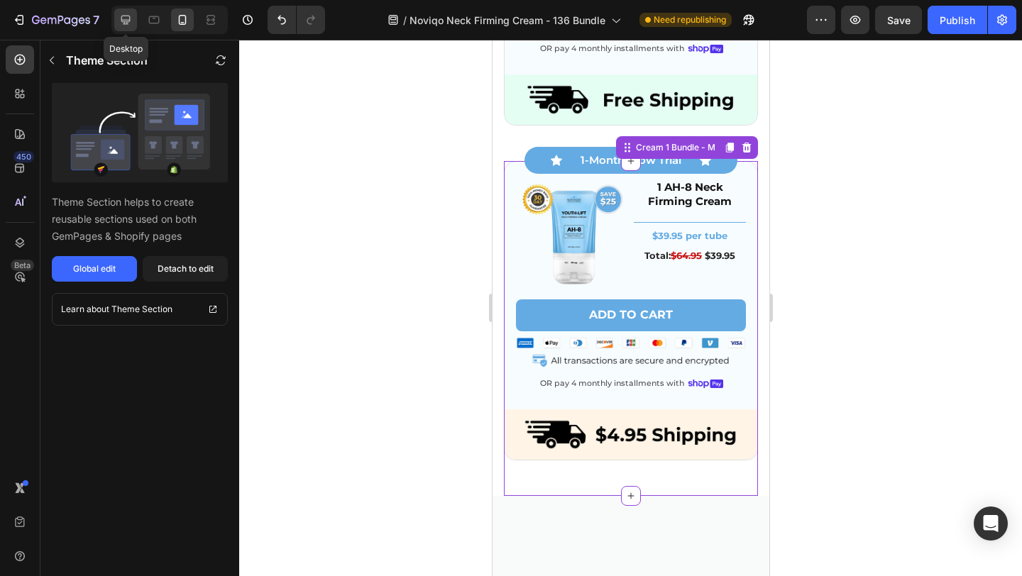
click at [124, 21] on icon at bounding box center [126, 20] width 14 height 14
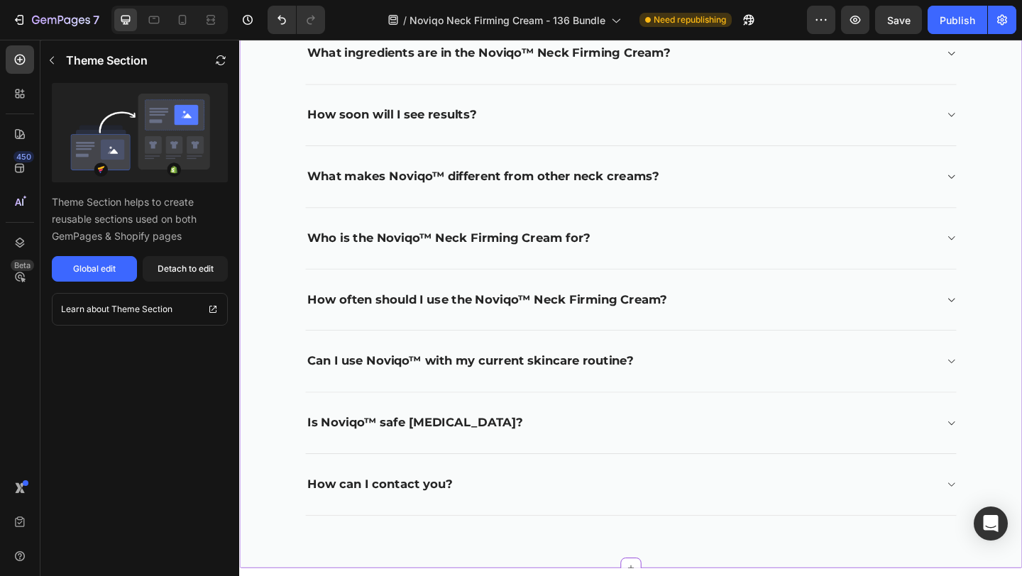
scroll to position [5639, 0]
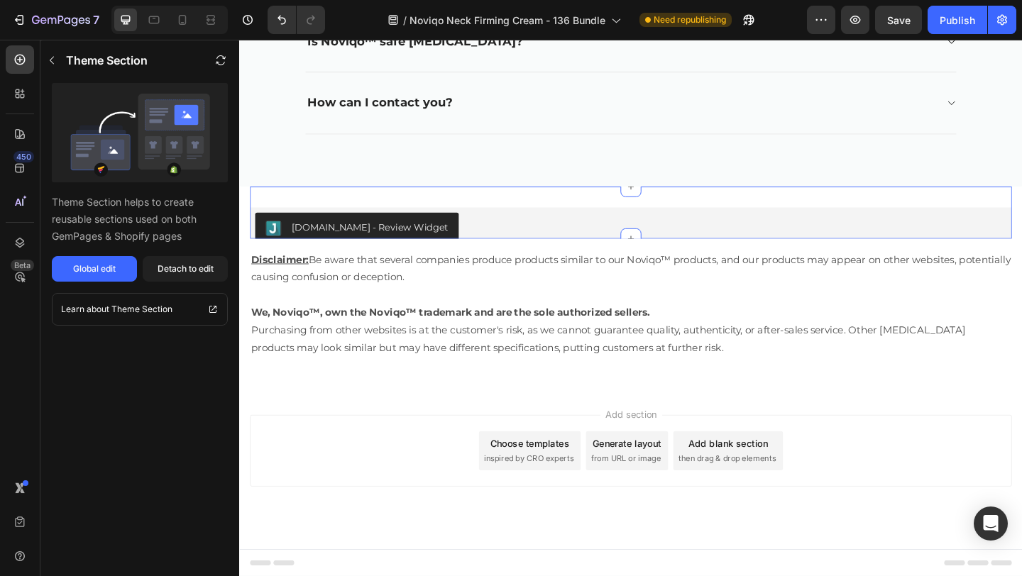
click at [513, 239] on div "[DOMAIN_NAME] - Review Widget" at bounding box center [665, 245] width 818 height 34
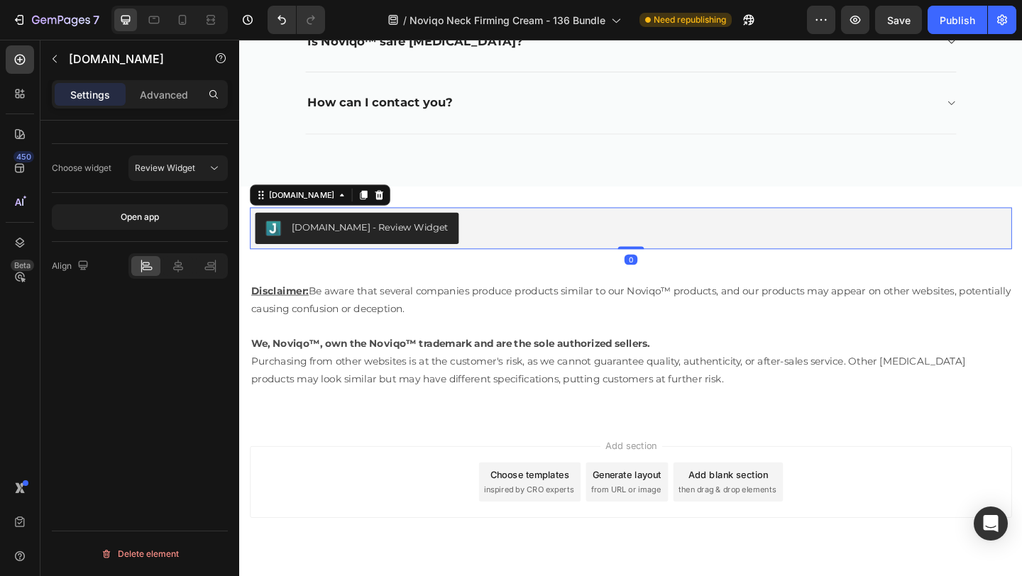
click at [293, 198] on div "[DOMAIN_NAME]" at bounding box center [327, 208] width 153 height 23
click at [290, 203] on div "[DOMAIN_NAME]" at bounding box center [306, 208] width 77 height 13
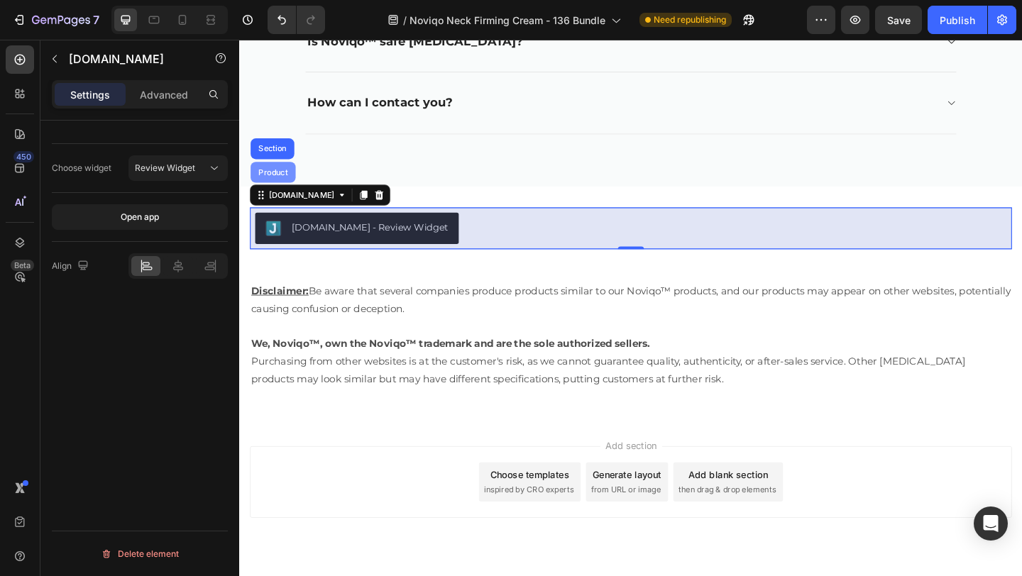
click at [285, 180] on div "Product" at bounding box center [276, 184] width 38 height 9
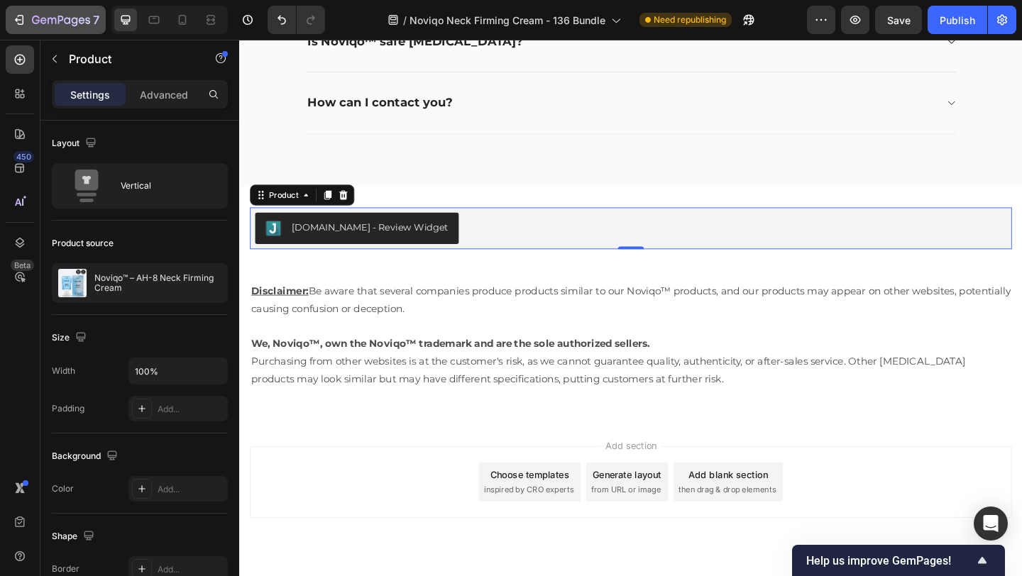
click at [45, 21] on icon "button" at bounding box center [61, 21] width 58 height 12
